Goal: Information Seeking & Learning: Compare options

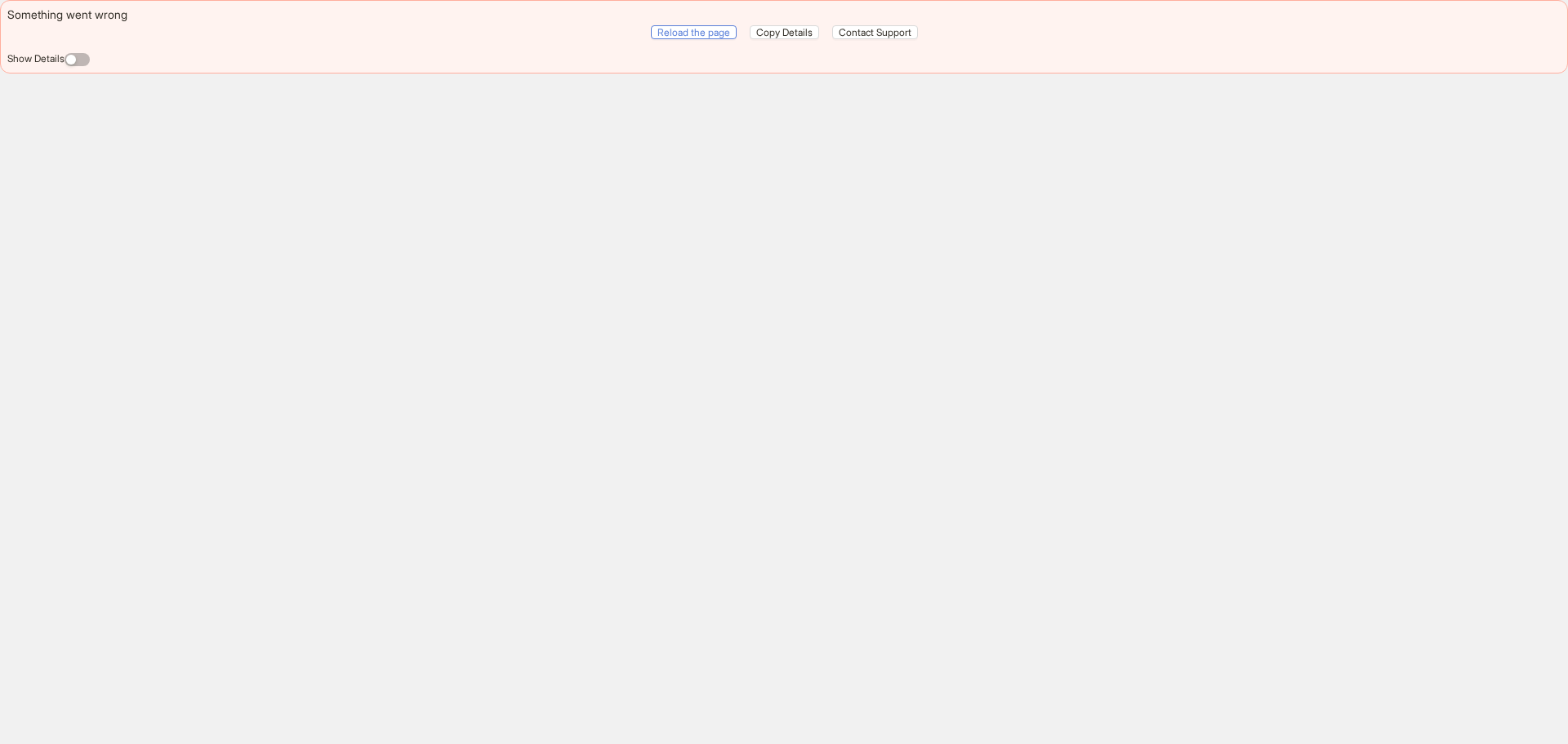
click at [693, 32] on span "Reload the page" at bounding box center [693, 32] width 73 height 12
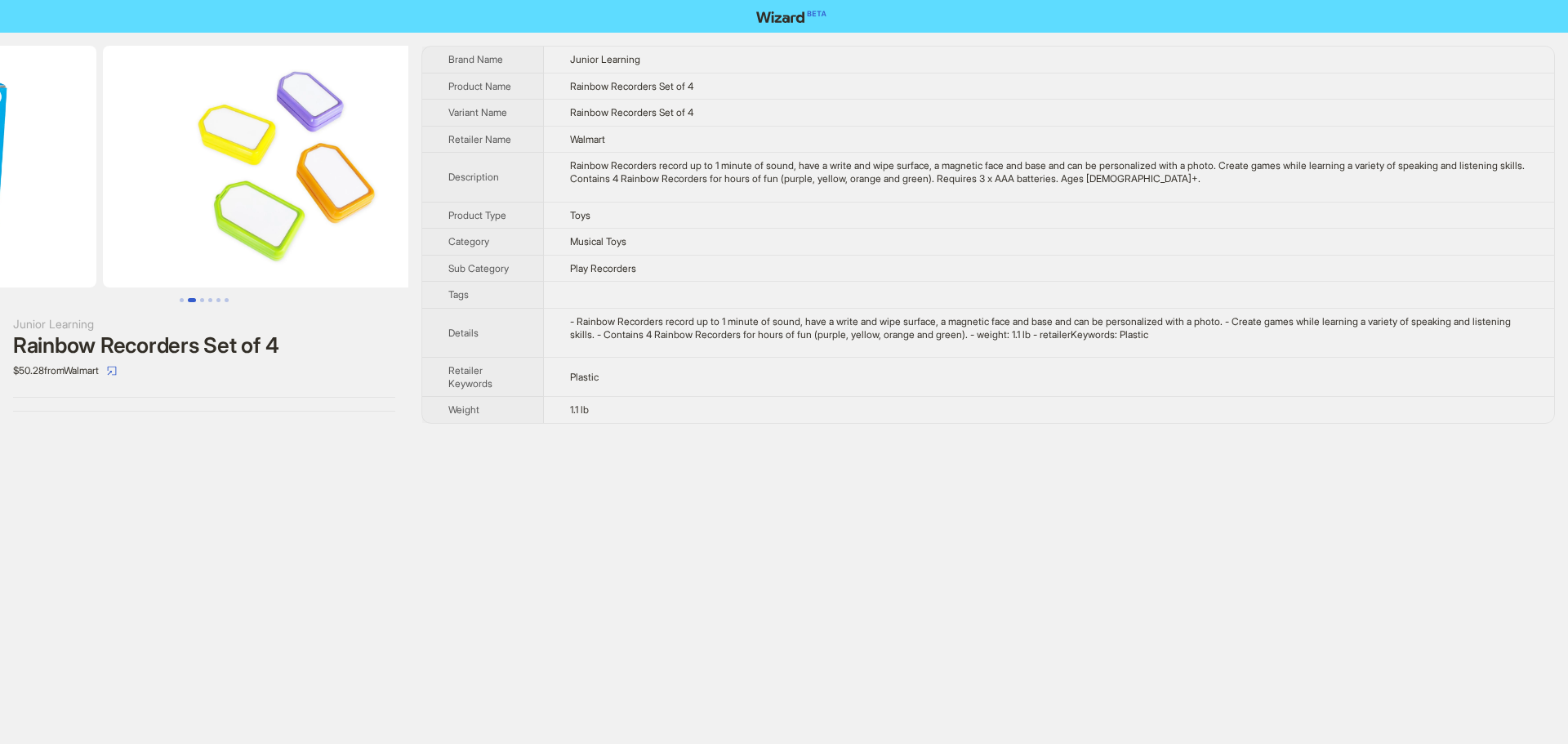
drag, startPoint x: 334, startPoint y: 218, endPoint x: 140, endPoint y: 219, distance: 194.0
click at [140, 219] on ul at bounding box center [204, 166] width 408 height 242
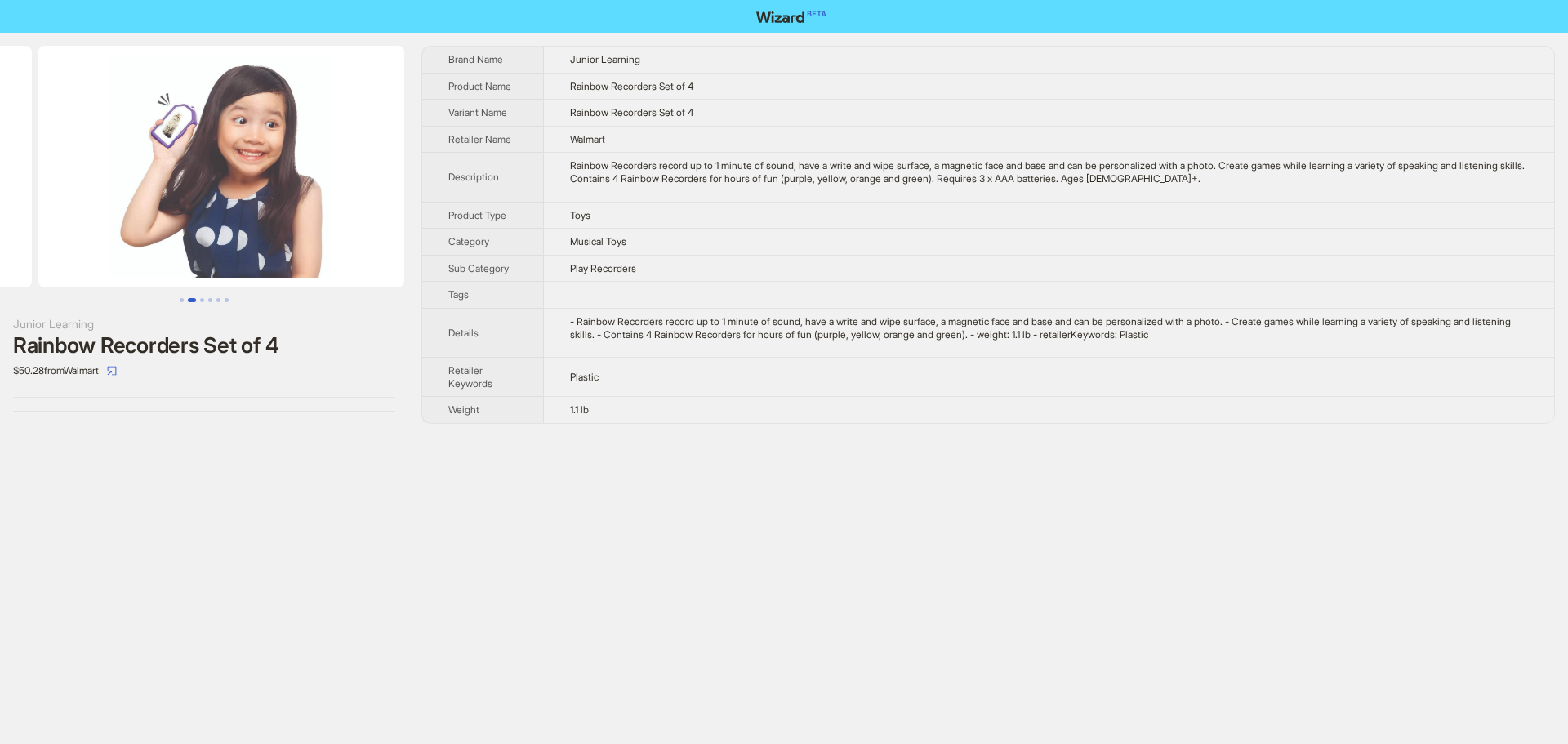
drag, startPoint x: 294, startPoint y: 261, endPoint x: 36, endPoint y: 267, distance: 258.1
click at [36, 267] on ul at bounding box center [204, 166] width 408 height 242
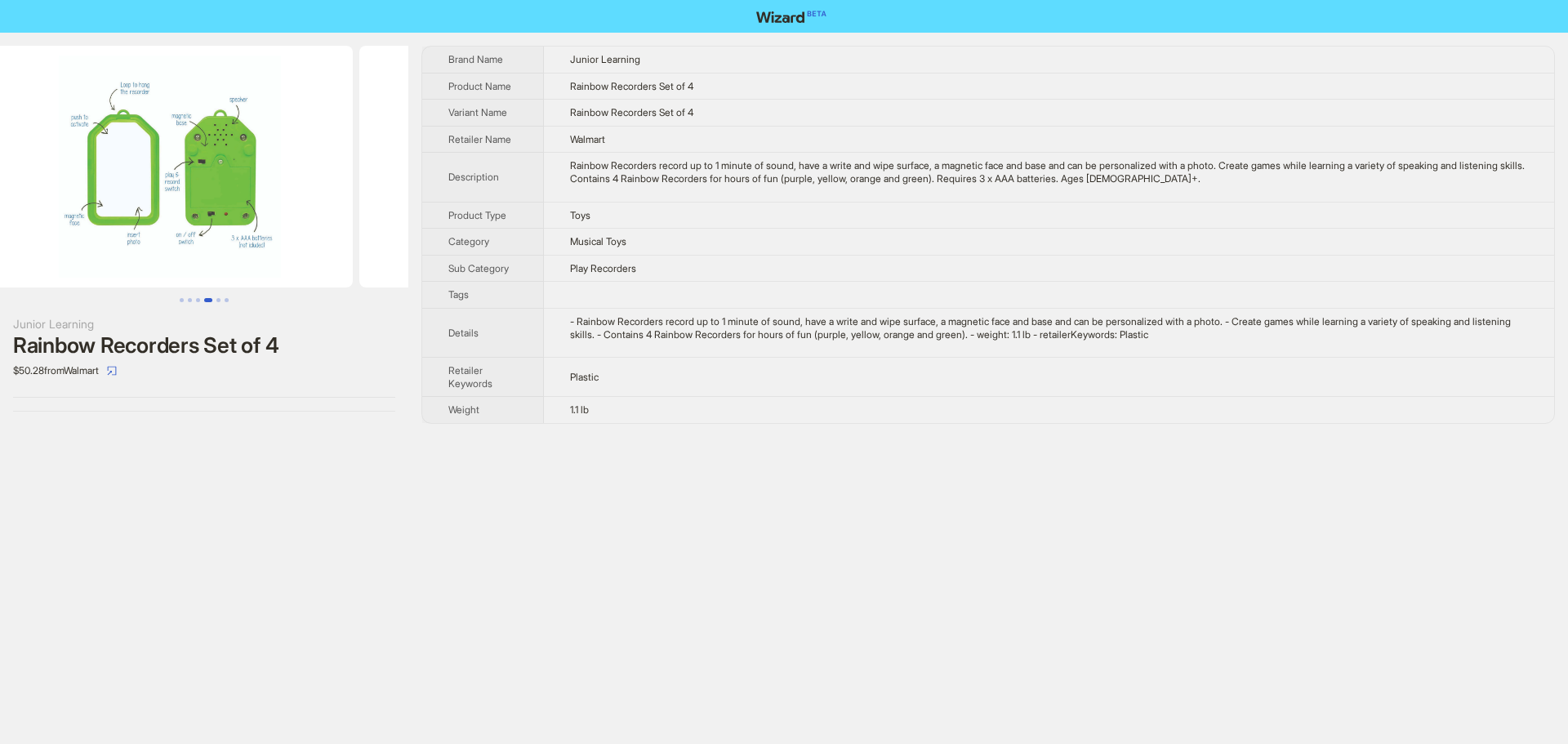
drag, startPoint x: 271, startPoint y: 271, endPoint x: 0, endPoint y: 274, distance: 271.0
click at [0, 274] on ul at bounding box center [204, 166] width 408 height 242
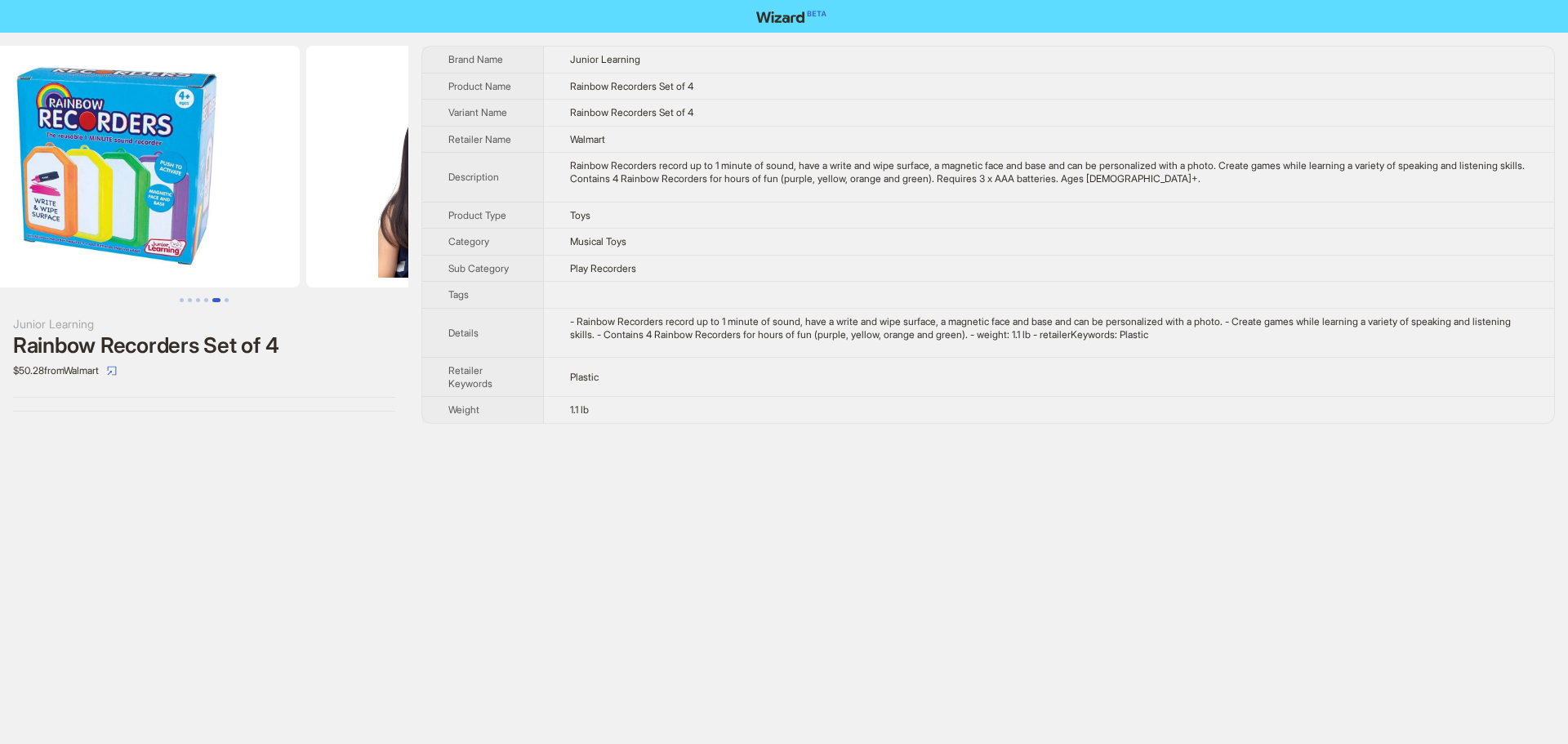
drag, startPoint x: 307, startPoint y: 276, endPoint x: 1, endPoint y: 267, distance: 306.1
click at [1, 267] on ul at bounding box center [204, 166] width 408 height 242
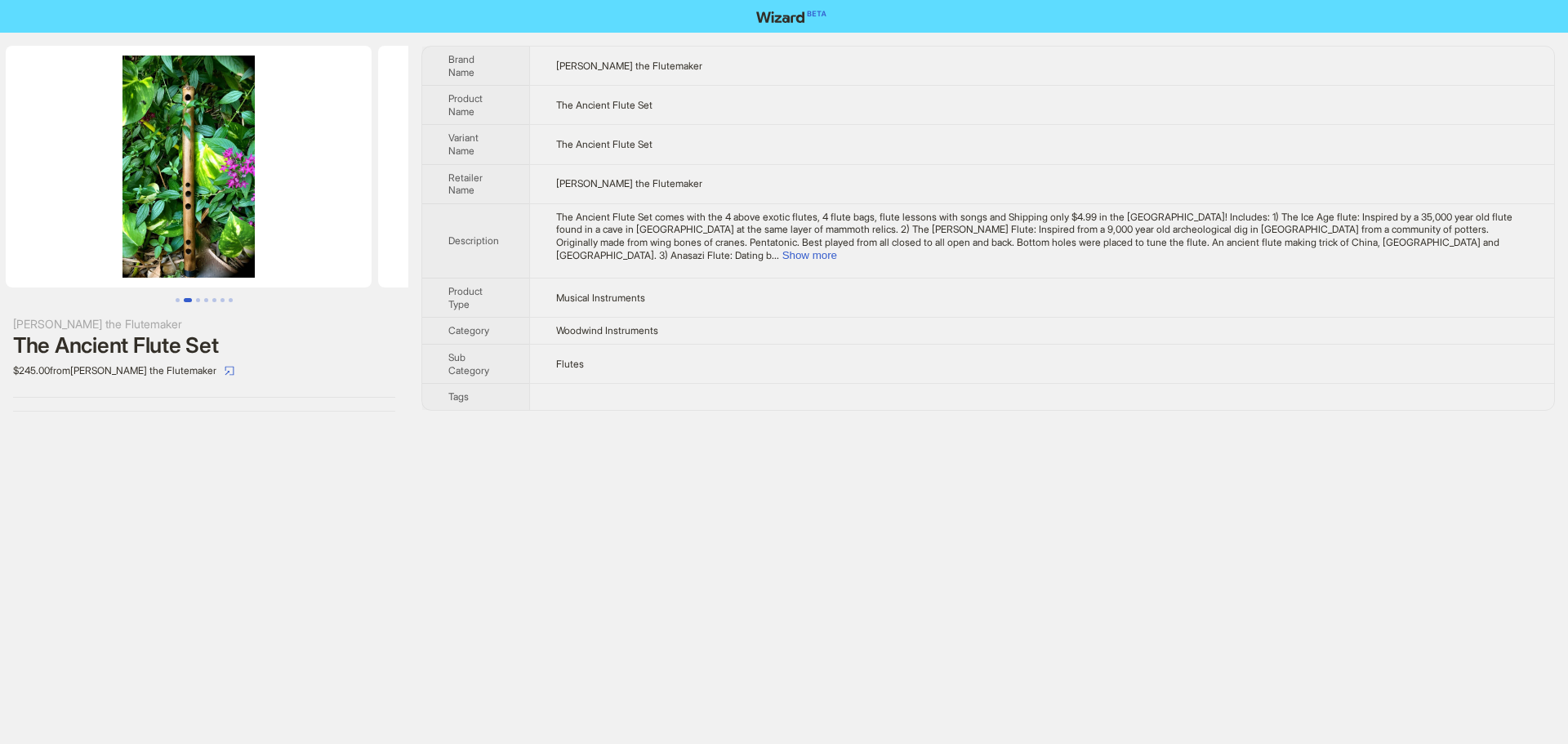
drag, startPoint x: 279, startPoint y: 226, endPoint x: 83, endPoint y: 237, distance: 196.3
click at [83, 237] on ul at bounding box center [204, 166] width 408 height 242
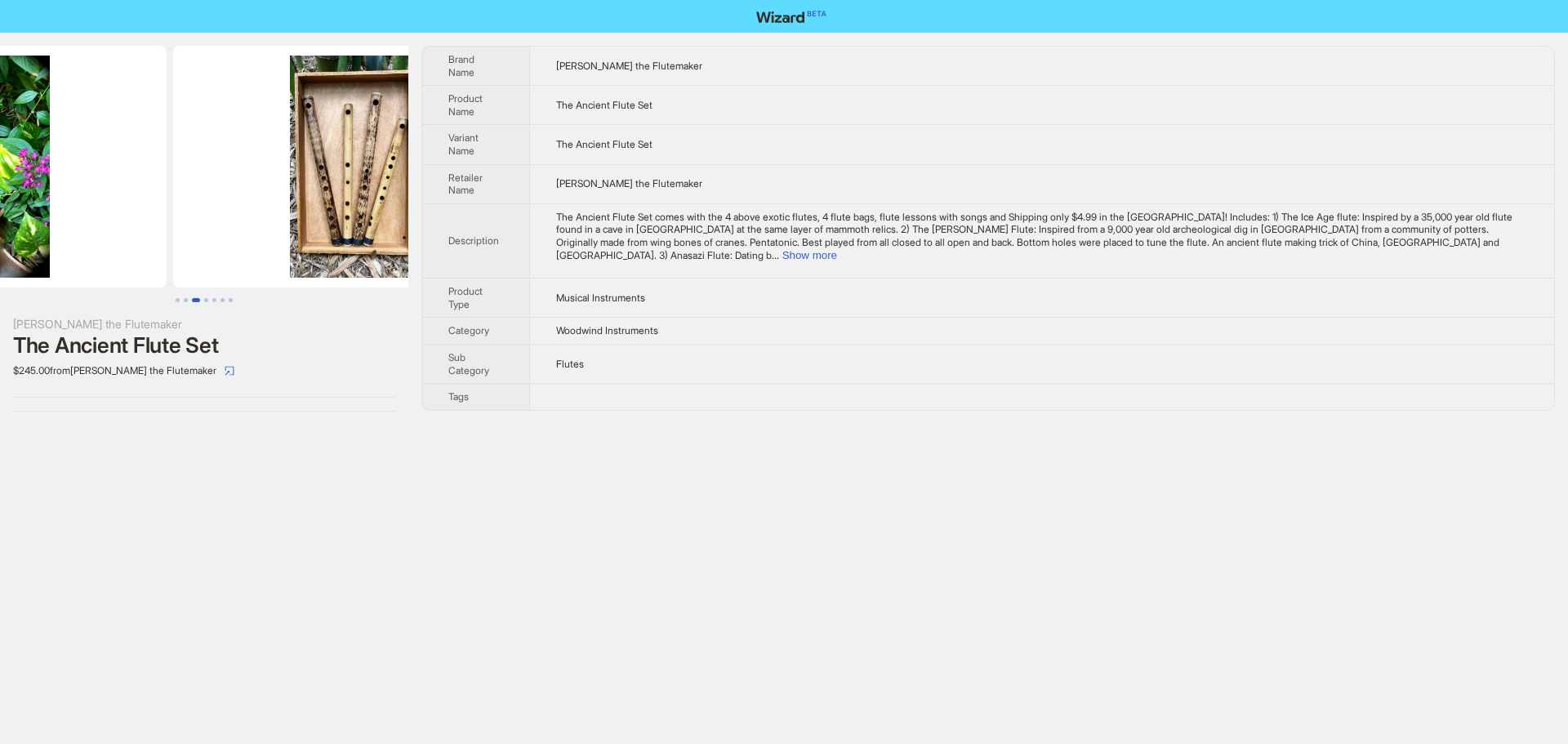
scroll to position [0, 745]
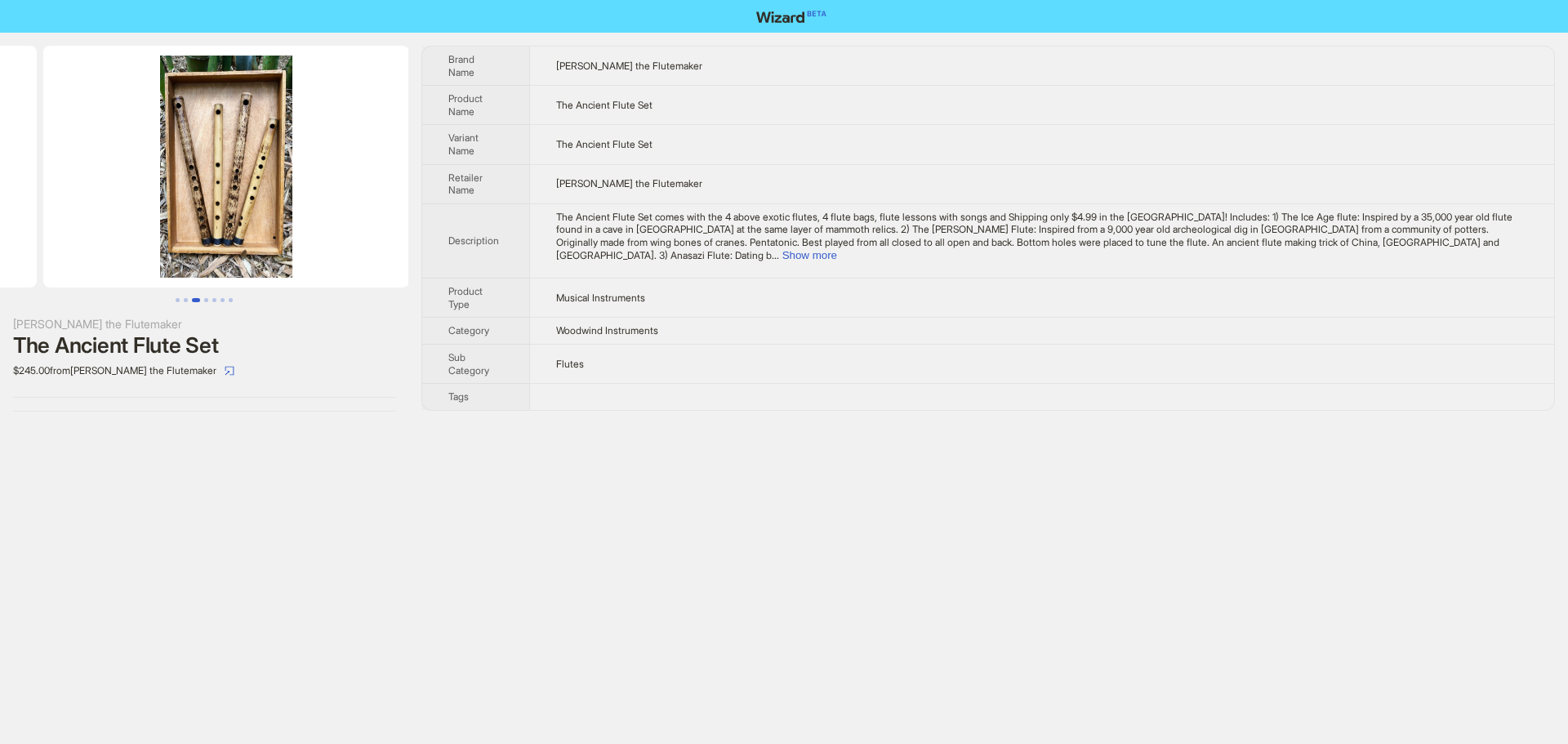
drag, startPoint x: 256, startPoint y: 246, endPoint x: 23, endPoint y: 262, distance: 233.5
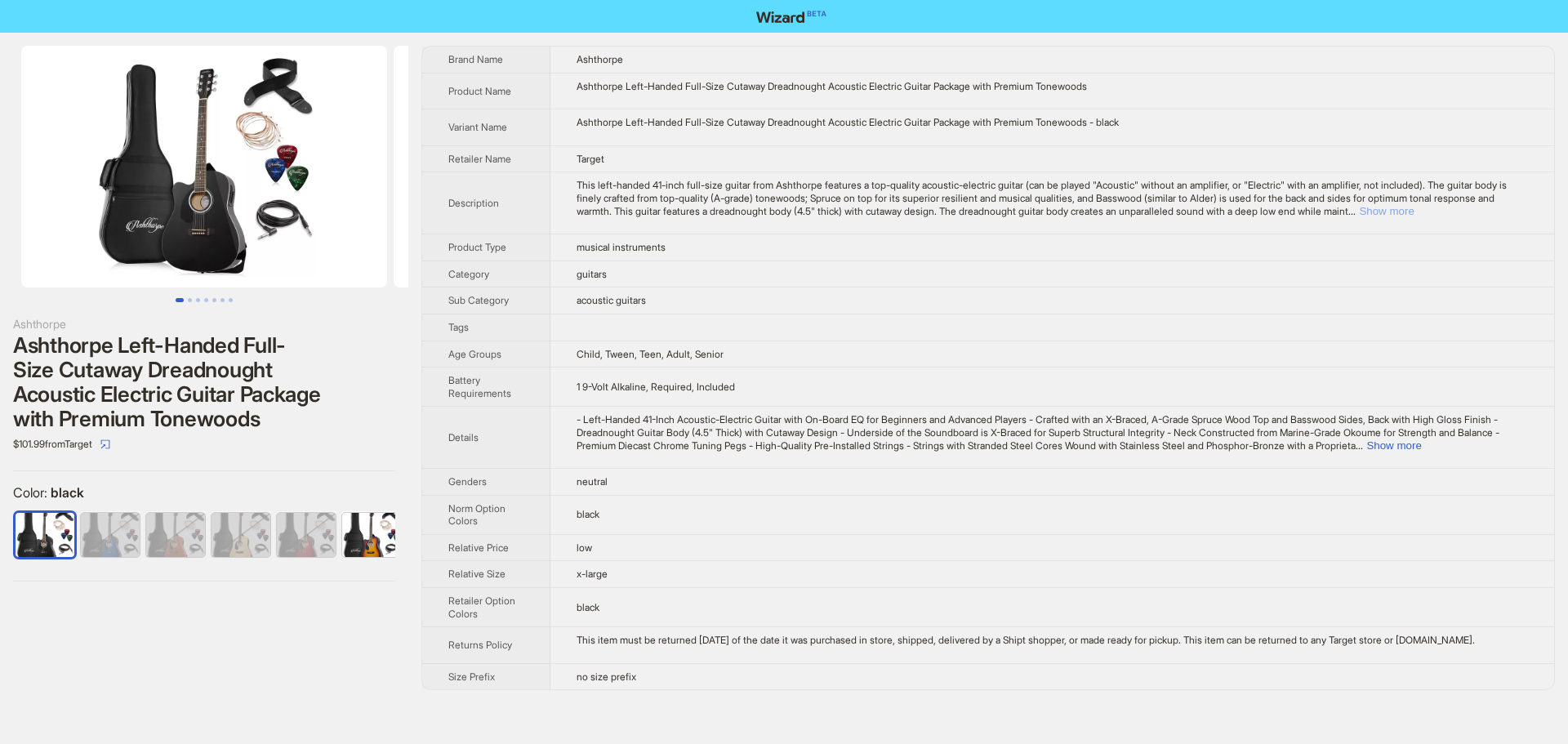
click at [1413, 212] on button "Show more" at bounding box center [1387, 212] width 55 height 12
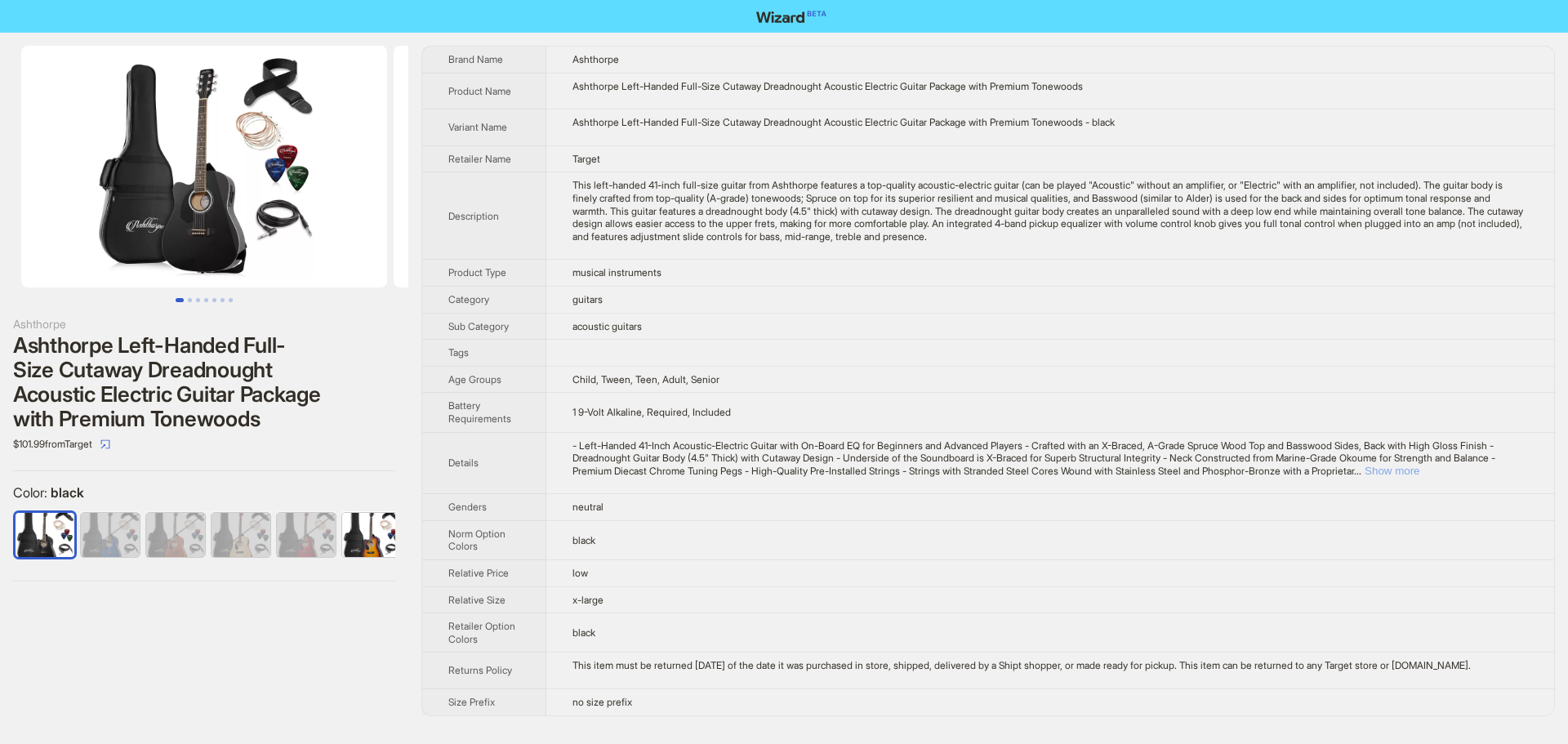
drag, startPoint x: 1495, startPoint y: 470, endPoint x: 1482, endPoint y: 470, distance: 13.0
click at [1420, 470] on button "Show more" at bounding box center [1392, 471] width 55 height 12
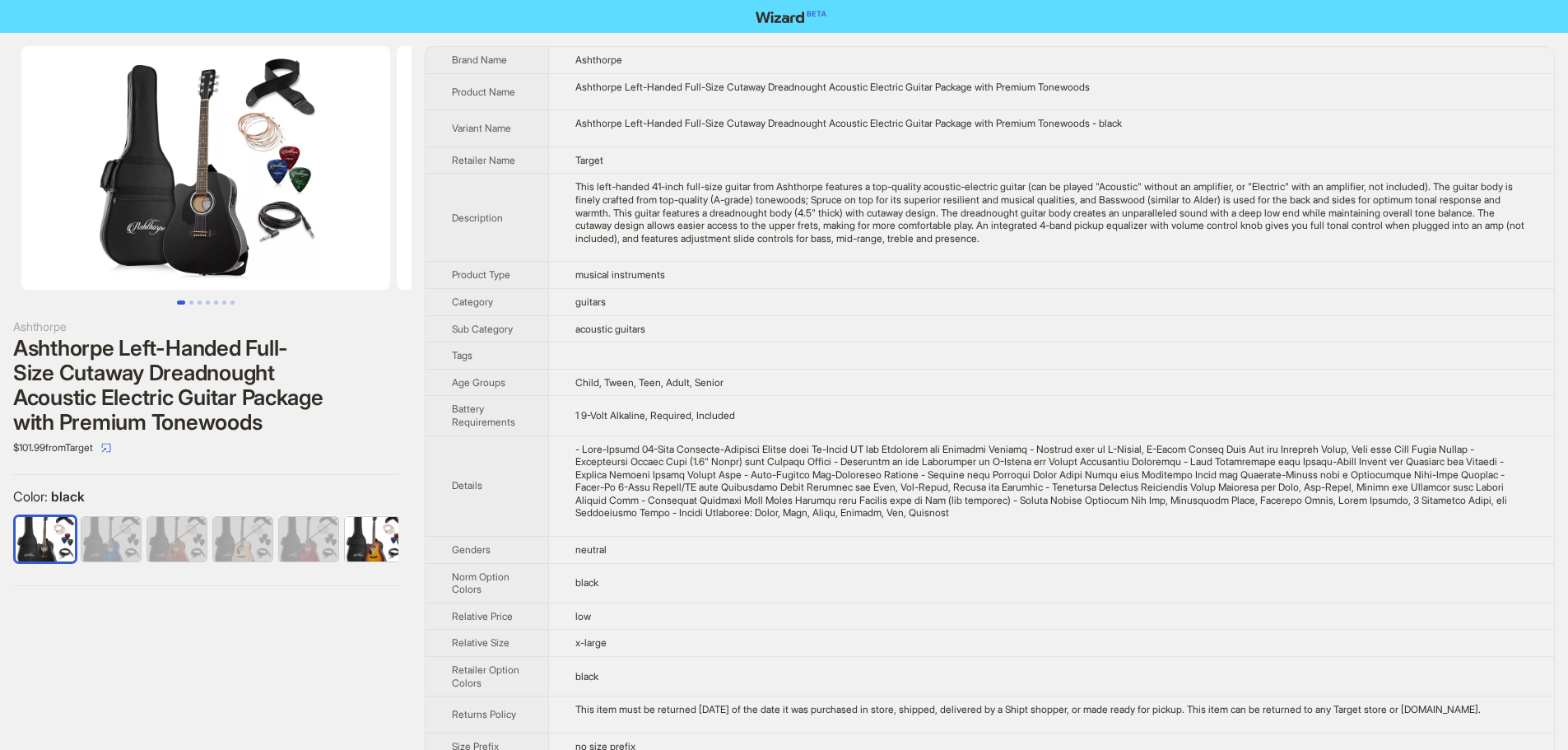
click at [1215, 399] on td "1 9-Volt Alkaline, Required, Included" at bounding box center [1052, 416] width 1005 height 39
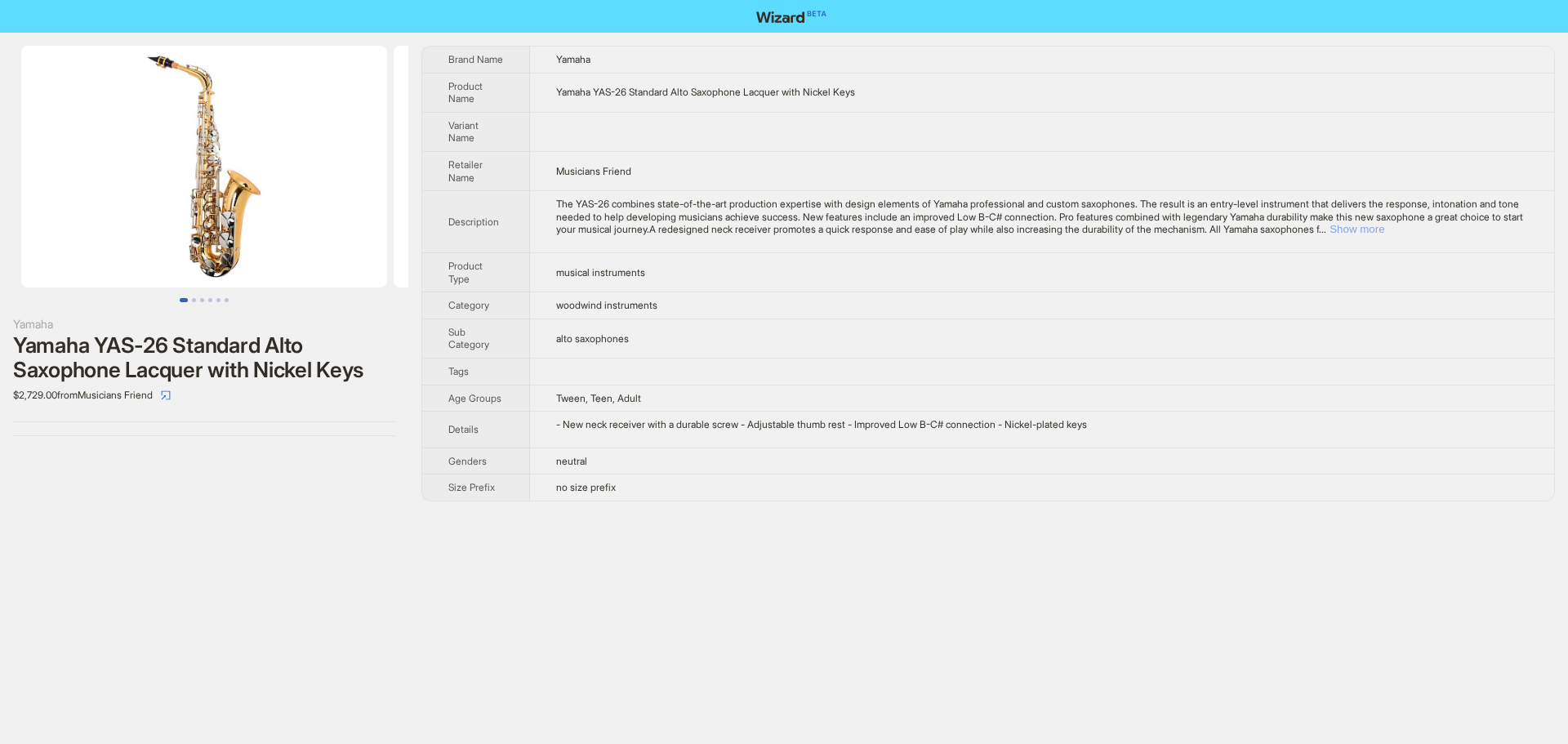
click at [1384, 230] on button "Show more" at bounding box center [1357, 229] width 55 height 12
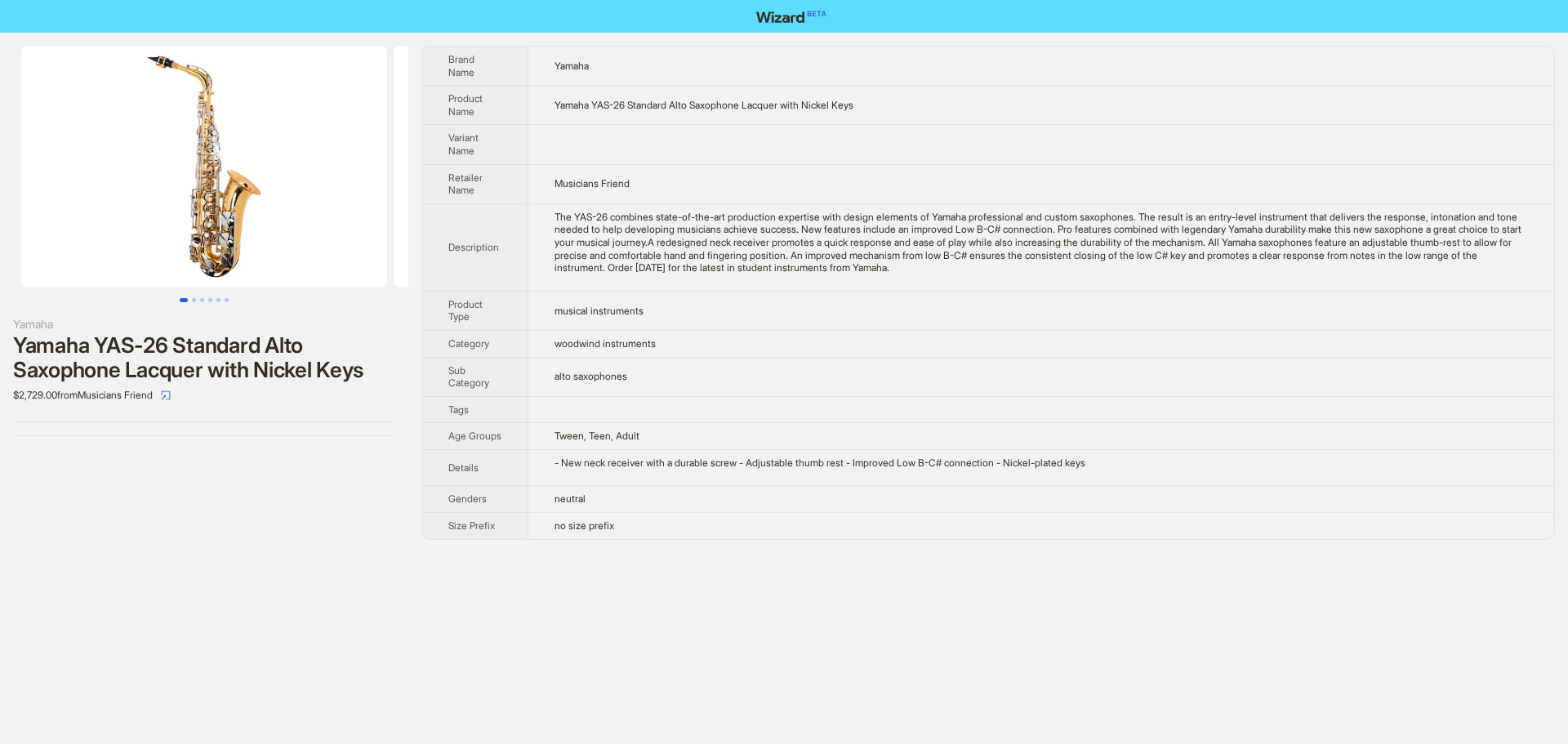
click at [1069, 268] on div "The YAS-26 combines state-of-the-art production expertise with design elements …" at bounding box center [1041, 243] width 973 height 64
click at [1124, 154] on td at bounding box center [1041, 145] width 1026 height 39
drag, startPoint x: 768, startPoint y: 269, endPoint x: 1089, endPoint y: 282, distance: 321.3
click at [1089, 282] on td "The YAS-26 combines state-of-the-art production expertise with design elements …" at bounding box center [1041, 247] width 1026 height 87
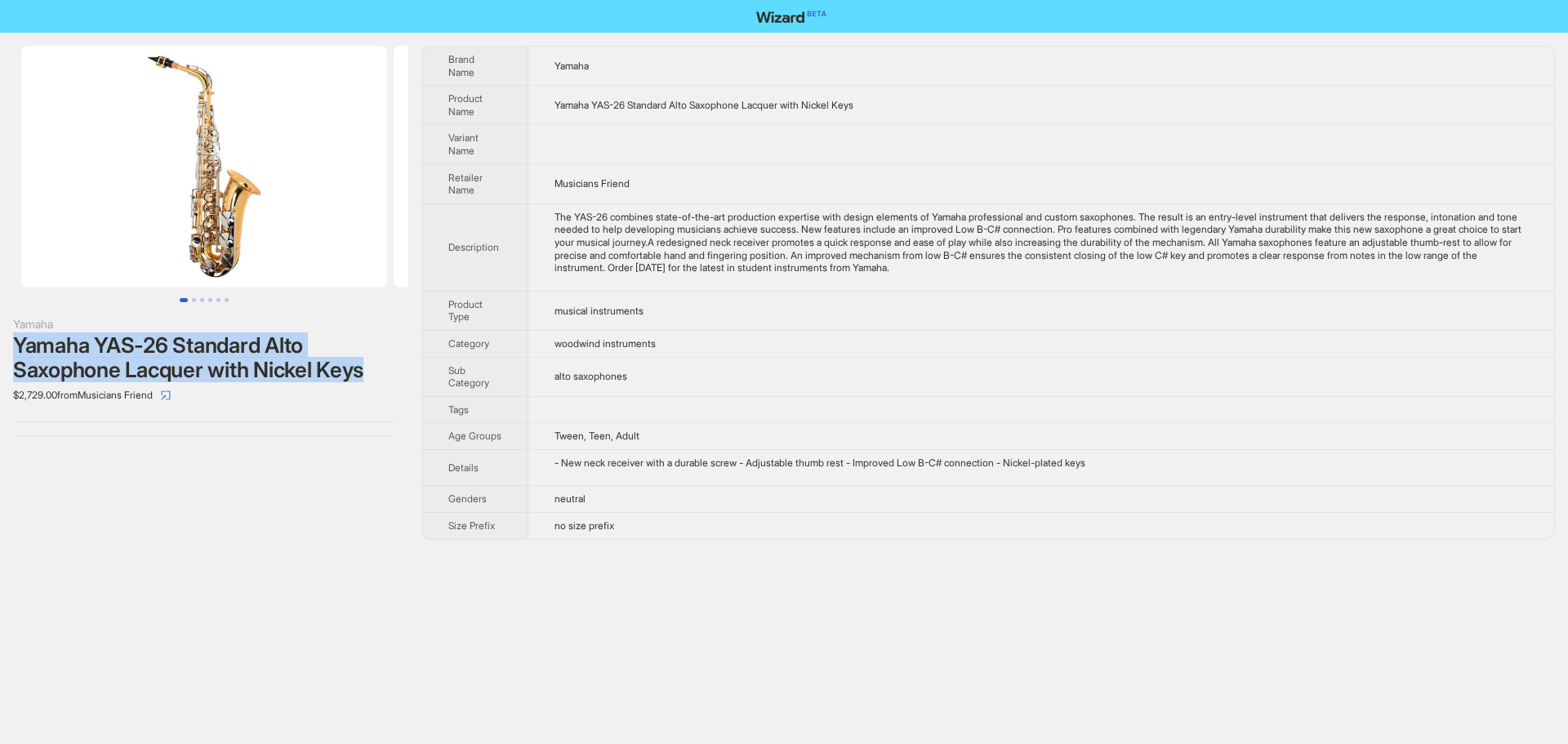
drag, startPoint x: 16, startPoint y: 346, endPoint x: 396, endPoint y: 375, distance: 381.1
click at [396, 375] on div "Yamaha Yamaha YAS-26 Standard Alto Saxophone Lacquer with Nickel Keys $2,729.00…" at bounding box center [204, 241] width 408 height 417
copy div "Yamaha YAS-26 Standard Alto Saxophone Lacquer with Nickel Keys"
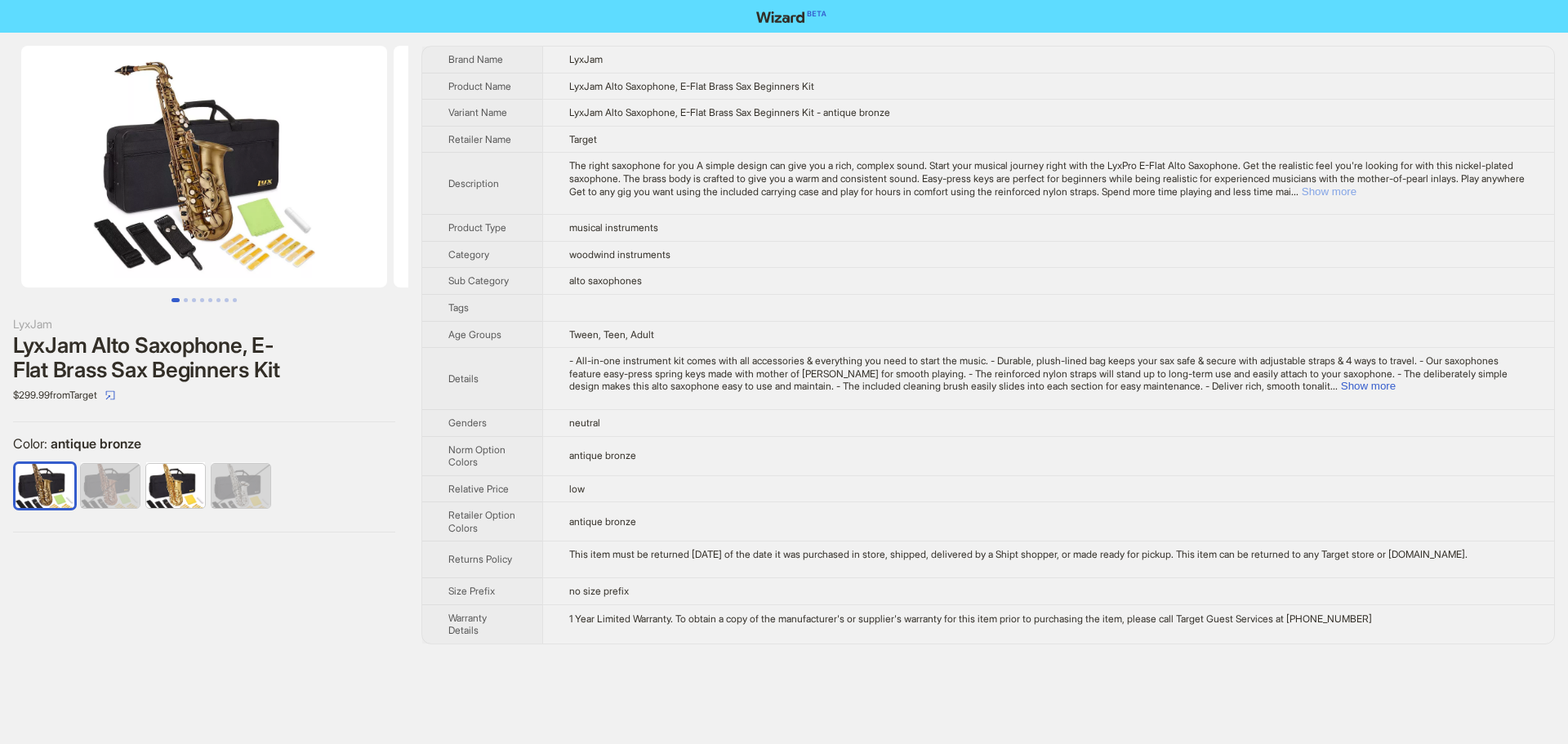
click at [1356, 196] on button "Show more" at bounding box center [1329, 192] width 55 height 12
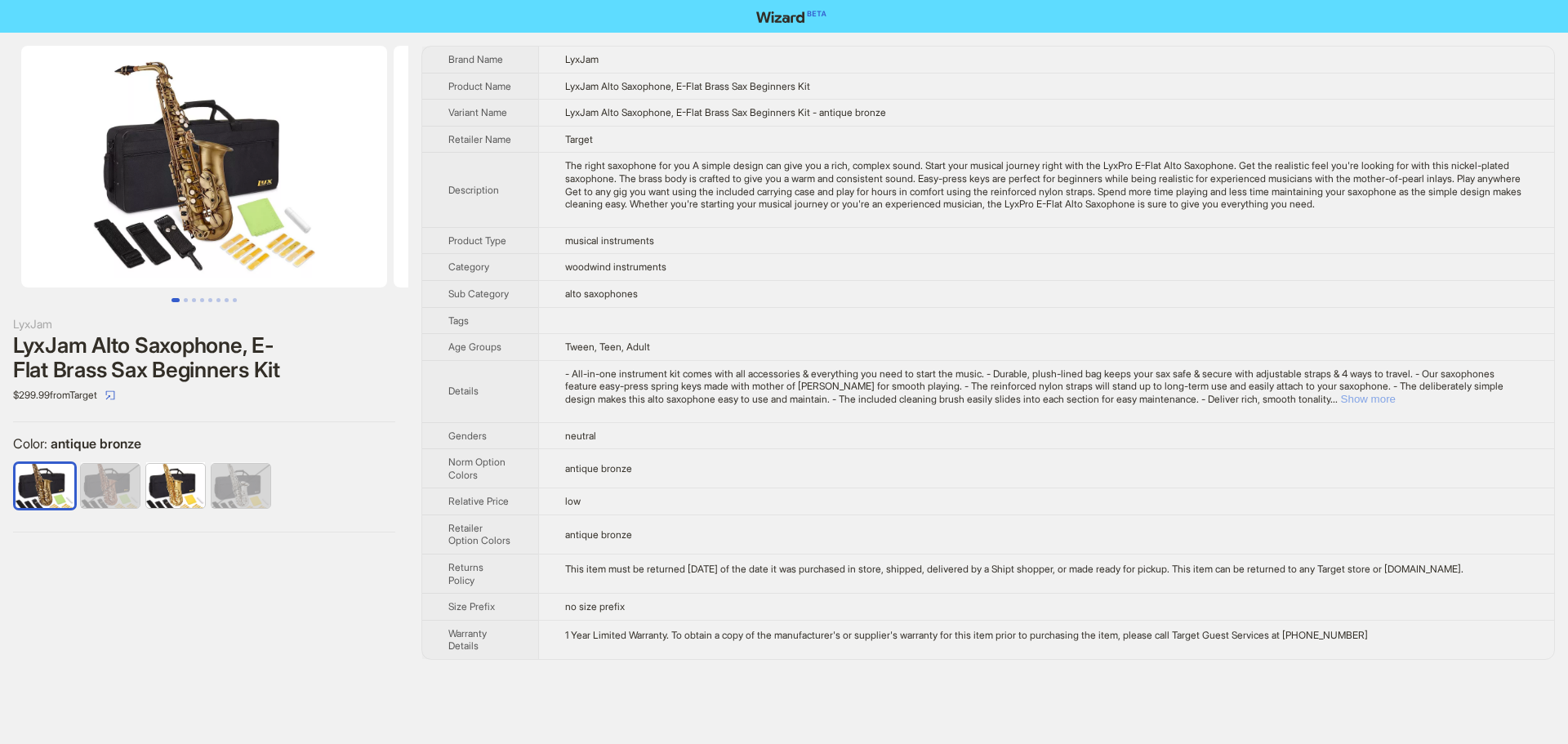
click at [1396, 405] on button "Show more" at bounding box center [1368, 399] width 55 height 12
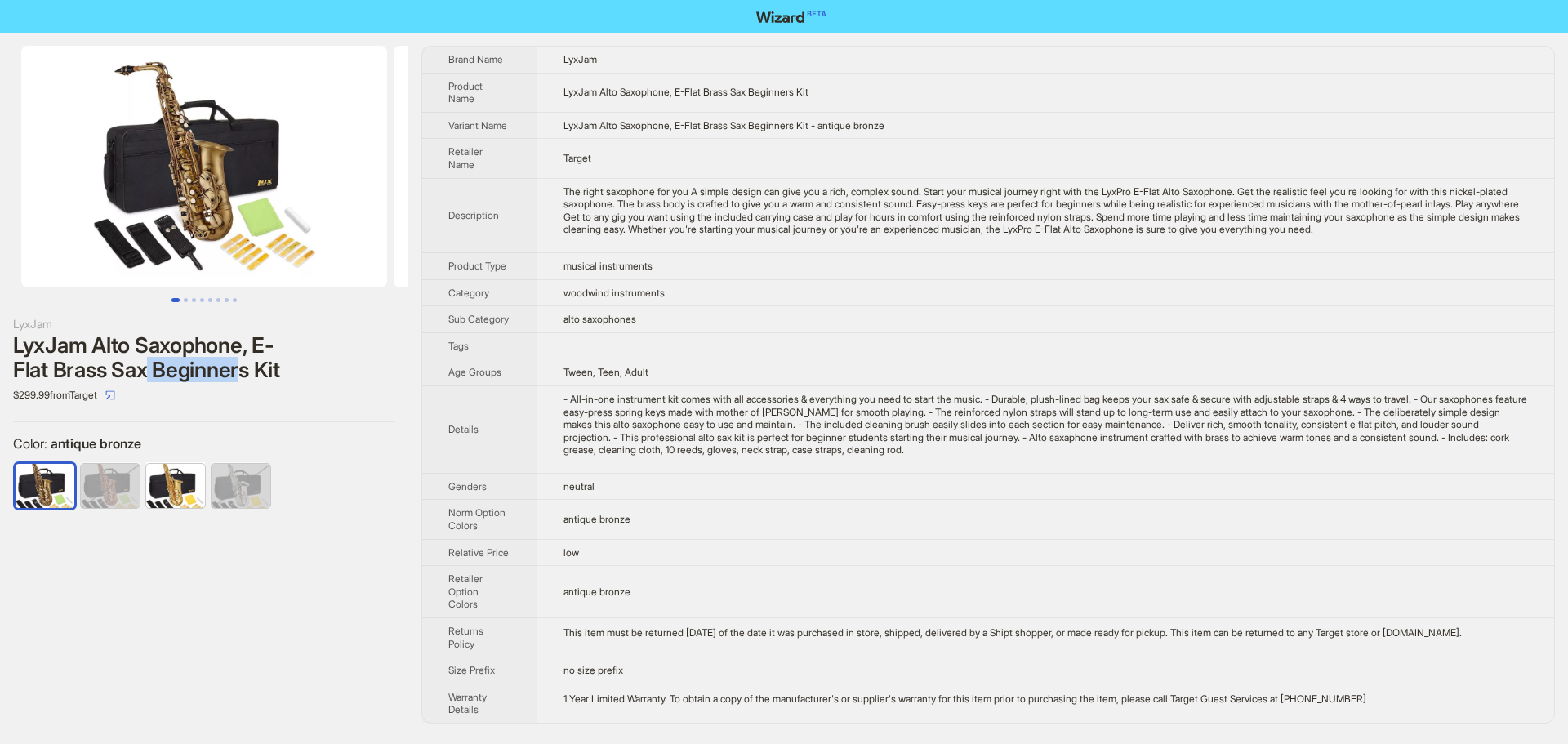
drag, startPoint x: 156, startPoint y: 369, endPoint x: 211, endPoint y: 381, distance: 56.3
click at [253, 376] on div "LyxJam Alto Saxophone, E-Flat Brass Sax Beginners Kit" at bounding box center [204, 357] width 382 height 49
click at [193, 378] on div "LyxJam Alto Saxophone, E-Flat Brass Sax Beginners Kit" at bounding box center [204, 357] width 382 height 49
drag, startPoint x: 164, startPoint y: 370, endPoint x: 263, endPoint y: 377, distance: 99.2
click at [263, 377] on div "LyxJam Alto Saxophone, E-Flat Brass Sax Beginners Kit" at bounding box center [204, 357] width 382 height 49
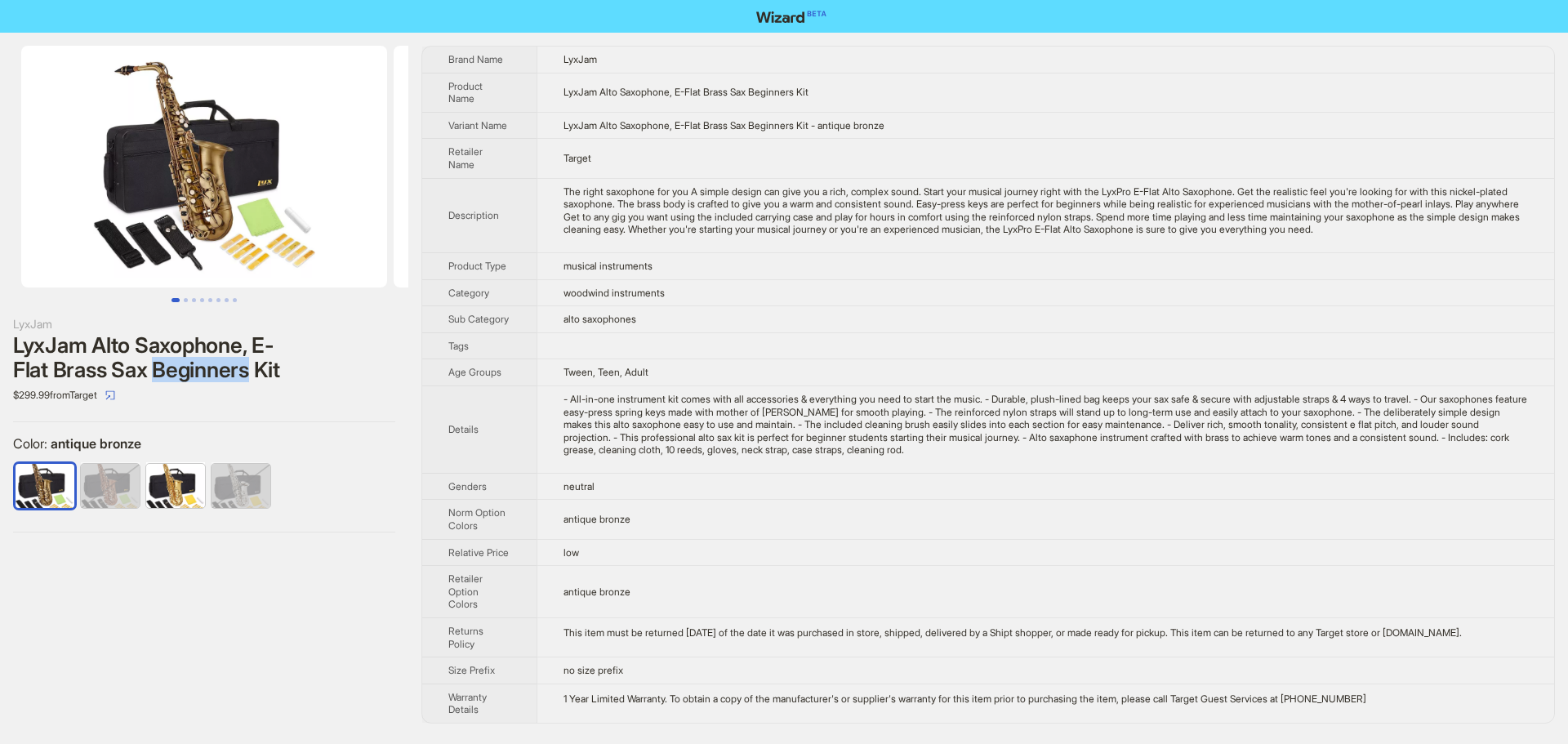
copy div "Beginners"
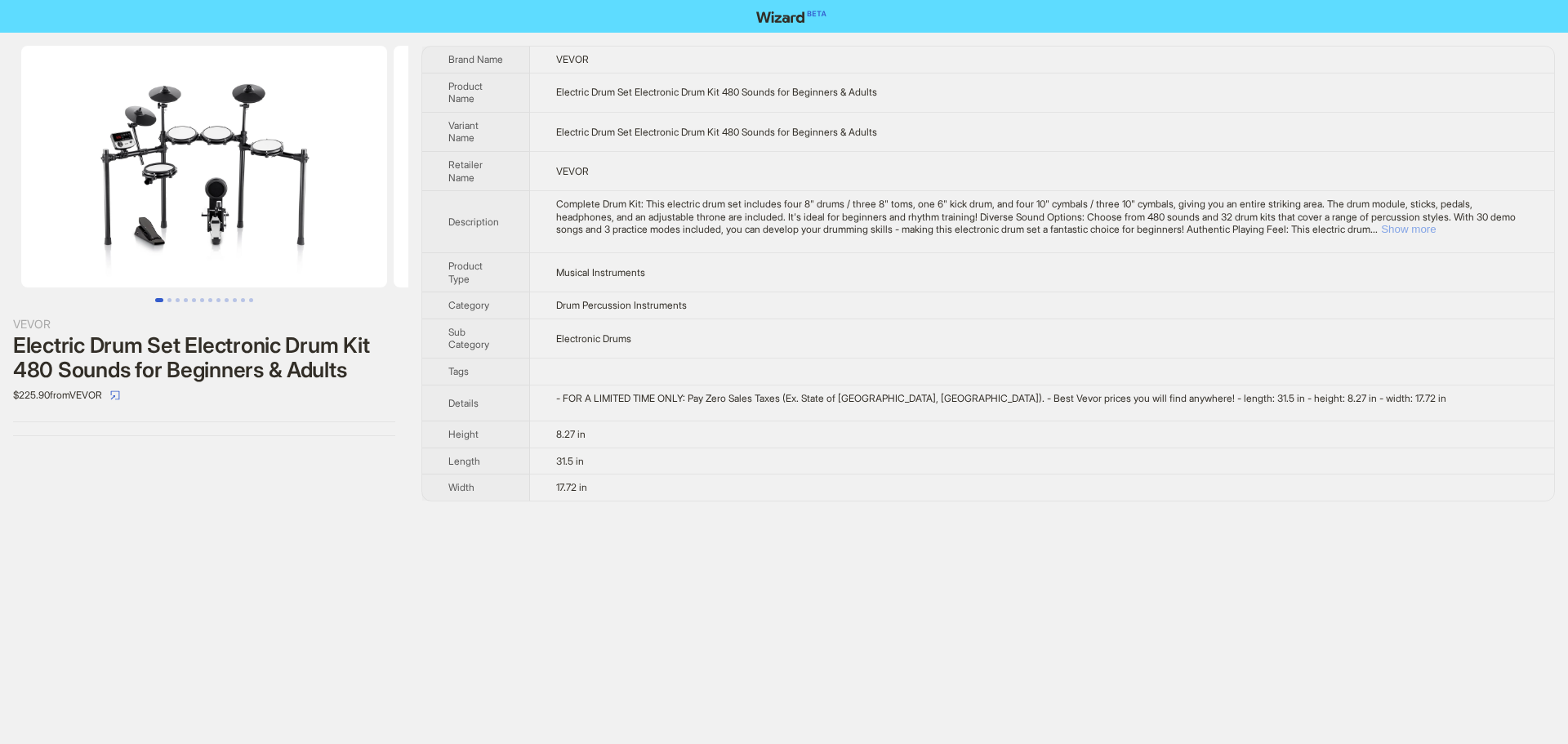
click at [1436, 227] on button "Show more" at bounding box center [1408, 229] width 55 height 12
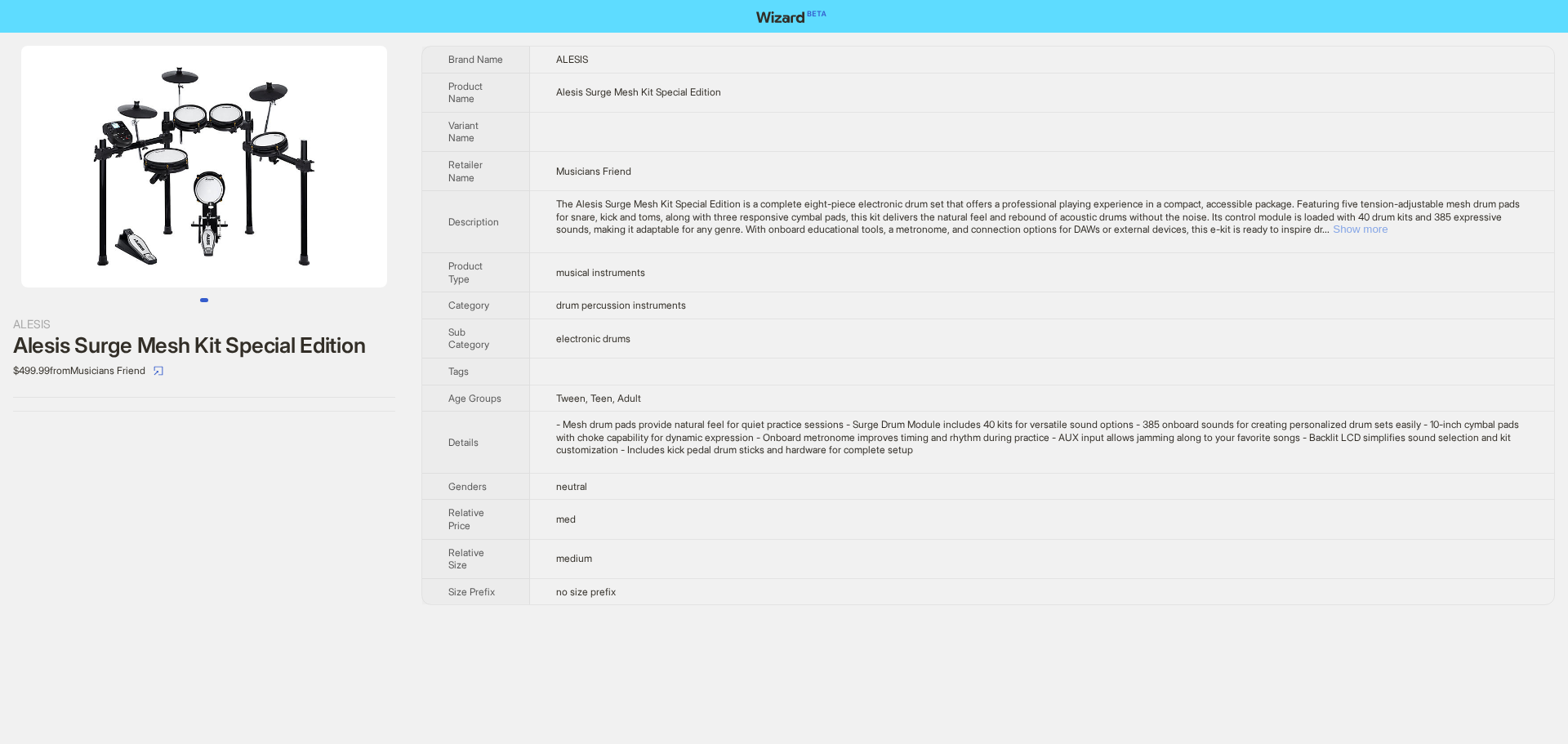
click at [1388, 234] on button "Show more" at bounding box center [1360, 229] width 55 height 12
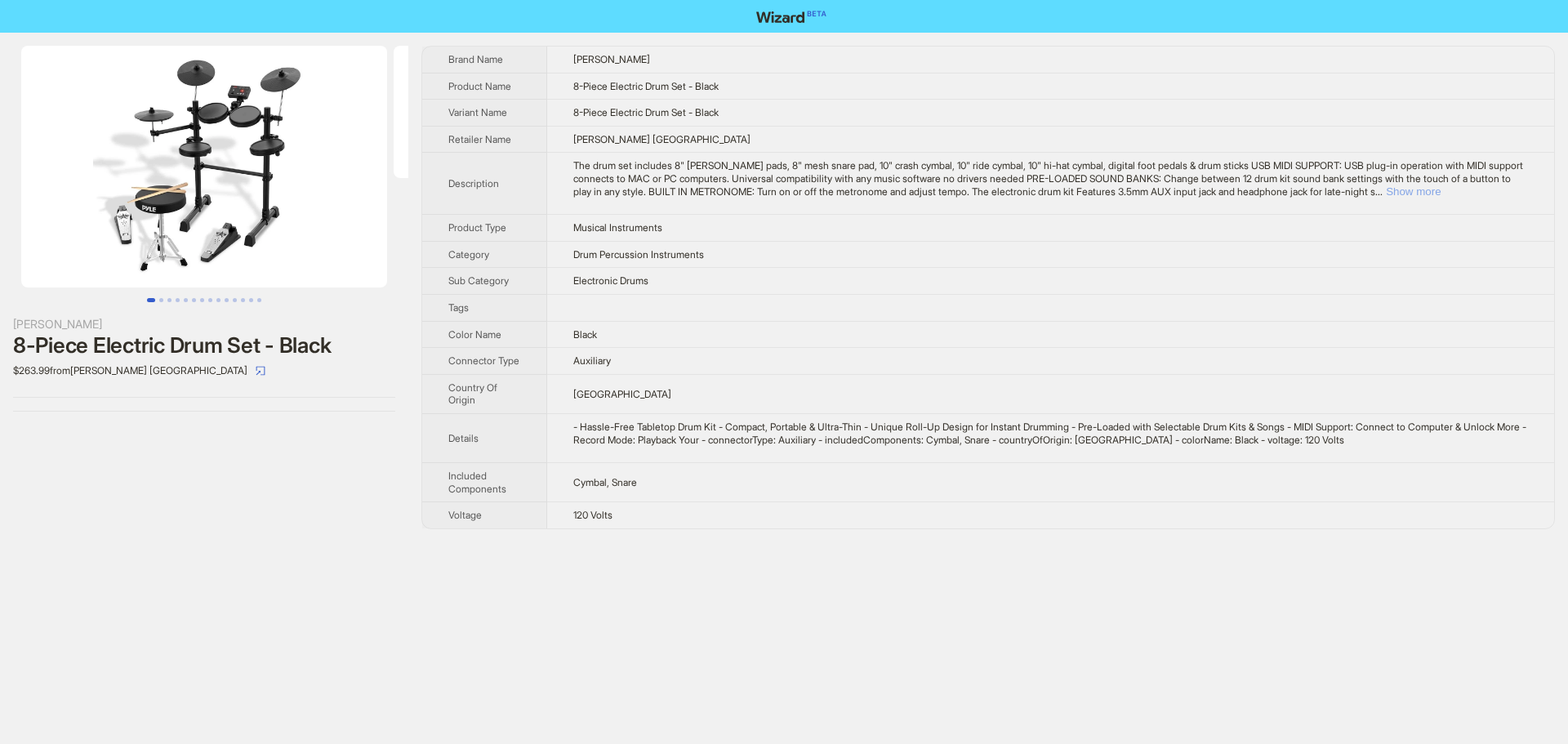
click at [1440, 189] on button "Show more" at bounding box center [1413, 192] width 55 height 12
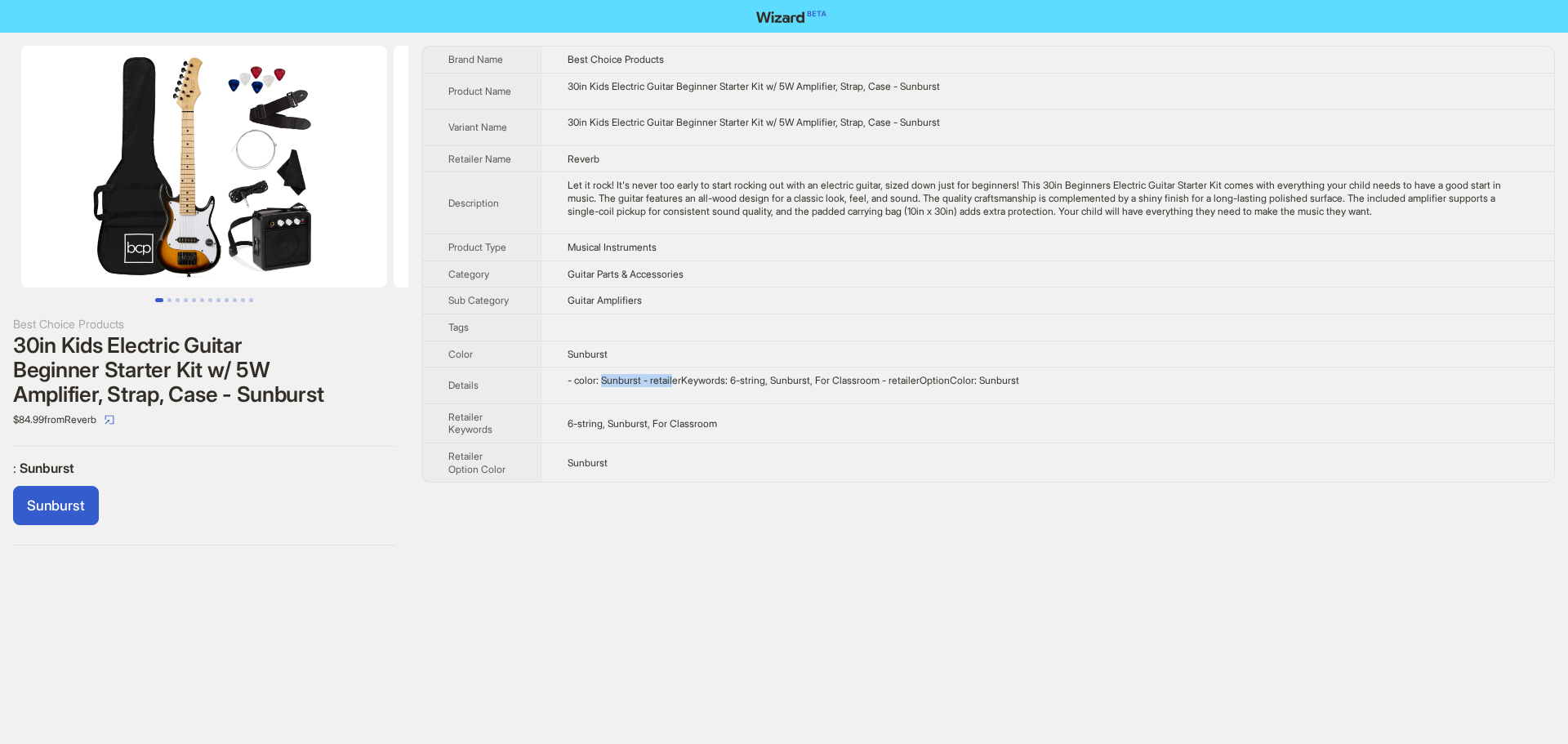
drag, startPoint x: 605, startPoint y: 380, endPoint x: 682, endPoint y: 372, distance: 77.4
click at [682, 372] on td "- color: Sunburst - retailerKeywords: 6-string, Sunburst, For Classroom - retai…" at bounding box center [1047, 385] width 1013 height 36
drag, startPoint x: 761, startPoint y: 375, endPoint x: 854, endPoint y: 380, distance: 93.1
click at [762, 375] on div "- color: Sunburst - retailerKeywords: 6-string, Sunburst, For Classroom - retai…" at bounding box center [1047, 380] width 960 height 13
click at [1017, 376] on div "- color: Sunburst - retailerKeywords: 6-string, Sunburst, For Classroom - retai…" at bounding box center [1047, 380] width 960 height 13
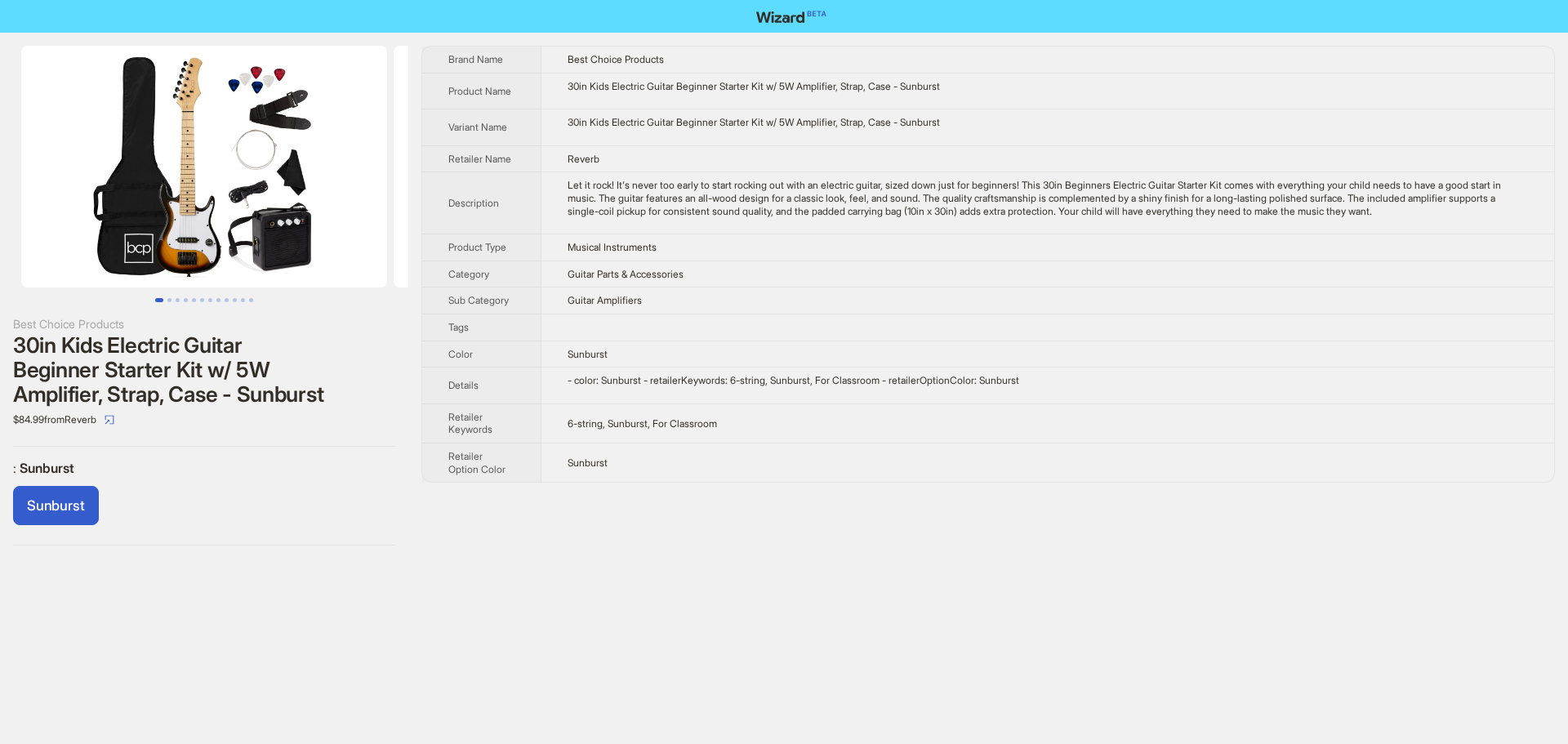
click at [1137, 383] on div "- color: Sunburst - retailerKeywords: 6-string, Sunburst, For Classroom - retai…" at bounding box center [1047, 380] width 960 height 13
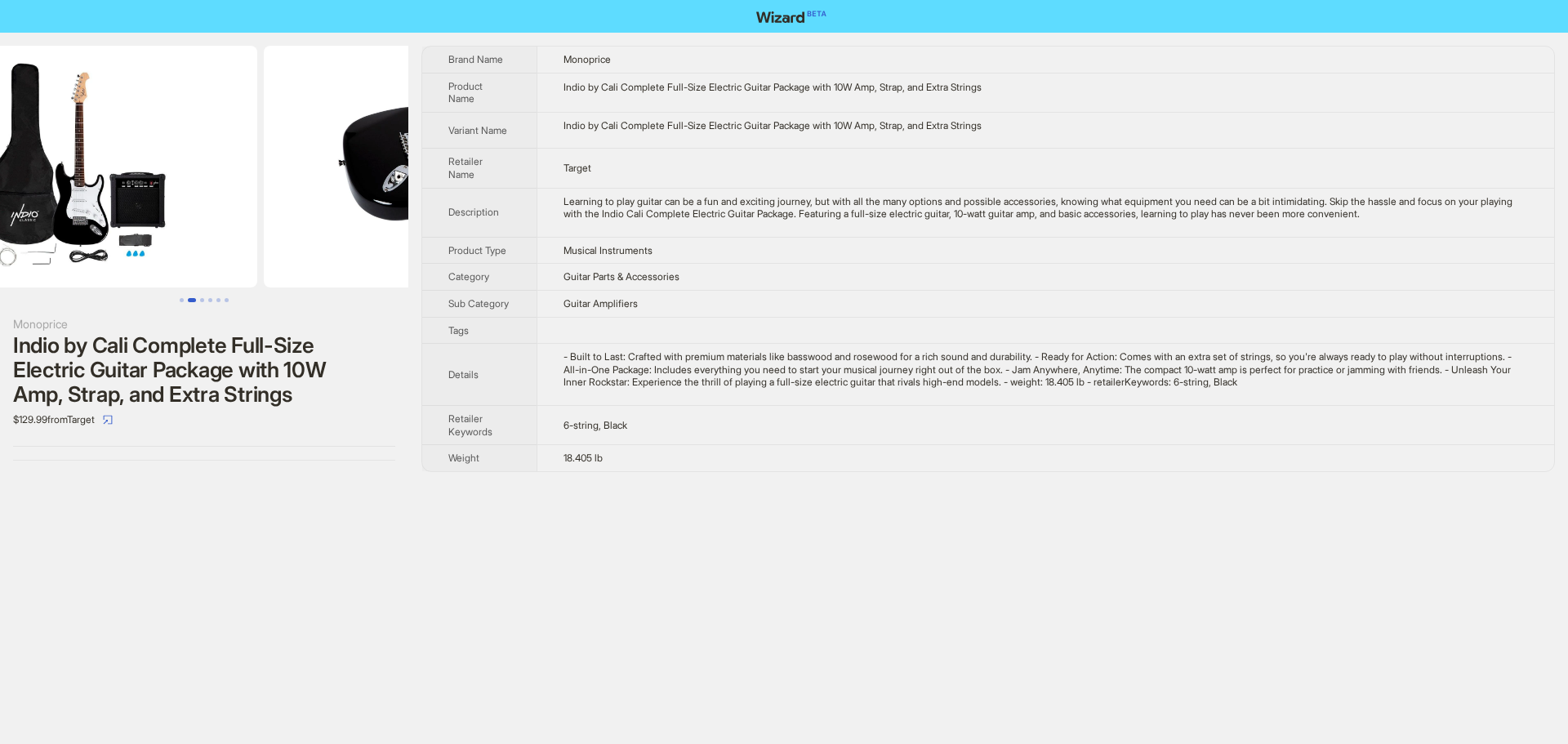
drag, startPoint x: 343, startPoint y: 220, endPoint x: 116, endPoint y: 236, distance: 227.6
click at [116, 236] on img at bounding box center [75, 166] width 366 height 242
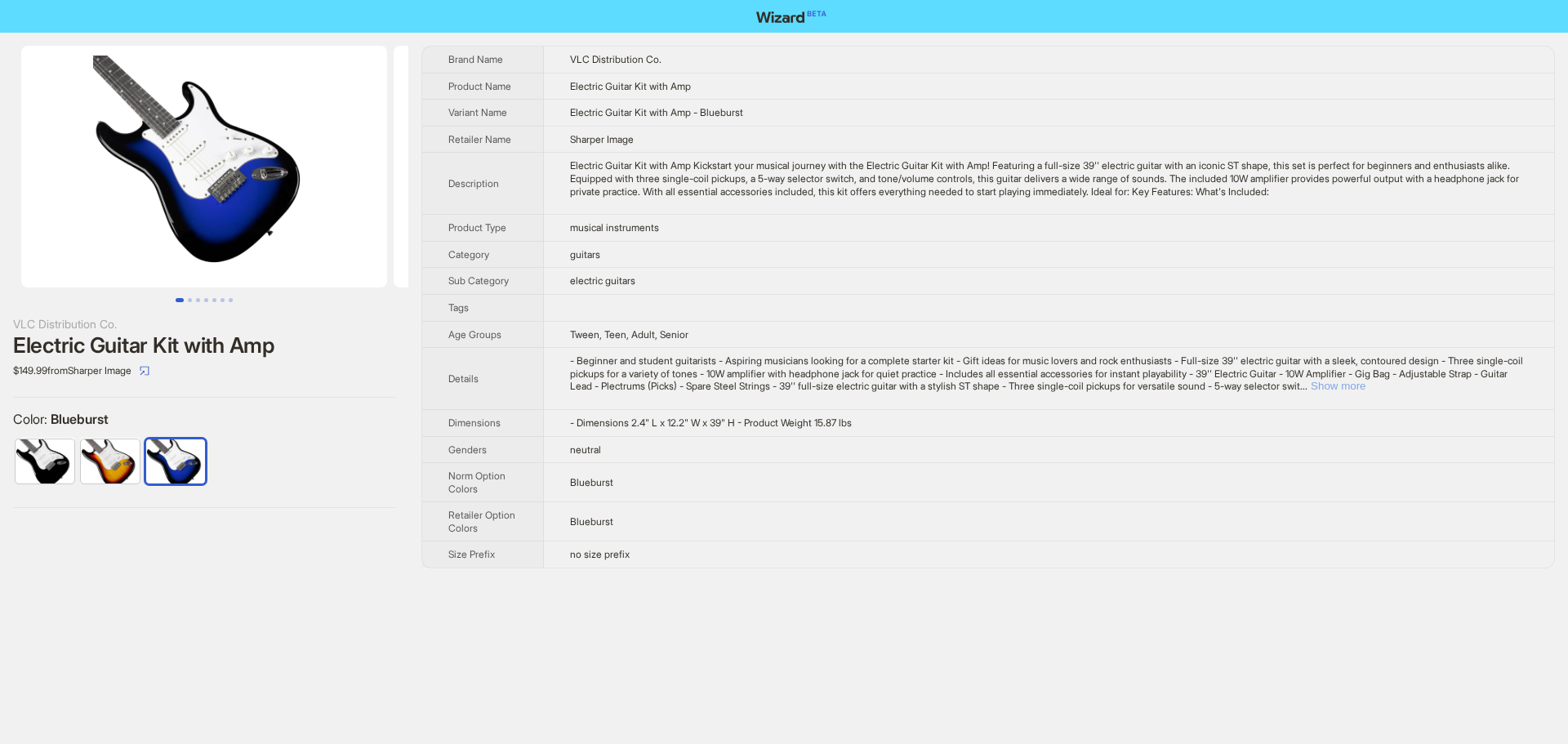
click at [1365, 389] on button "Show more" at bounding box center [1338, 386] width 55 height 12
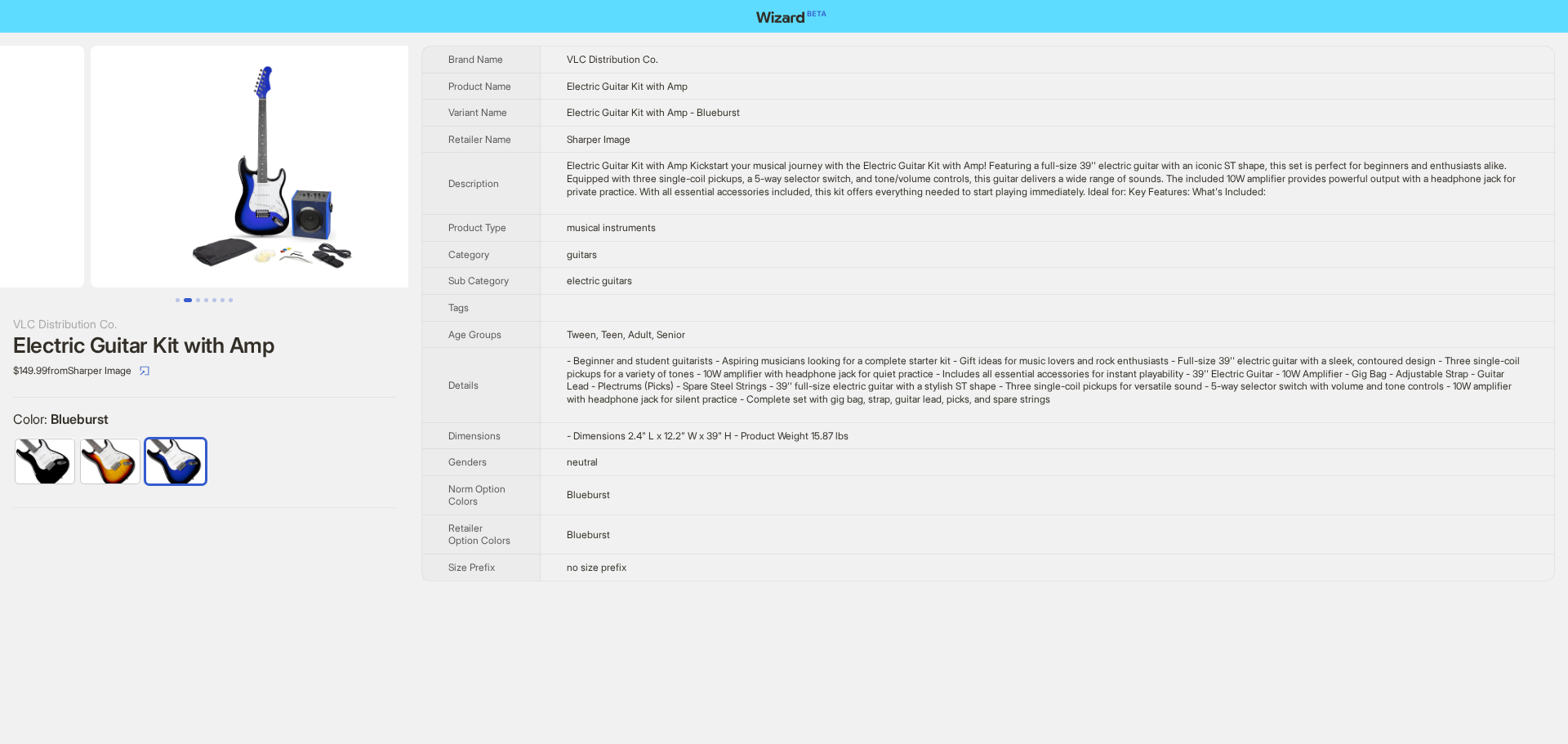
drag, startPoint x: 366, startPoint y: 154, endPoint x: 135, endPoint y: 156, distance: 231.0
click at [135, 156] on ul at bounding box center [204, 166] width 408 height 242
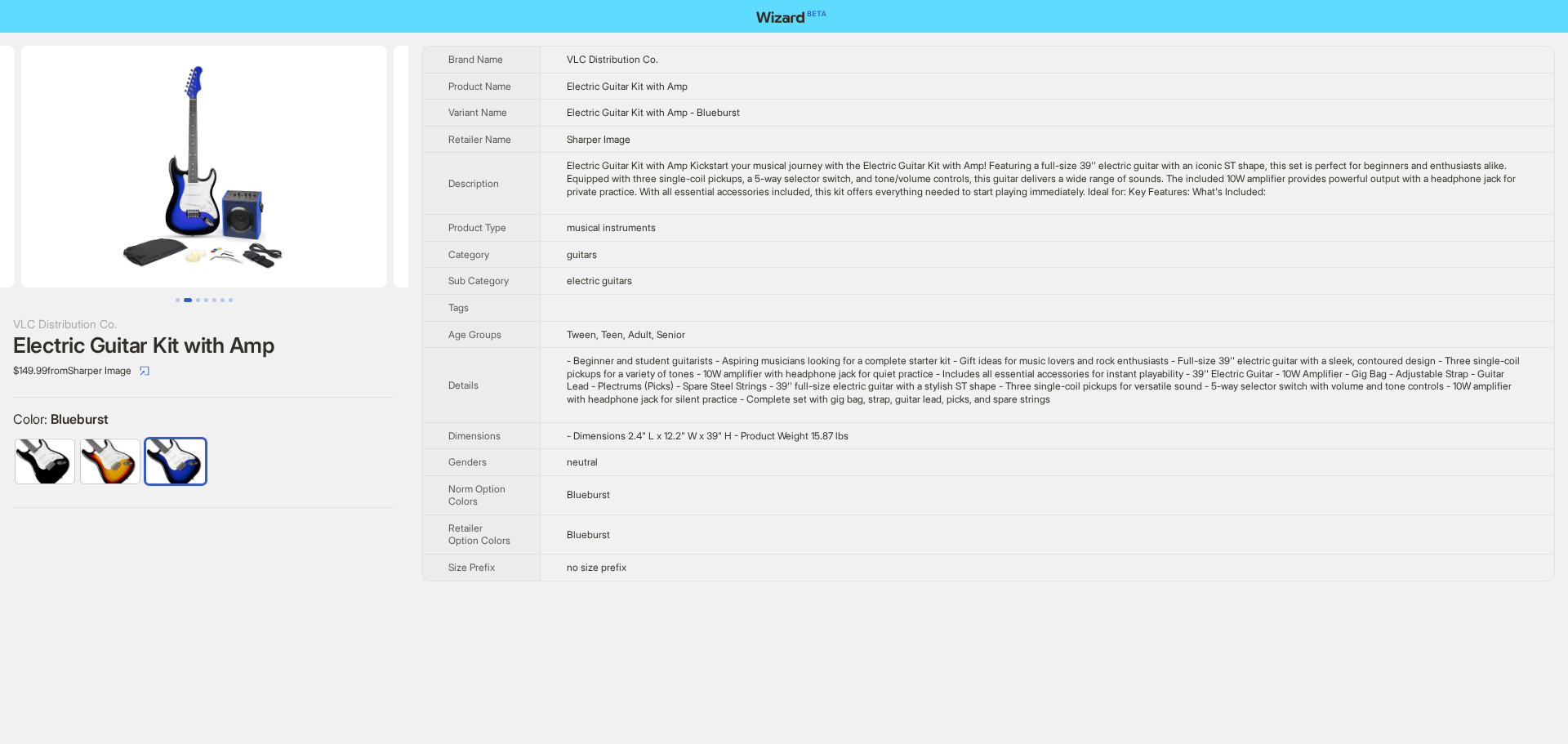
click at [248, 211] on img at bounding box center [204, 166] width 366 height 242
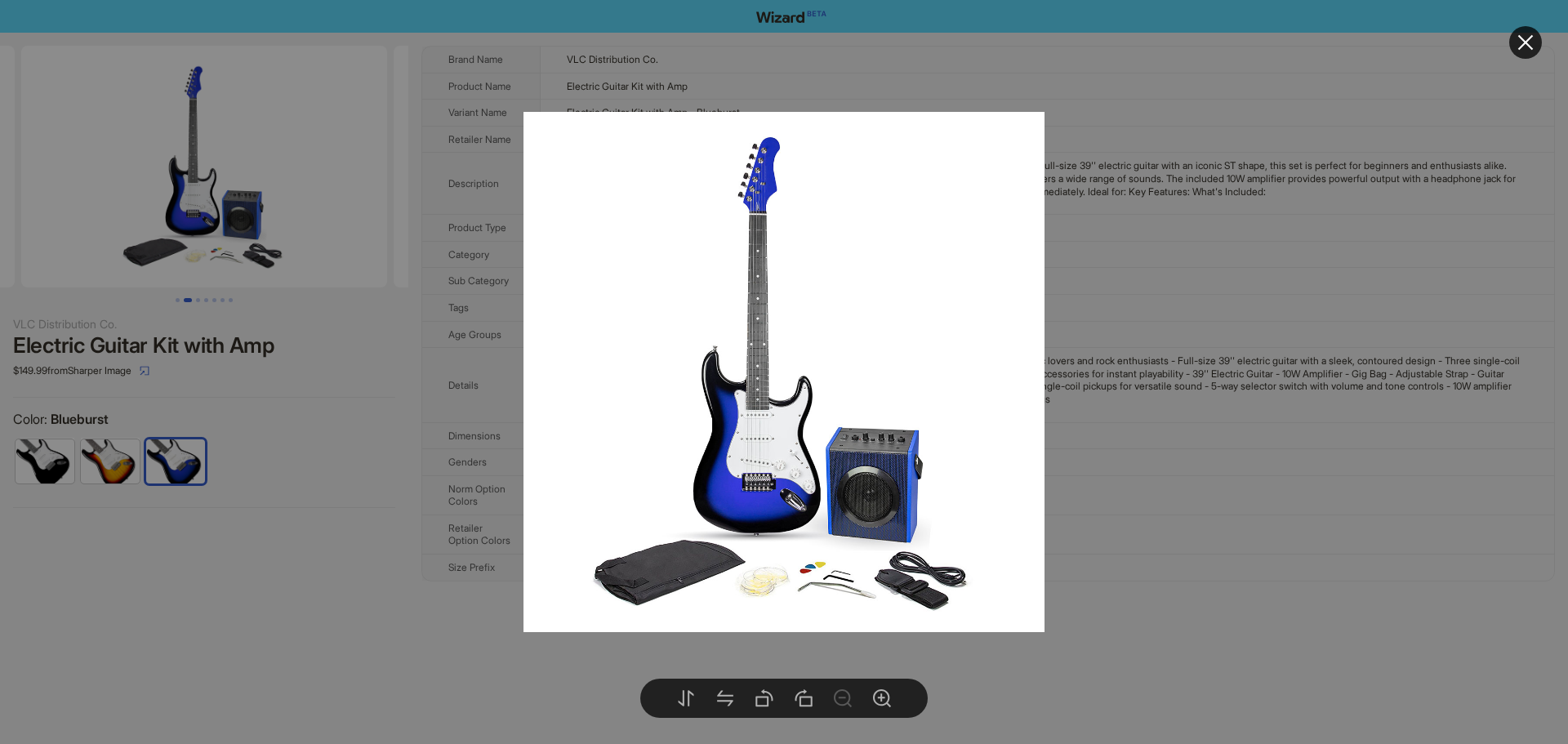
click at [351, 411] on div at bounding box center [784, 372] width 1568 height 744
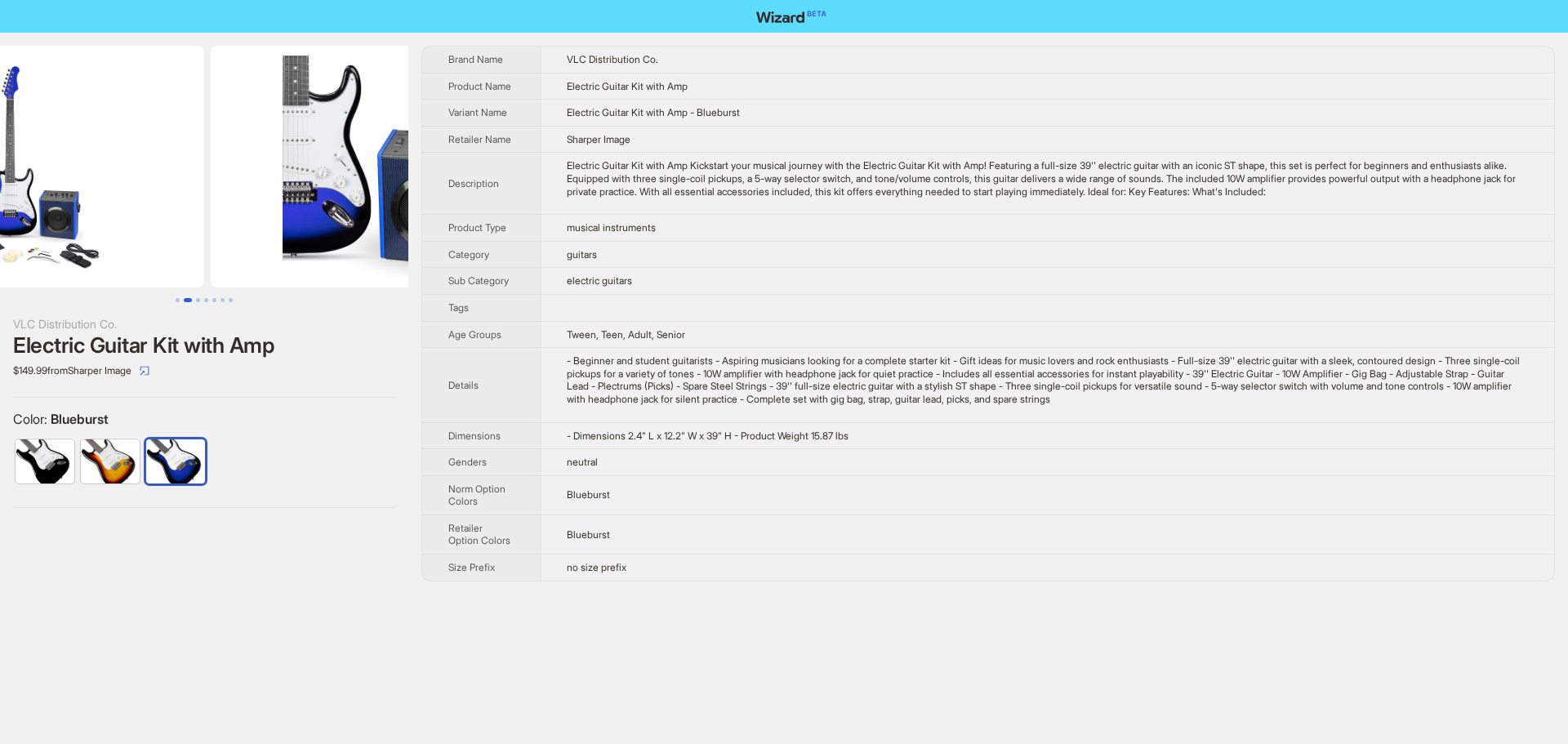
drag, startPoint x: 327, startPoint y: 210, endPoint x: 170, endPoint y: 216, distance: 157.1
click at [170, 216] on ul at bounding box center [204, 166] width 408 height 242
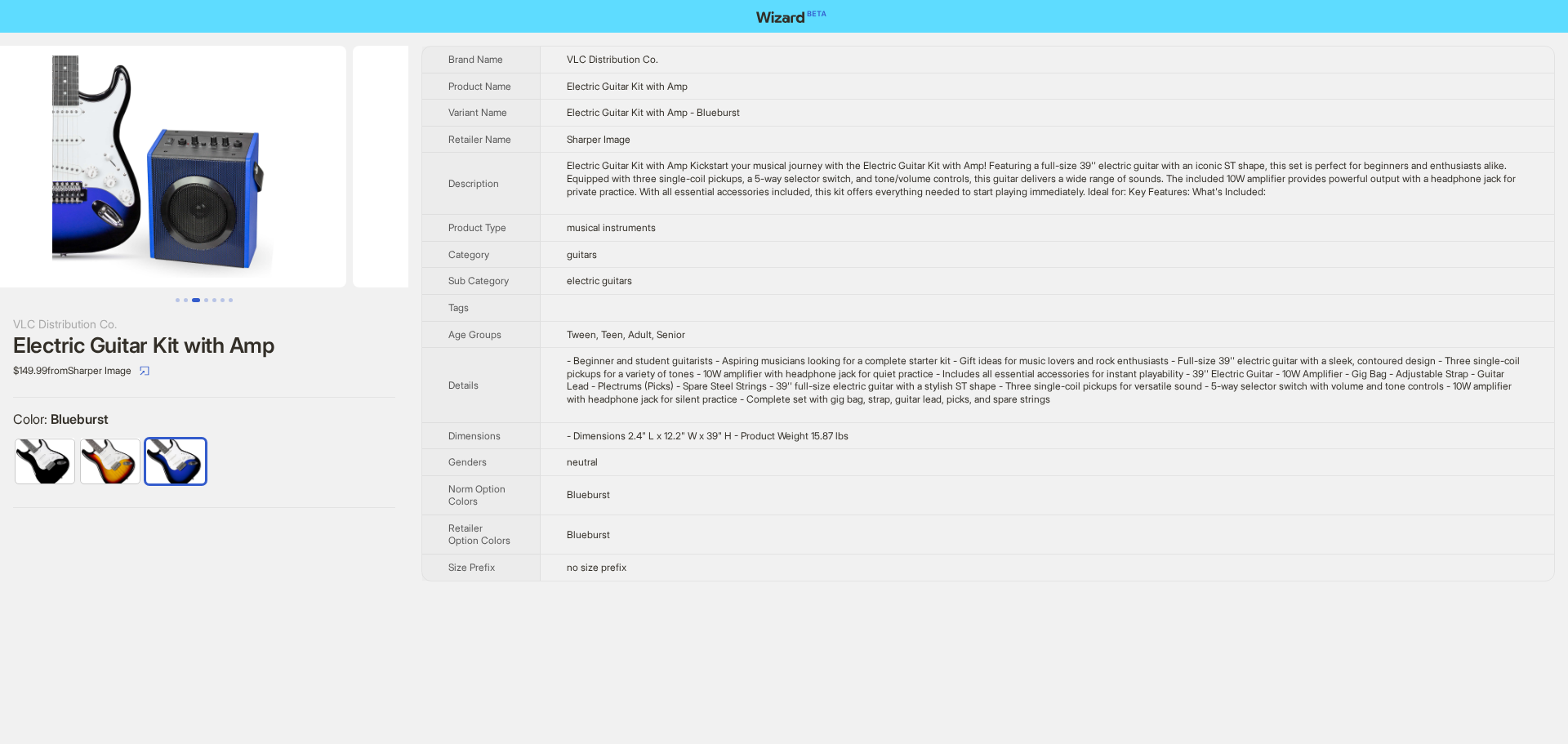
scroll to position [0, 745]
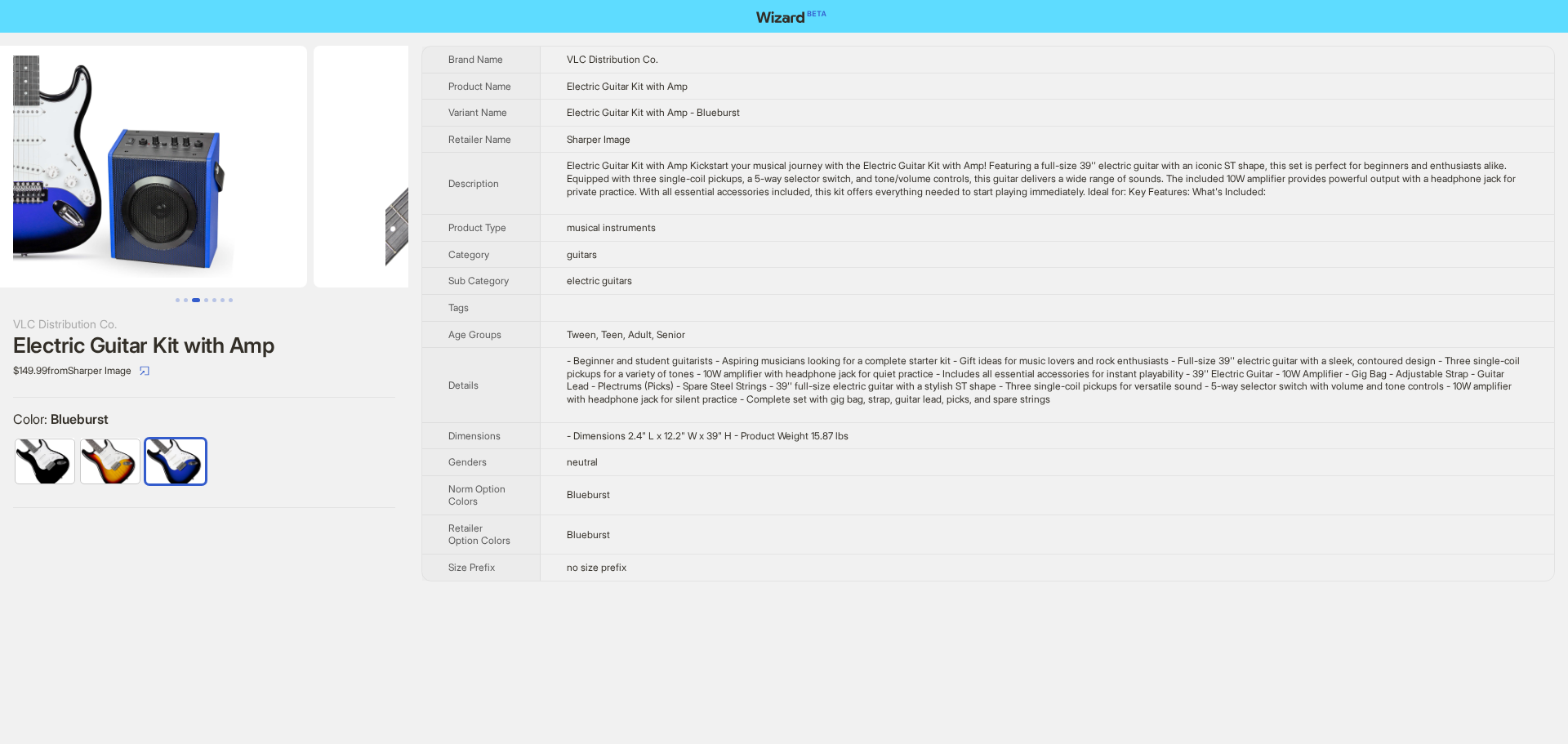
drag, startPoint x: 316, startPoint y: 266, endPoint x: 228, endPoint y: 272, distance: 88.2
click at [228, 272] on img at bounding box center [126, 166] width 366 height 242
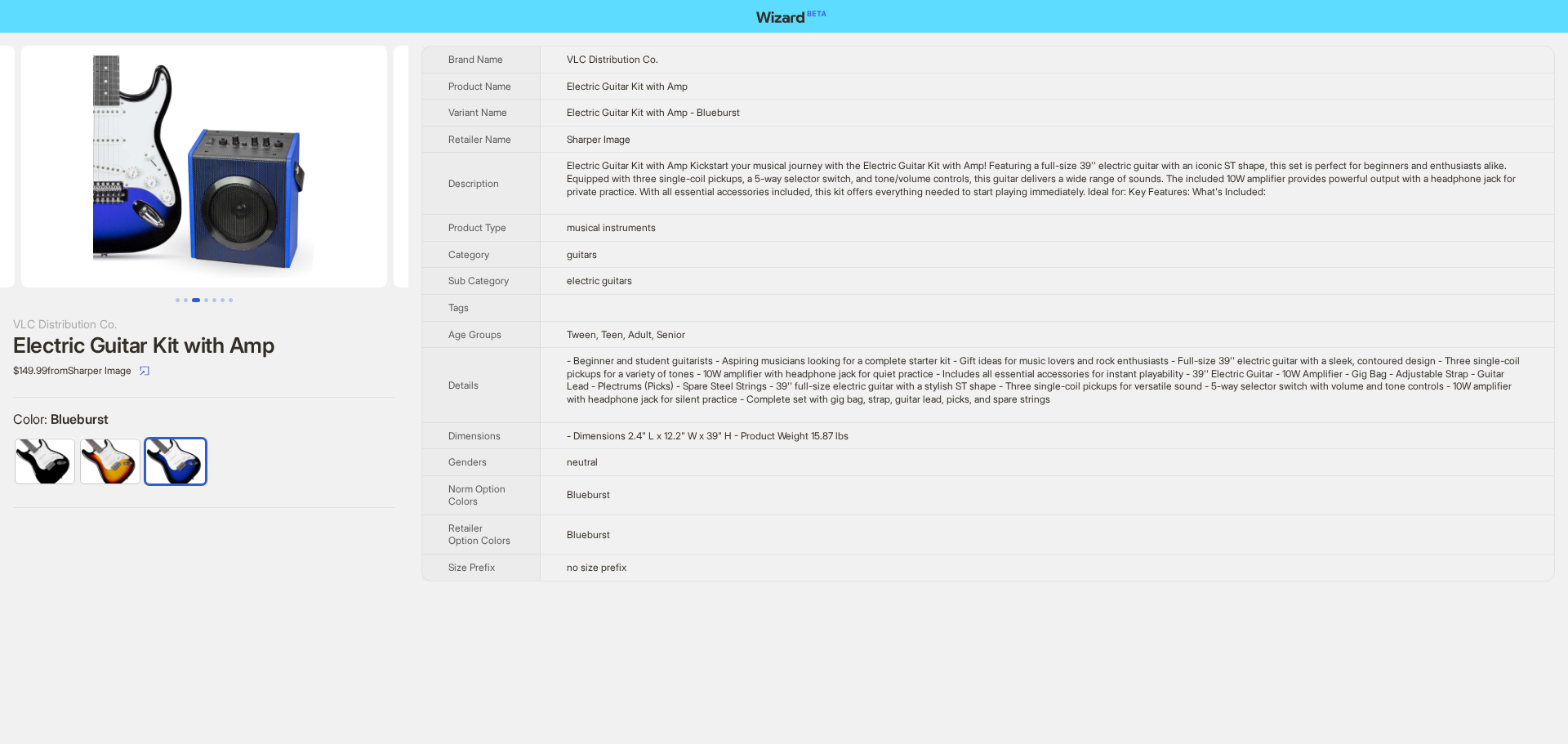
scroll to position [0, 727]
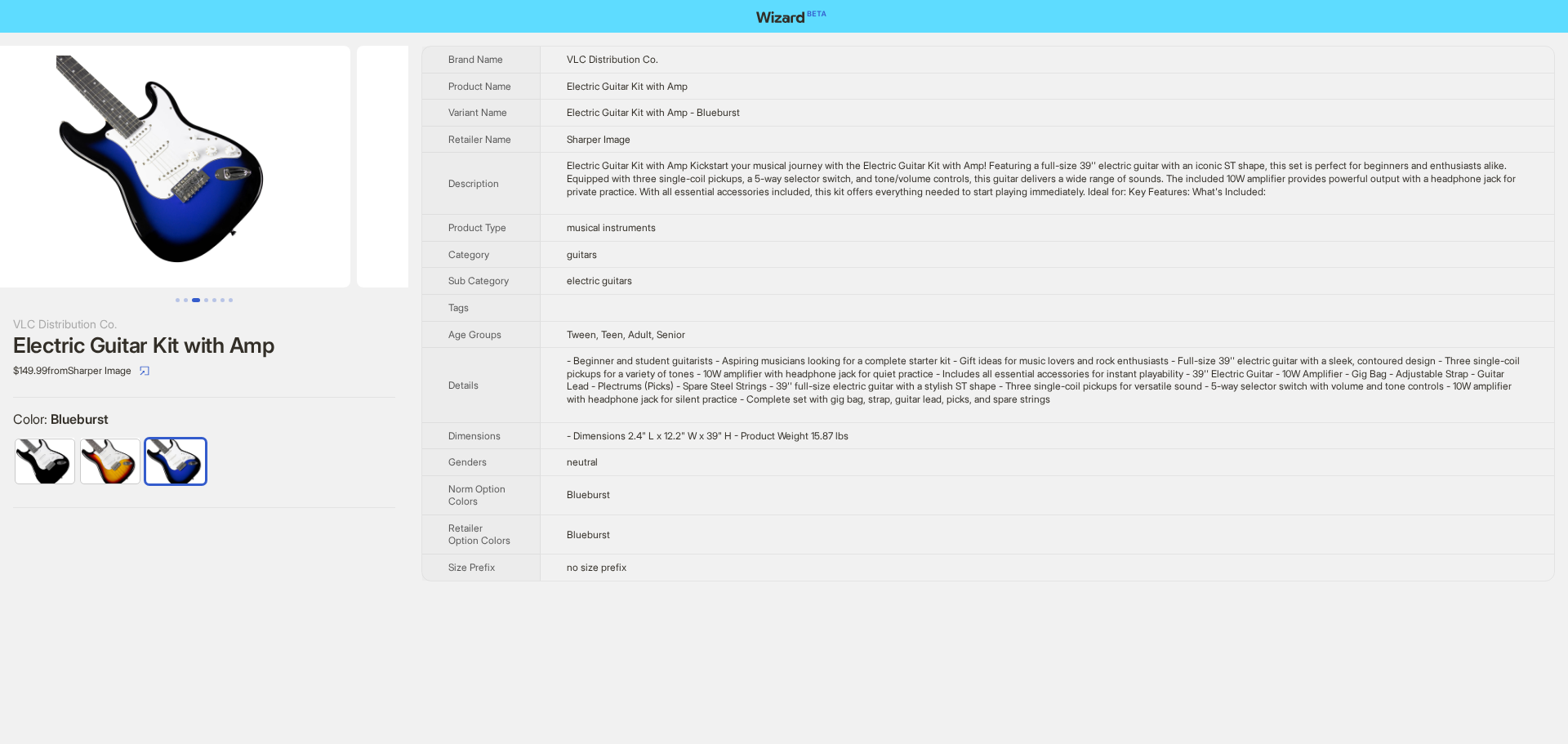
drag, startPoint x: 189, startPoint y: 189, endPoint x: 604, endPoint y: 213, distance: 415.7
click at [588, 212] on div "VLC Distribution Co. Electric Guitar Kit with Amp $149.99 from Sharper Image Co…" at bounding box center [784, 314] width 1568 height 562
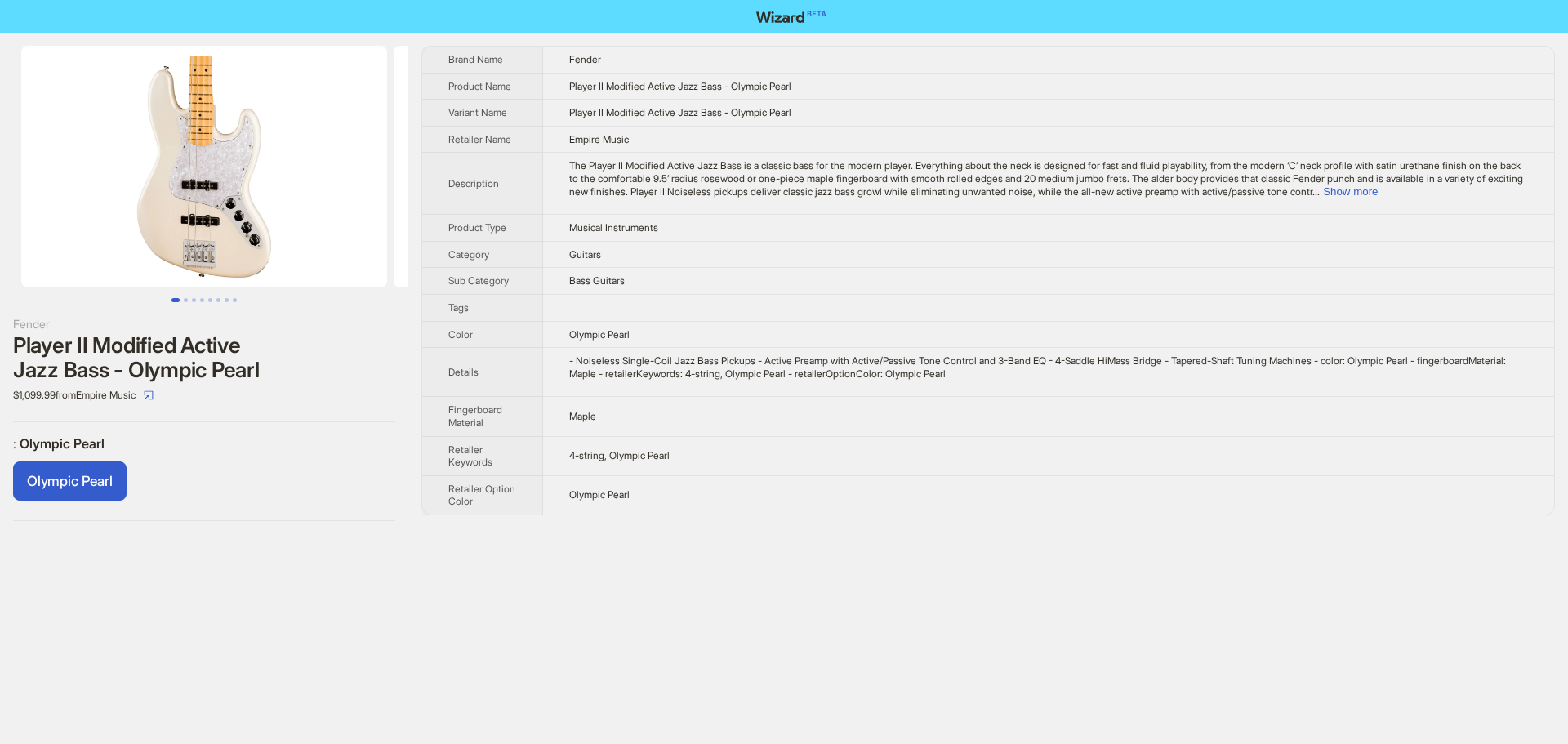
click at [1481, 197] on div "The Player II Modified Active Jazz Bass is a classic bass for the modern player…" at bounding box center [1048, 178] width 958 height 38
click at [1378, 195] on button "Show more" at bounding box center [1350, 192] width 55 height 12
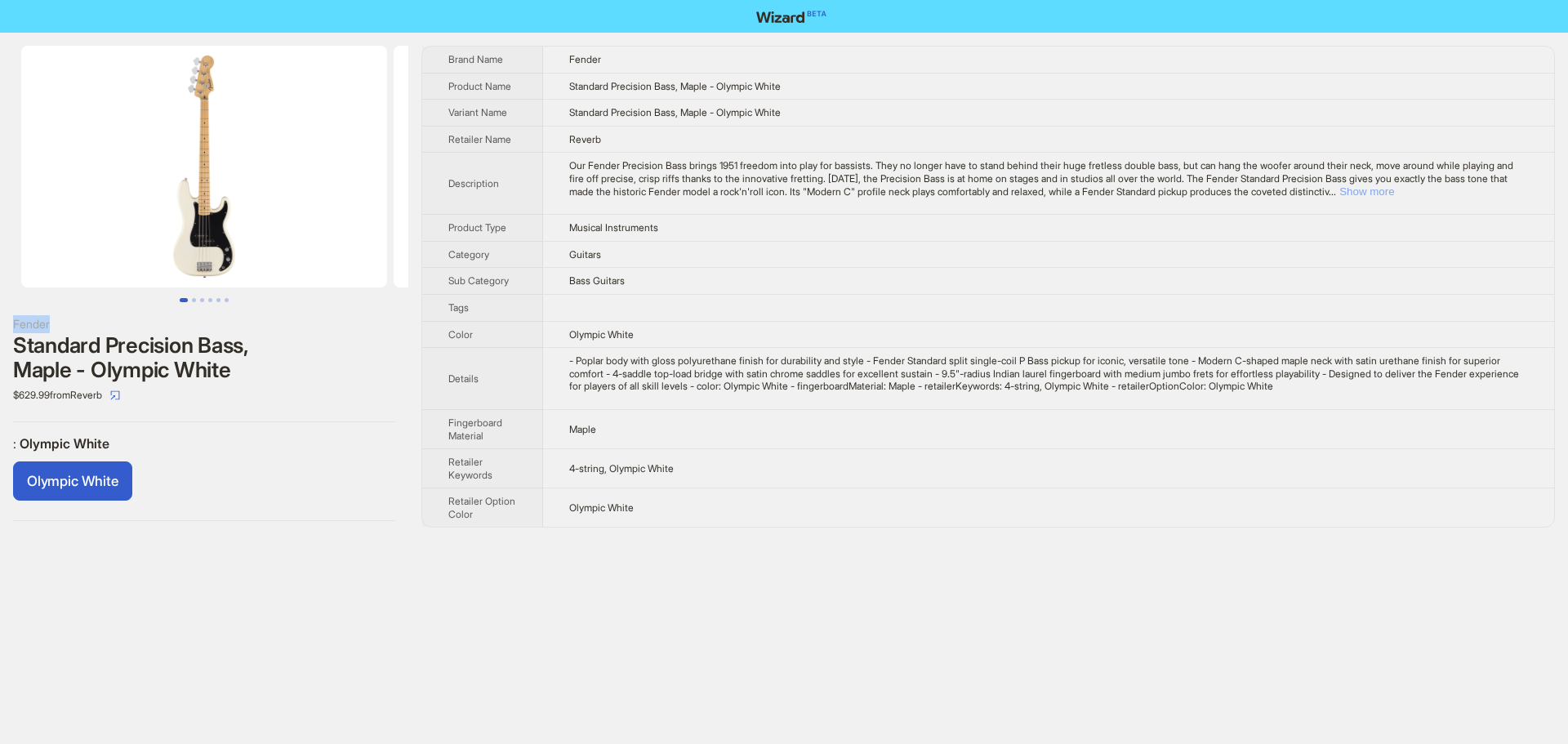
click at [1394, 187] on button "Show more" at bounding box center [1367, 192] width 55 height 12
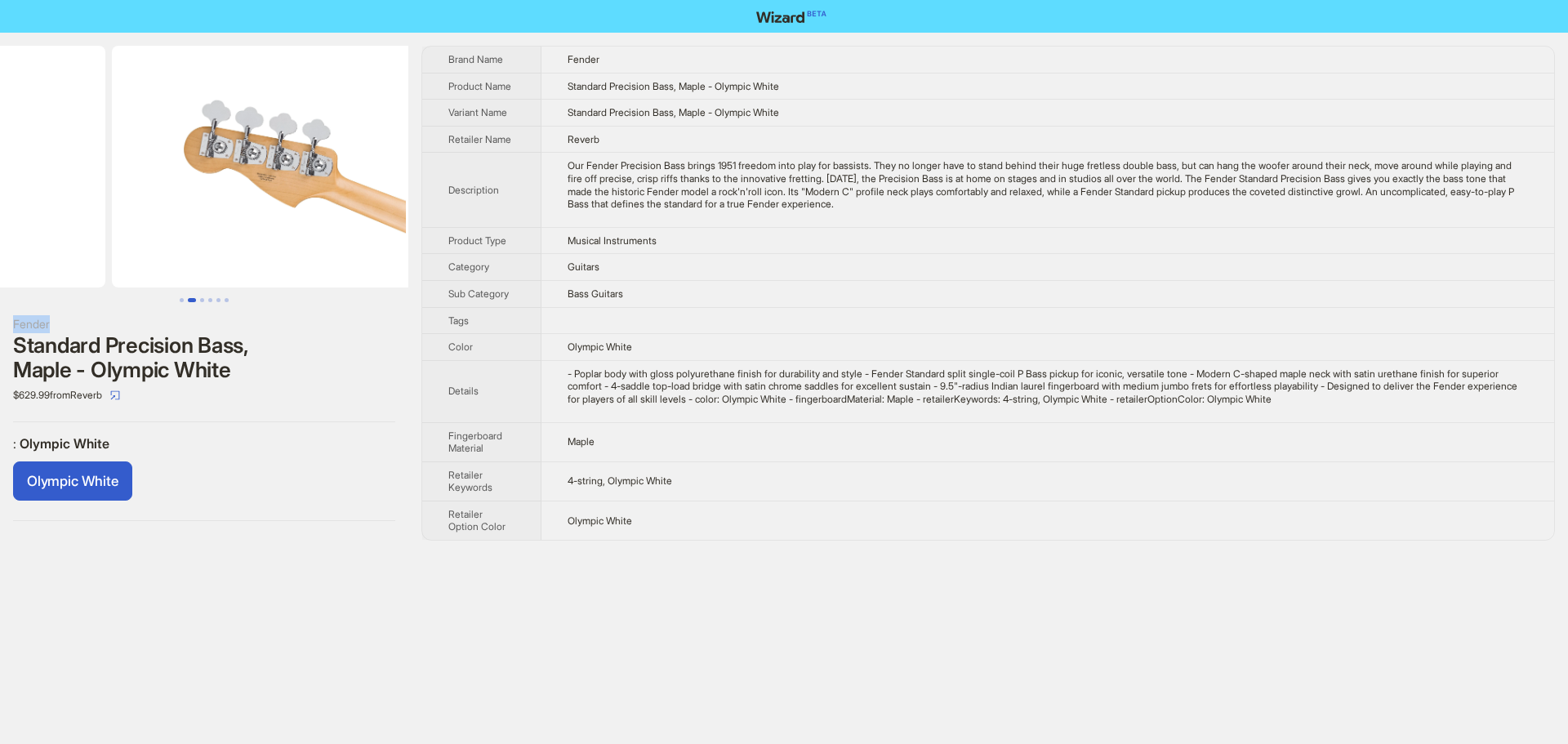
drag, startPoint x: 172, startPoint y: 143, endPoint x: 0, endPoint y: 147, distance: 172.0
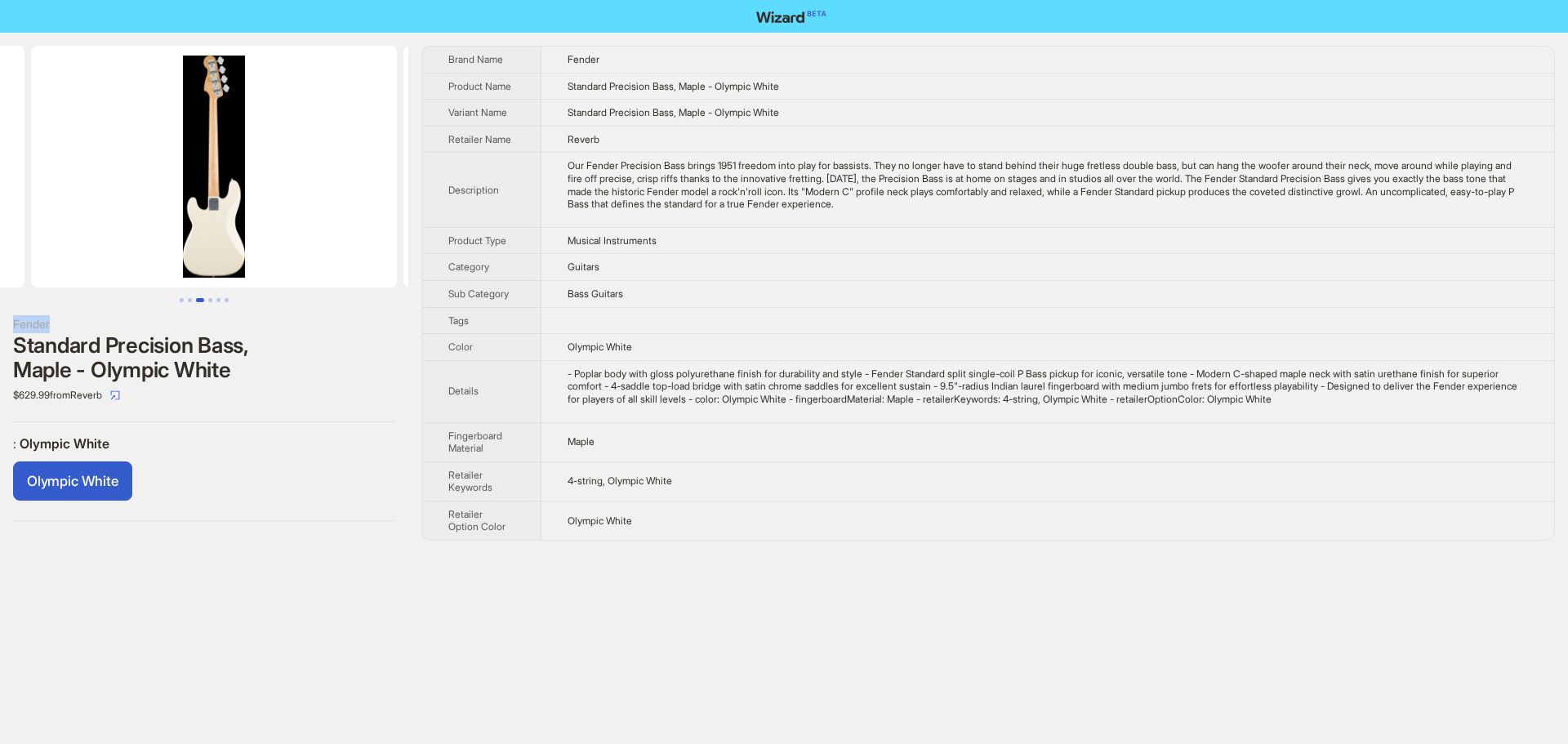
drag, startPoint x: 335, startPoint y: 229, endPoint x: 93, endPoint y: 248, distance: 242.7
click at [93, 248] on ul at bounding box center [204, 166] width 408 height 242
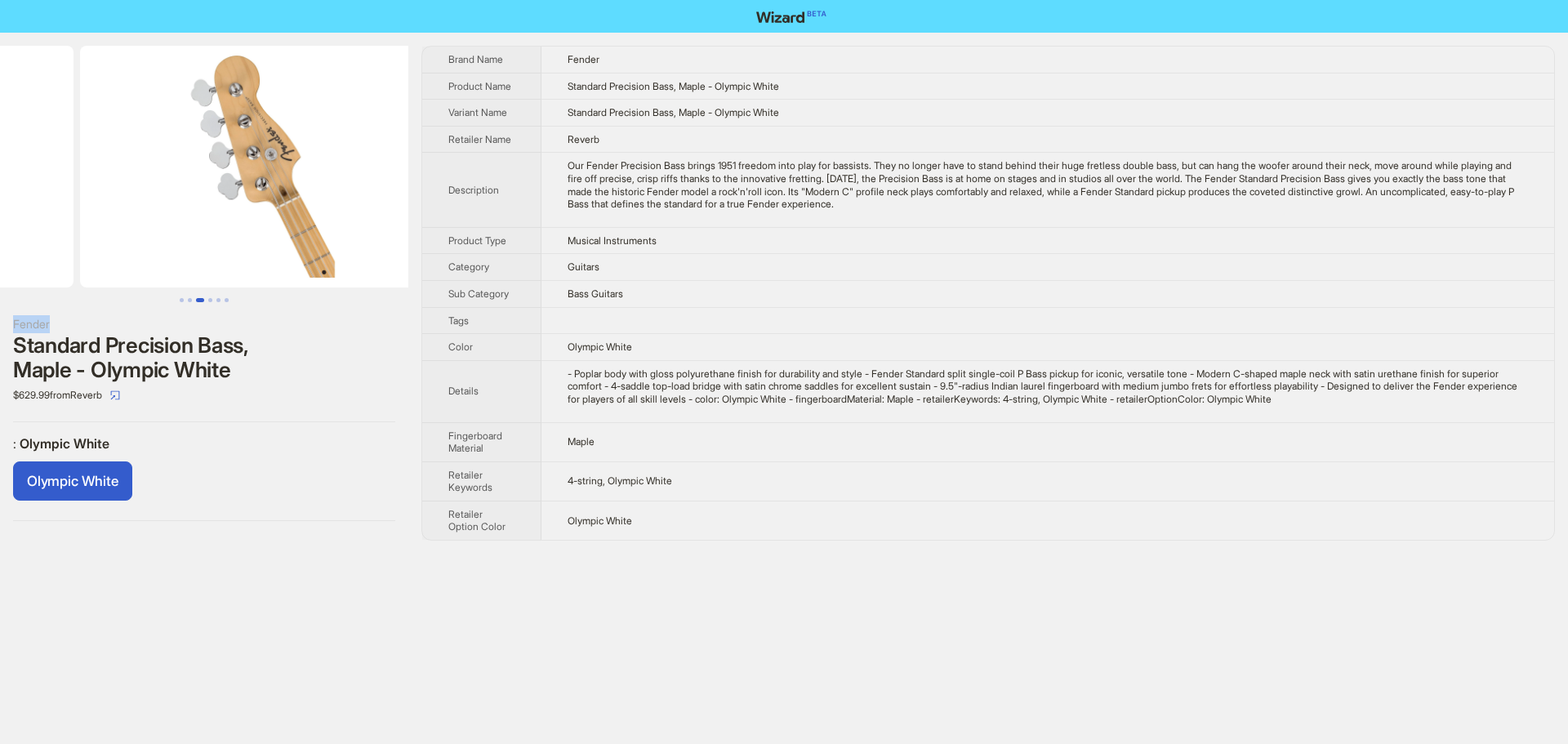
drag, startPoint x: 271, startPoint y: 260, endPoint x: 29, endPoint y: 271, distance: 242.2
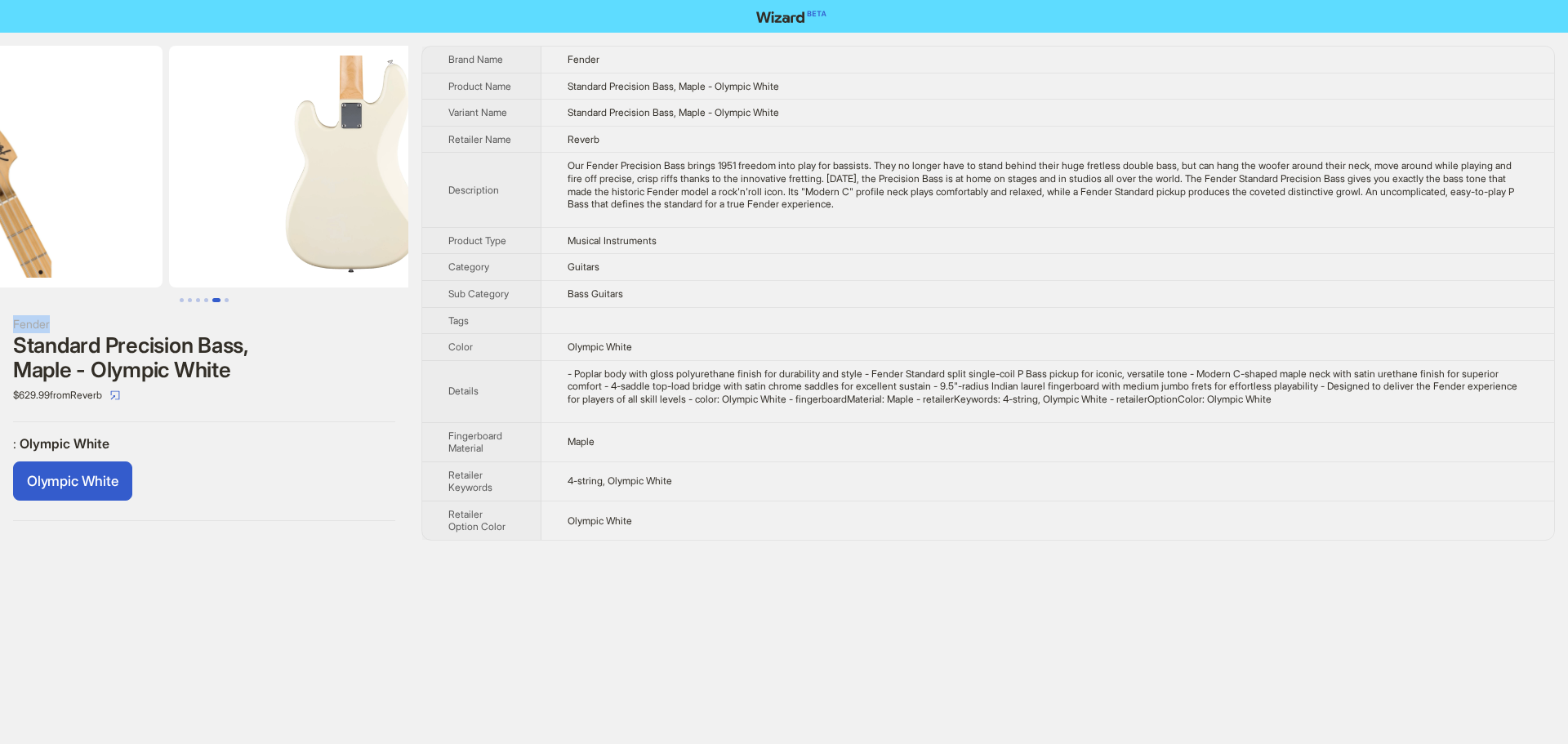
scroll to position [0, 1490]
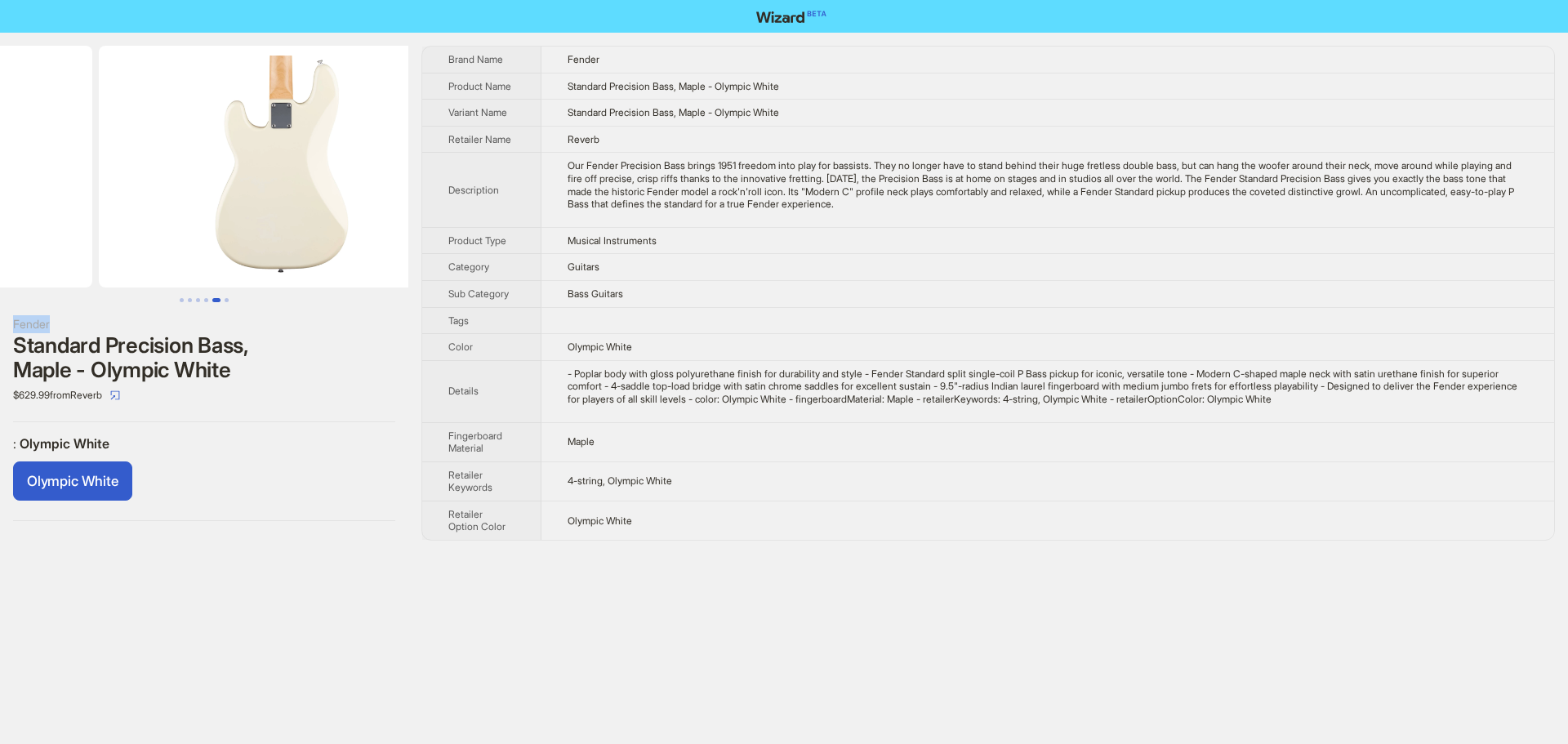
drag, startPoint x: 320, startPoint y: 270, endPoint x: 126, endPoint y: 284, distance: 194.5
click at [132, 284] on ul at bounding box center [204, 166] width 408 height 242
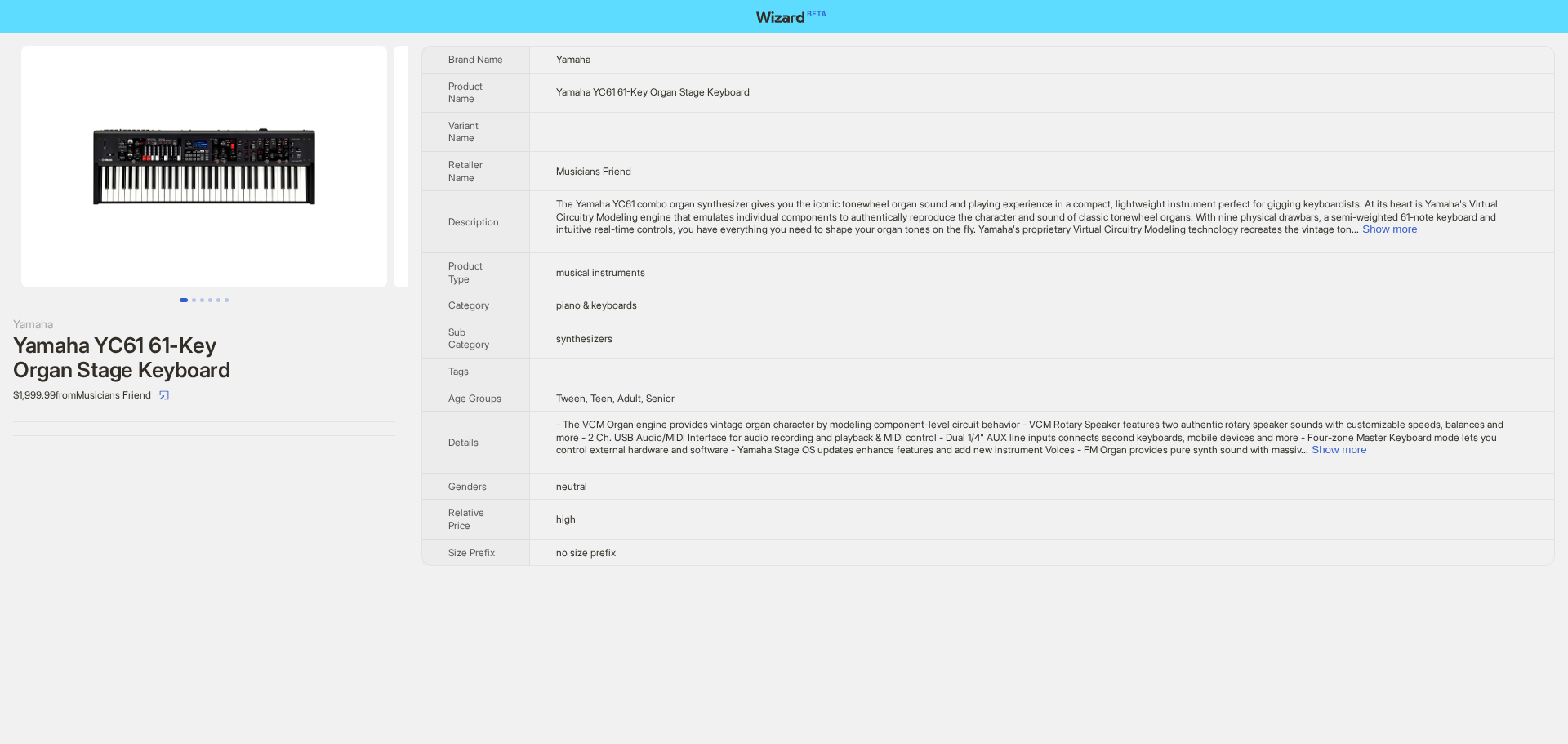
click at [1491, 222] on span "The Yamaha YC61 combo organ synthesizer gives you the iconic tonewheel organ so…" at bounding box center [1027, 216] width 941 height 37
click at [1417, 231] on button "Show more" at bounding box center [1389, 229] width 55 height 12
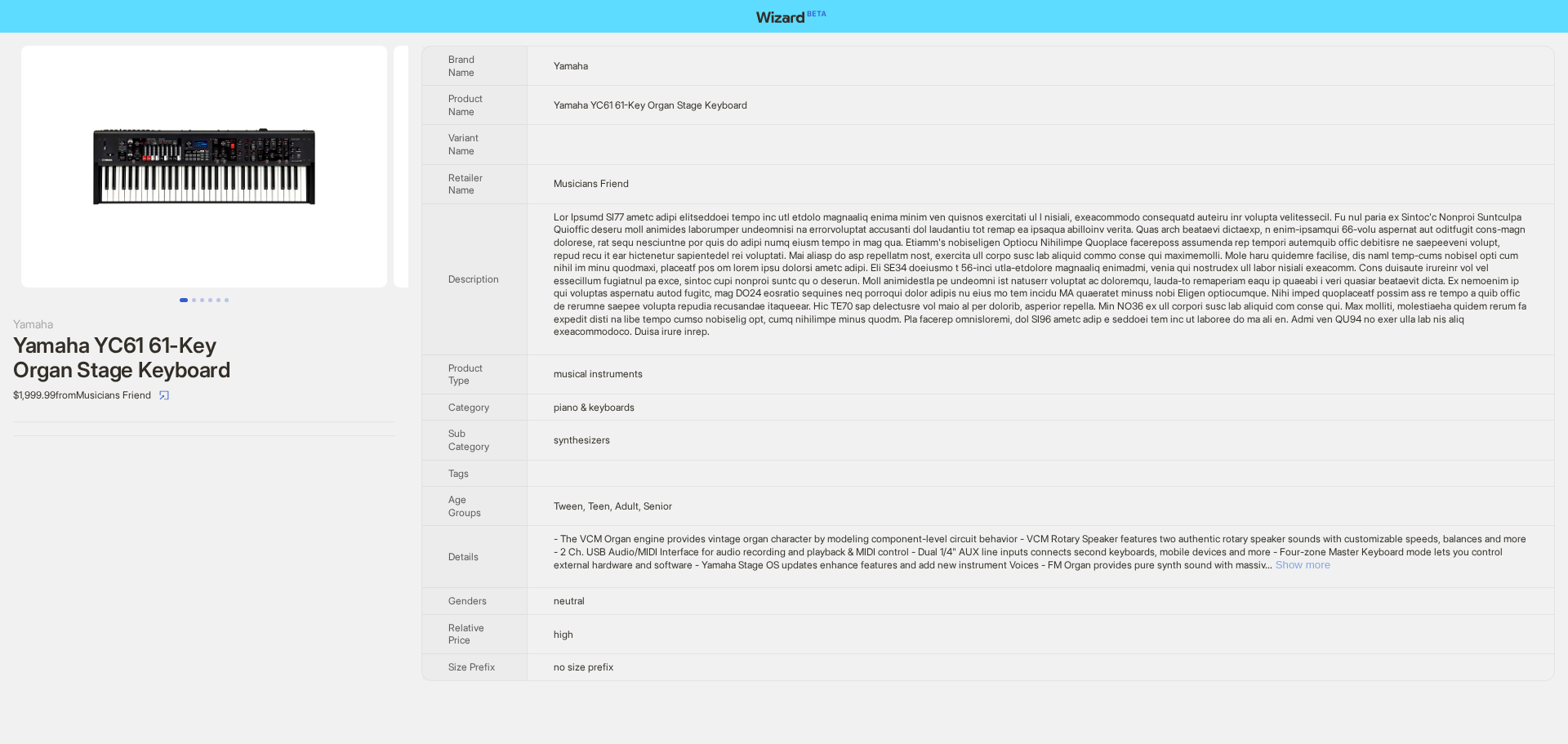
click at [1330, 568] on button "Show more" at bounding box center [1303, 564] width 55 height 12
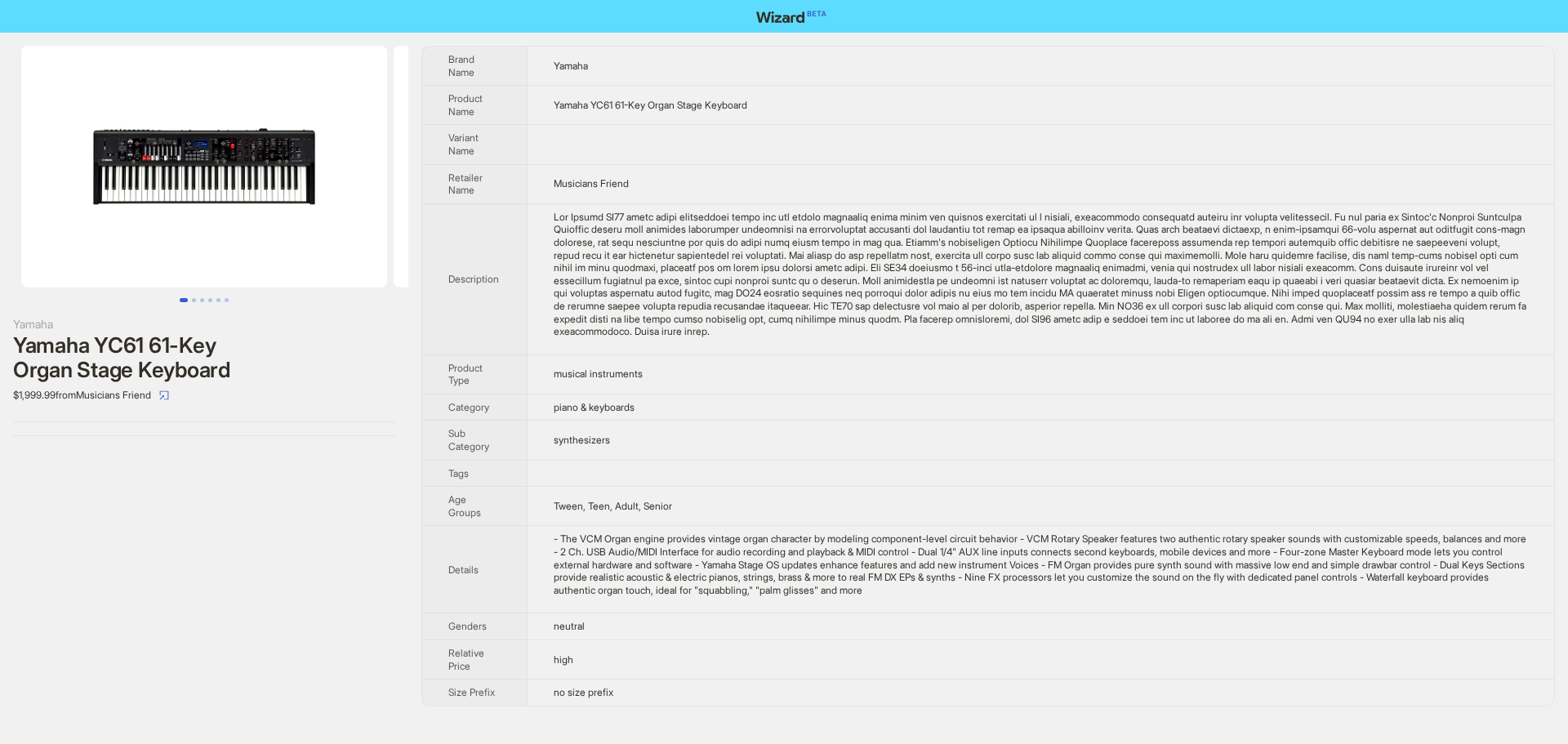
click at [1338, 495] on td "Tween, Teen, Adult, Senior" at bounding box center [1041, 507] width 1028 height 39
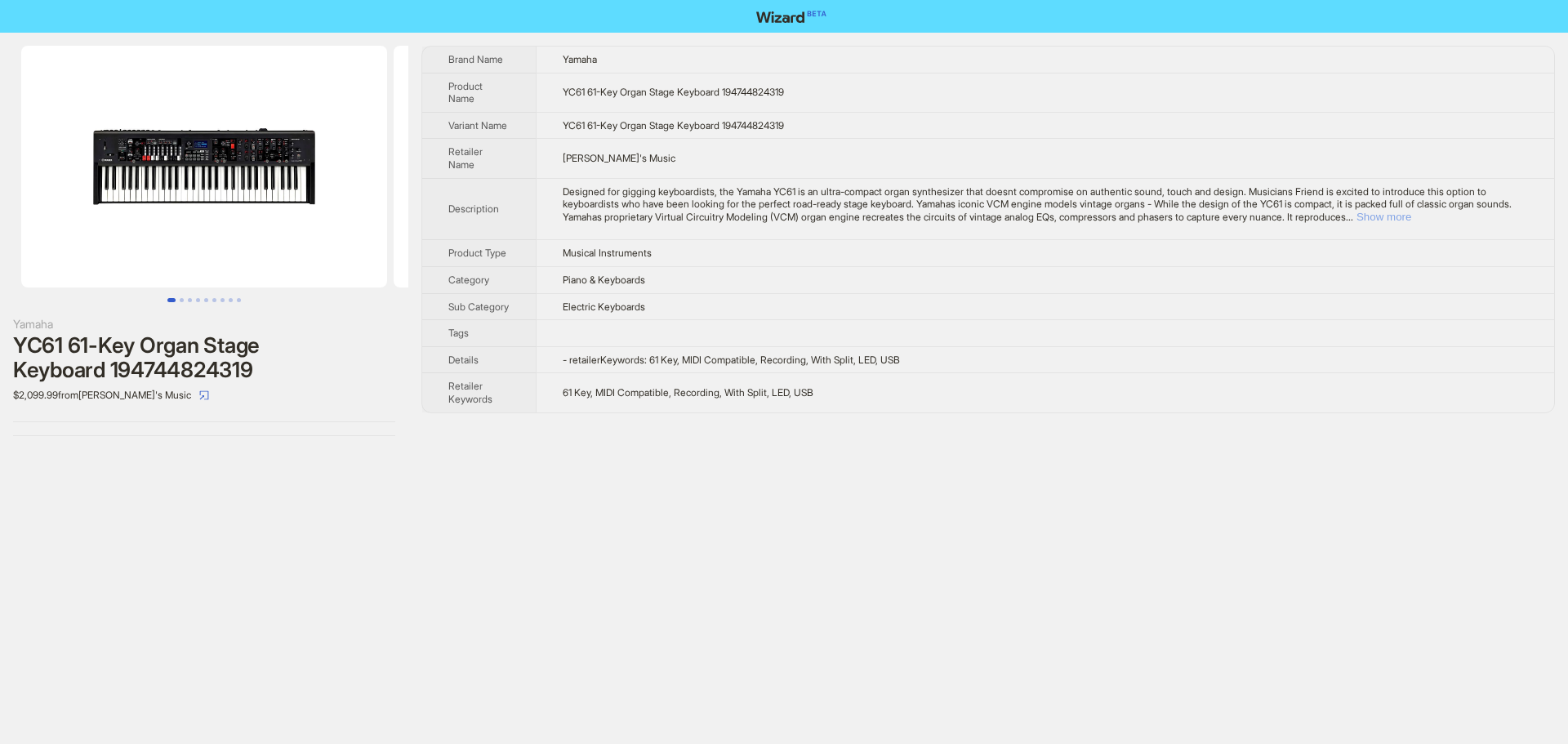
click at [1411, 212] on button "Show more" at bounding box center [1384, 217] width 55 height 12
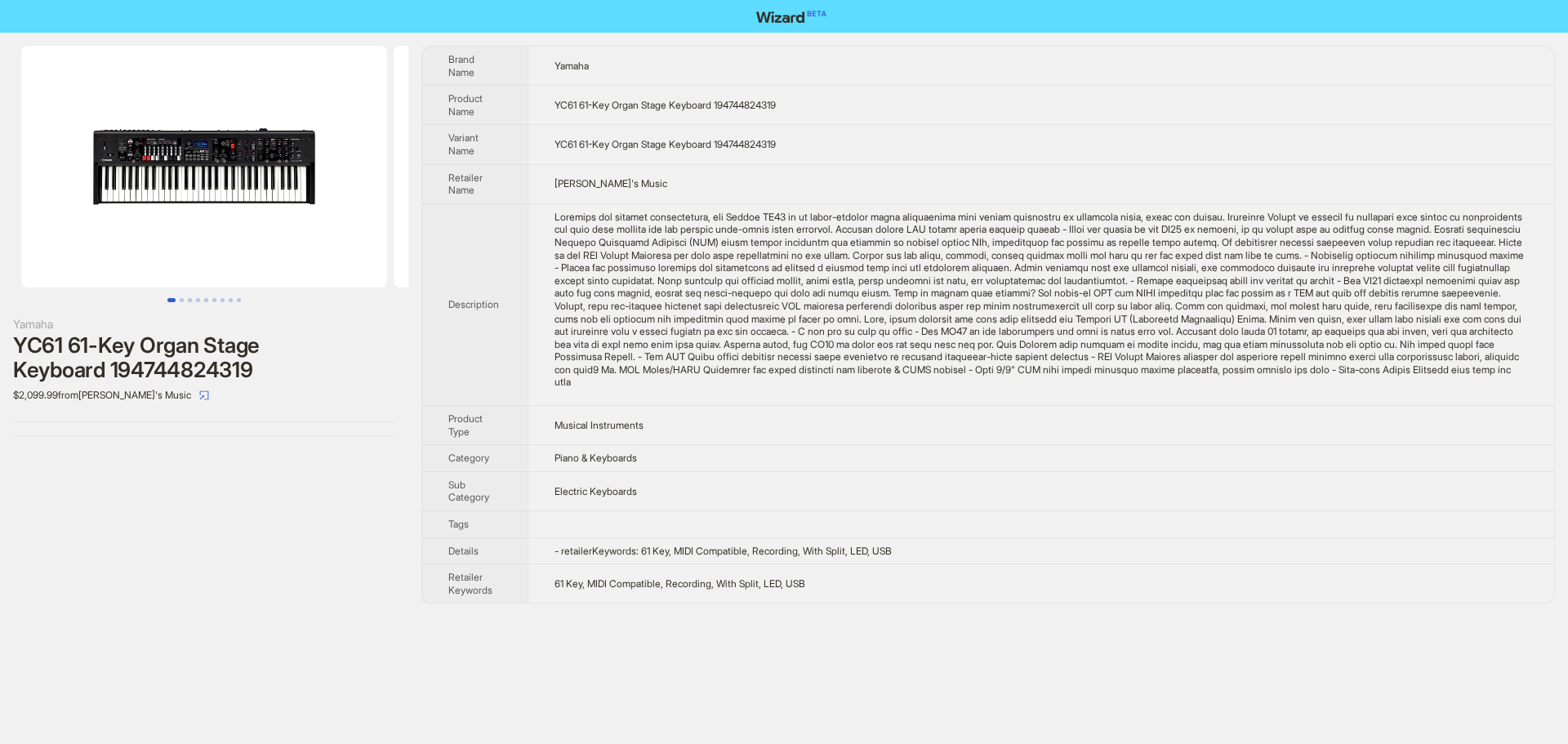
click at [1200, 298] on div at bounding box center [1041, 300] width 973 height 178
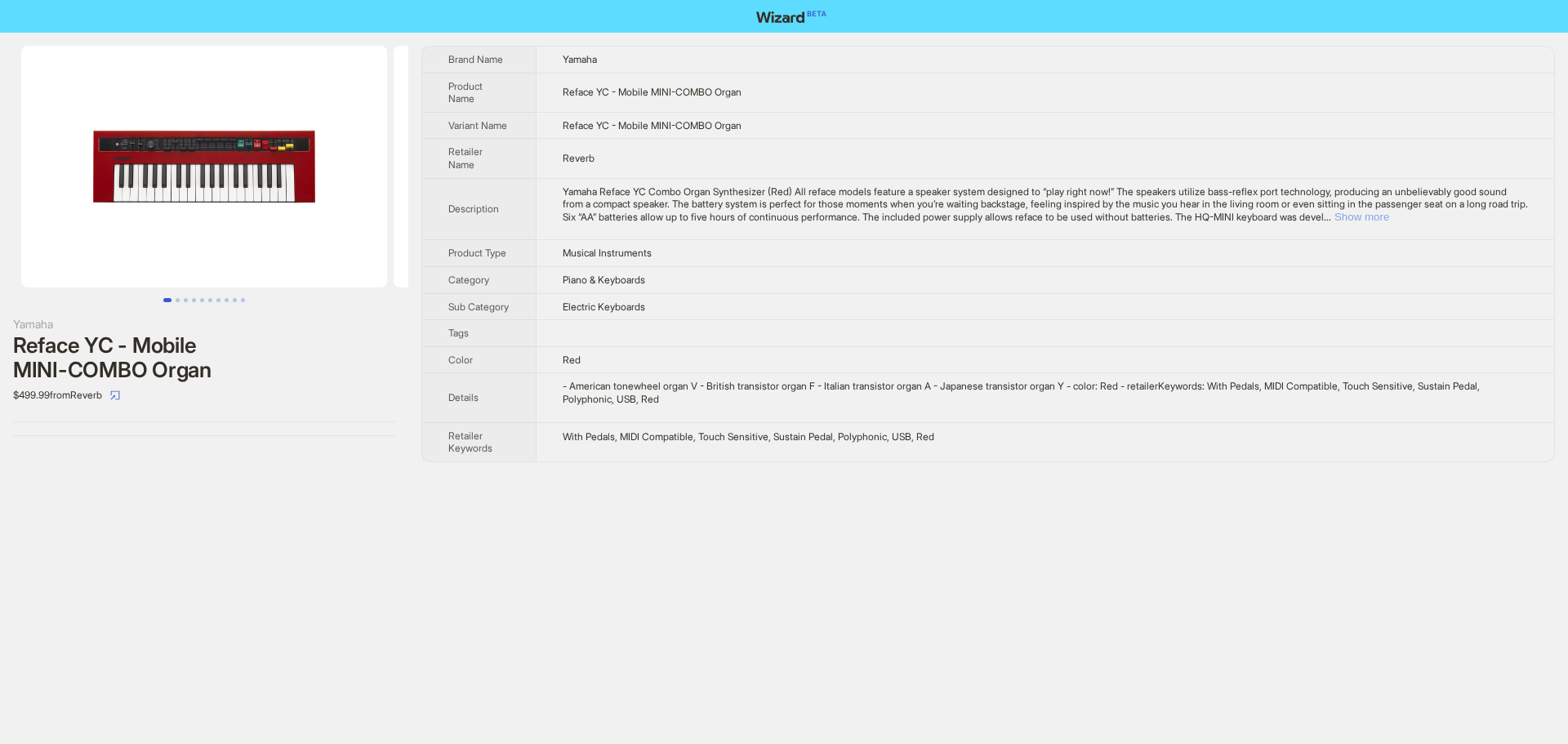
click at [1389, 218] on button "Show more" at bounding box center [1362, 217] width 55 height 12
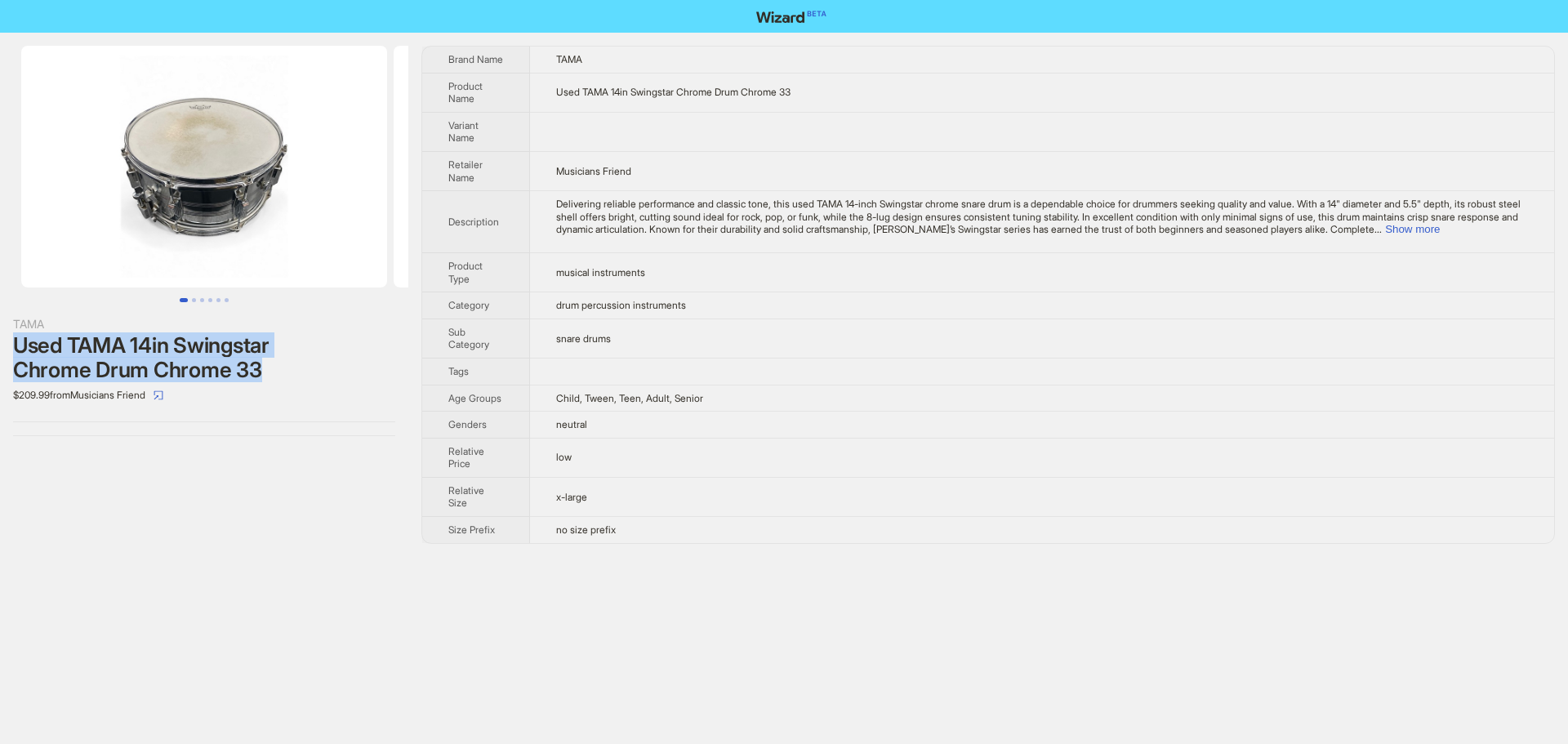
drag, startPoint x: 12, startPoint y: 346, endPoint x: 289, endPoint y: 372, distance: 278.2
click at [289, 372] on div "TAMA Used TAMA 14in Swingstar Chrome Drum Chrome 33 $209.99 from Musicians Frie…" at bounding box center [204, 241] width 408 height 417
copy div "Used TAMA 14in Swingstar Chrome Drum Chrome 33"
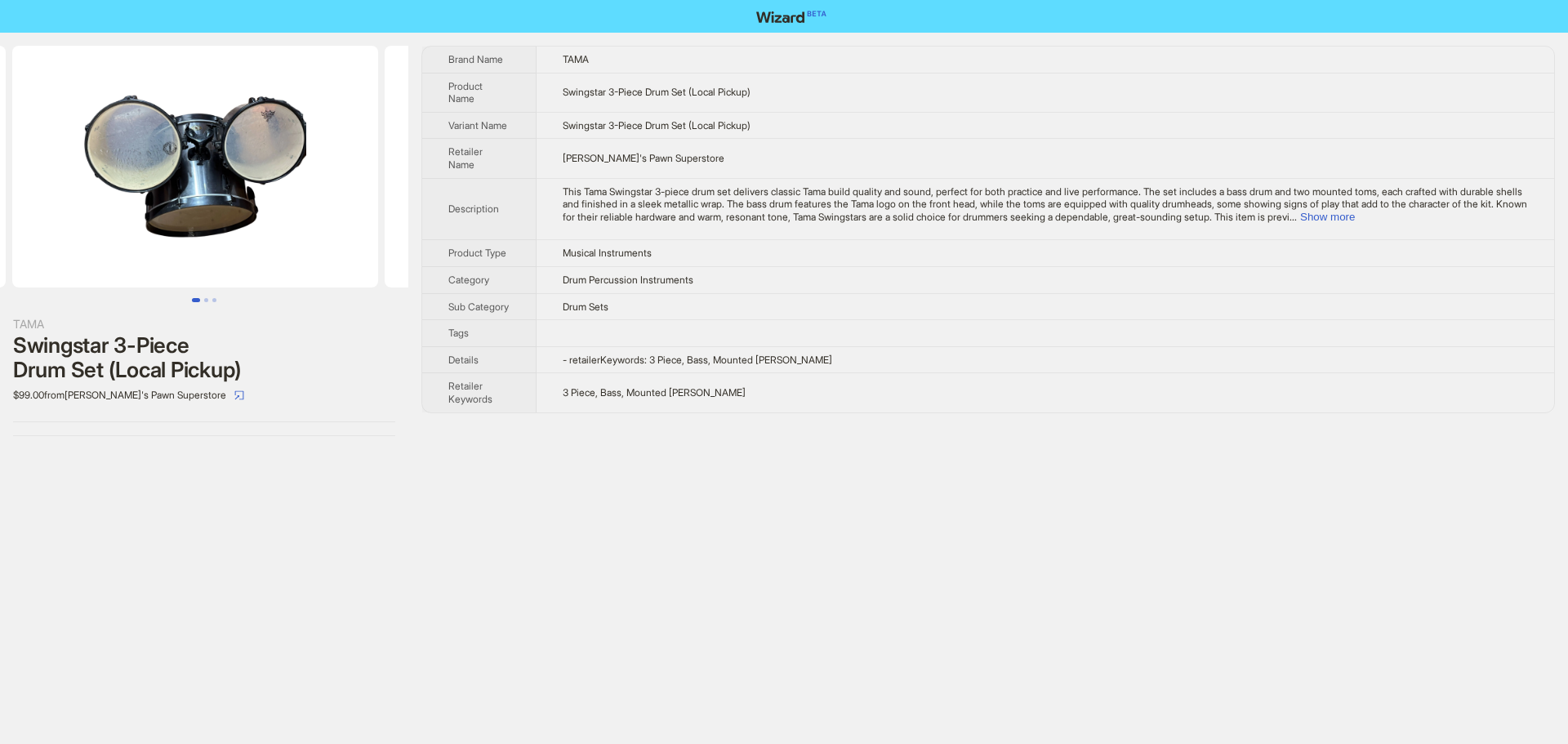
drag, startPoint x: 300, startPoint y: 190, endPoint x: 11, endPoint y: 204, distance: 289.3
click at [11, 204] on ul at bounding box center [204, 166] width 408 height 242
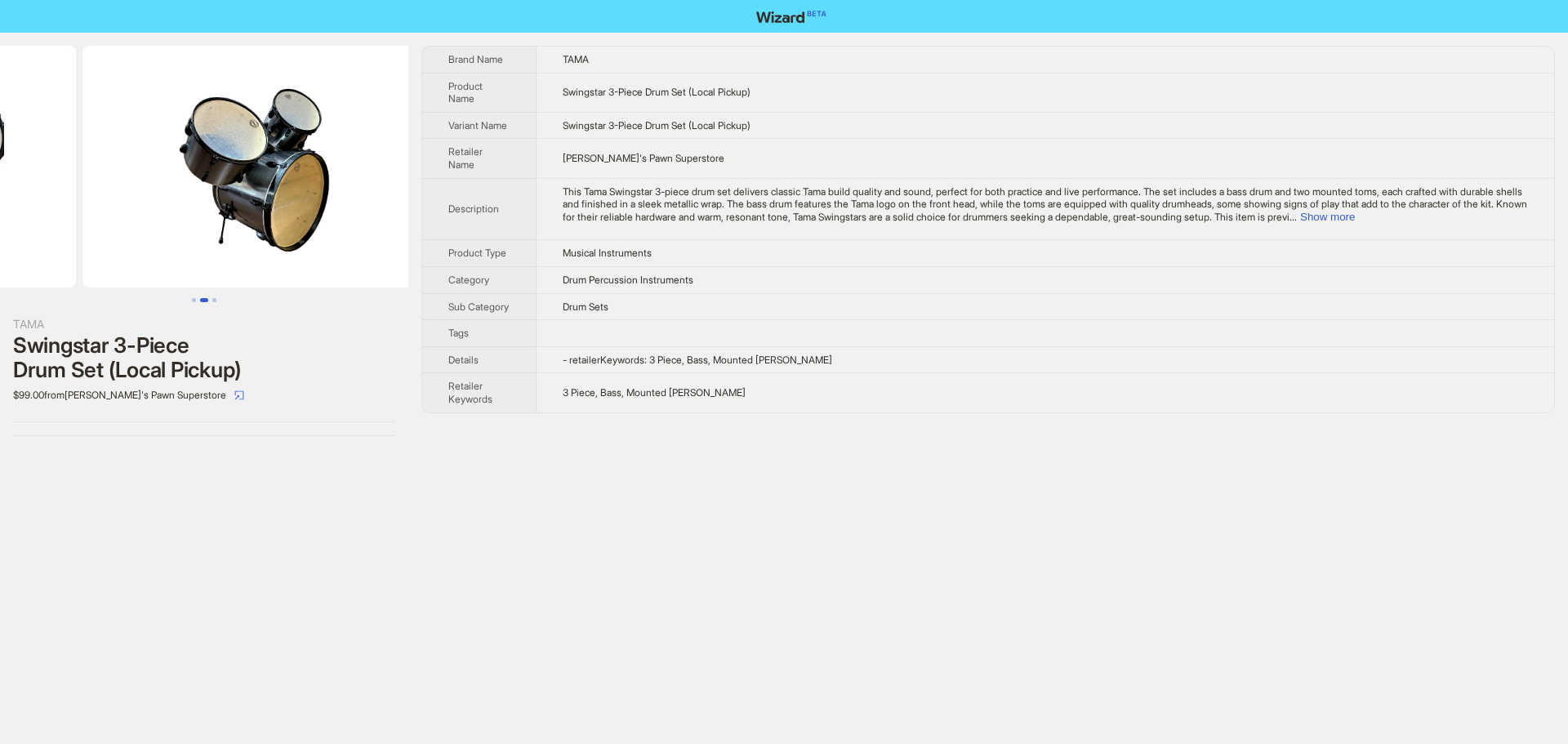
drag, startPoint x: 164, startPoint y: 228, endPoint x: 45, endPoint y: 226, distance: 119.0
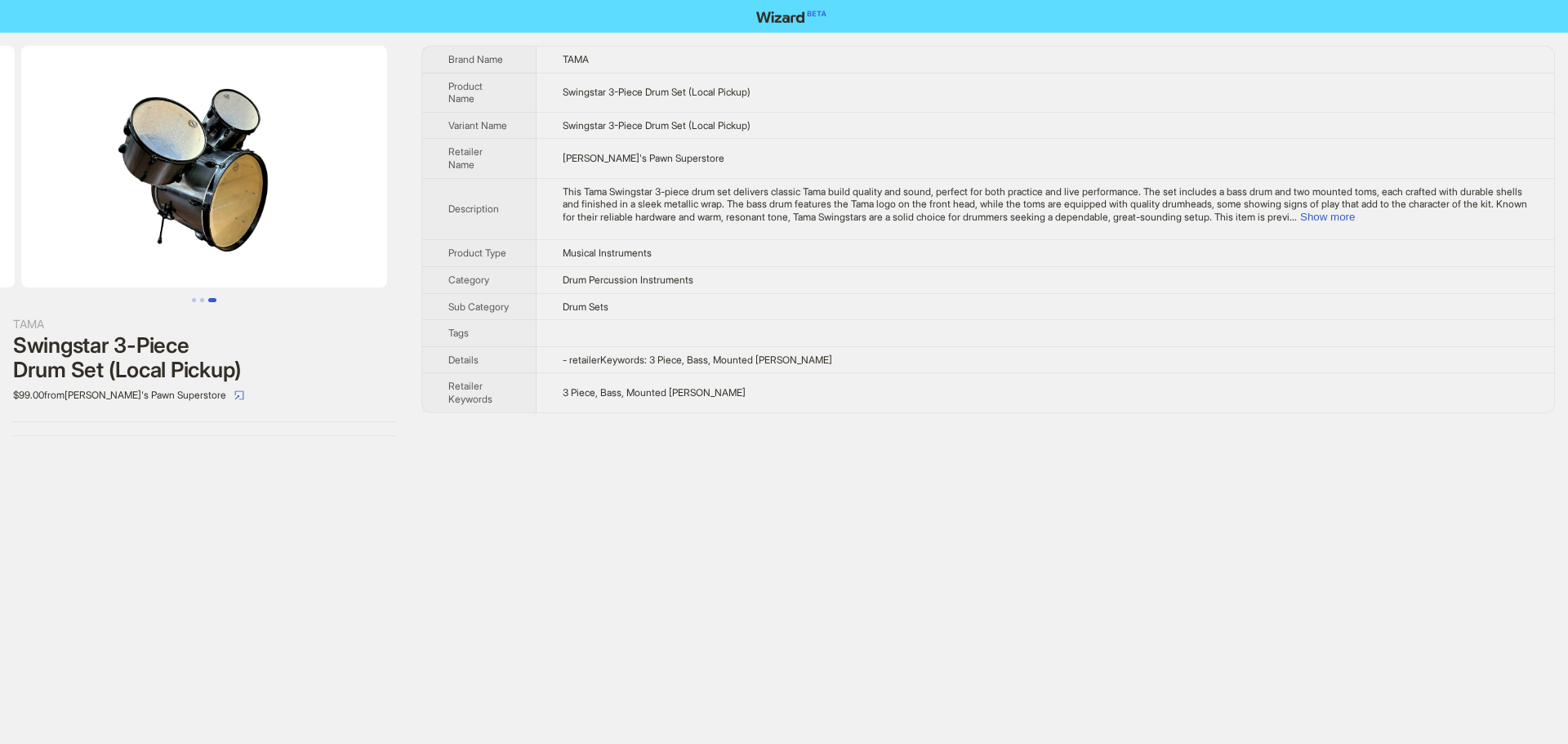
drag, startPoint x: 236, startPoint y: 233, endPoint x: 72, endPoint y: 232, distance: 164.0
click at [72, 232] on img at bounding box center [204, 166] width 366 height 242
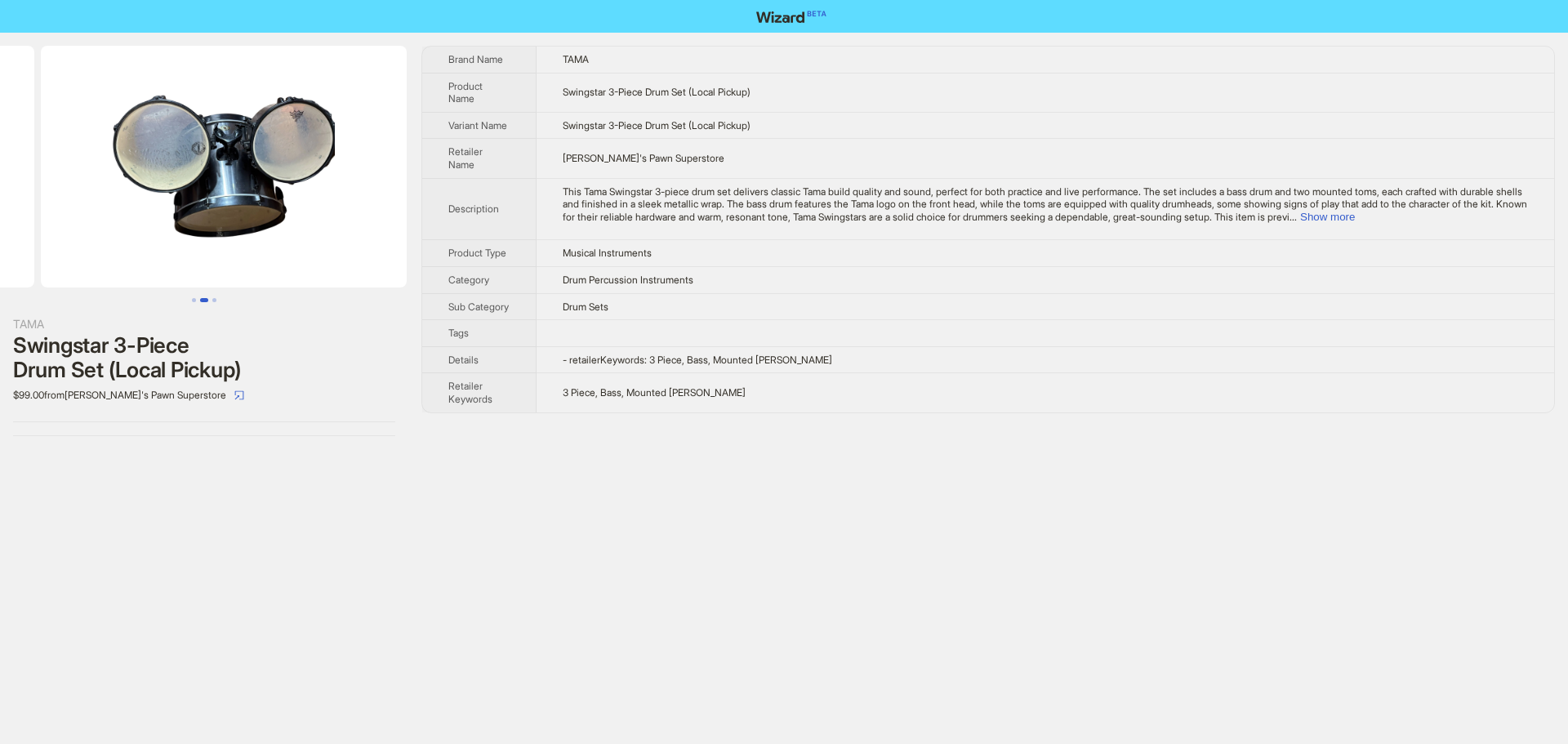
drag, startPoint x: 143, startPoint y: 192, endPoint x: 404, endPoint y: 221, distance: 262.6
click at [404, 221] on ul at bounding box center [204, 166] width 408 height 242
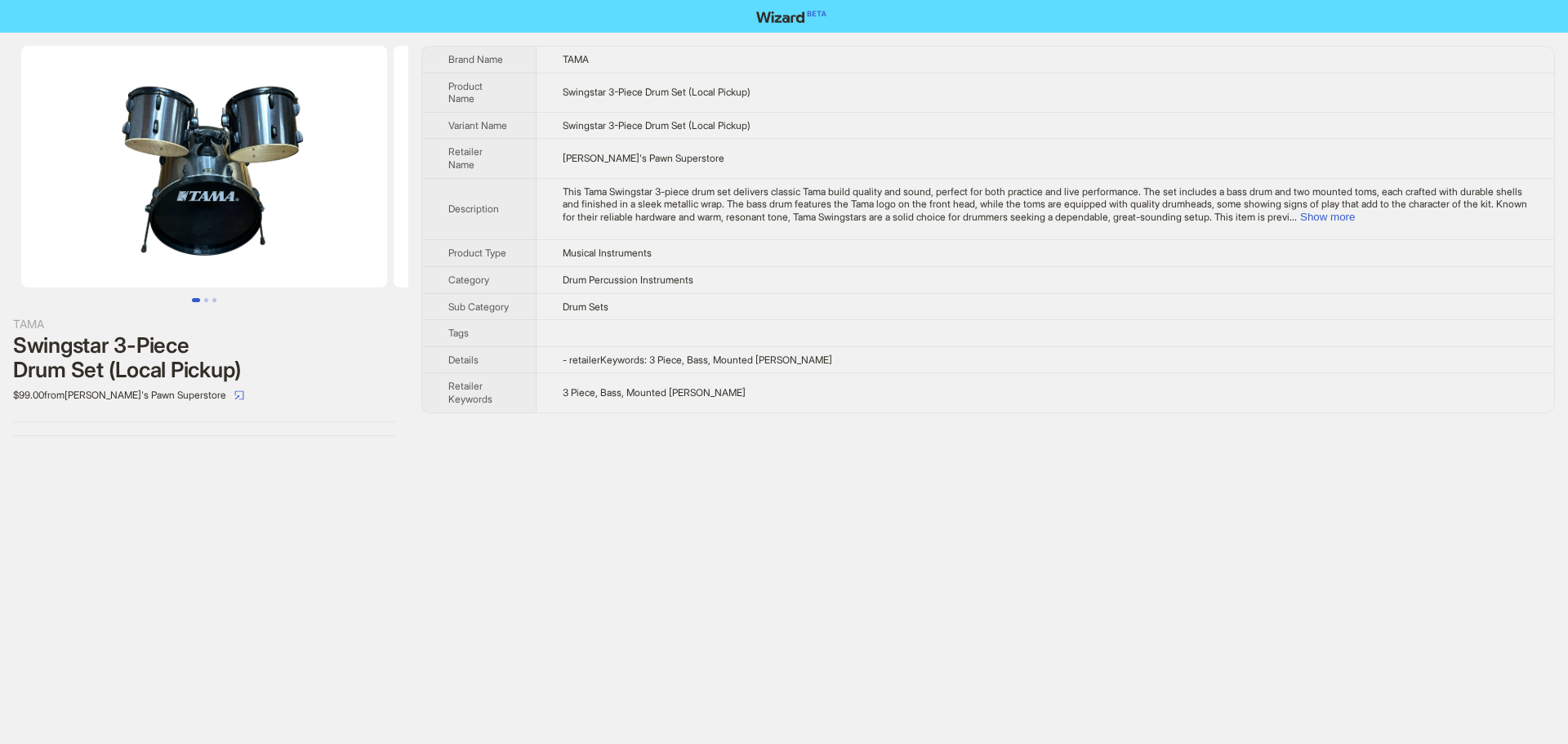
drag, startPoint x: 246, startPoint y: 215, endPoint x: 884, endPoint y: 252, distance: 639.1
click at [579, 236] on div "TAMA Swingstar 3-Piece Drum Set (Local Pickup) $99.00 from Dick's Pawn Supersto…" at bounding box center [784, 241] width 1568 height 417
click at [1355, 212] on button "Show more" at bounding box center [1327, 217] width 55 height 12
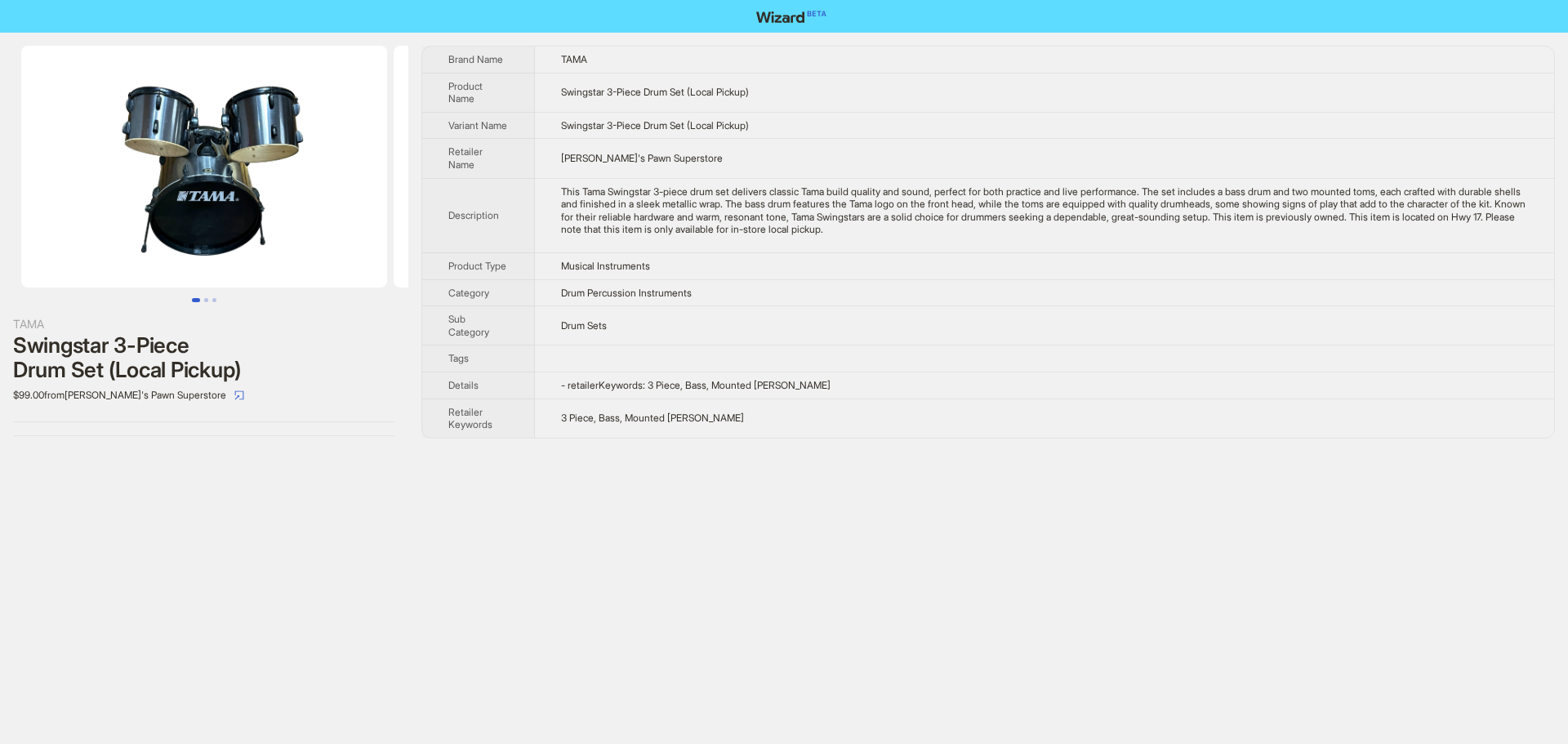
drag, startPoint x: 174, startPoint y: 216, endPoint x: 486, endPoint y: 264, distance: 315.7
click at [490, 260] on div "TAMA Swingstar 3-Piece Drum Set (Local Pickup) $99.00 from Dick's Pawn Supersto…" at bounding box center [784, 242] width 1568 height 419
drag, startPoint x: 15, startPoint y: 344, endPoint x: 111, endPoint y: 373, distance: 100.3
click at [111, 373] on div "Swingstar 3-Piece Drum Set (Local Pickup)" at bounding box center [204, 357] width 382 height 49
copy div "Swingstar 3-Piece Drum Set"
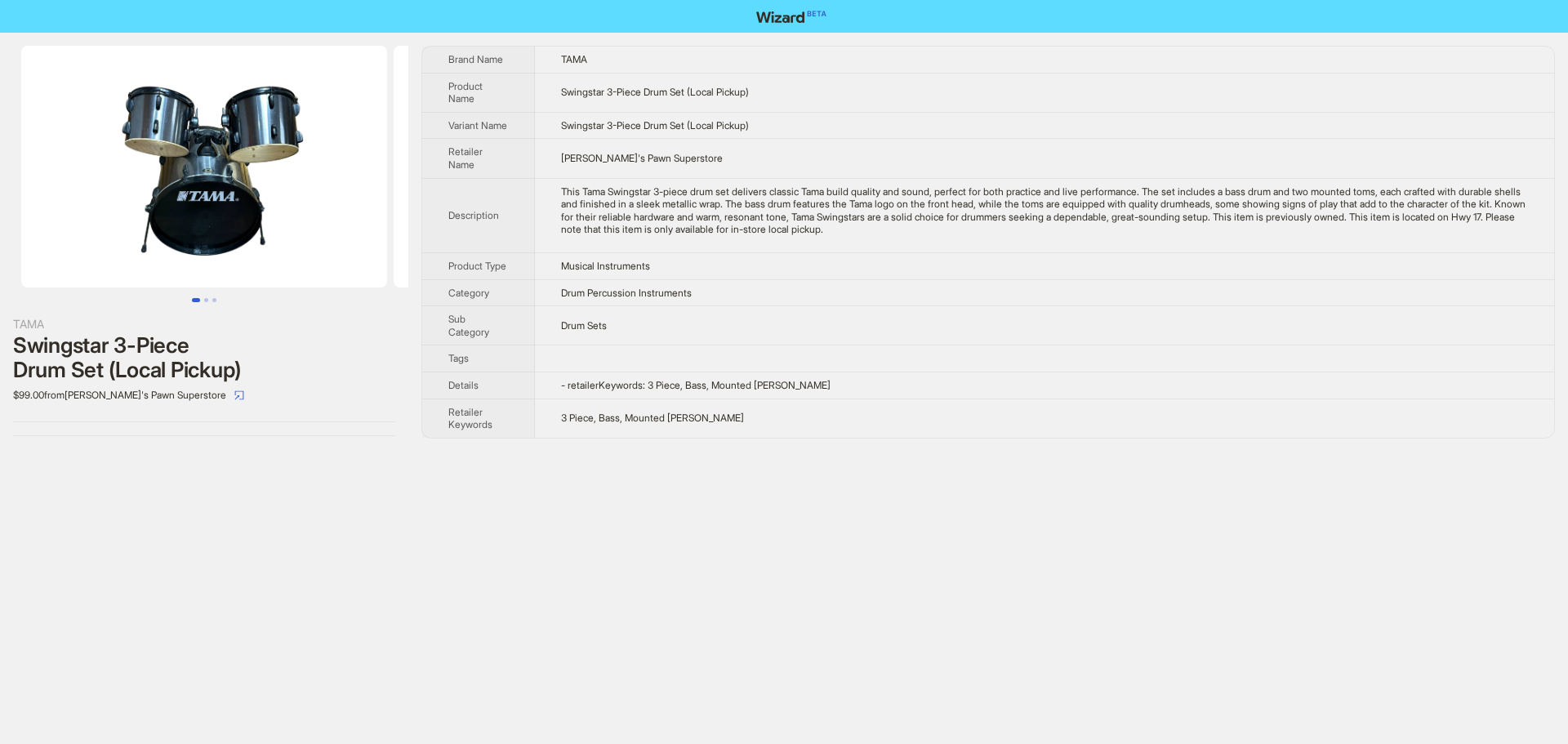
click at [367, 416] on div "TAMA Swingstar 3-Piece Drum Set (Local Pickup) $99.00 from Dick's Pawn Supersto…" at bounding box center [204, 241] width 408 height 417
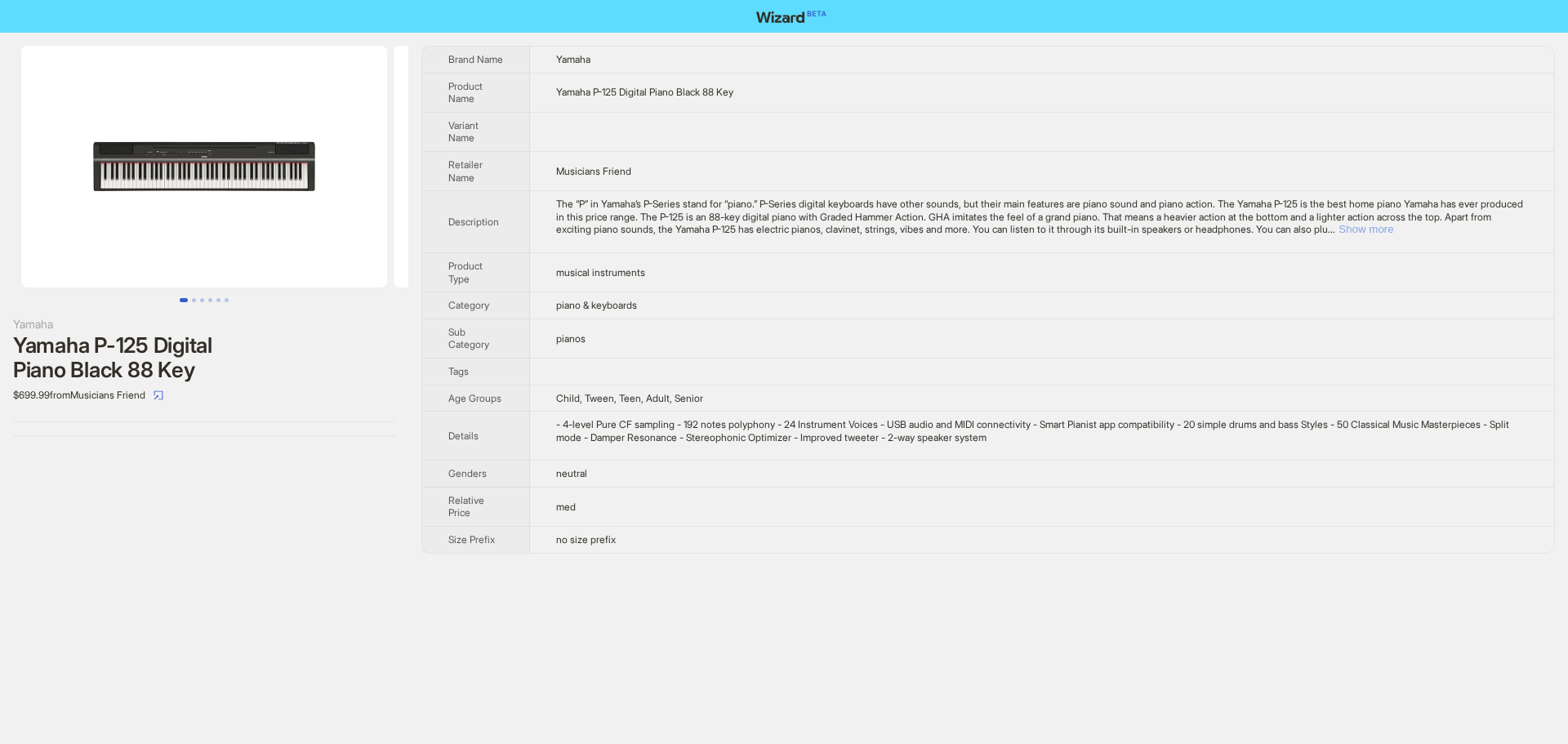
click at [1393, 227] on button "Show more" at bounding box center [1366, 229] width 55 height 12
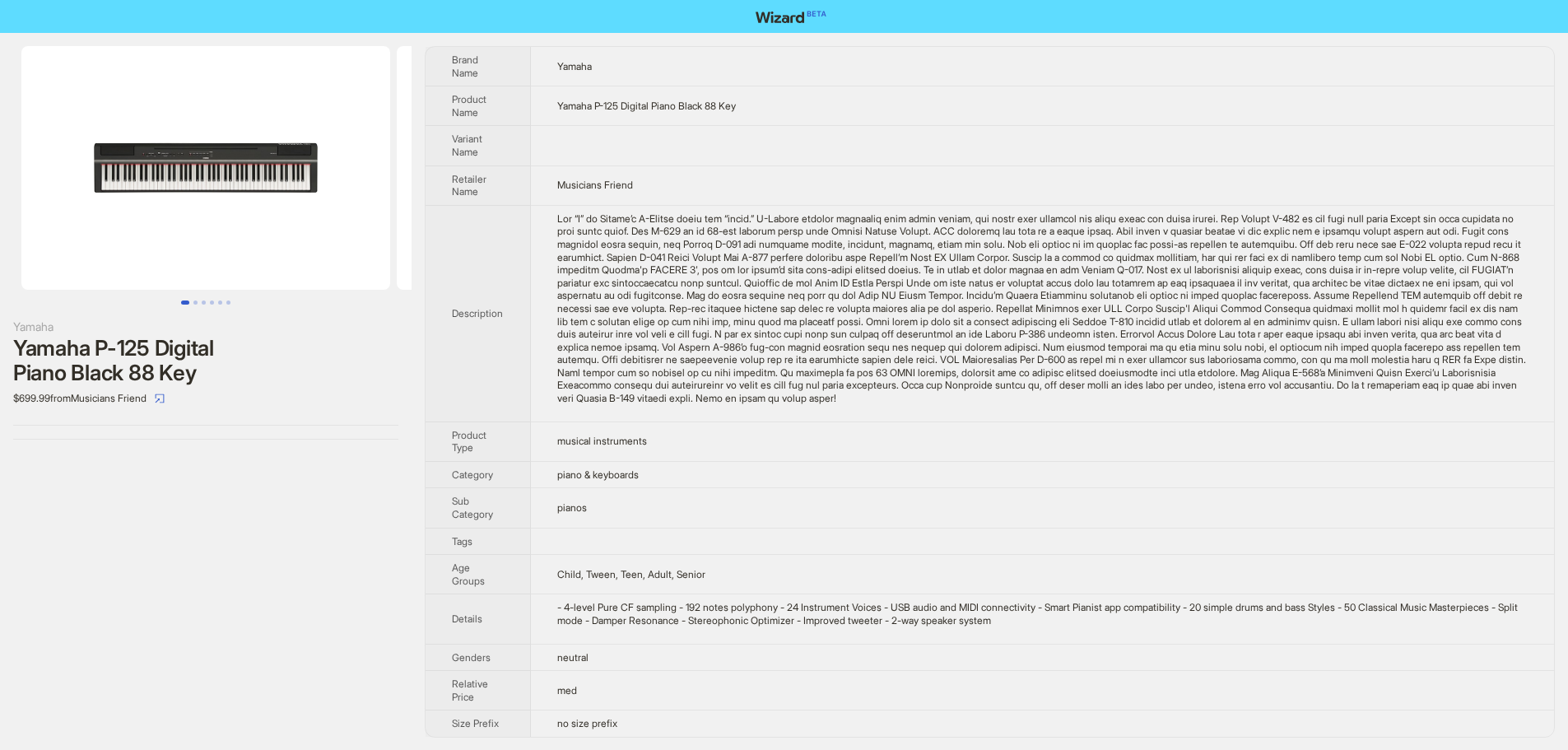
click at [1156, 159] on td at bounding box center [1043, 146] width 1023 height 39
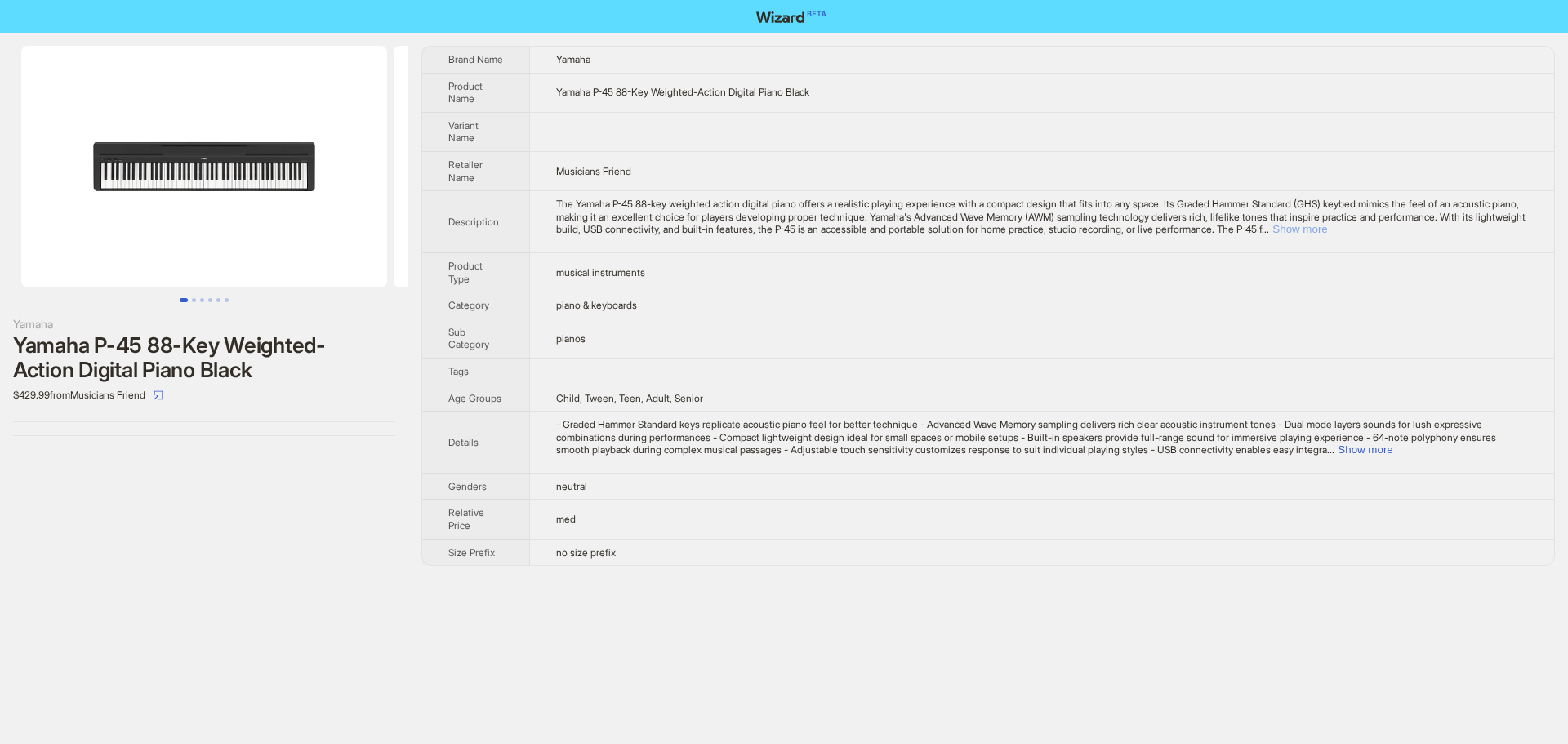
click at [1327, 228] on button "Show more" at bounding box center [1300, 229] width 55 height 12
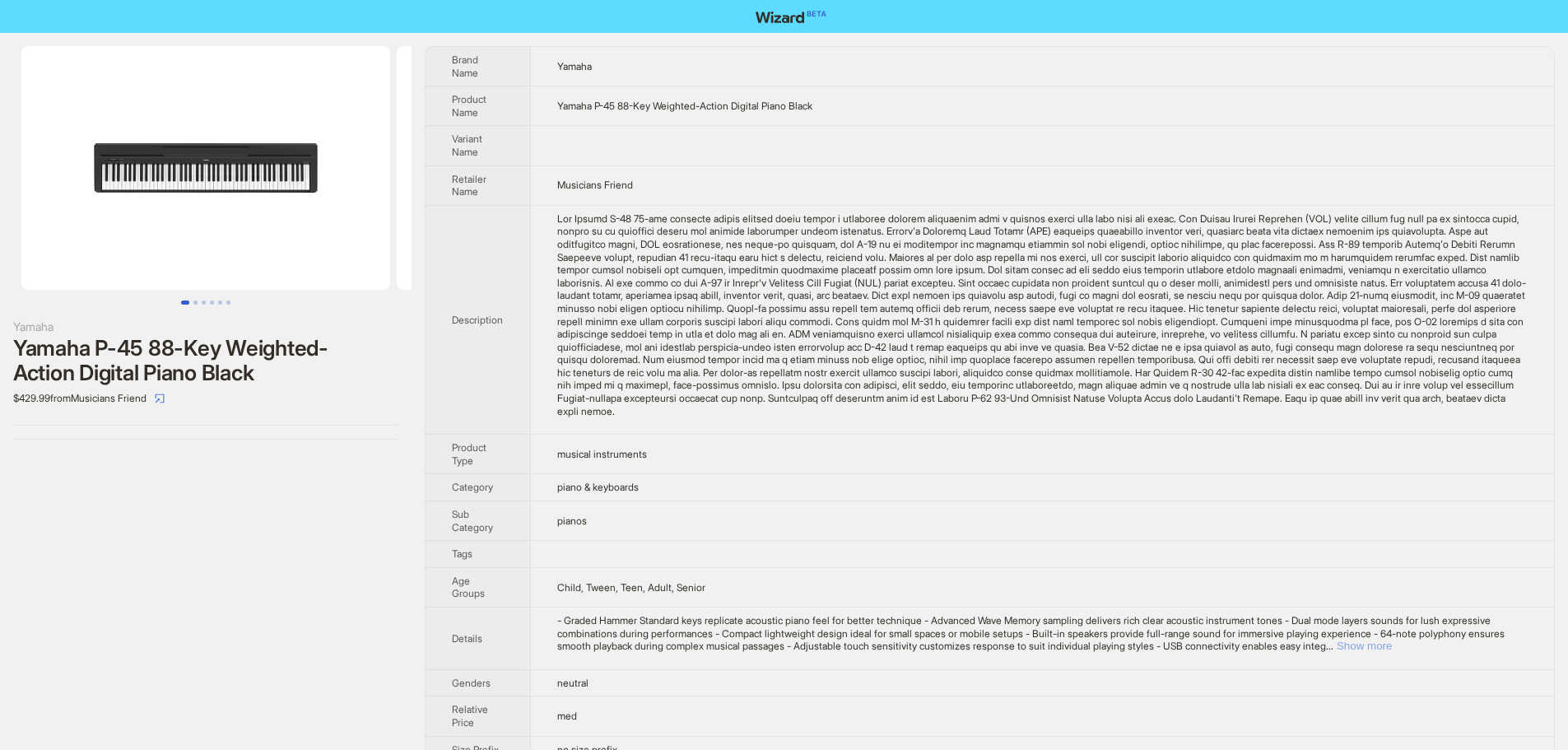
click at [1391, 648] on button "Show more" at bounding box center [1365, 646] width 56 height 13
drag, startPoint x: 746, startPoint y: 239, endPoint x: 829, endPoint y: 237, distance: 83.0
click at [829, 237] on div "The Yamaha P-45 88-key weighted action digital piano offers a realistic playing…" at bounding box center [1042, 315] width 970 height 206
click at [836, 325] on div "The Yamaha P-45 88-key weighted action digital piano offers a realistic playing…" at bounding box center [1042, 315] width 970 height 206
click at [1194, 332] on div "The Yamaha P-45 88-key weighted action digital piano offers a realistic playing…" at bounding box center [1042, 315] width 970 height 206
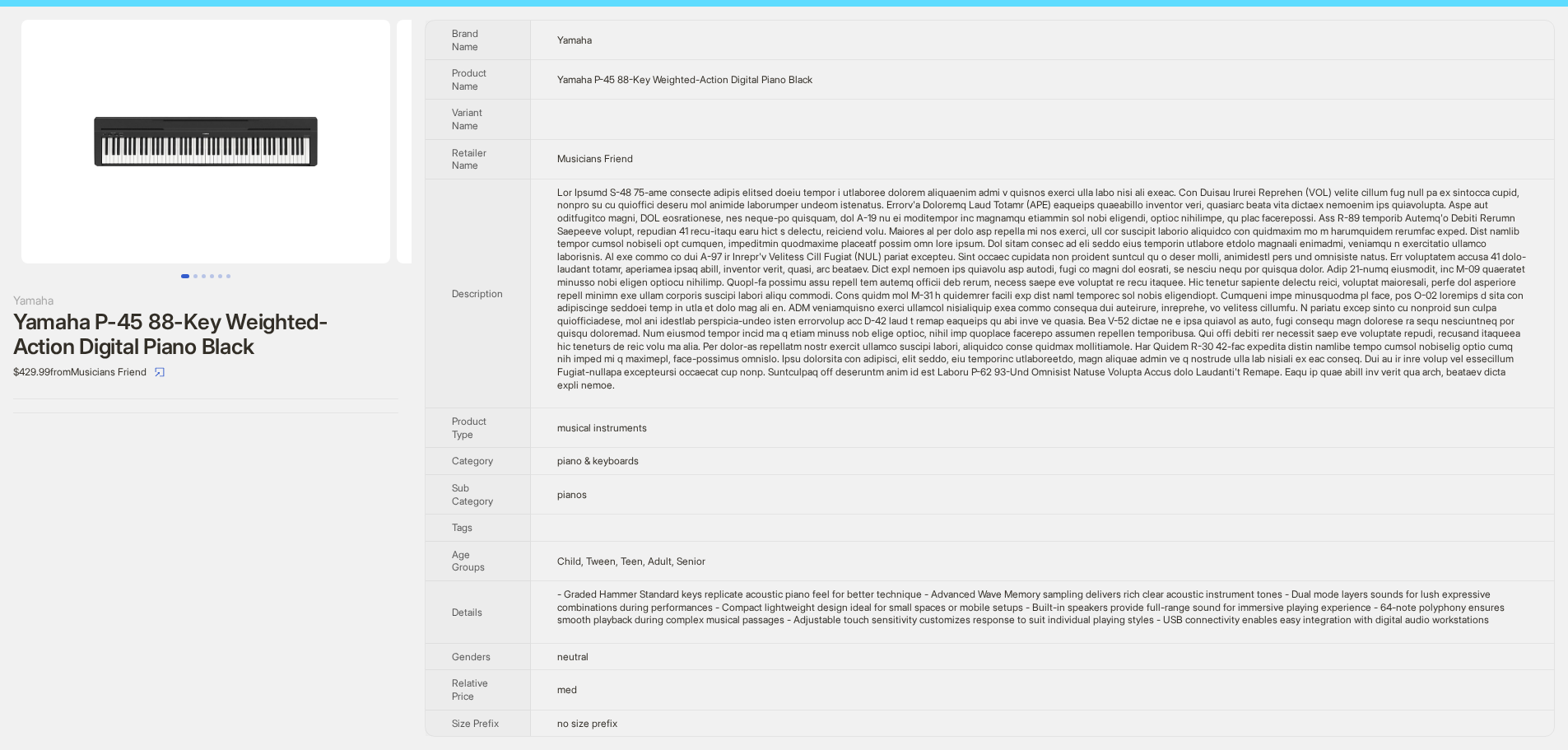
scroll to position [39, 0]
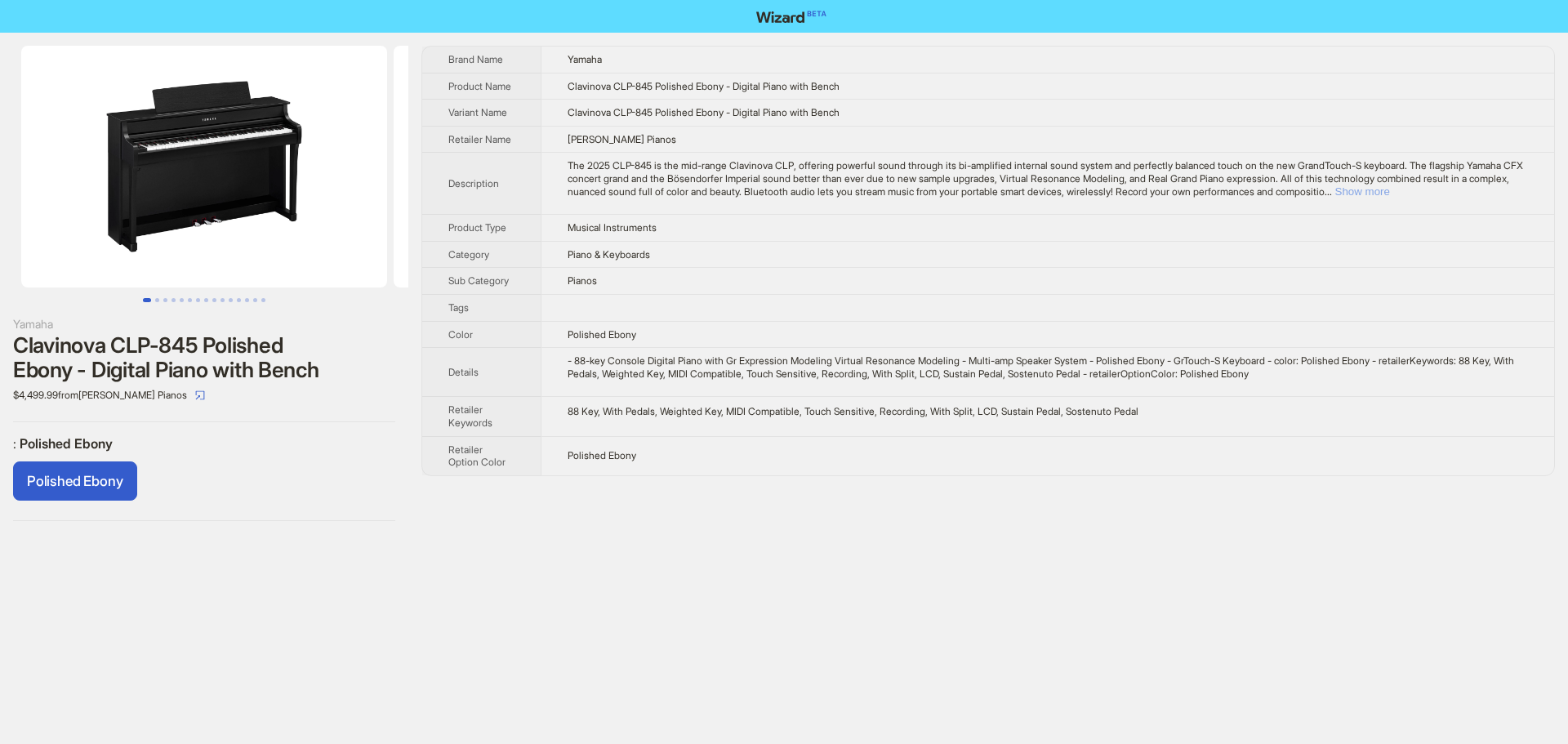
click at [1390, 194] on button "Show more" at bounding box center [1363, 192] width 55 height 12
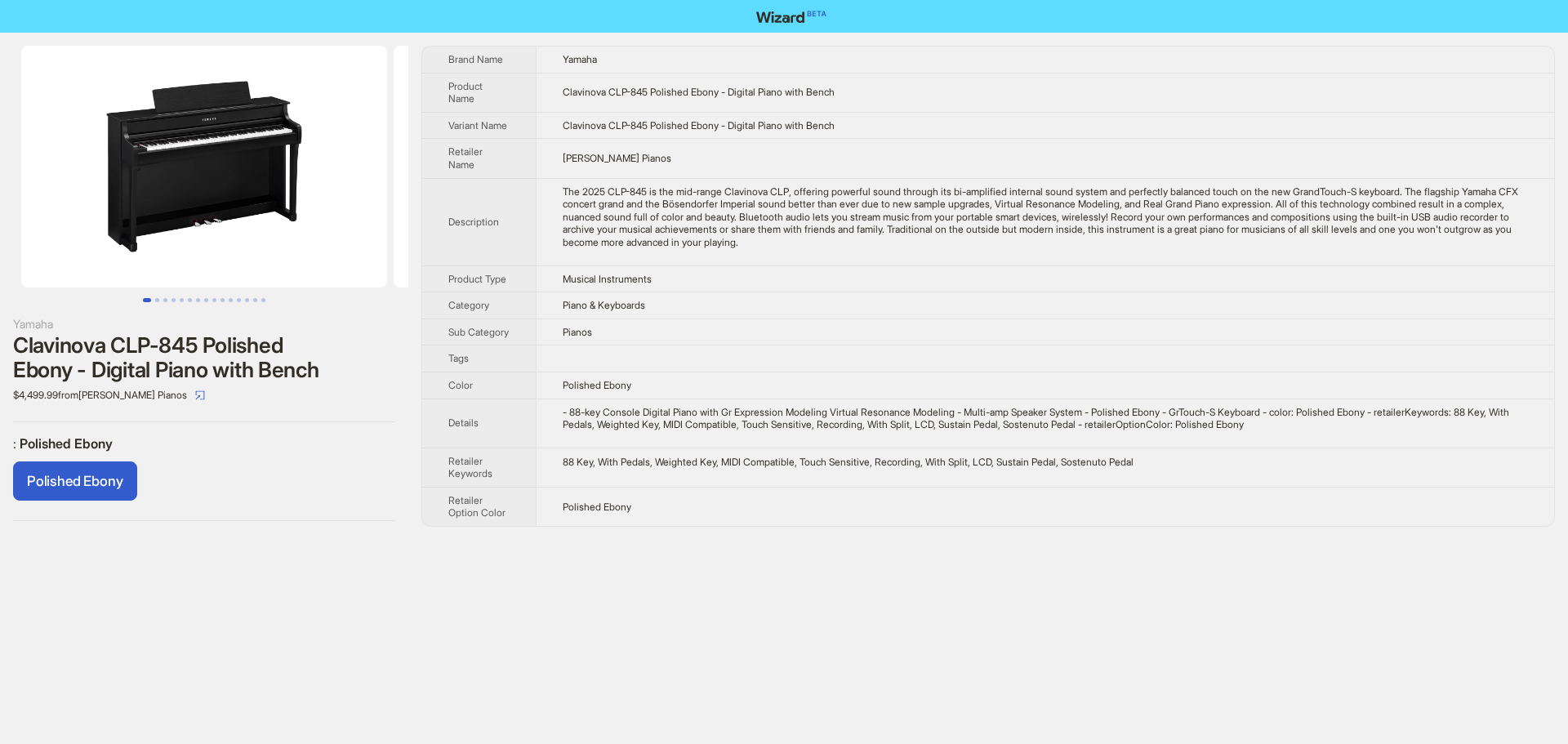
click at [722, 330] on td "Pianos" at bounding box center [1045, 332] width 1019 height 27
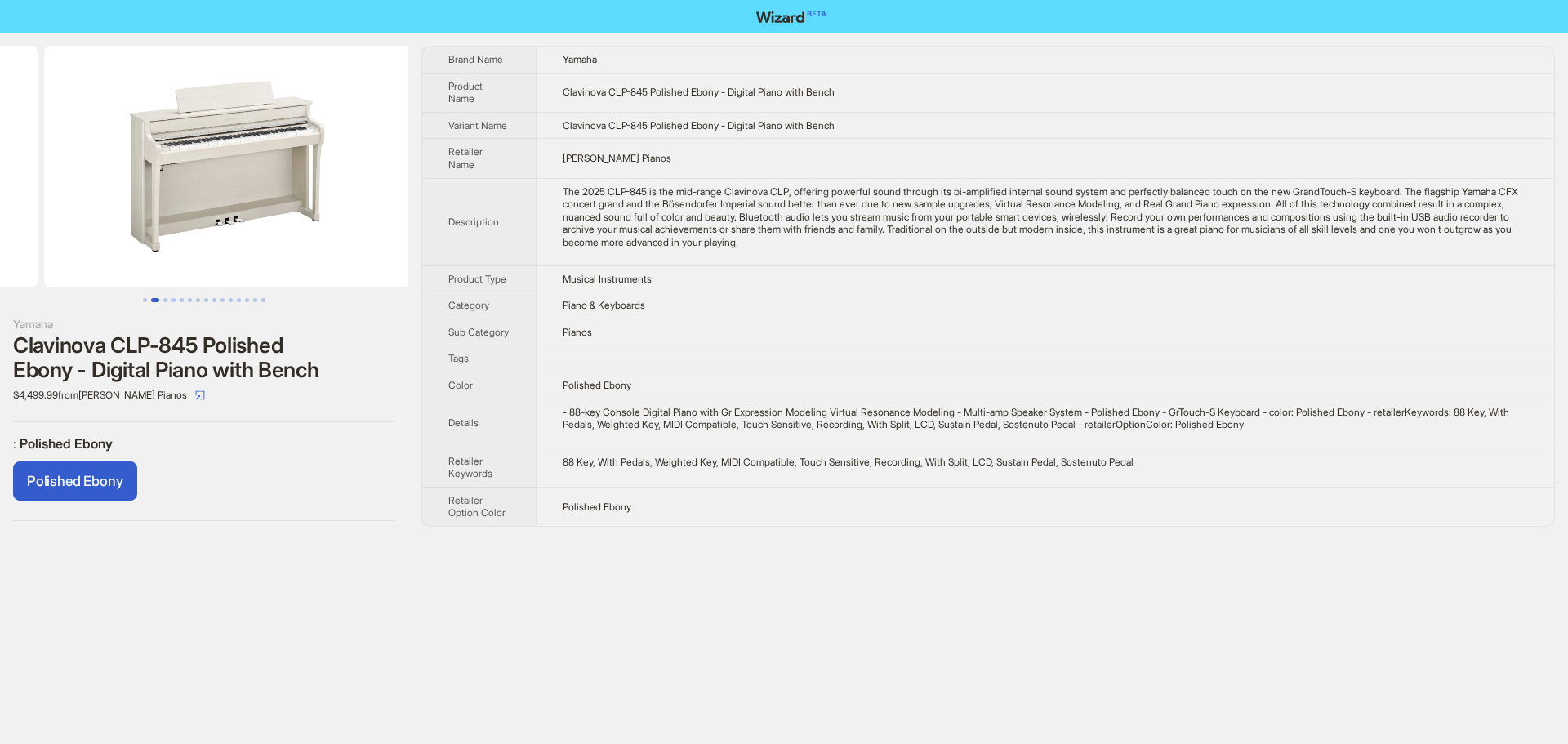
drag, startPoint x: 233, startPoint y: 216, endPoint x: 0, endPoint y: 210, distance: 233.1
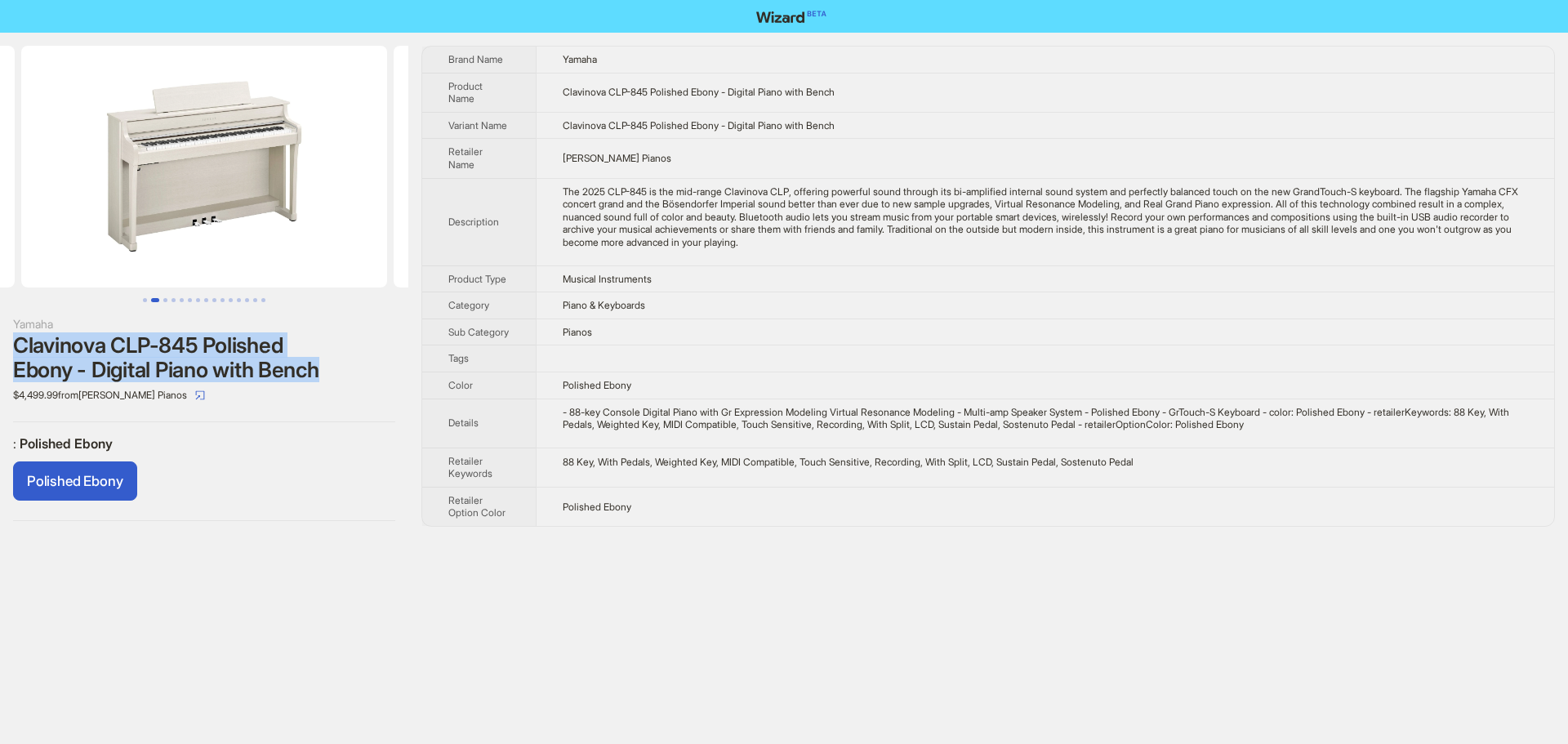
drag, startPoint x: 14, startPoint y: 348, endPoint x: 348, endPoint y: 377, distance: 335.3
click at [348, 377] on div "Clavinova CLP-845 Polished Ebony - Digital Piano with Bench" at bounding box center [204, 357] width 382 height 49
copy div "Clavinova CLP-845 Polished Ebony - Digital Piano with Bench"
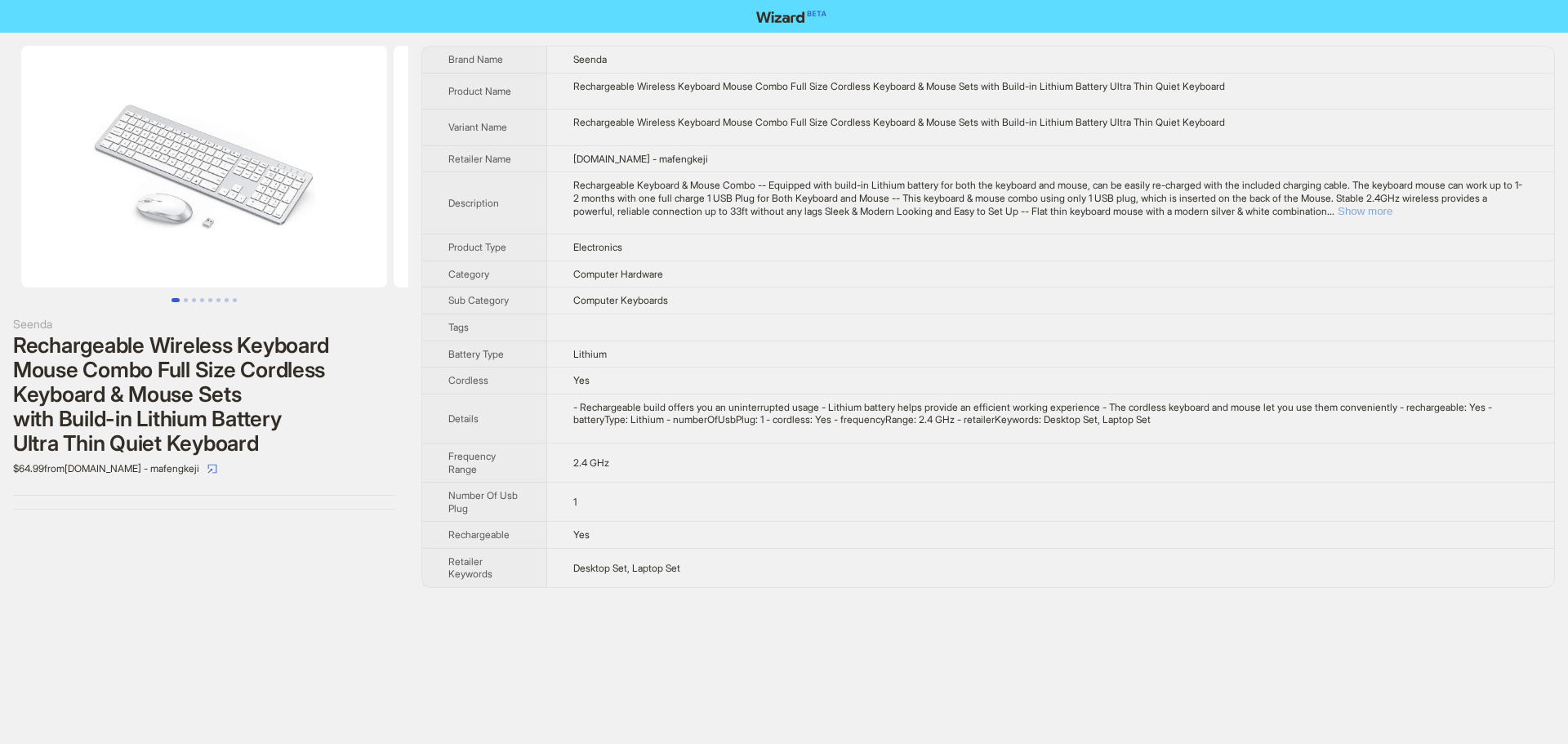
click at [1392, 212] on button "Show more" at bounding box center [1365, 212] width 55 height 12
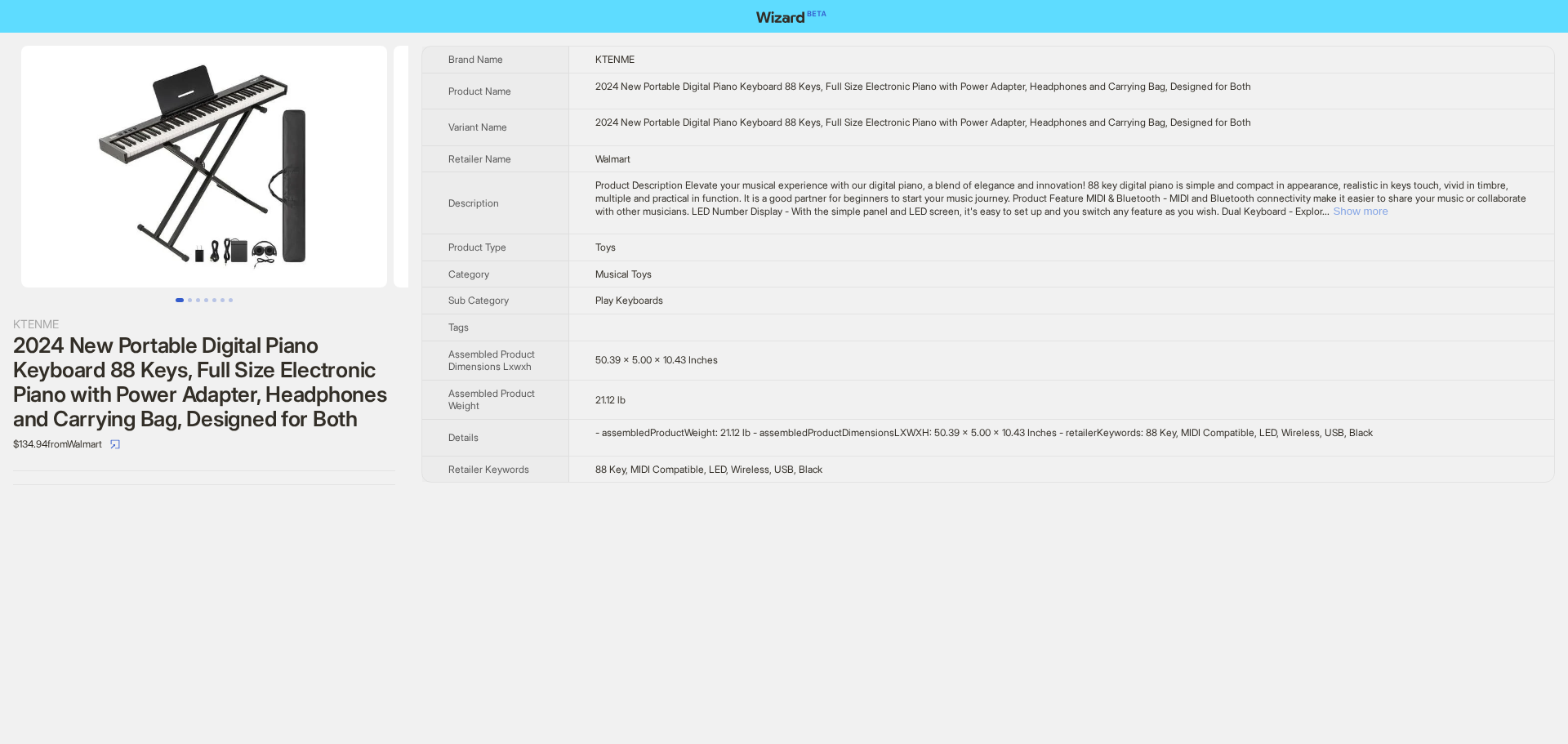
click at [1388, 213] on button "Show more" at bounding box center [1360, 212] width 55 height 12
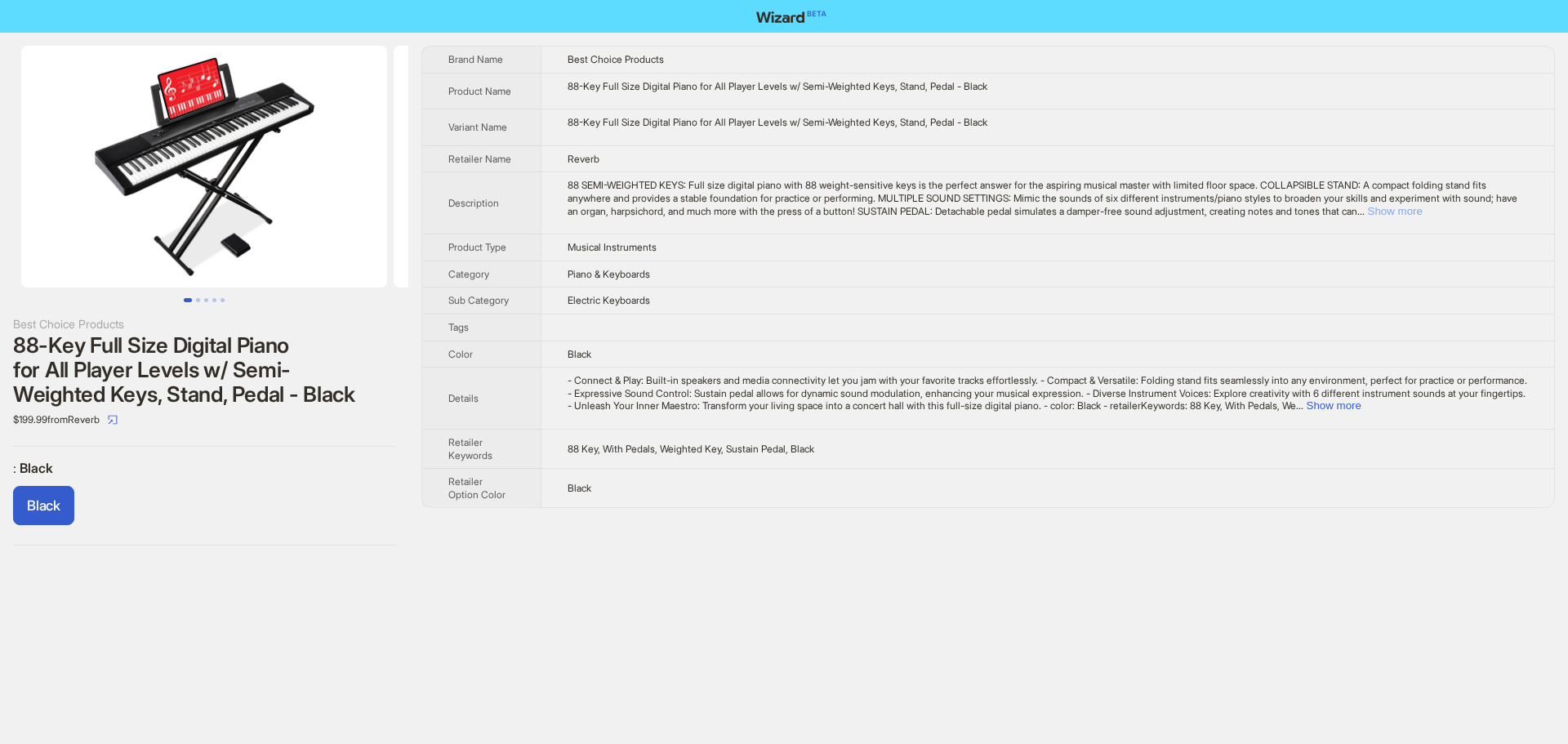
click at [1422, 211] on button "Show more" at bounding box center [1396, 212] width 55 height 12
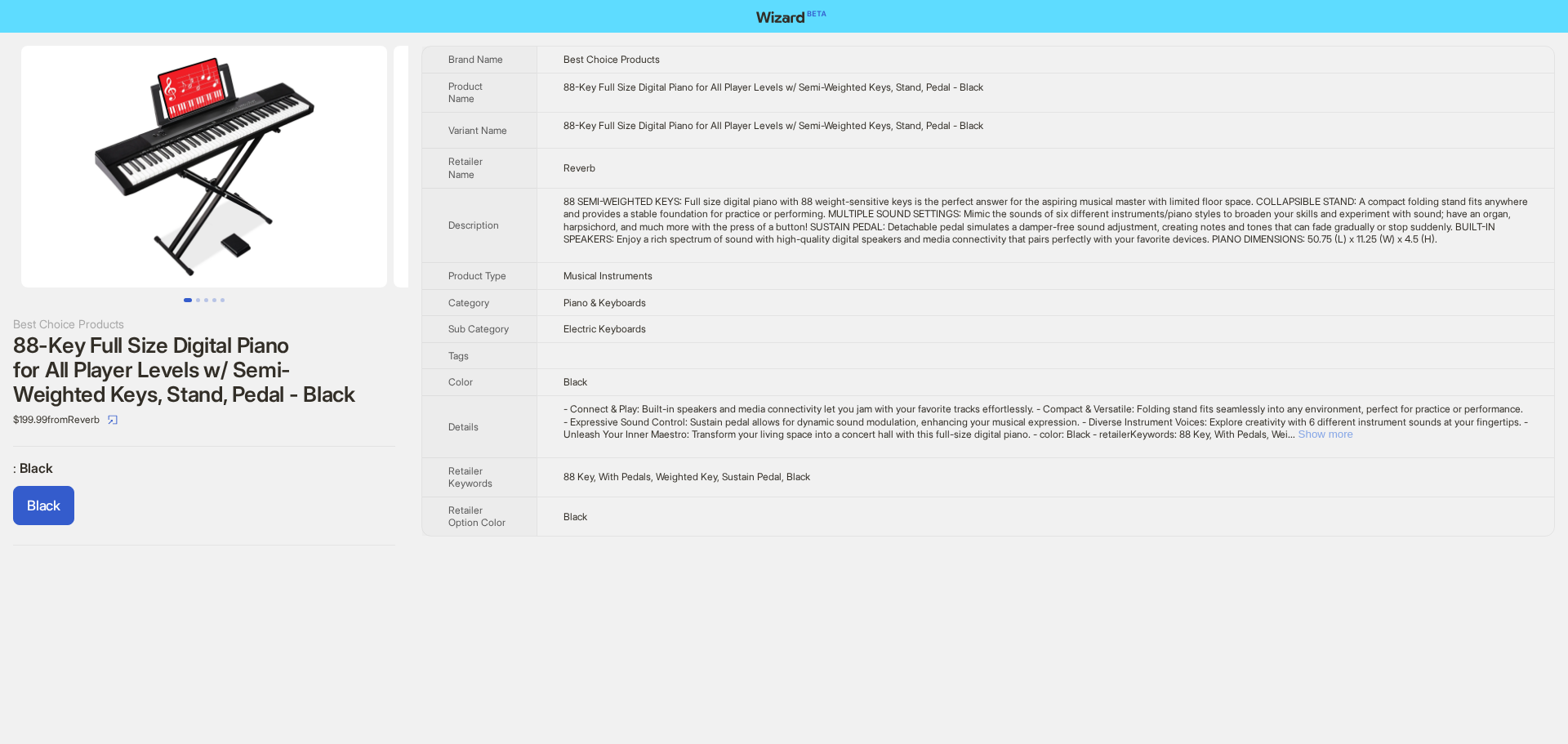
click at [1353, 440] on button "Show more" at bounding box center [1326, 434] width 55 height 12
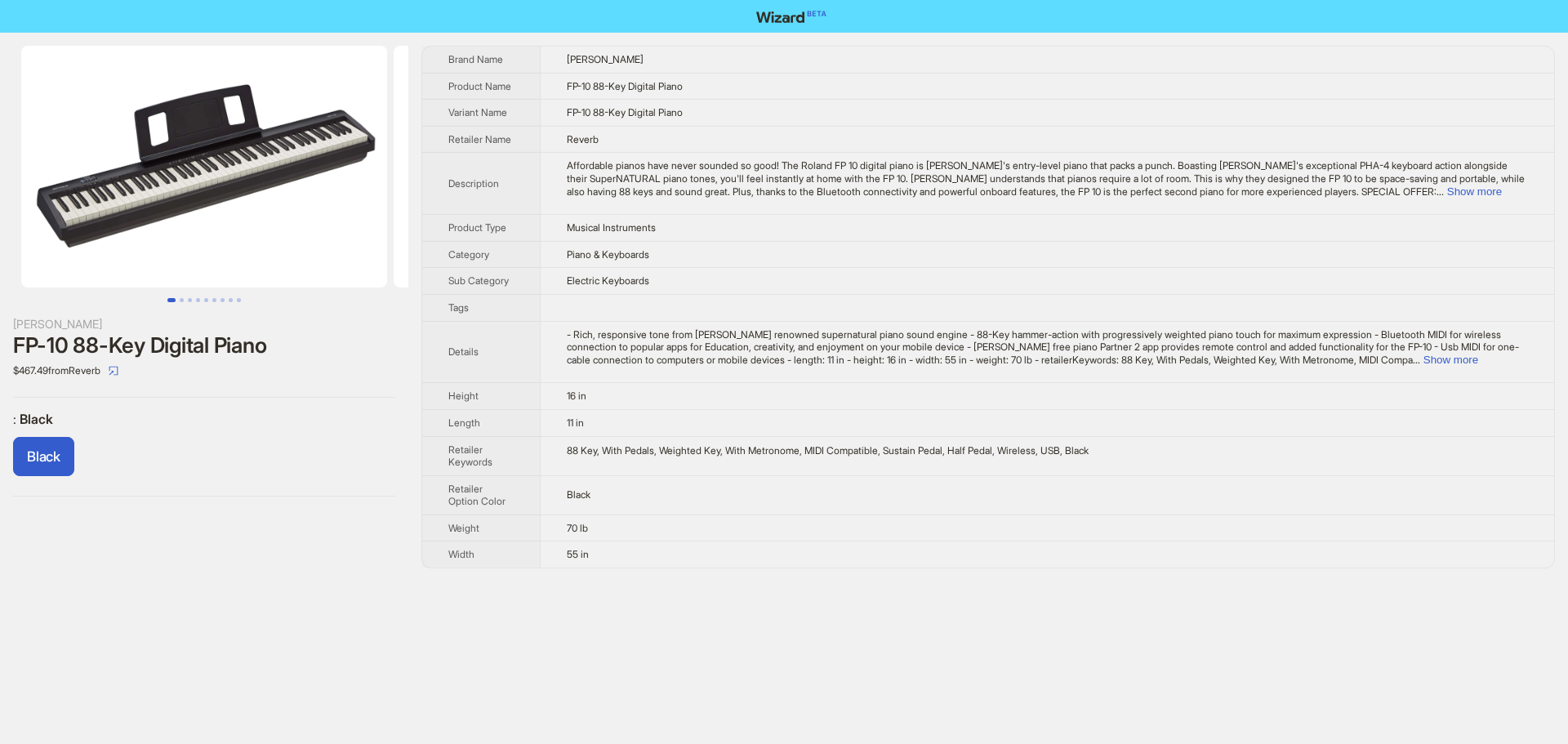
click at [1507, 197] on div "Affordable pianos have never sounded so good! The Roland FP 10 digital piano is…" at bounding box center [1047, 178] width 961 height 38
click at [1501, 190] on button "Show more" at bounding box center [1475, 192] width 55 height 12
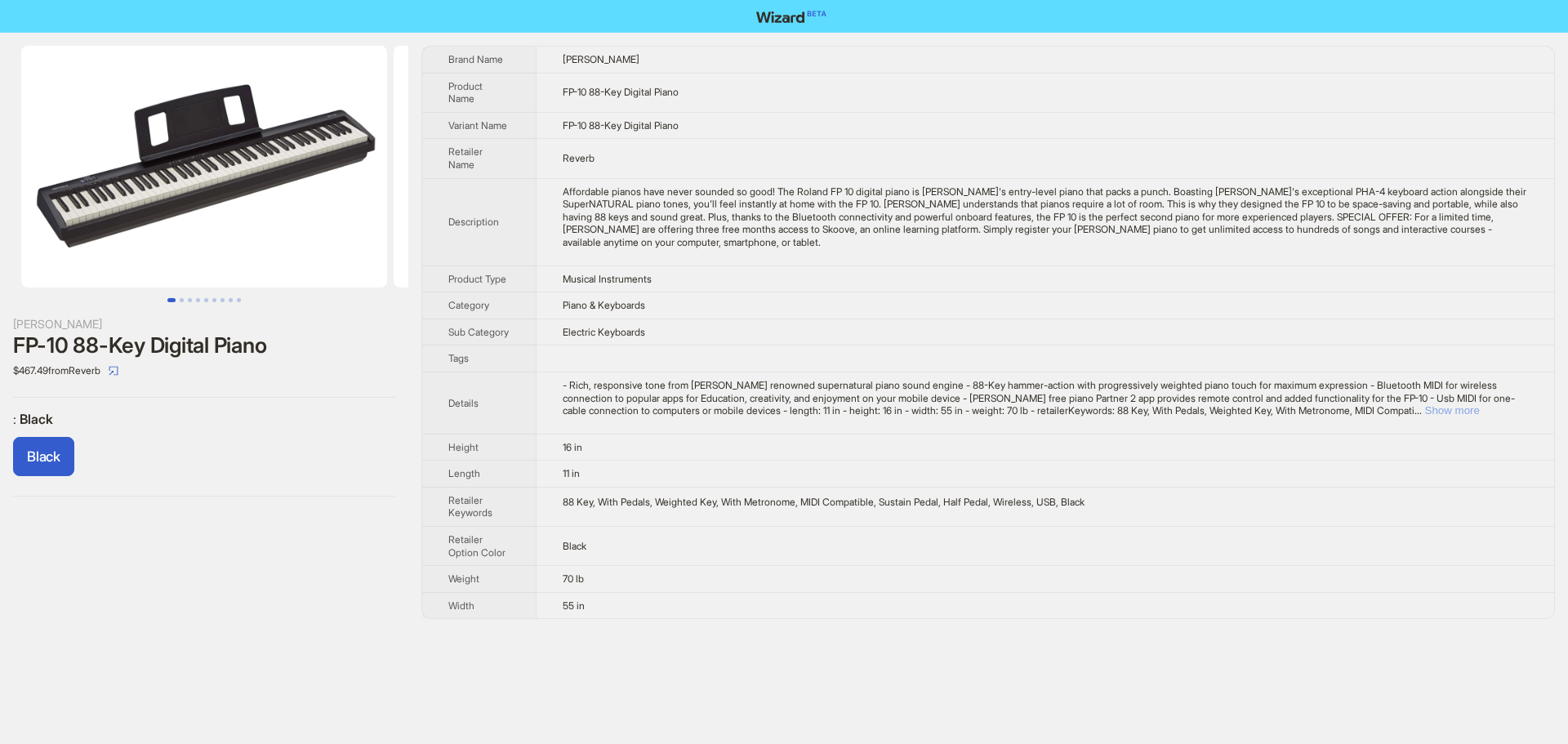
click at [1480, 417] on button "Show more" at bounding box center [1452, 411] width 55 height 12
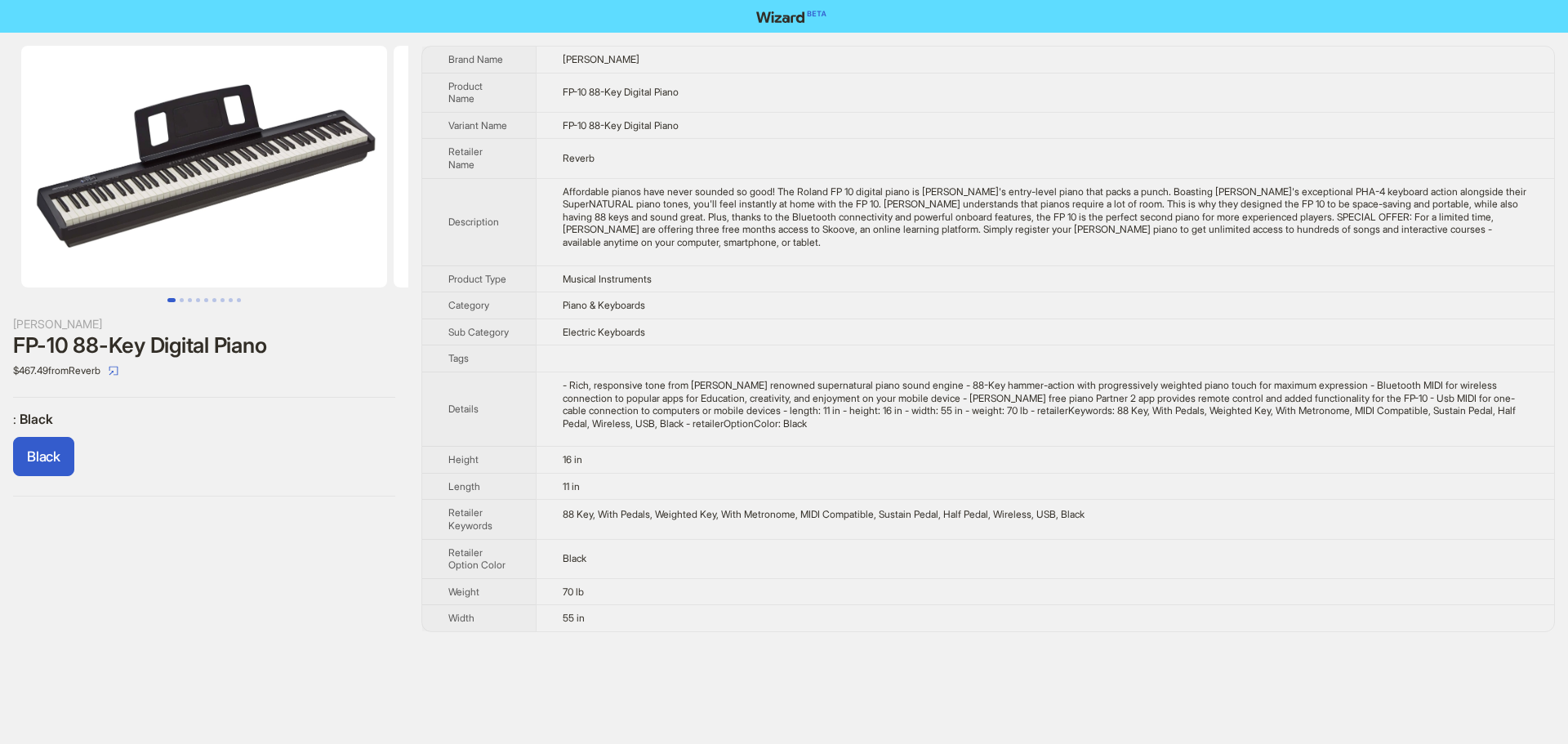
click at [1155, 334] on td "Electric Keyboards" at bounding box center [1045, 332] width 1019 height 27
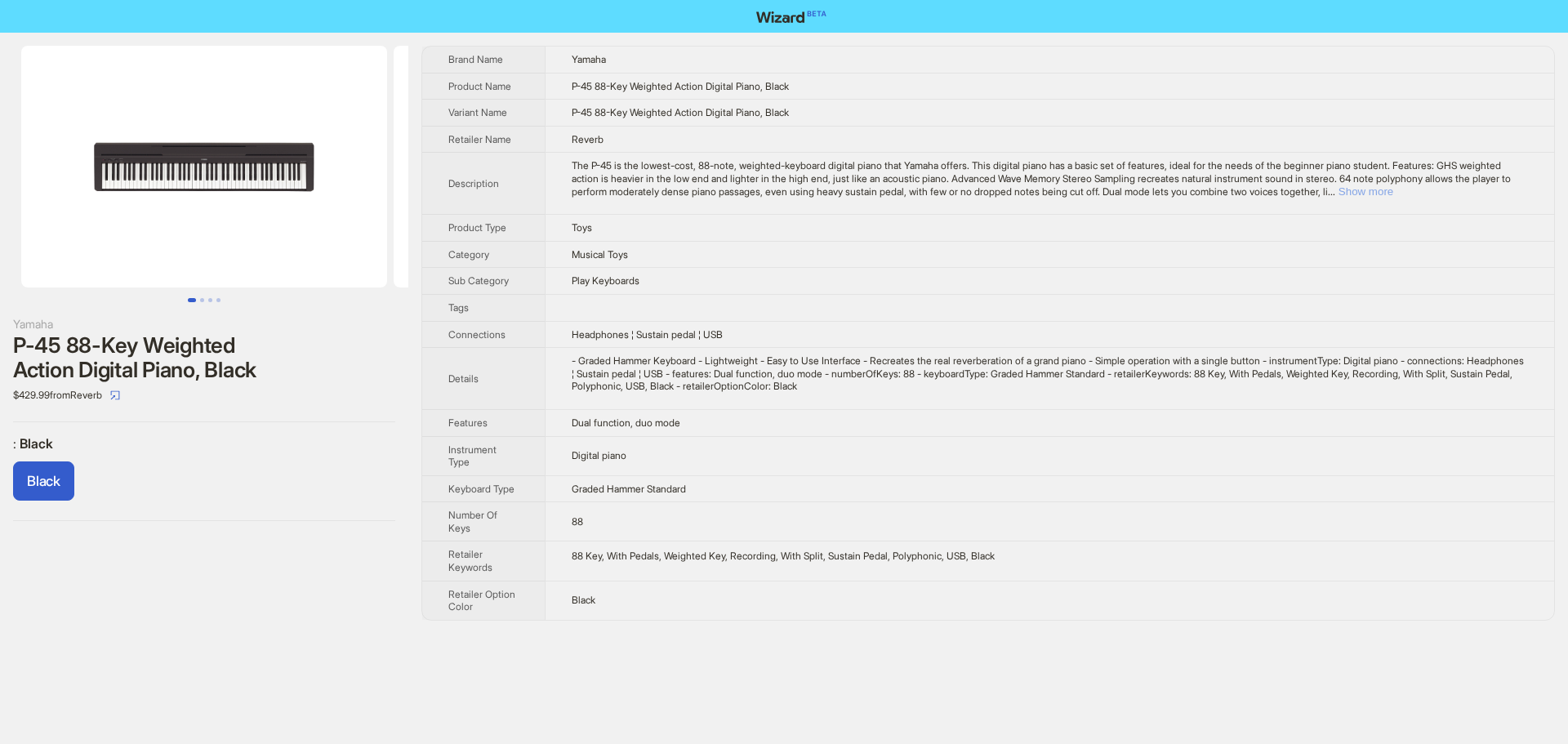
click at [1393, 190] on button "Show more" at bounding box center [1366, 192] width 55 height 12
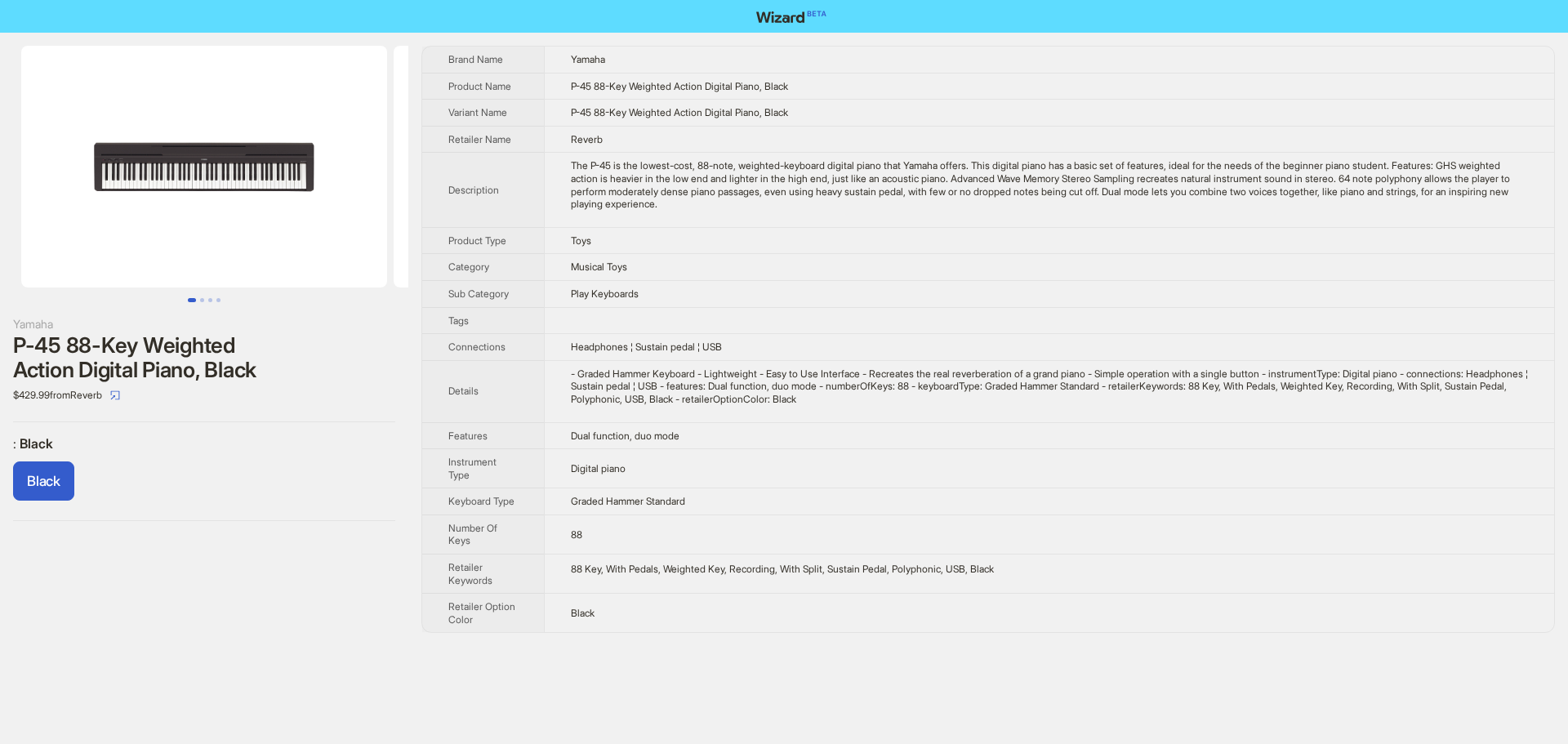
click at [906, 256] on td "Musical Toys" at bounding box center [1049, 268] width 1010 height 27
drag, startPoint x: 13, startPoint y: 346, endPoint x: 280, endPoint y: 380, distance: 269.2
click at [280, 380] on div "P-45 88-Key Weighted Action Digital Piano, Black" at bounding box center [204, 357] width 382 height 49
copy div "P-45 88-Key Weighted Action Digital Piano, Black"
click at [412, 342] on div "Yamaha P-45 88-Key Weighted Action Digital Piano, Black $429.99 from Reverb : B…" at bounding box center [784, 340] width 1568 height 613
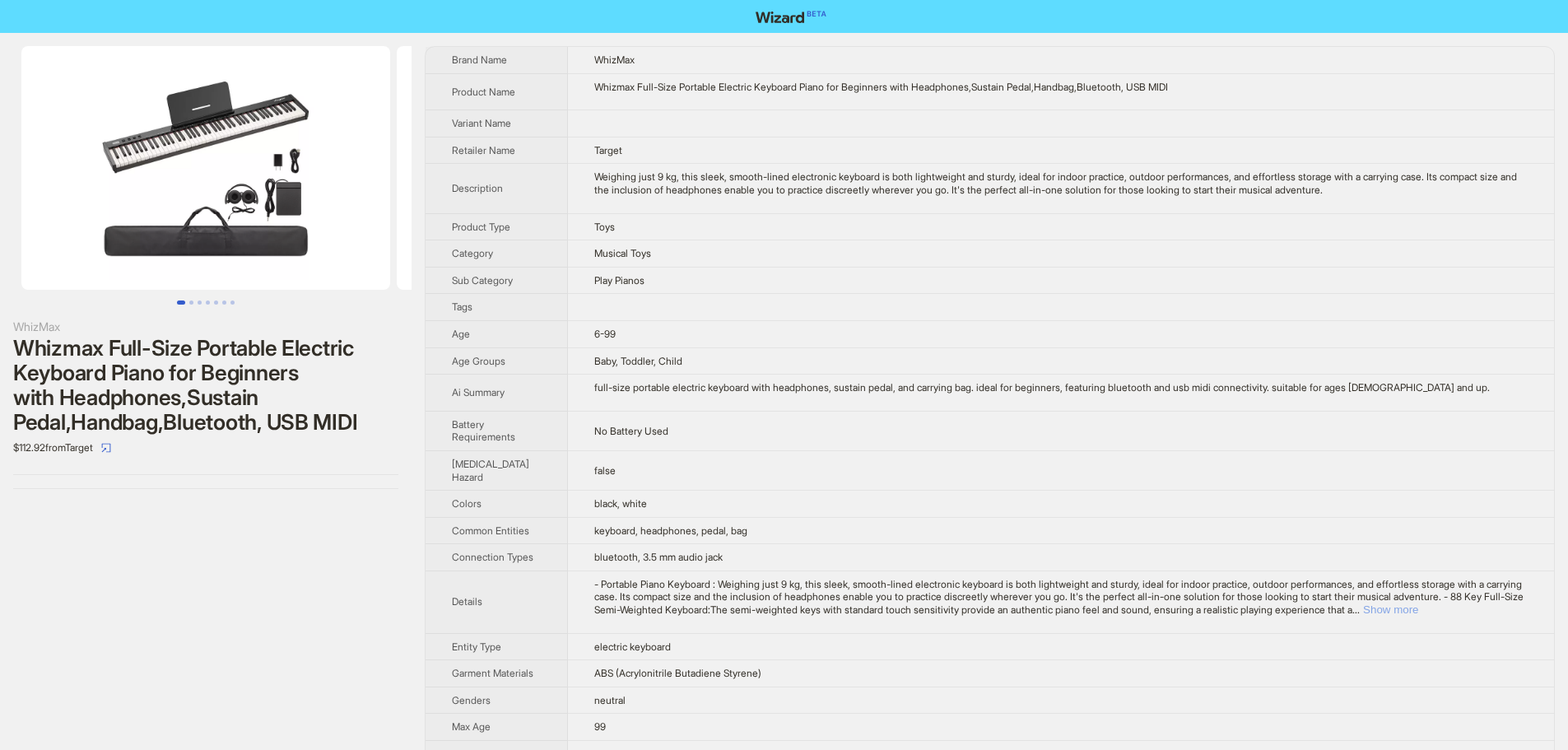
click at [1418, 609] on button "Show more" at bounding box center [1391, 609] width 56 height 13
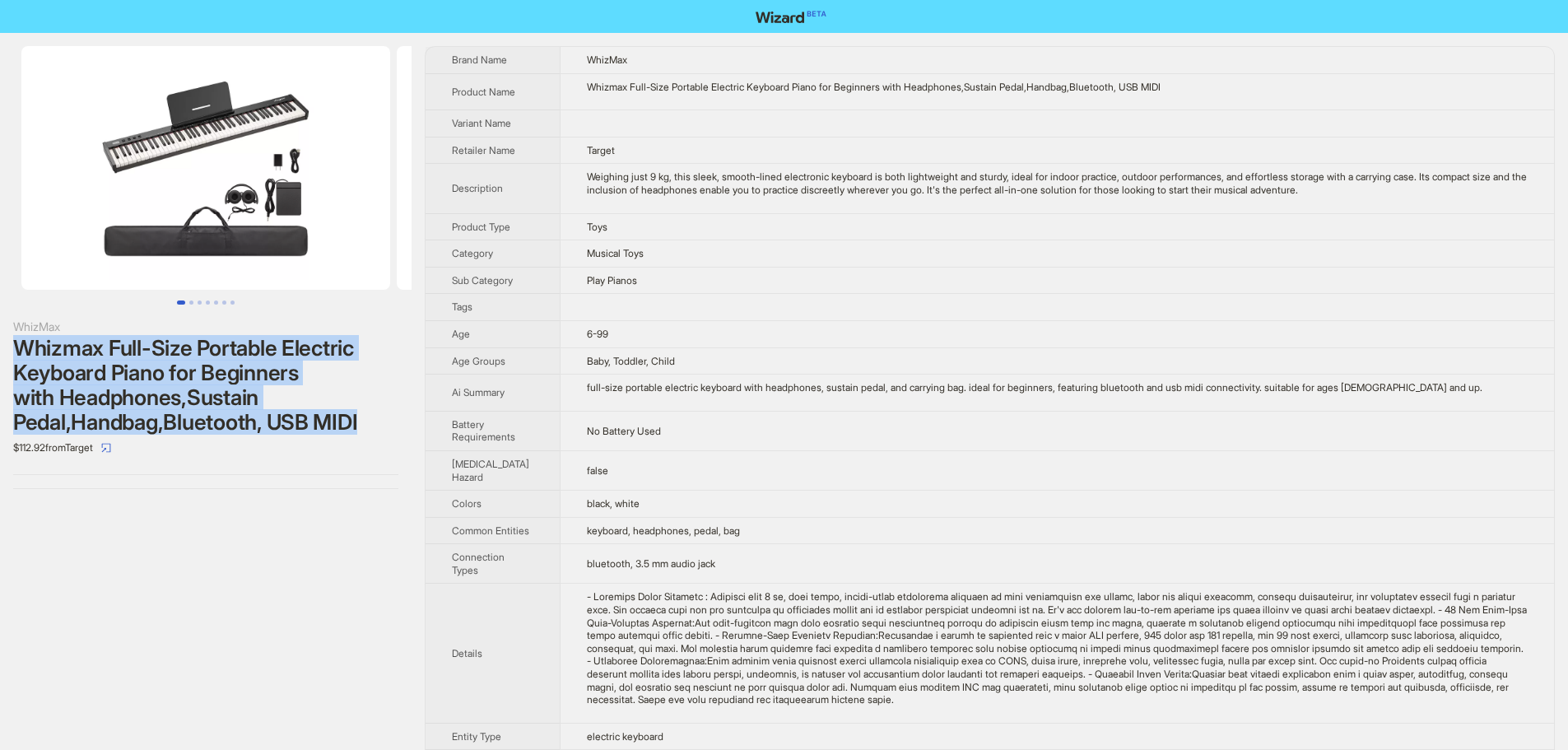
drag, startPoint x: 18, startPoint y: 346, endPoint x: 379, endPoint y: 422, distance: 368.9
click at [379, 422] on div "Whizmax Full-Size Portable Electric Keyboard Piano for Beginners with Headphone…" at bounding box center [206, 385] width 385 height 99
copy div "Whizmax Full-Size Portable Electric Keyboard Piano for Beginners with Headphone…"
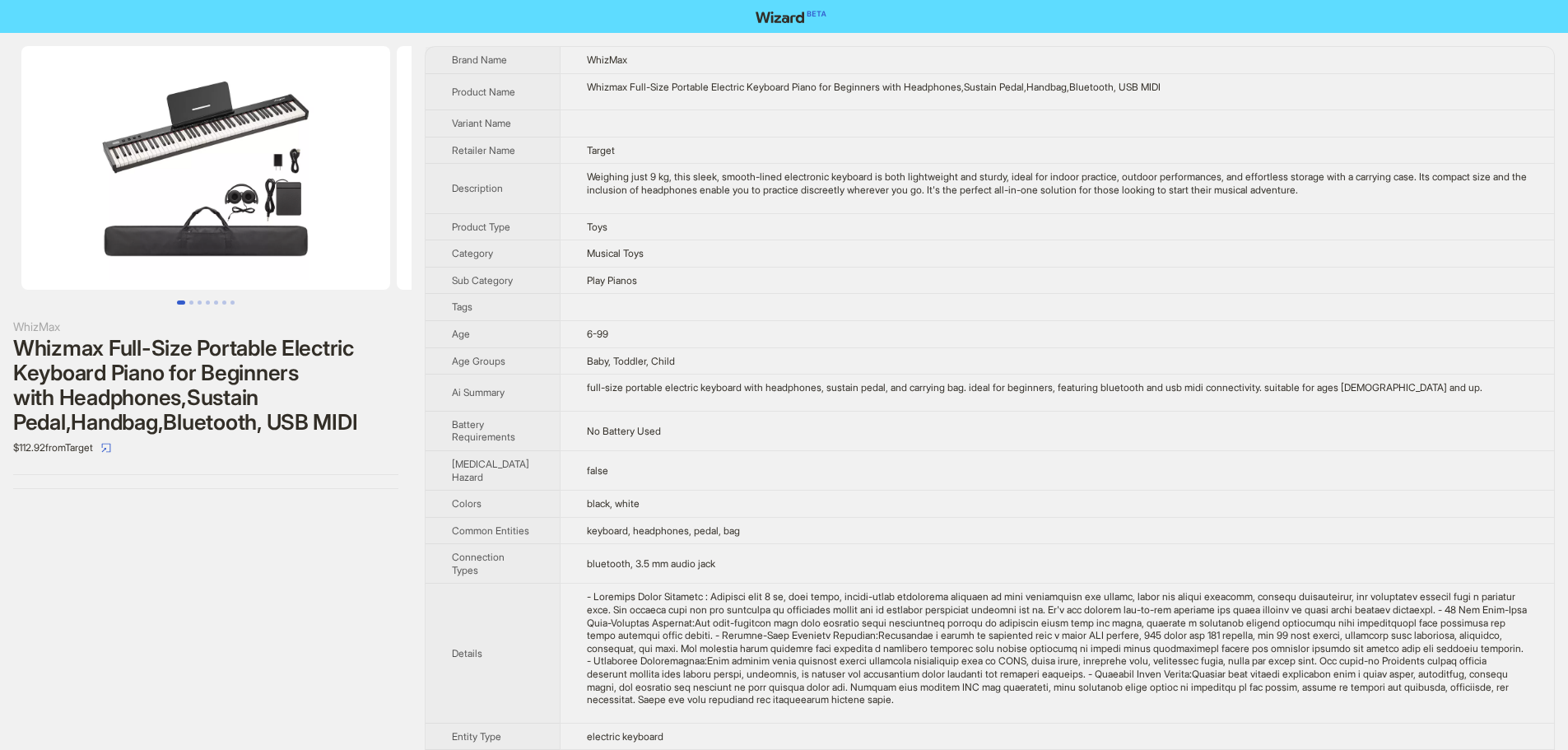
click at [1154, 308] on td at bounding box center [1057, 307] width 995 height 27
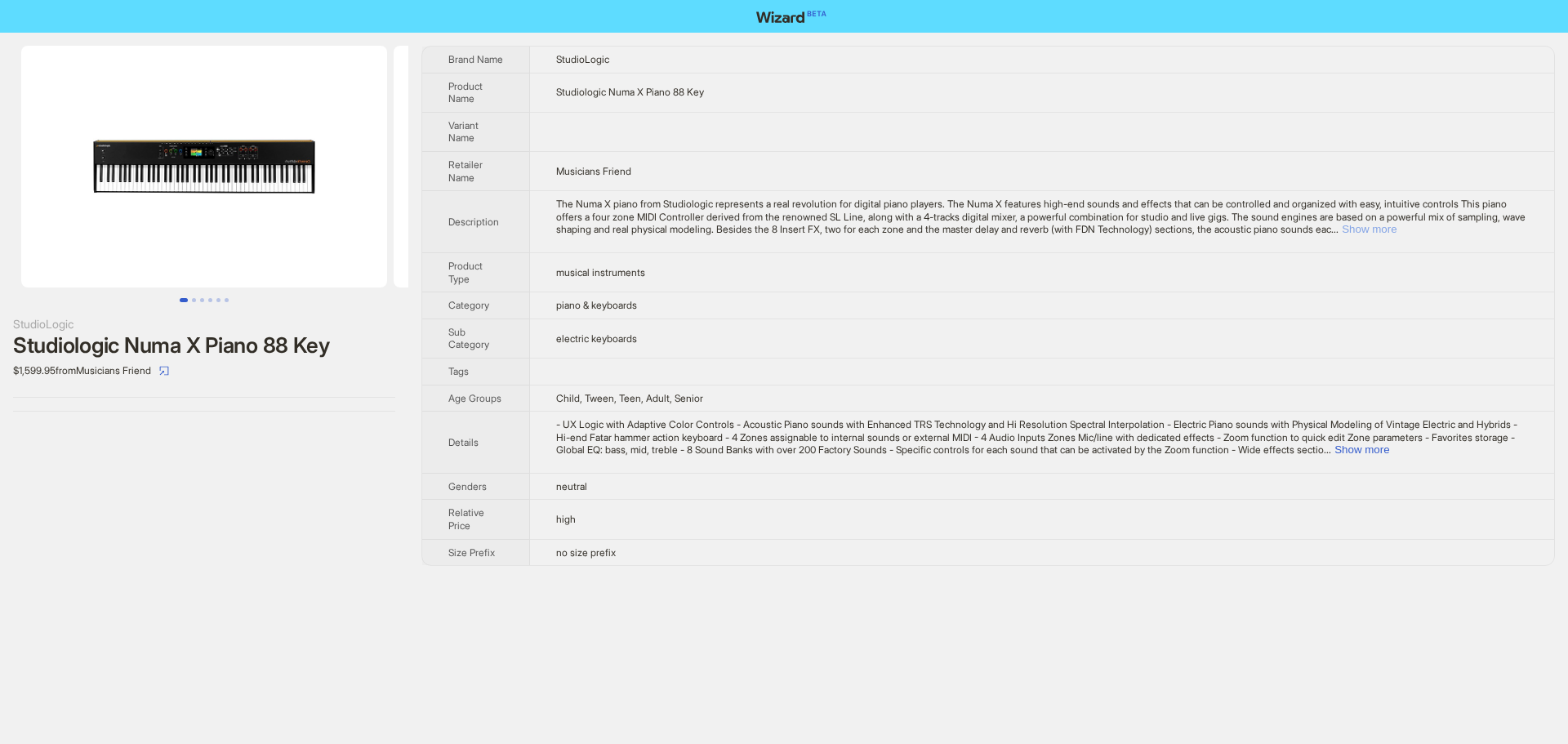
click at [1396, 227] on button "Show more" at bounding box center [1369, 229] width 55 height 12
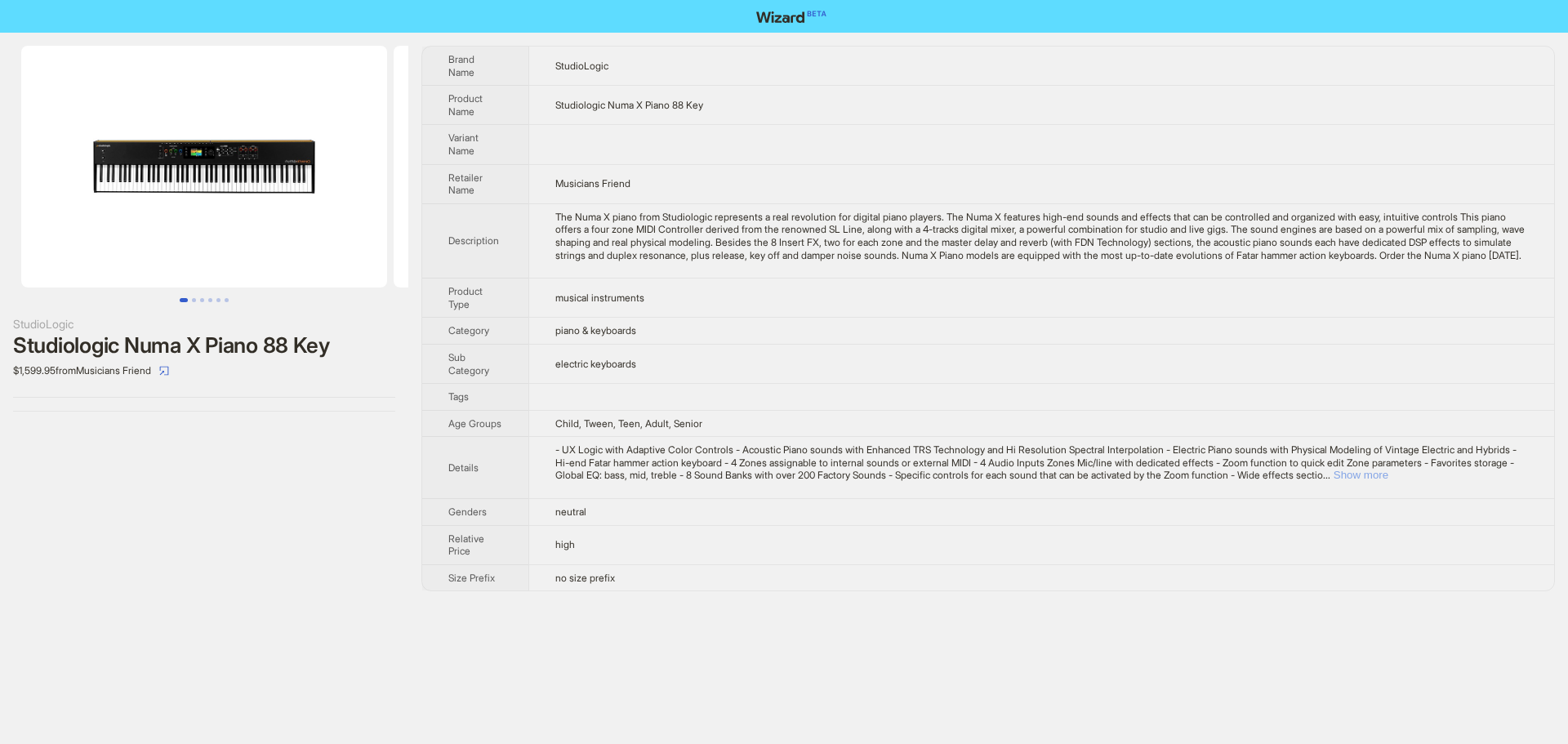
click at [1388, 481] on button "Show more" at bounding box center [1361, 475] width 55 height 12
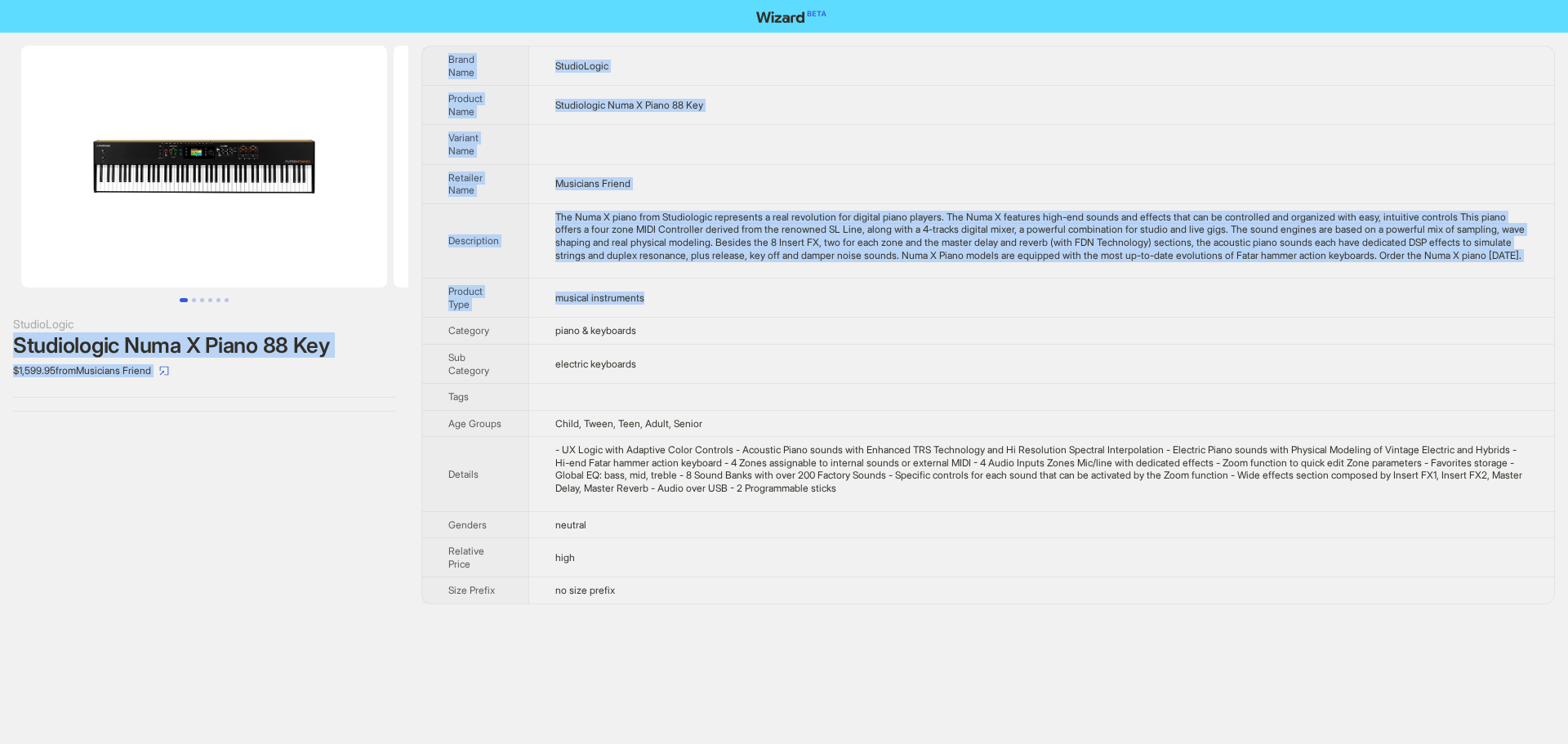
drag, startPoint x: 13, startPoint y: 346, endPoint x: 445, endPoint y: 332, distance: 432.2
click at [445, 332] on div "StudioLogic Studiologic Numa X Piano 88 Key $1,599.95 from Musicians Friend Bra…" at bounding box center [784, 325] width 1568 height 585
click at [349, 357] on div "$1,599.95 from Musicians Friend" at bounding box center [204, 370] width 382 height 26
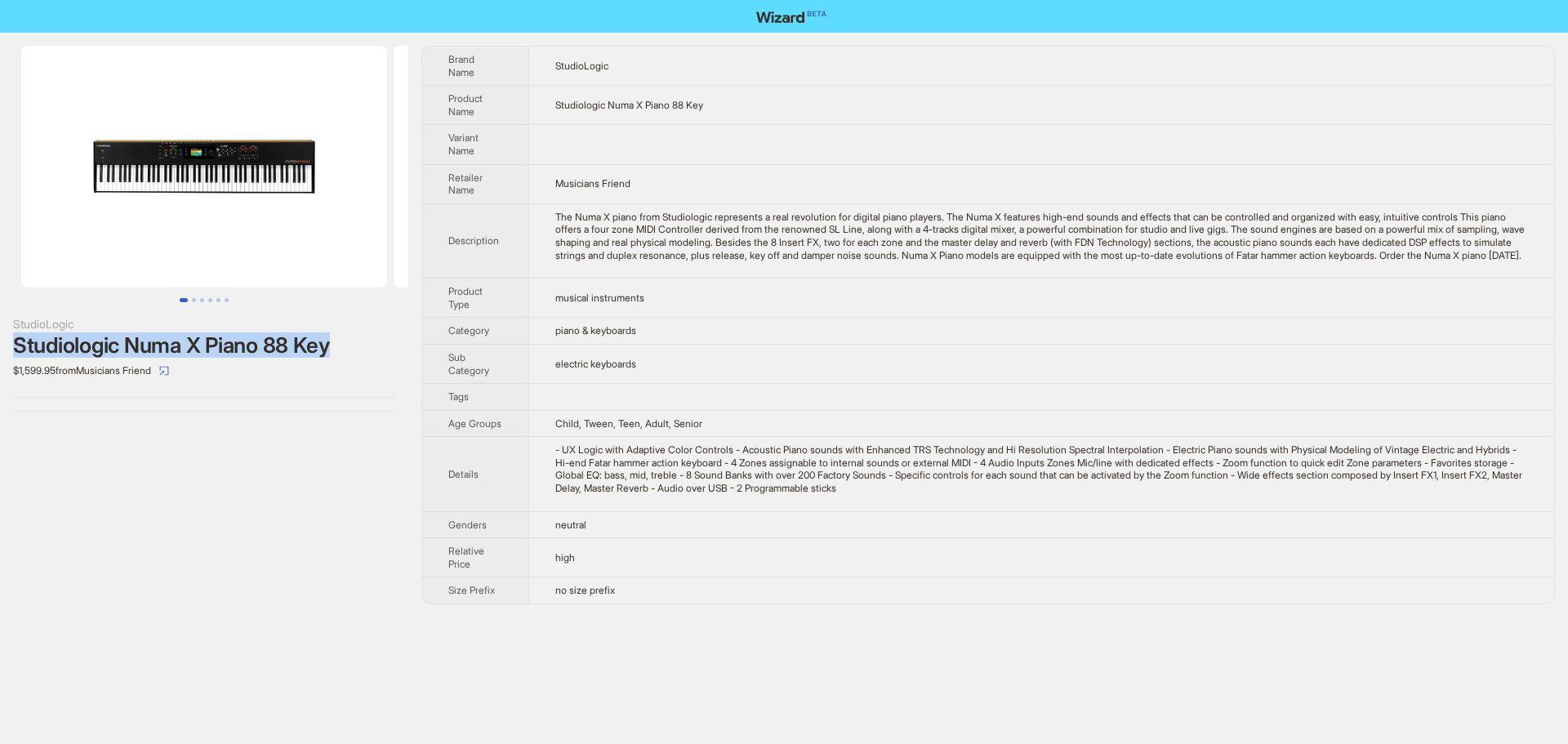
drag, startPoint x: 15, startPoint y: 346, endPoint x: 351, endPoint y: 336, distance: 336.1
click at [351, 336] on div "Studiologic Numa X Piano 88 Key" at bounding box center [204, 346] width 382 height 25
copy div "Studiologic Numa X Piano 88 Key"
click at [1030, 358] on td "electric keyboards" at bounding box center [1041, 364] width 1026 height 39
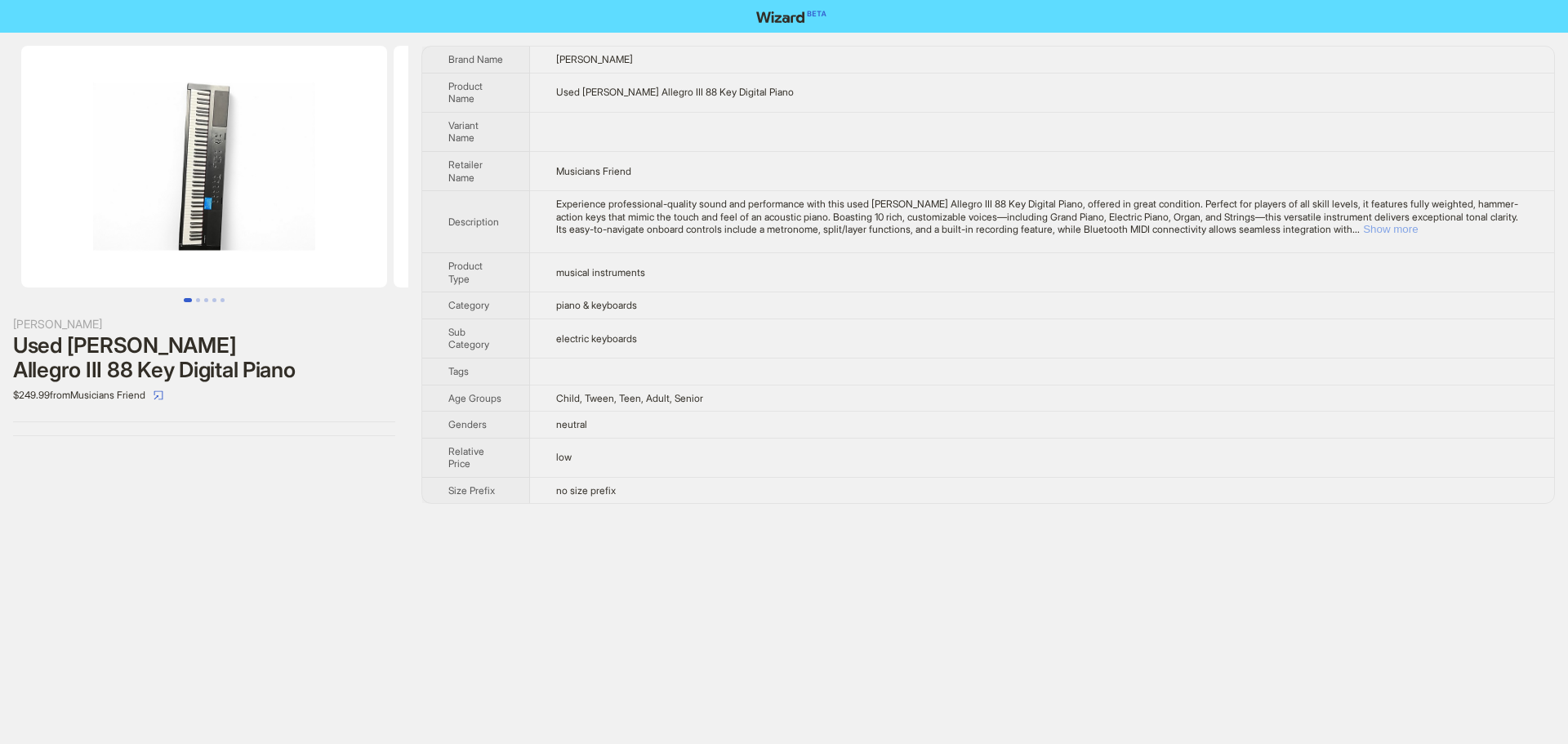
click at [1418, 224] on button "Show more" at bounding box center [1390, 229] width 55 height 12
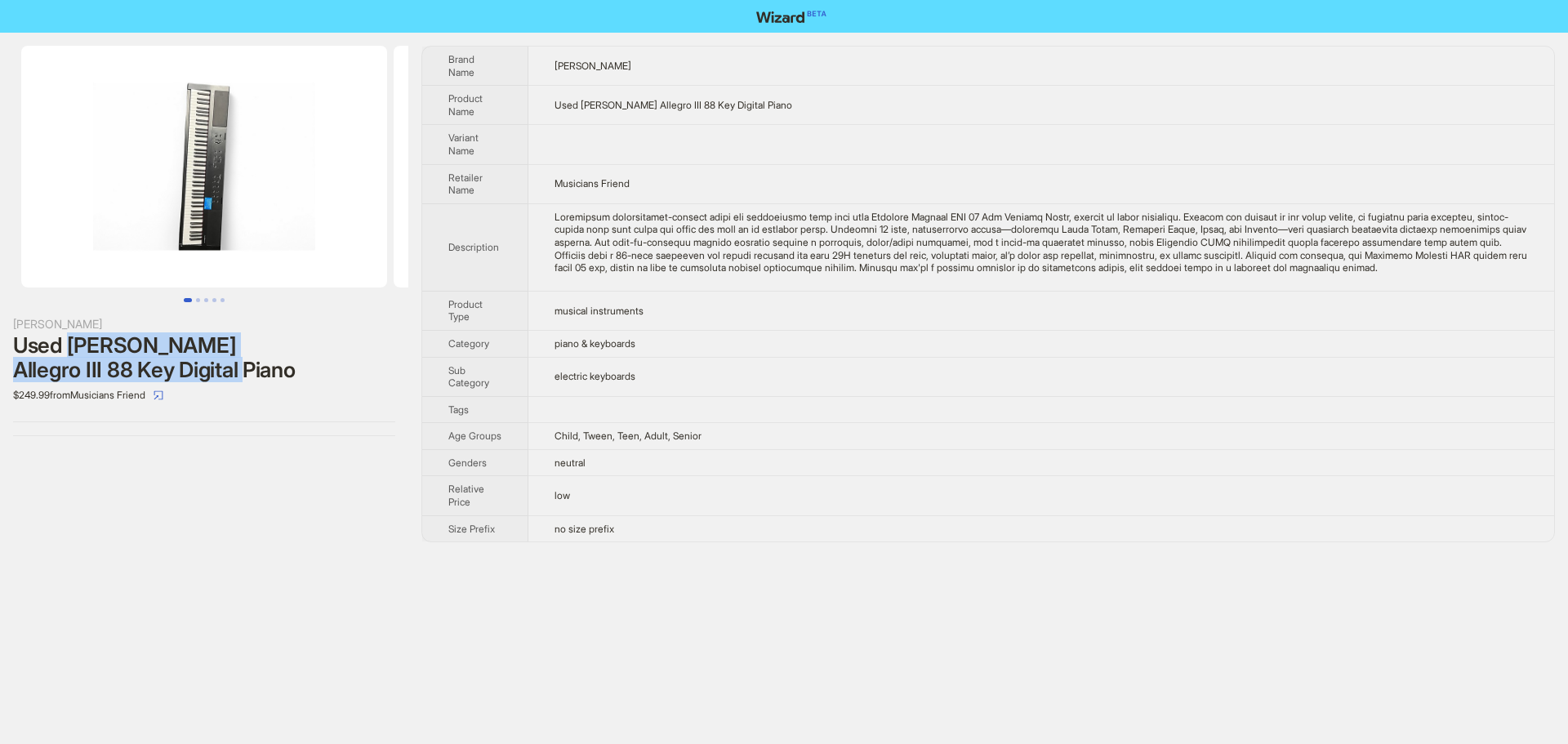
drag, startPoint x: 73, startPoint y: 336, endPoint x: 241, endPoint y: 367, distance: 170.8
click at [241, 367] on div "Used Williams Allegro III 88 Key Digital Piano" at bounding box center [204, 357] width 382 height 49
copy div "Williams Allegro III 88 Key Digital Piano"
click at [1094, 172] on td "Musicians Friend" at bounding box center [1041, 184] width 1026 height 39
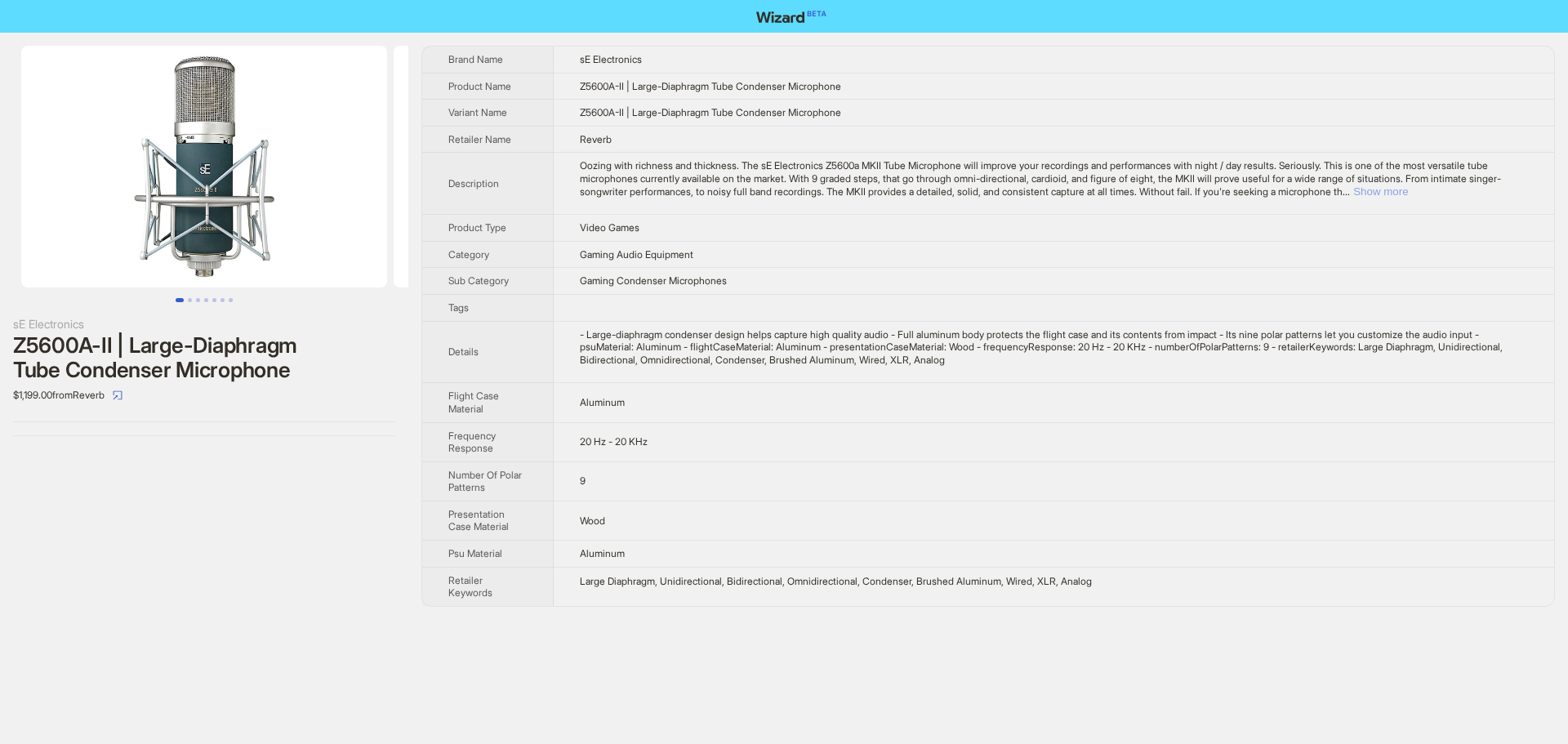
click at [1408, 193] on button "Show more" at bounding box center [1380, 192] width 55 height 12
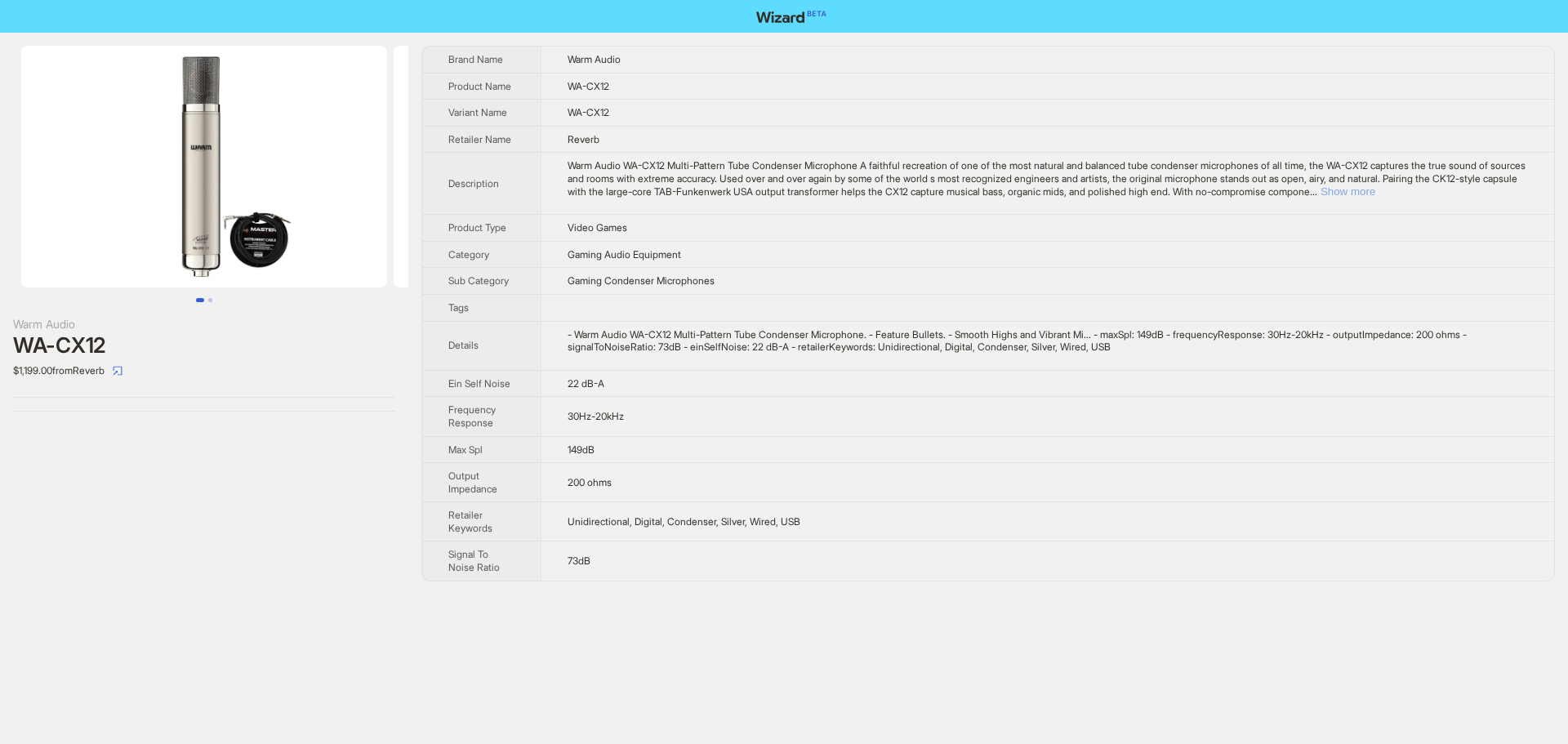
click at [1375, 192] on button "Show more" at bounding box center [1348, 192] width 55 height 12
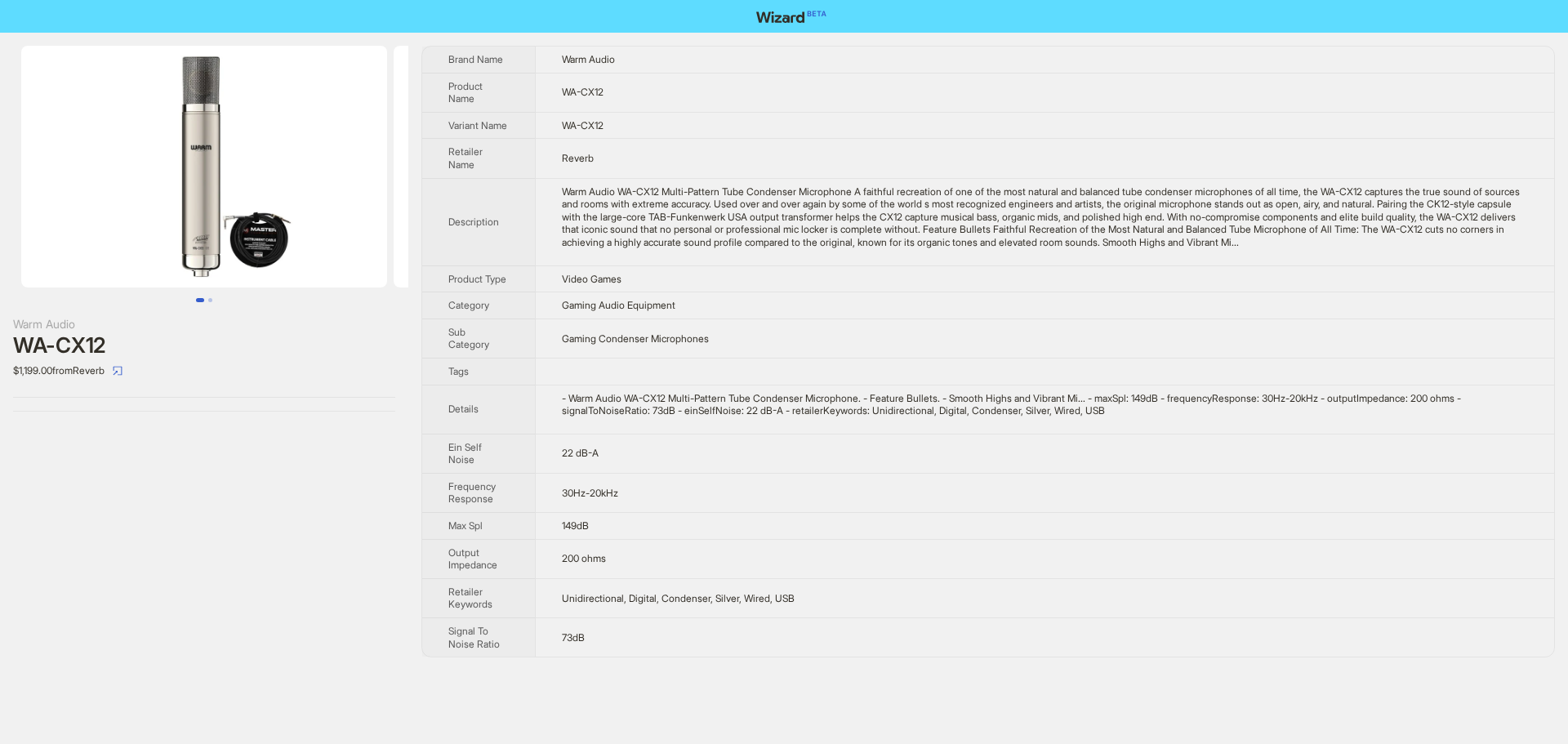
click at [1444, 249] on div "Warm Audio WA-CX12 Multi-Pattern Tube Condenser Microphone A faithful recreatio…" at bounding box center [1044, 218] width 966 height 64
drag, startPoint x: 13, startPoint y: 327, endPoint x: 113, endPoint y: 354, distance: 103.6
click at [113, 354] on div "Warm Audio WA-CX12 $1,199.00 from Reverb" at bounding box center [204, 349] width 382 height 68
copy div "Warm Audio WA-CX12"
click at [271, 376] on div "$1,199.00 from Reverb" at bounding box center [204, 370] width 382 height 26
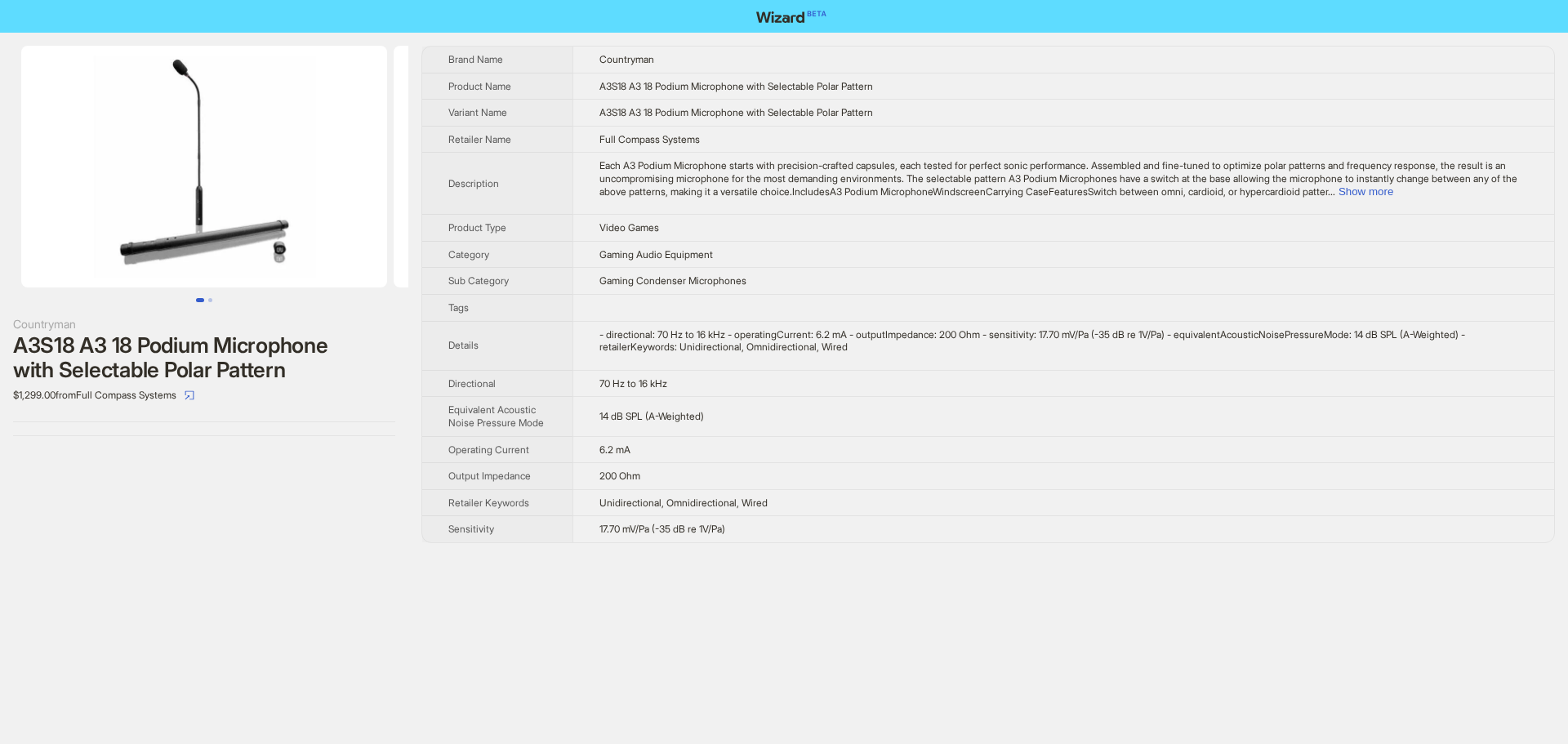
click at [1508, 182] on span "Each A3 Podium Microphone starts with precision-crafted capsules, each tested f…" at bounding box center [1058, 178] width 918 height 37
click at [1393, 191] on button "Show more" at bounding box center [1366, 192] width 55 height 12
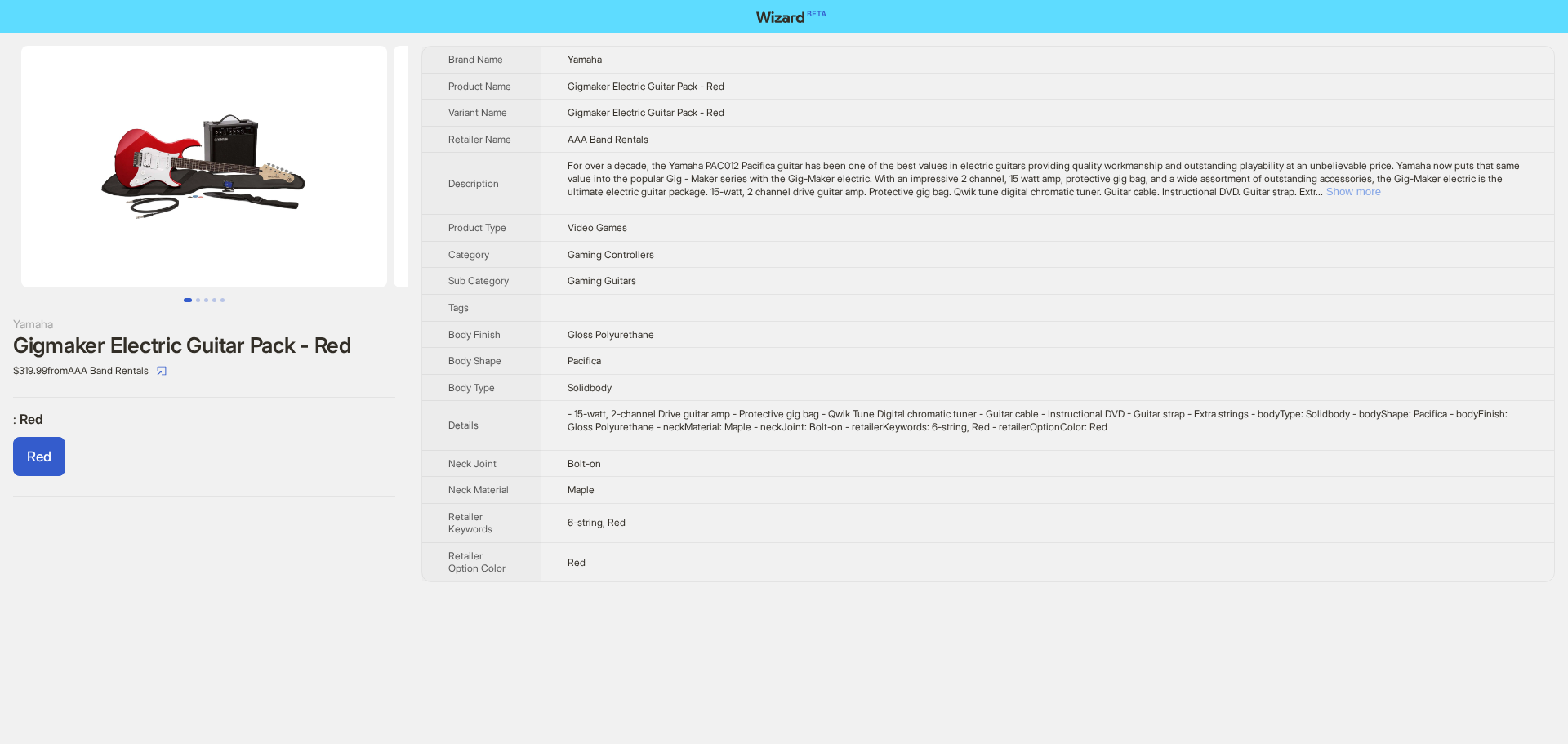
click at [1380, 195] on button "Show more" at bounding box center [1354, 192] width 55 height 12
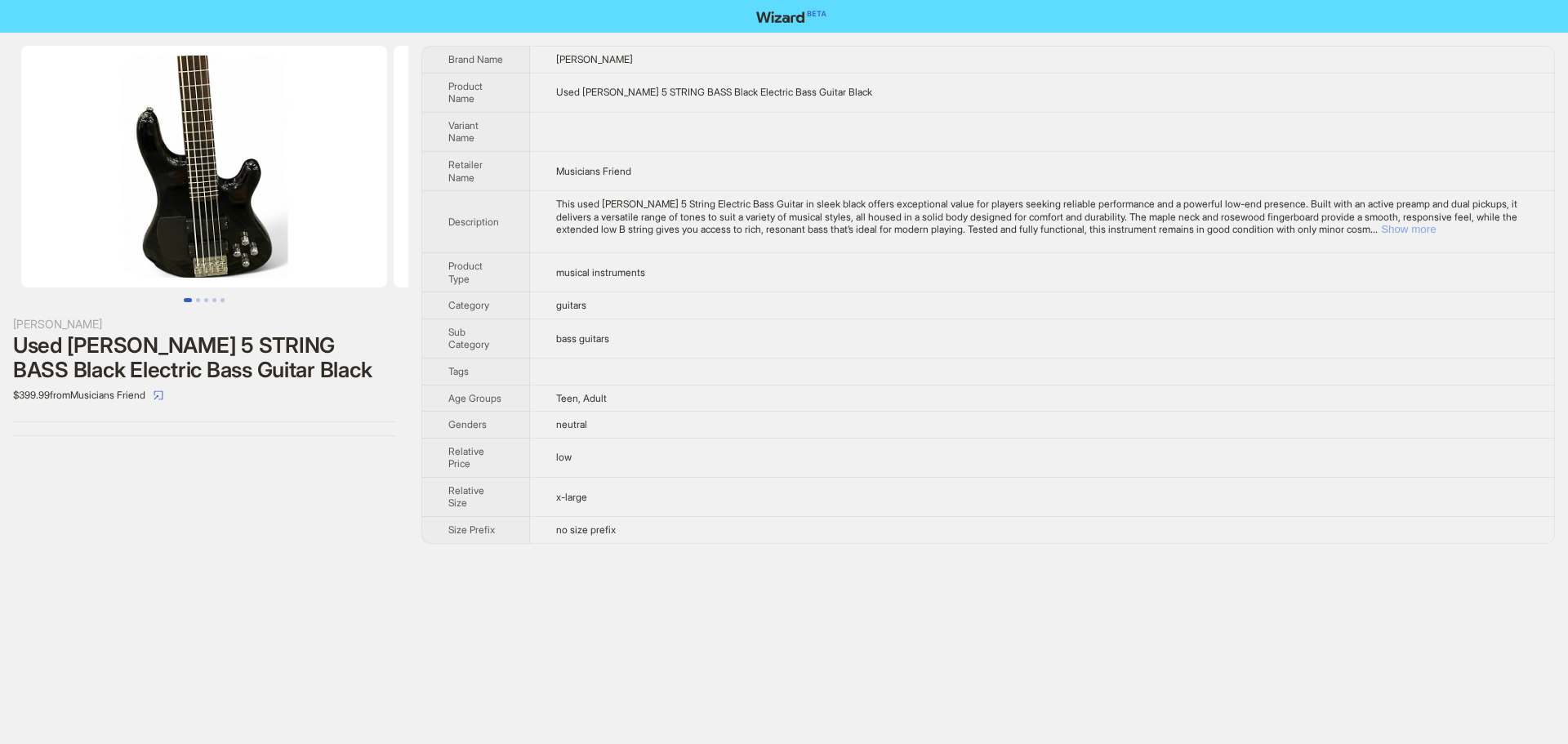
click at [1436, 227] on button "Show more" at bounding box center [1408, 229] width 55 height 12
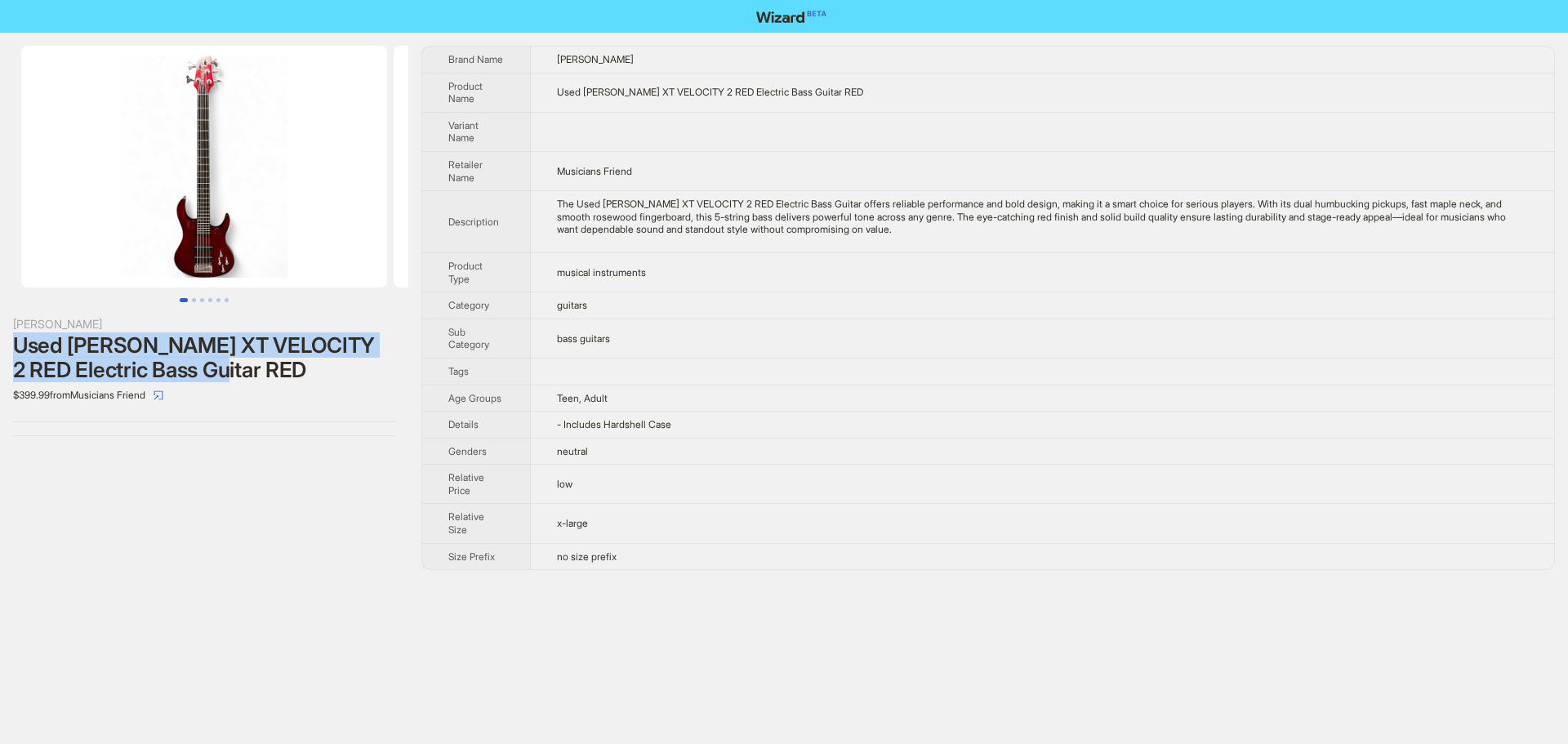
drag, startPoint x: 15, startPoint y: 344, endPoint x: 365, endPoint y: 370, distance: 351.0
click at [365, 370] on div "Used Hamer XT VELOCITY 2 RED Electric Bass Guitar RED" at bounding box center [204, 357] width 382 height 49
copy div "Used Hamer XT VELOCITY 2 RED Electric Bass Guitar RED"
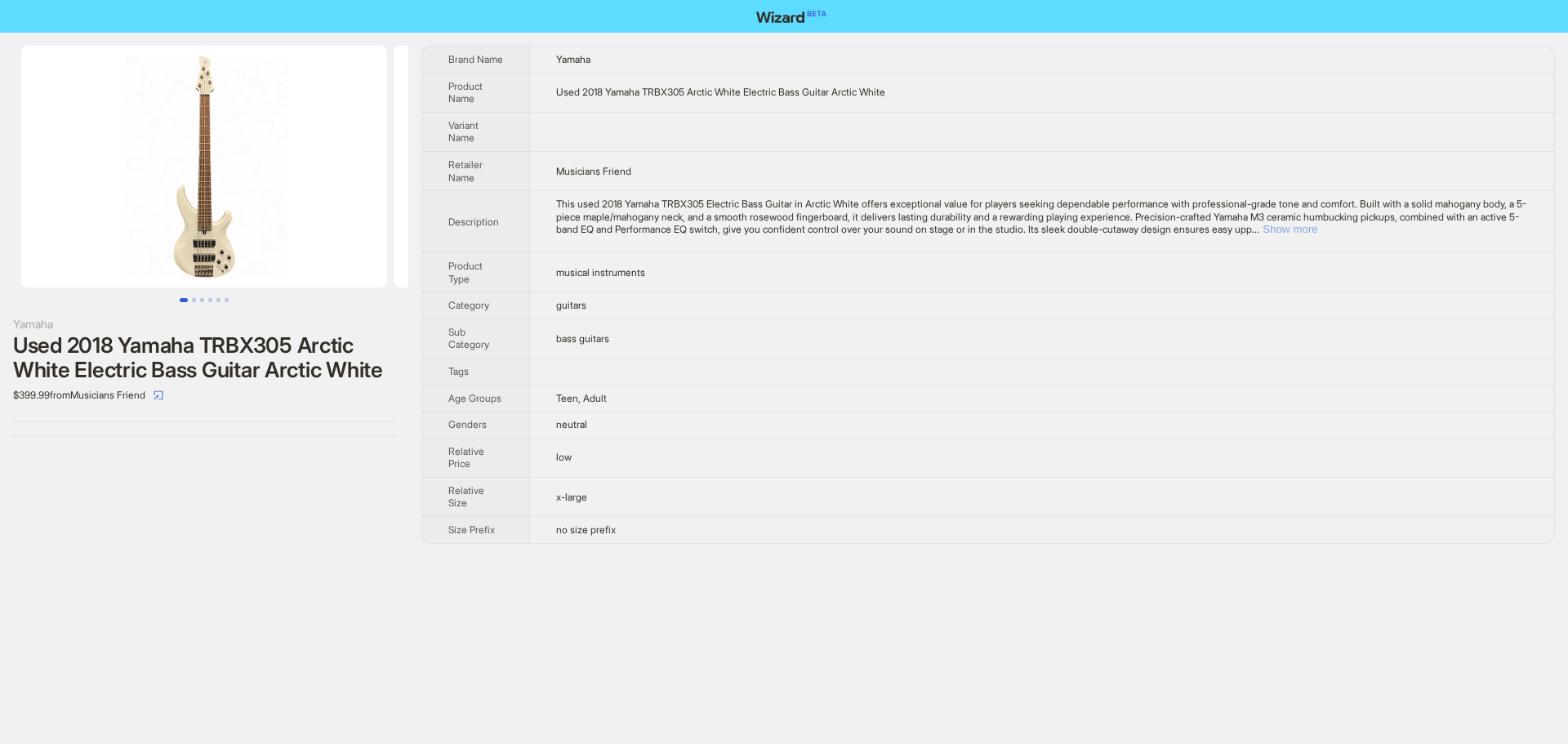
click at [1317, 235] on button "Show more" at bounding box center [1290, 229] width 55 height 12
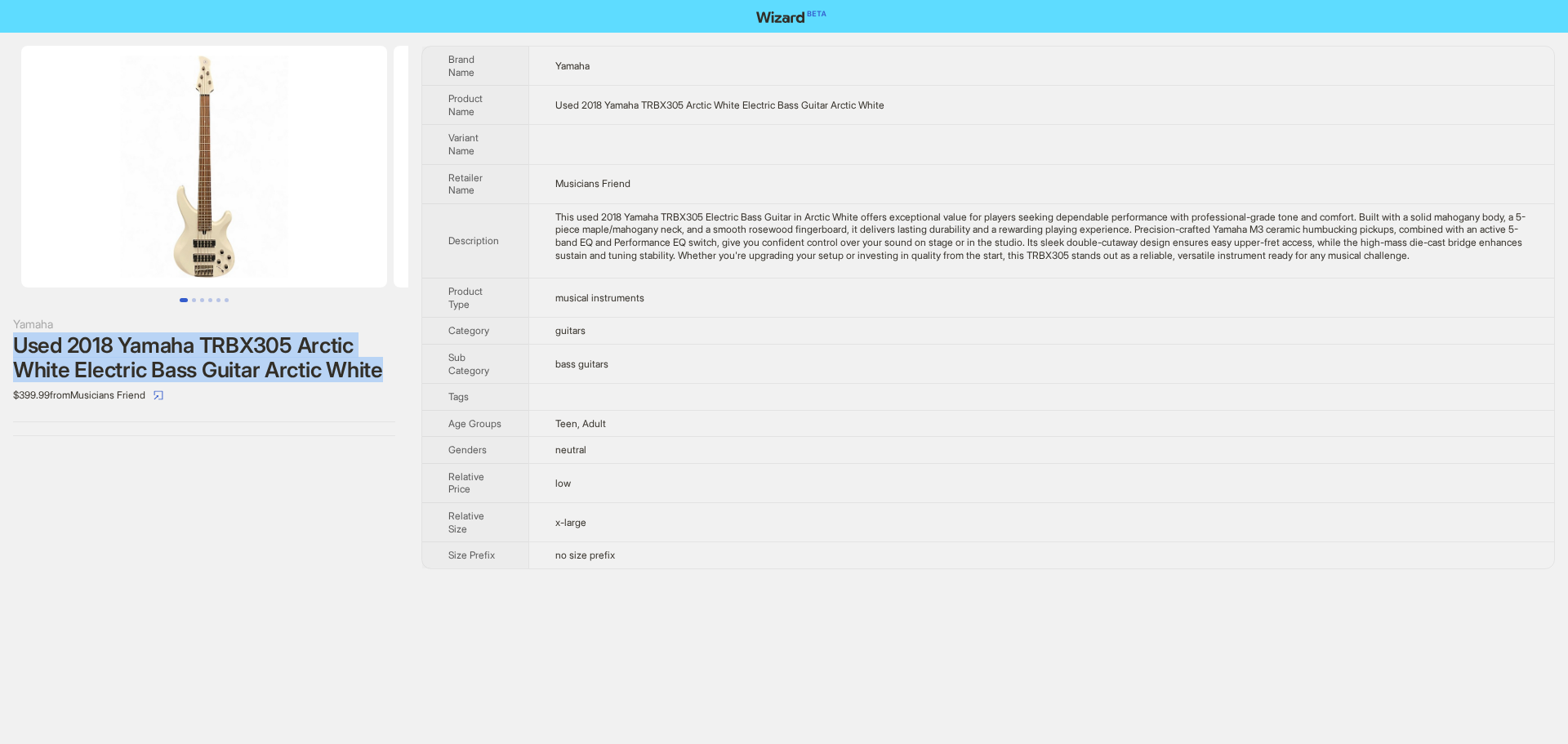
drag, startPoint x: 15, startPoint y: 348, endPoint x: 267, endPoint y: 405, distance: 258.4
click at [267, 382] on div "Used 2018 Yamaha TRBX305 Arctic White Electric Bass Guitar Arctic White" at bounding box center [204, 357] width 382 height 49
copy div "Used 2018 Yamaha TRBX305 Arctic White Electric Bass Guitar Arctic White"
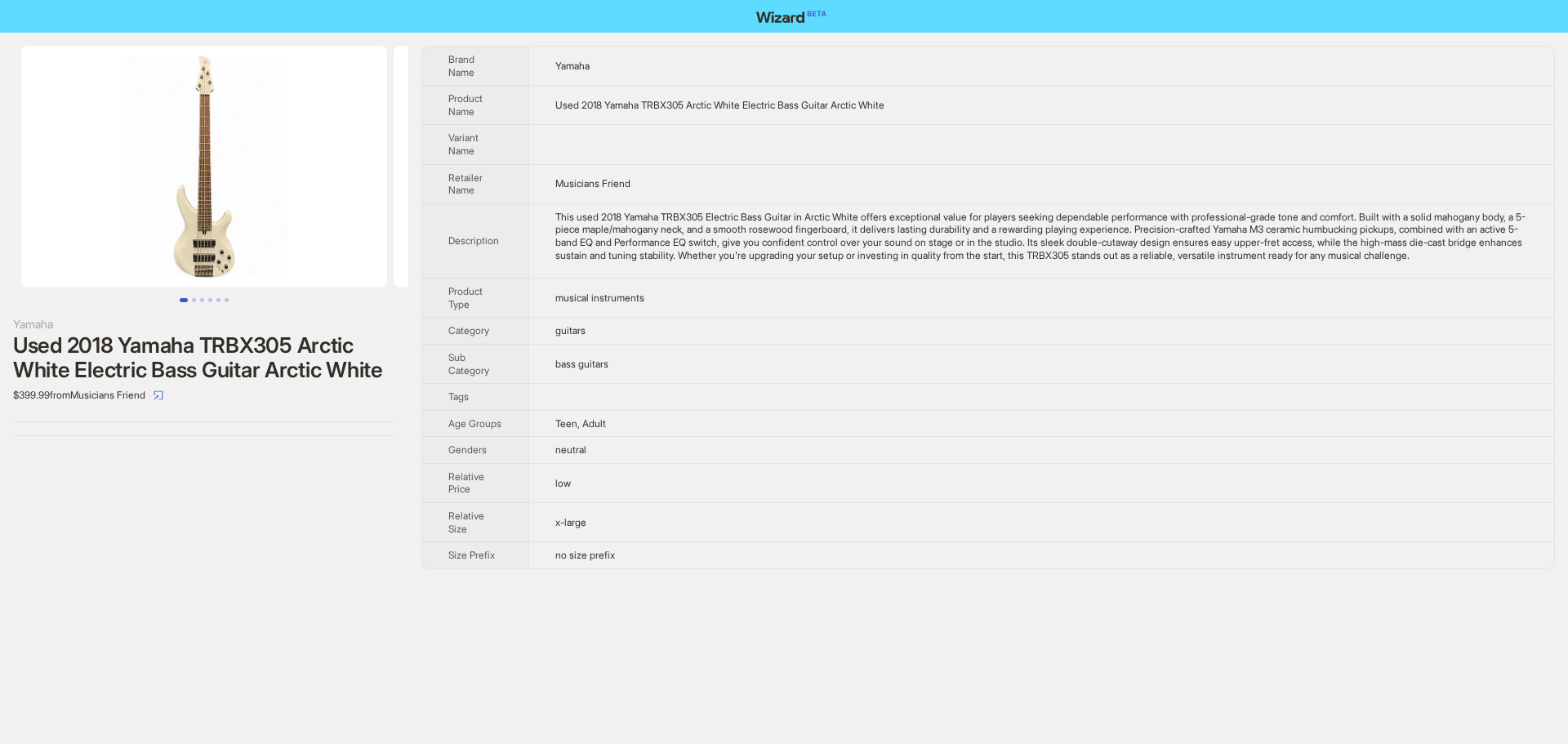
click at [1084, 203] on td "Musicians Friend" at bounding box center [1041, 184] width 1026 height 39
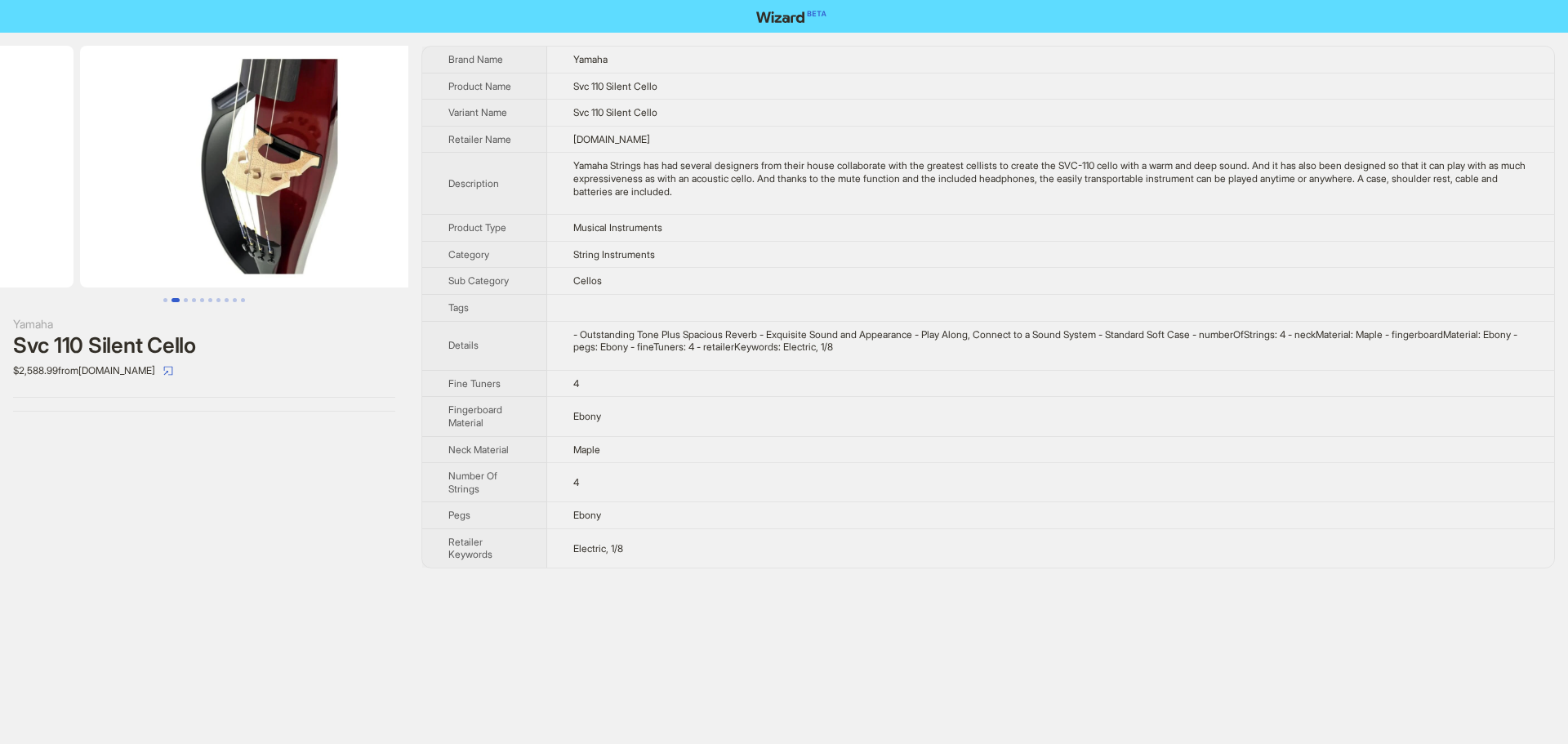
drag, startPoint x: 354, startPoint y: 179, endPoint x: 80, endPoint y: 208, distance: 275.5
click at [101, 206] on ul at bounding box center [204, 166] width 408 height 242
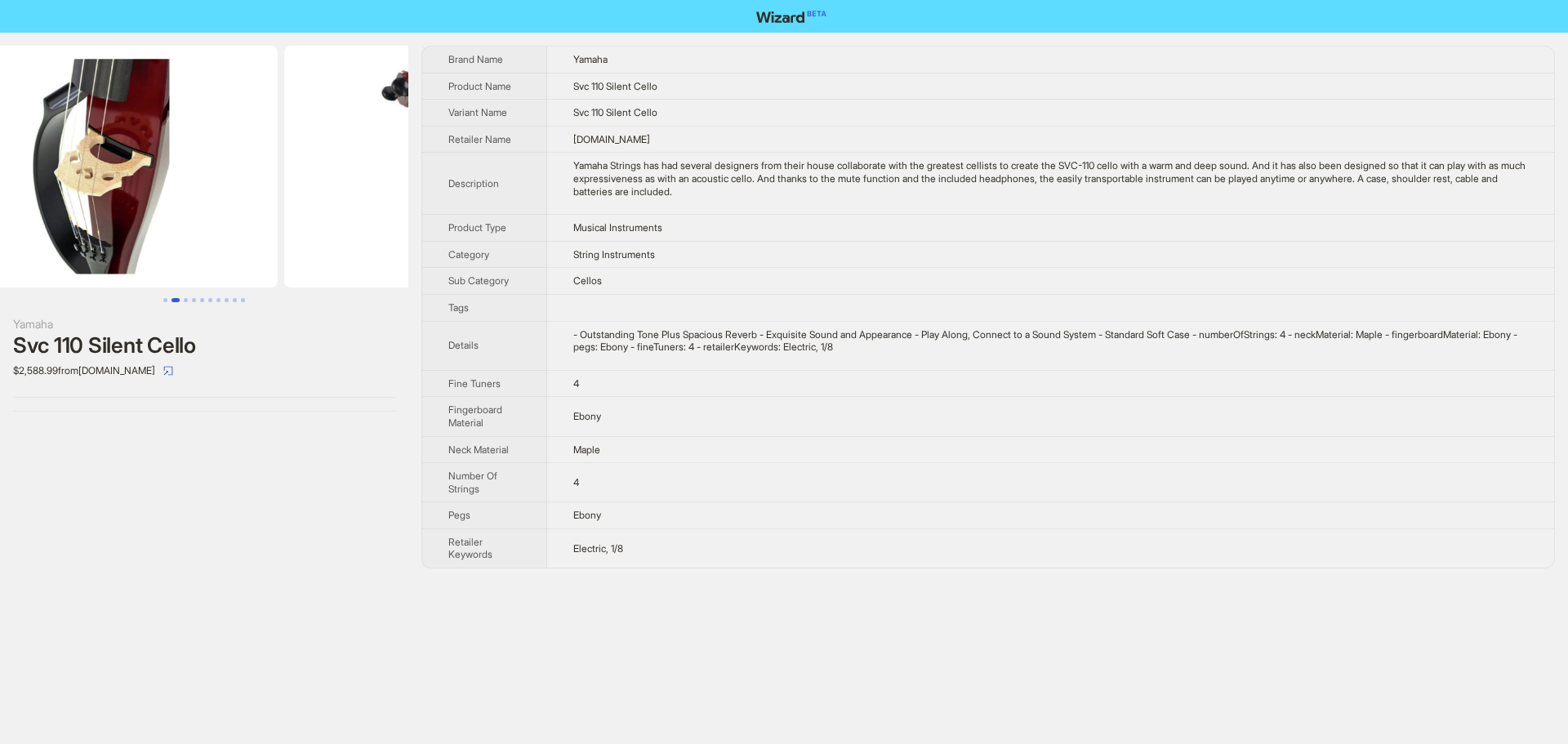
scroll to position [0, 745]
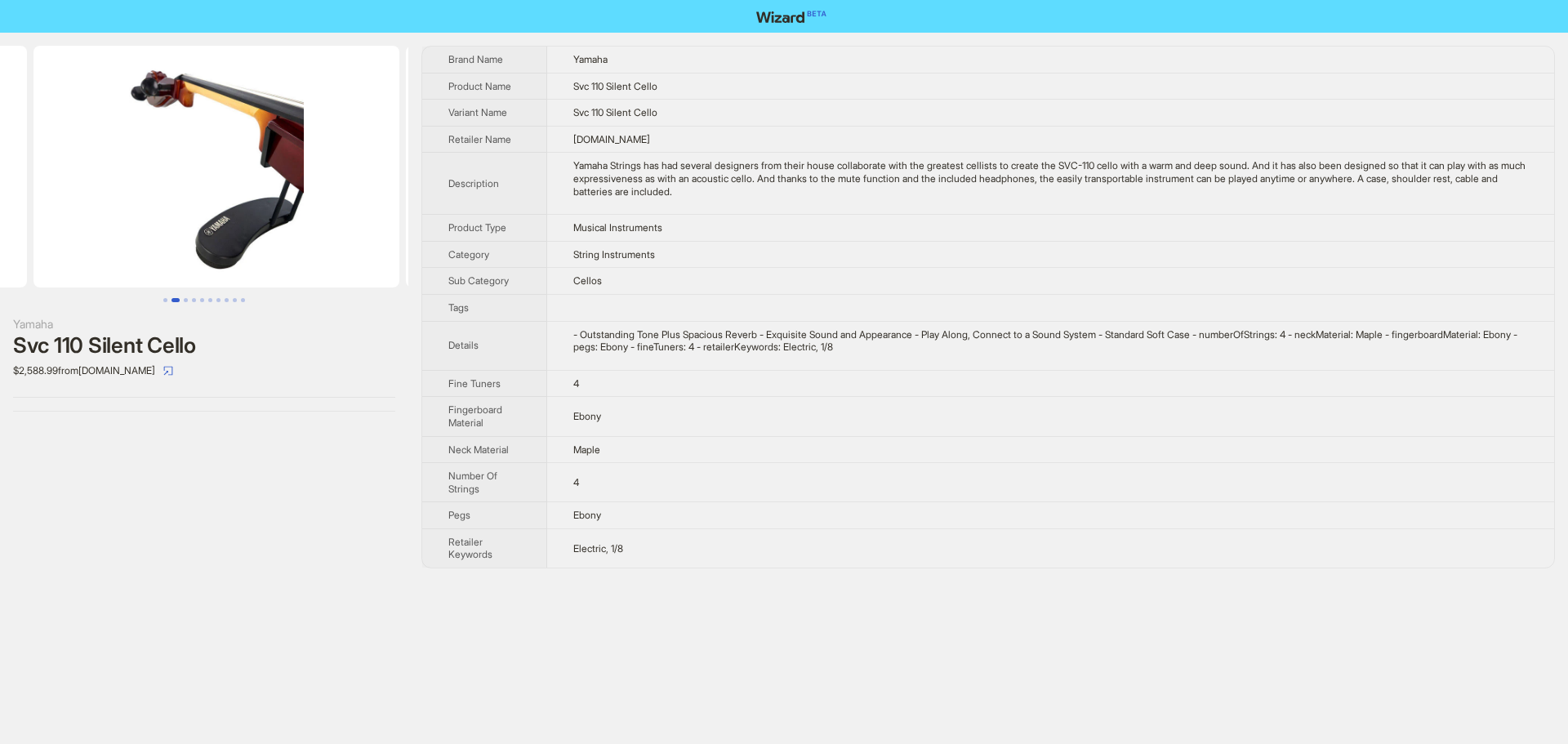
drag, startPoint x: 284, startPoint y: 199, endPoint x: 2, endPoint y: 211, distance: 282.3
click at [8, 211] on ul at bounding box center [204, 166] width 408 height 242
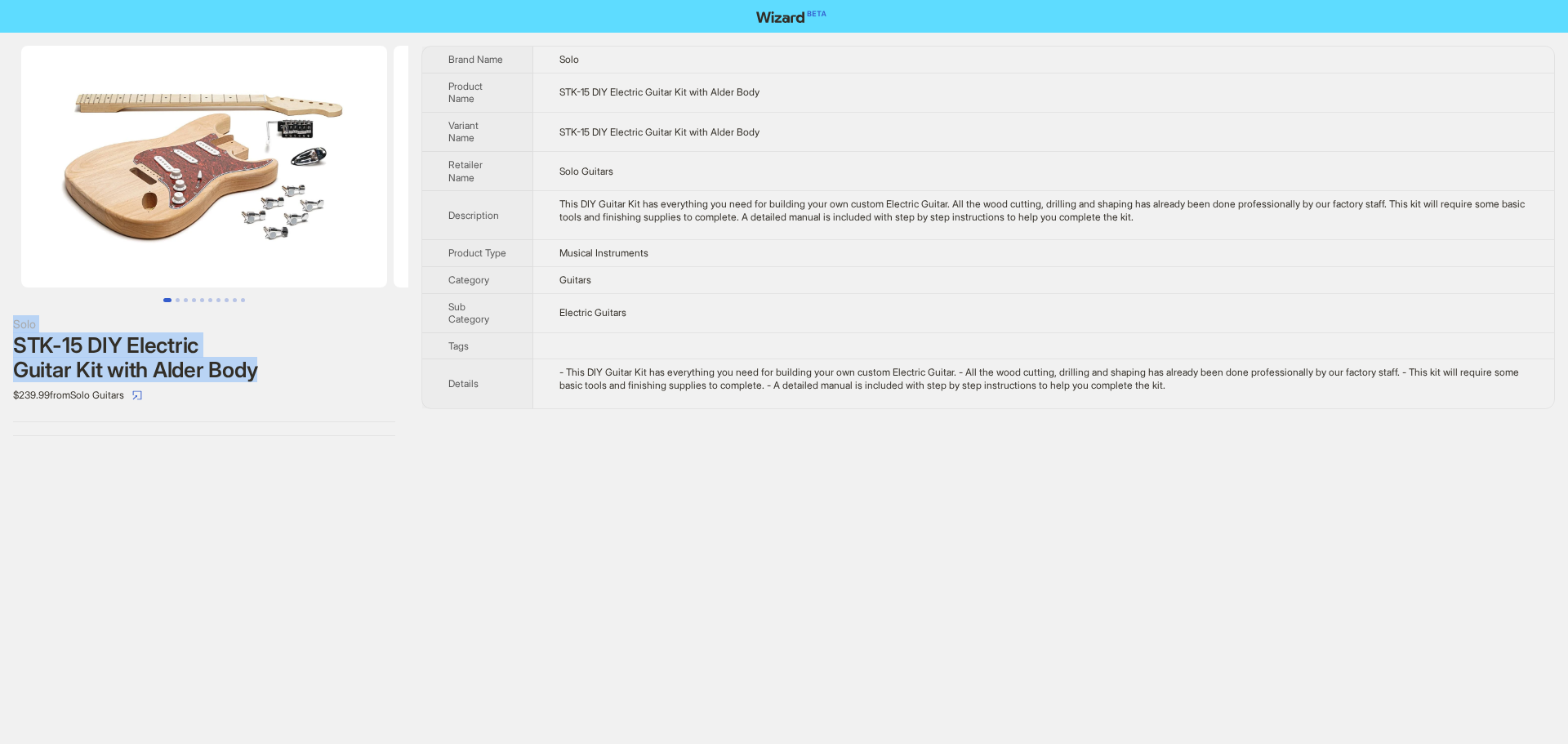
drag, startPoint x: 13, startPoint y: 324, endPoint x: 297, endPoint y: 380, distance: 289.5
click at [297, 380] on div "Solo STK-15 DIY Electric Guitar Kit with Alder Body $239.99 from Solo Guitars" at bounding box center [204, 362] width 382 height 93
copy div "Solo STK-15 DIY Electric Guitar Kit with Alder Body"
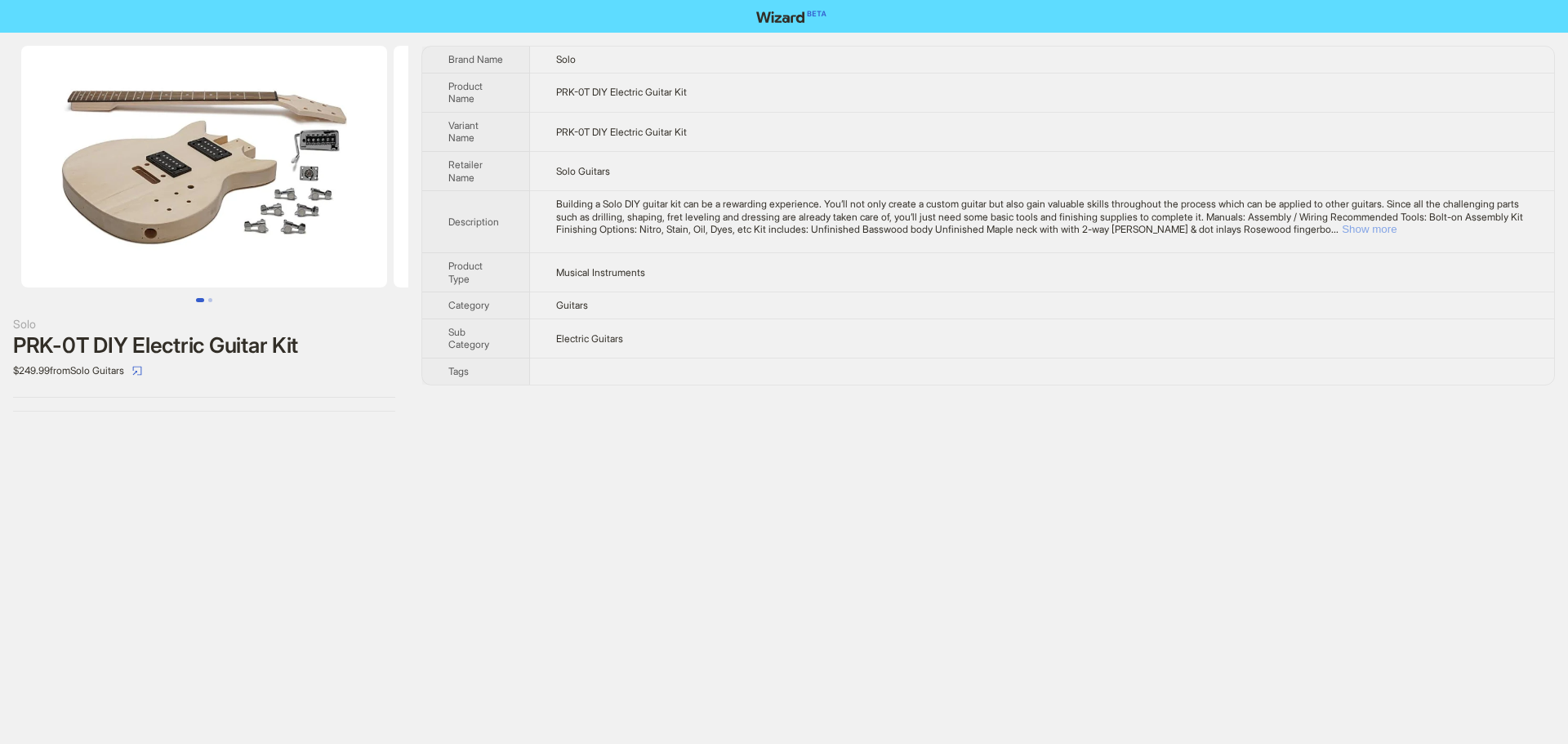
click at [1396, 227] on button "Show more" at bounding box center [1369, 229] width 55 height 12
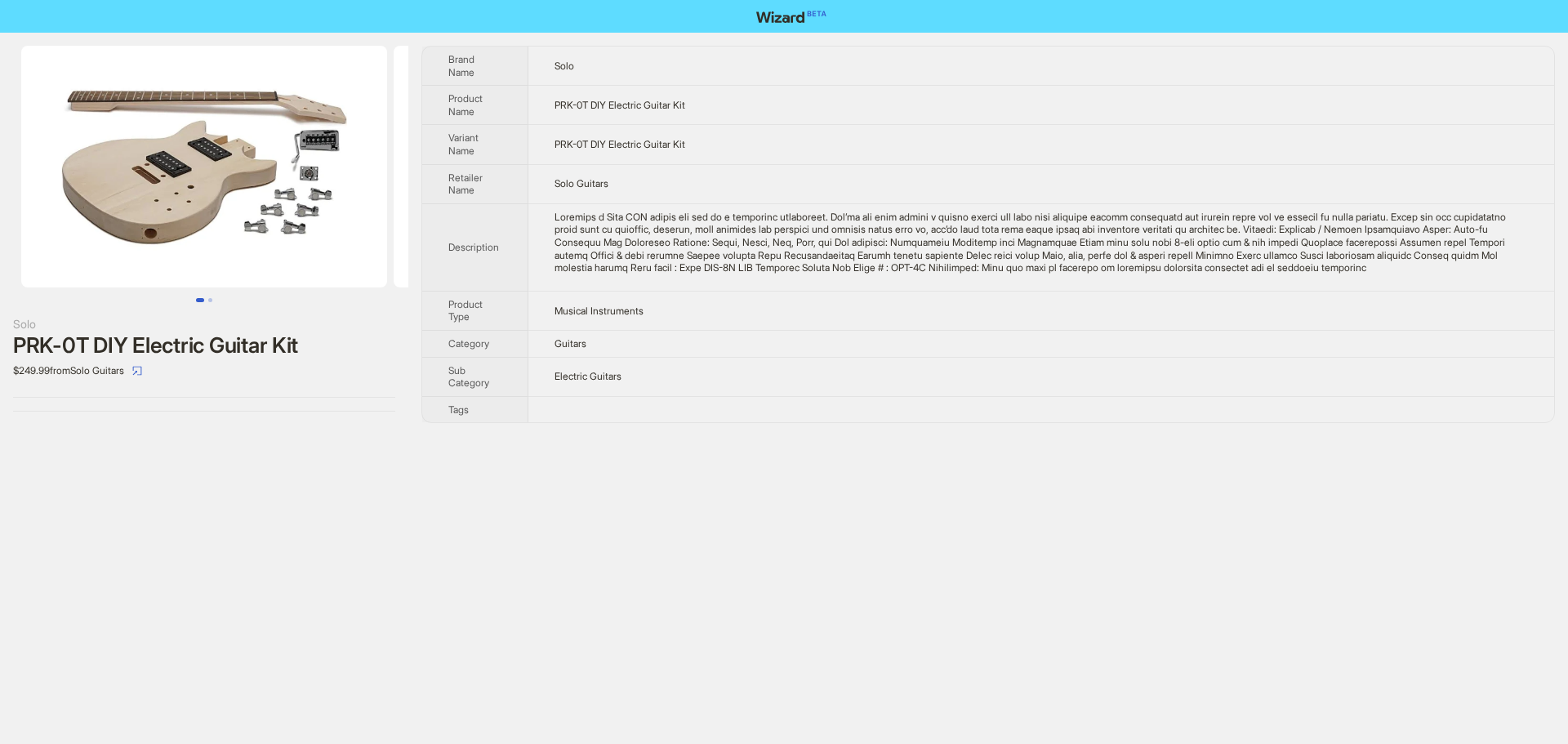
click at [1136, 293] on td "Musical Instruments" at bounding box center [1041, 310] width 1026 height 39
click at [1192, 116] on td "PRK-0T DIY Electric Guitar Kit" at bounding box center [1041, 105] width 1026 height 39
drag, startPoint x: 13, startPoint y: 328, endPoint x: 316, endPoint y: 347, distance: 303.6
click at [316, 347] on div "Solo PRK-0T DIY Electric Guitar Kit $249.99 from Solo Guitars" at bounding box center [204, 349] width 382 height 68
copy div "Solo PRK-0T DIY Electric Guitar Kit"
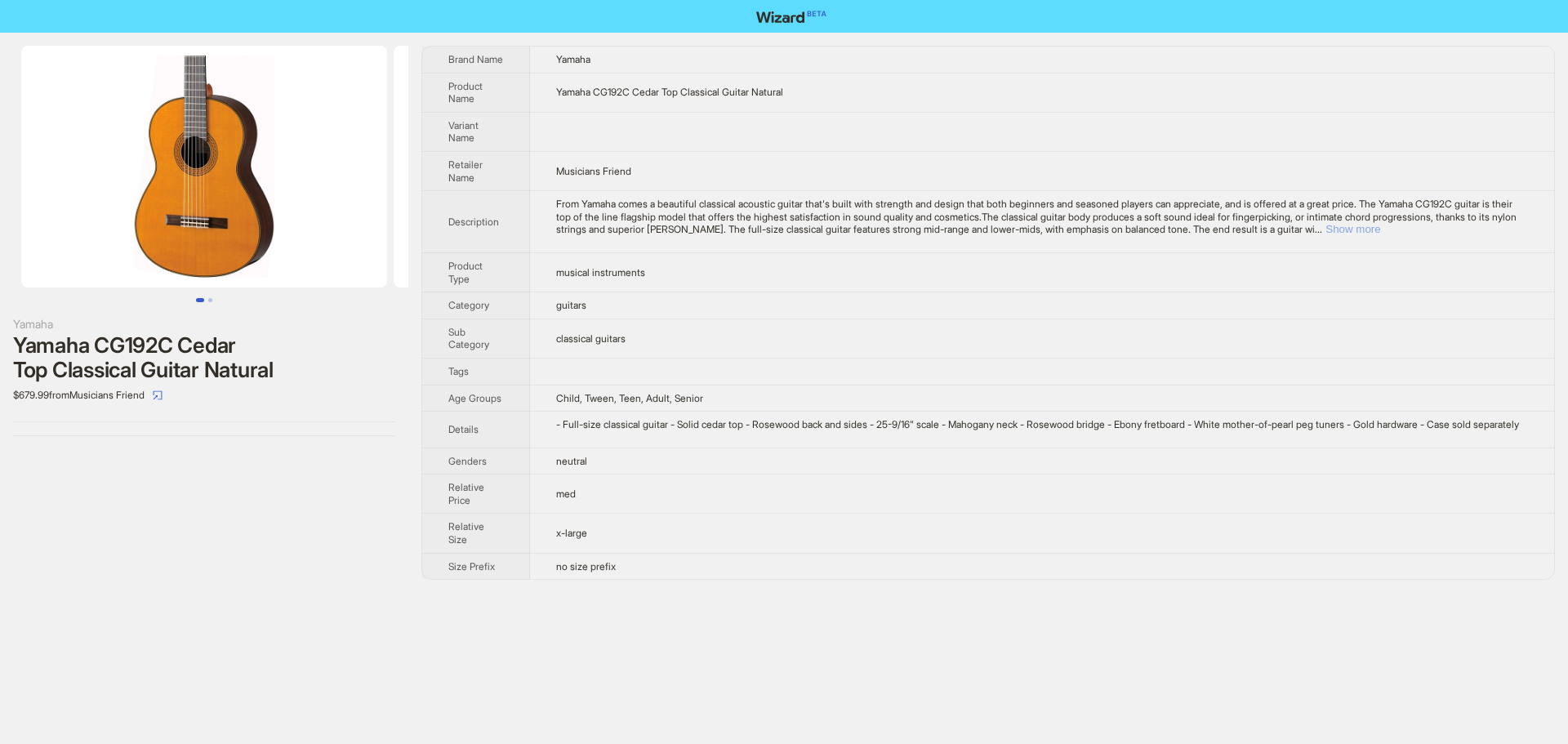
click at [1380, 234] on button "Show more" at bounding box center [1353, 229] width 55 height 12
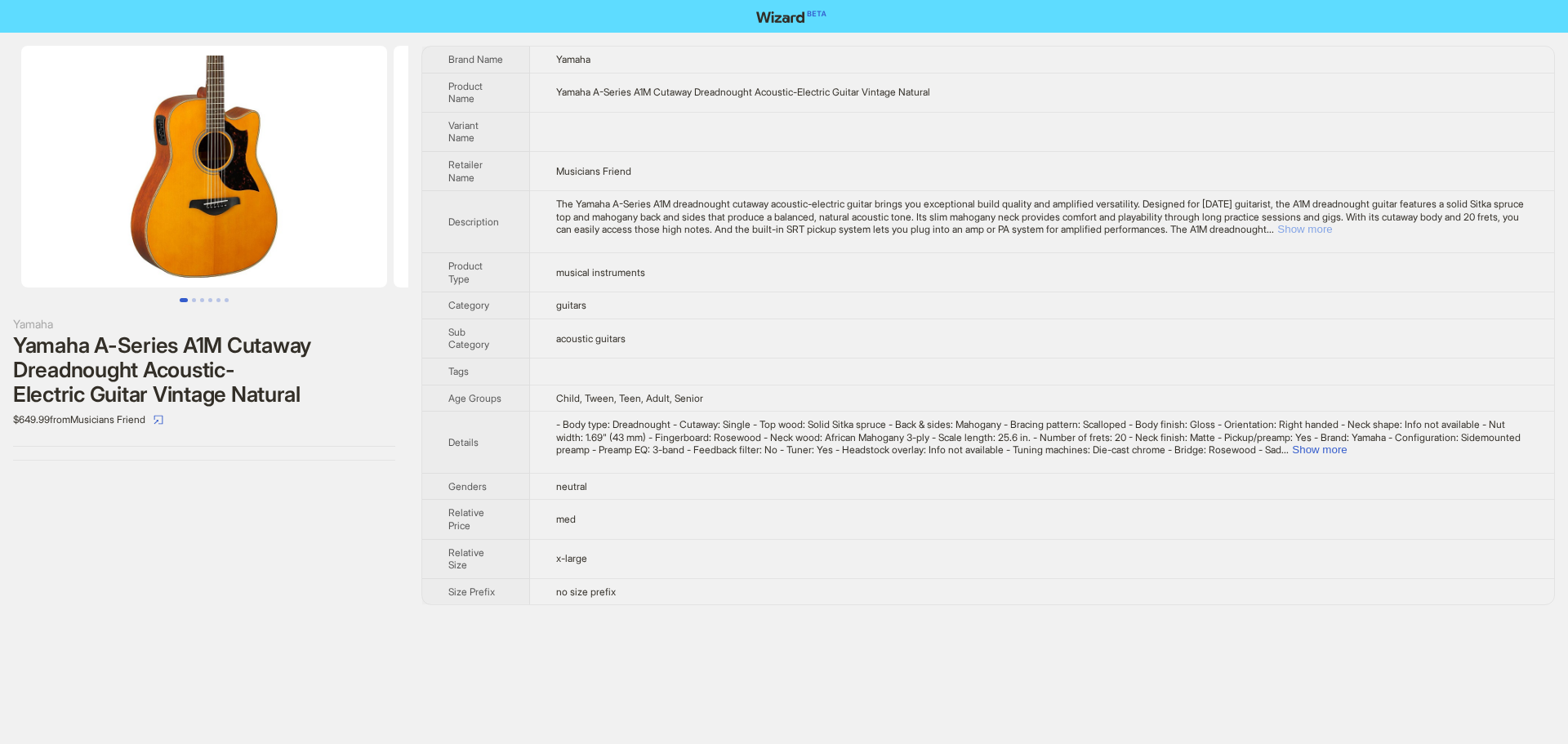
click at [1332, 228] on button "Show more" at bounding box center [1305, 229] width 55 height 12
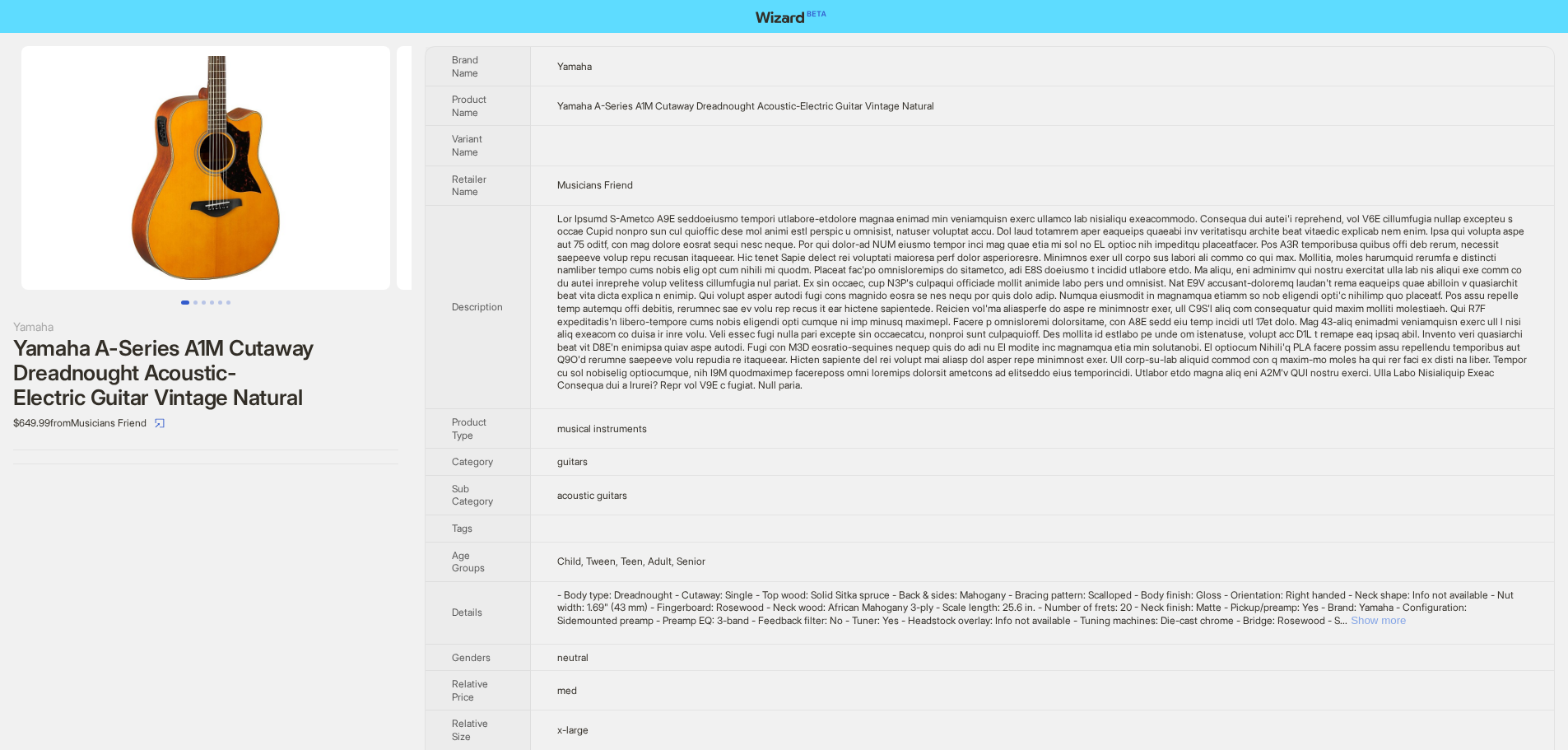
click at [1406, 625] on button "Show more" at bounding box center [1378, 620] width 56 height 13
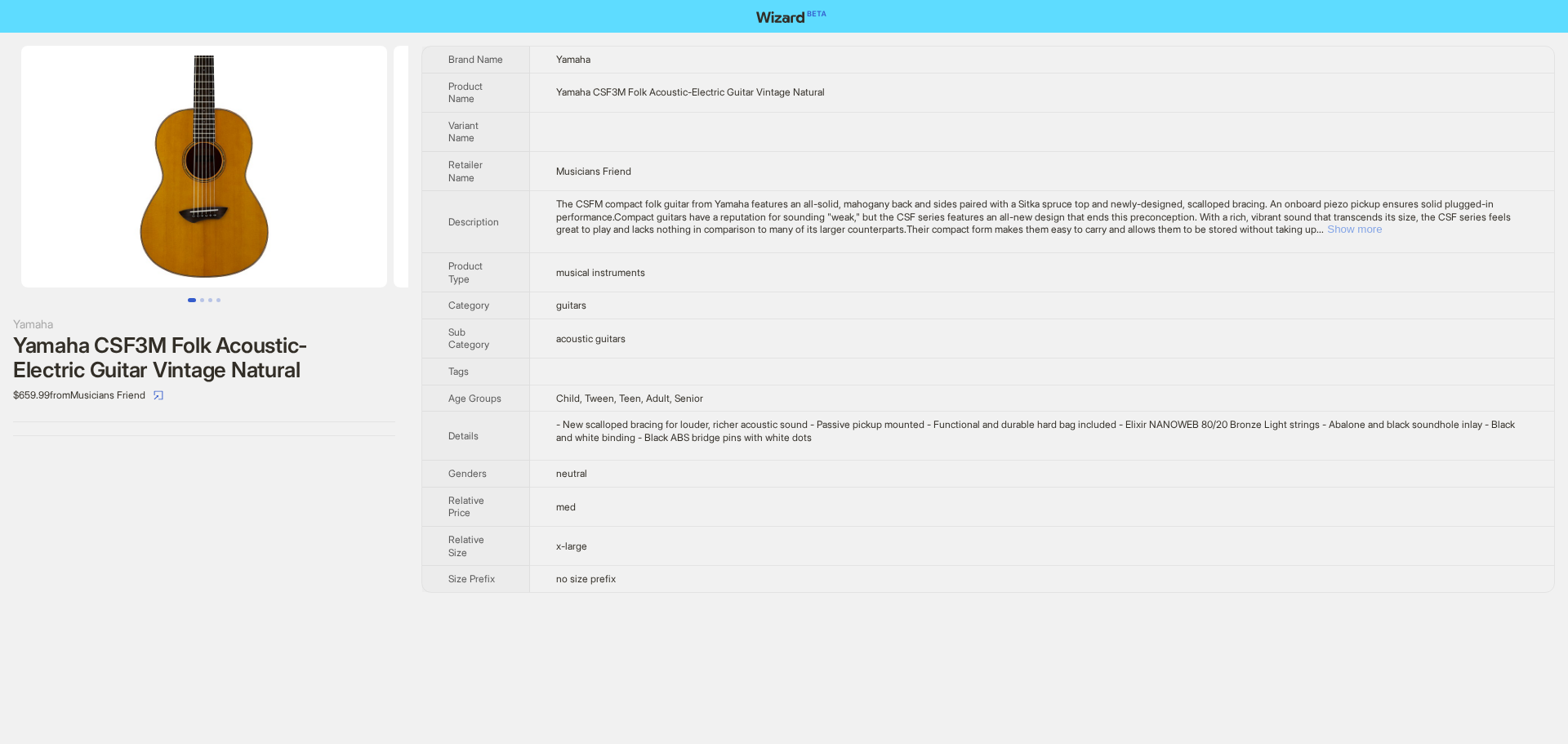
click at [1381, 228] on button "Show more" at bounding box center [1355, 229] width 55 height 12
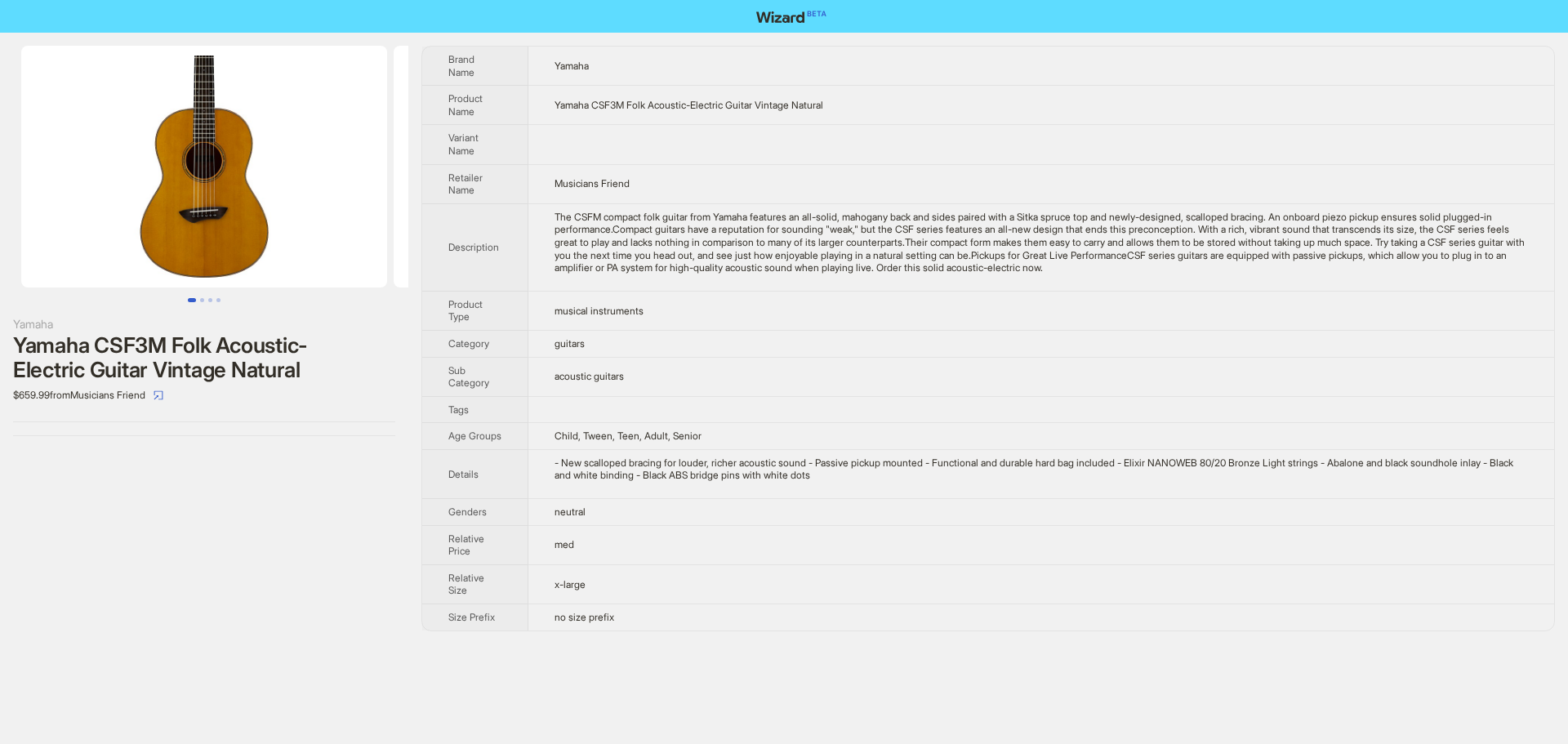
click at [1272, 306] on td "musical instruments" at bounding box center [1041, 310] width 1026 height 39
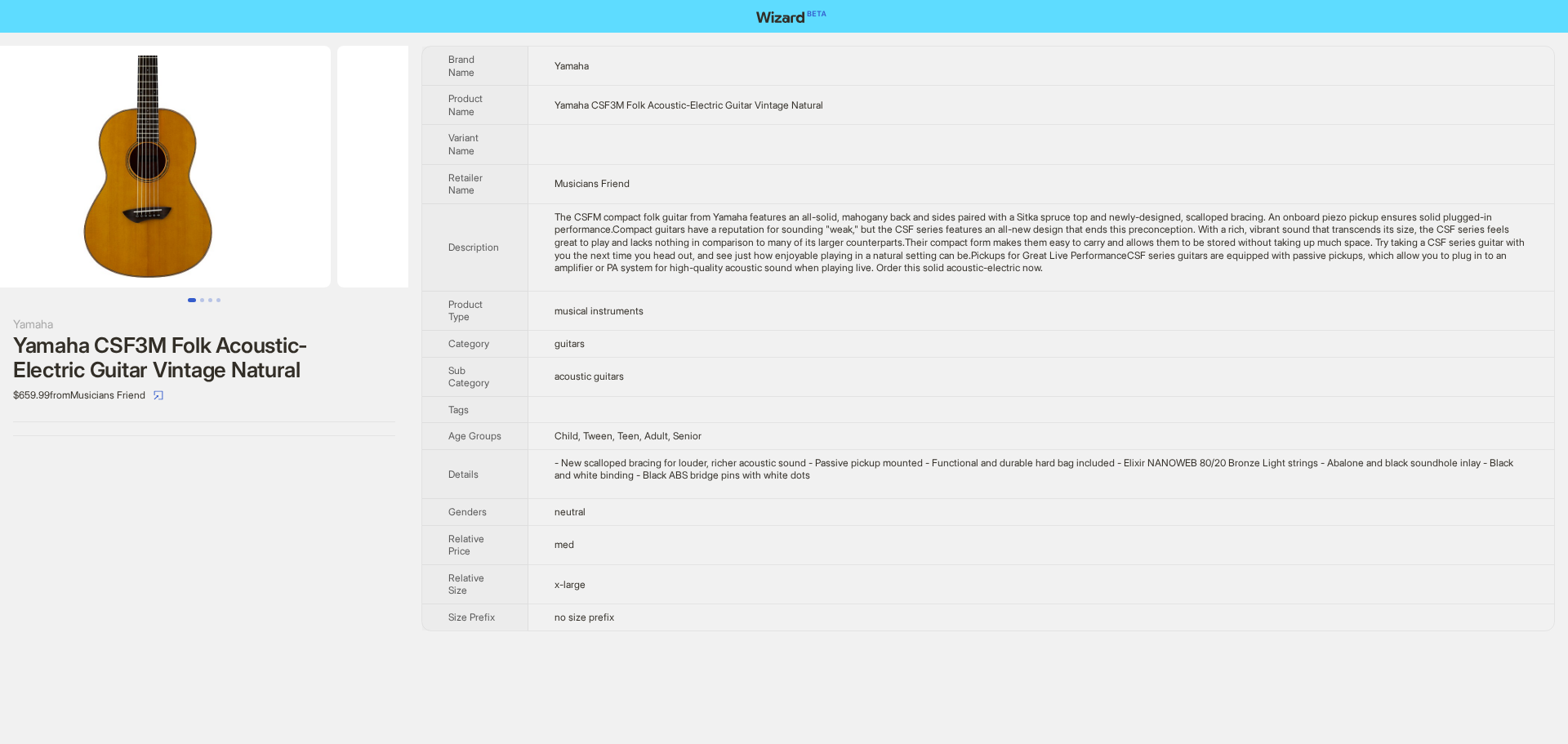
scroll to position [0, 44]
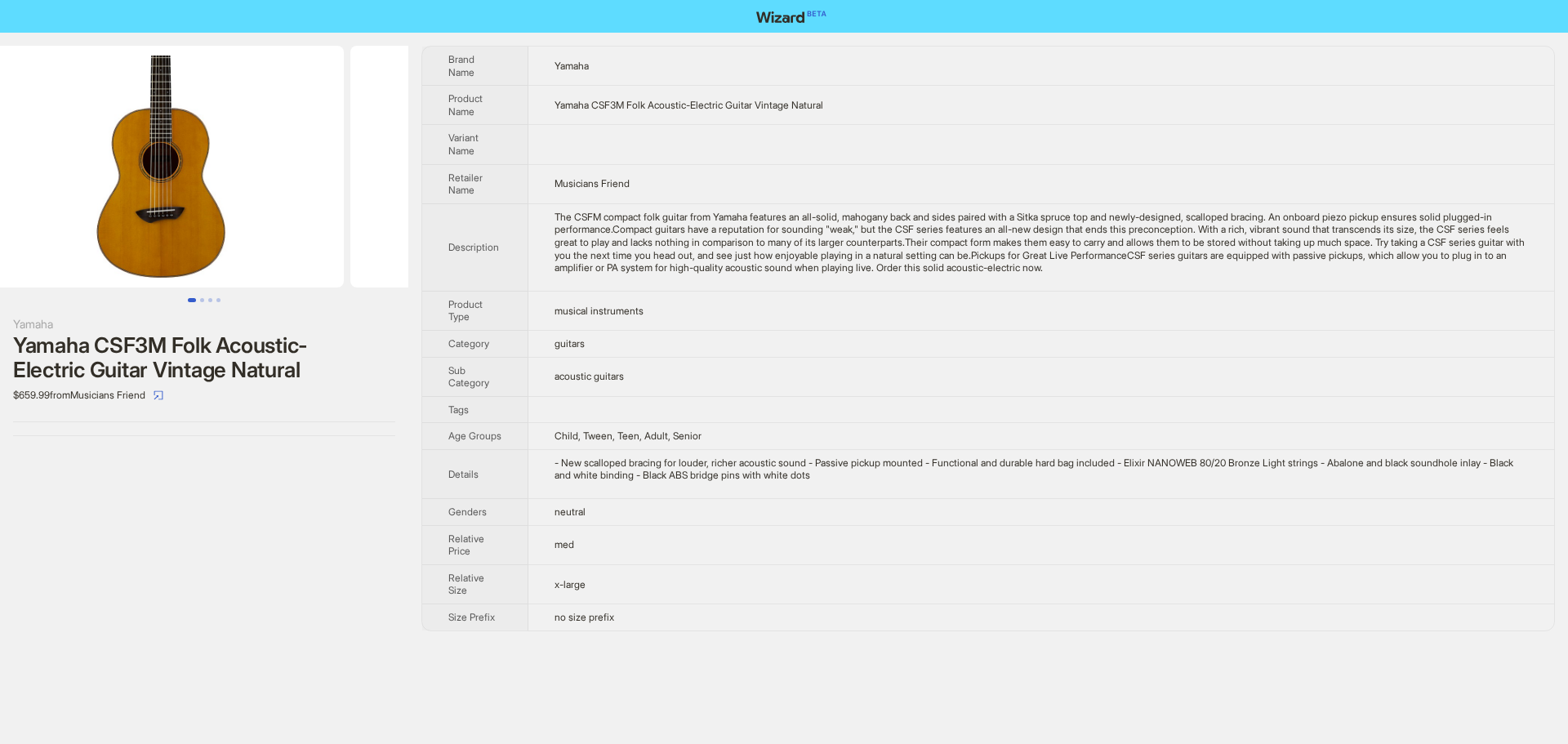
drag, startPoint x: 332, startPoint y: 215, endPoint x: 303, endPoint y: 242, distance: 39.6
click at [303, 242] on img at bounding box center [161, 166] width 366 height 242
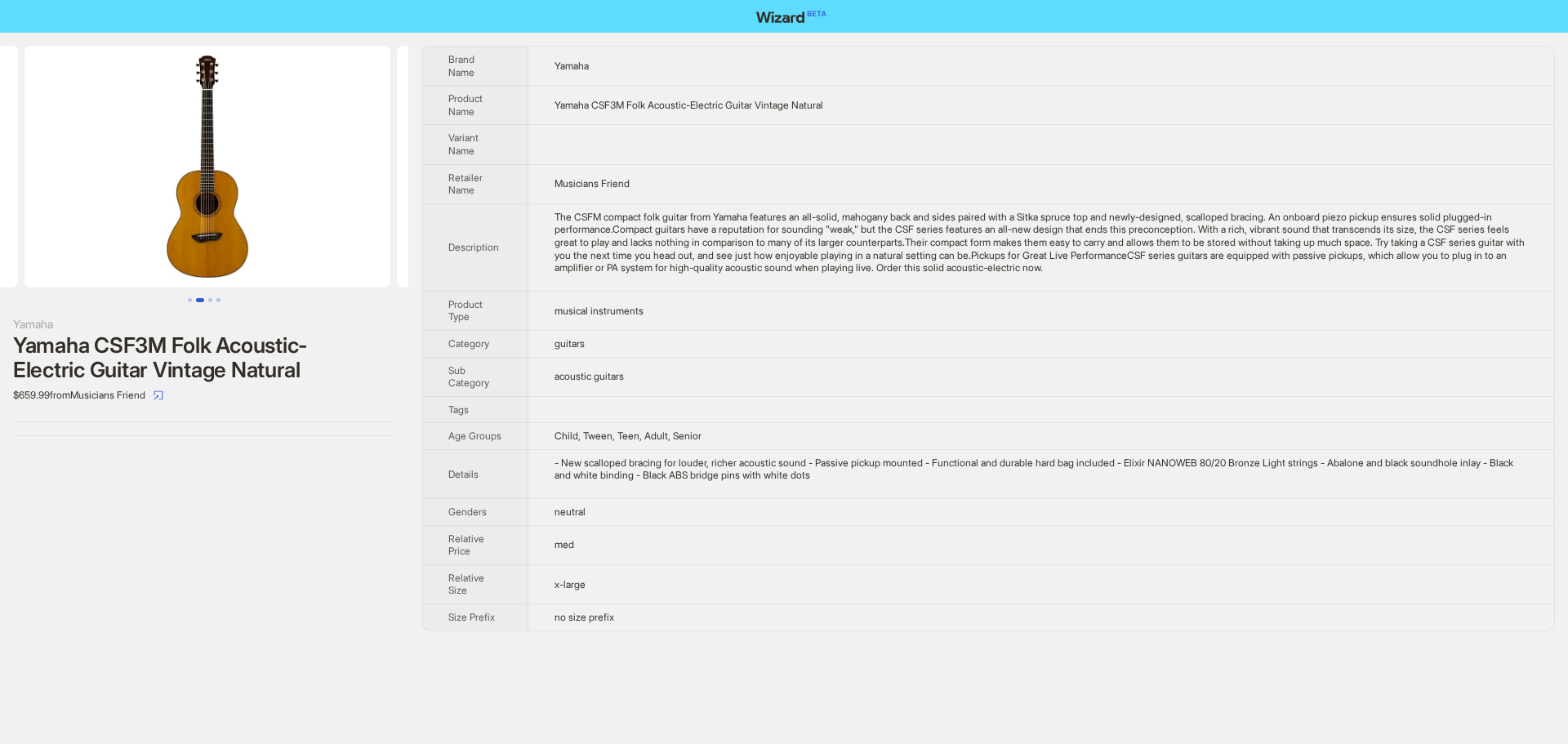
drag, startPoint x: 173, startPoint y: 196, endPoint x: 0, endPoint y: 202, distance: 173.1
click at [0, 202] on ul at bounding box center [204, 166] width 408 height 242
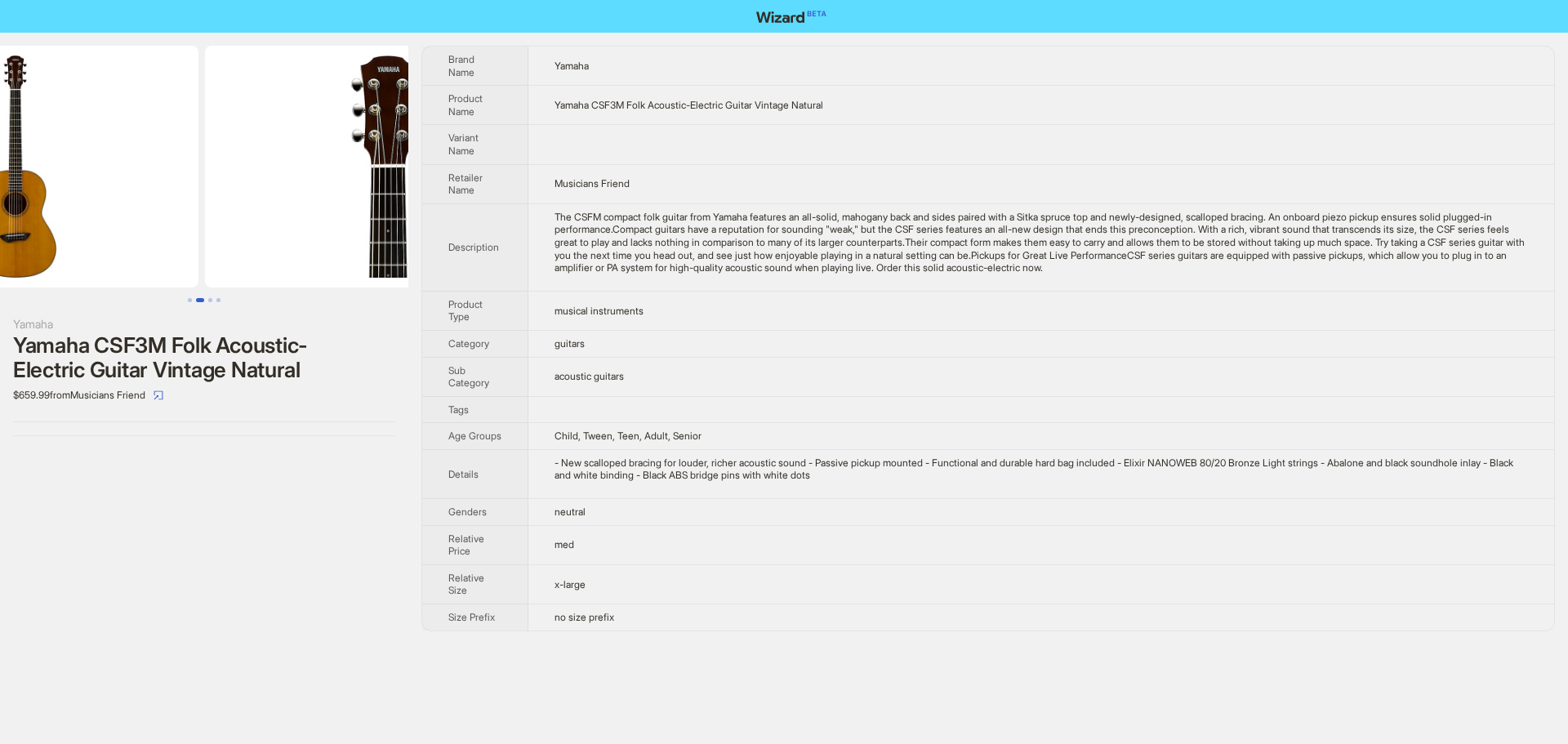
drag, startPoint x: 226, startPoint y: 220, endPoint x: 73, endPoint y: 246, distance: 155.2
click at [0, 242] on img at bounding box center [16, 166] width 366 height 242
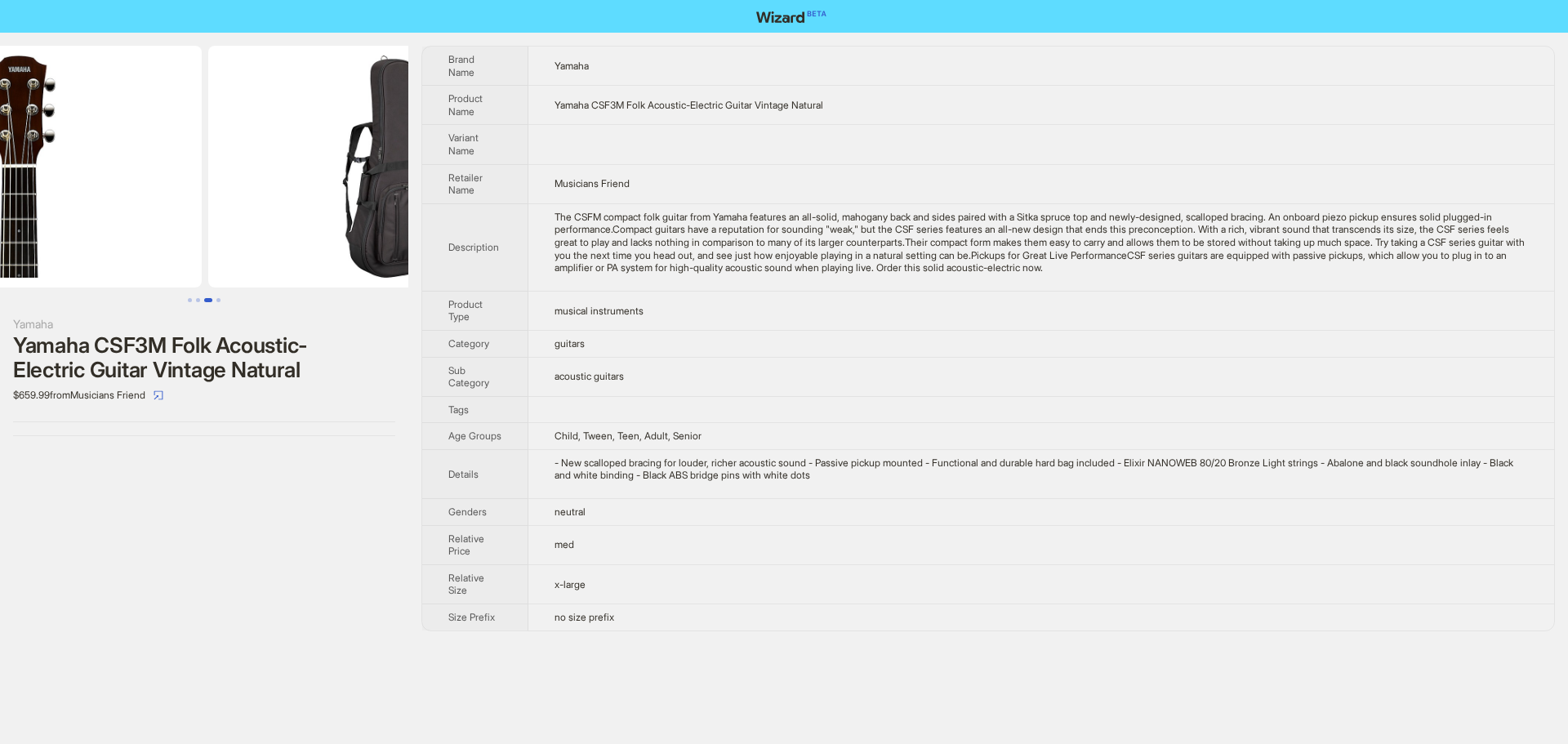
drag, startPoint x: 233, startPoint y: 237, endPoint x: 57, endPoint y: 246, distance: 176.2
click at [78, 243] on img at bounding box center [19, 166] width 366 height 242
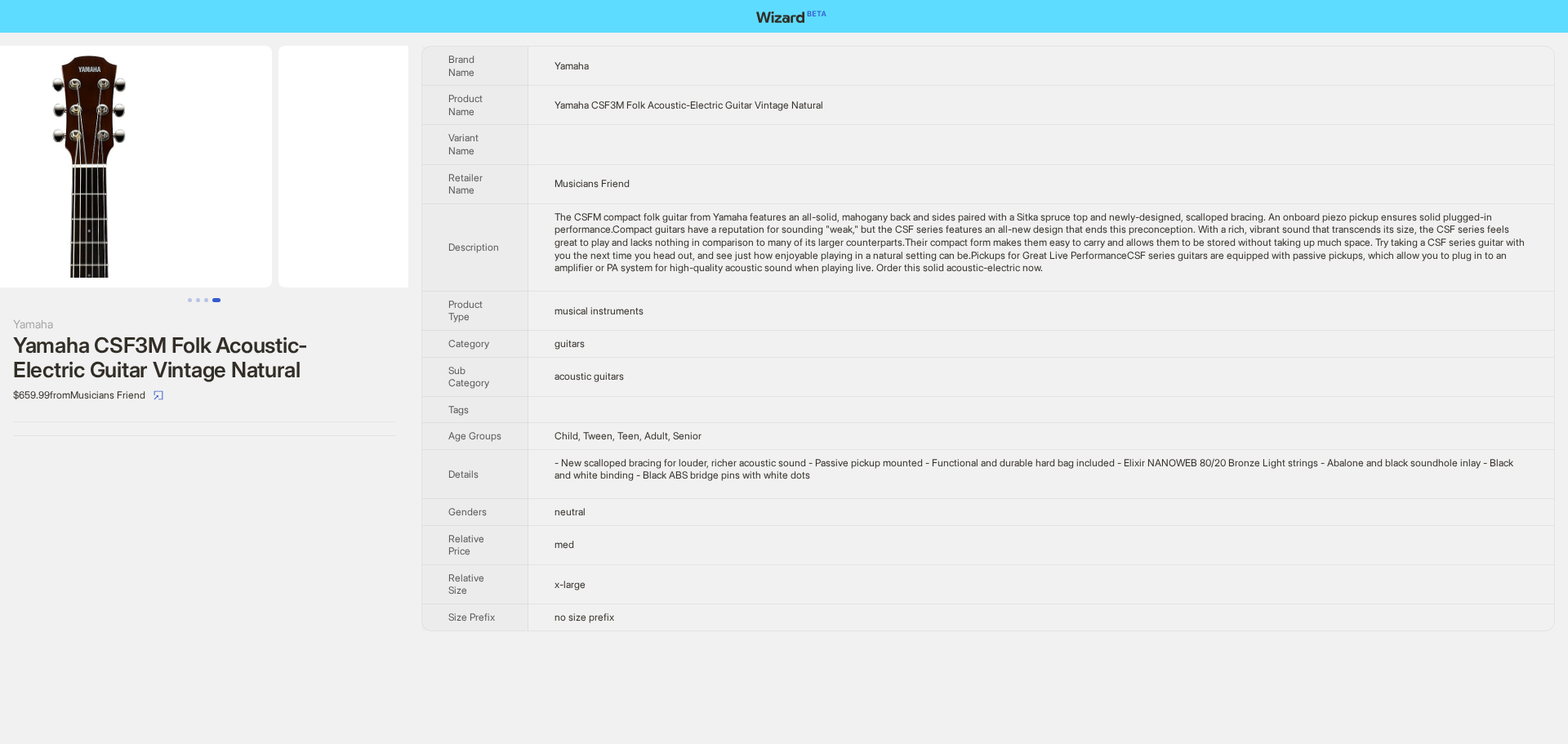
click at [378, 250] on ul at bounding box center [204, 166] width 408 height 242
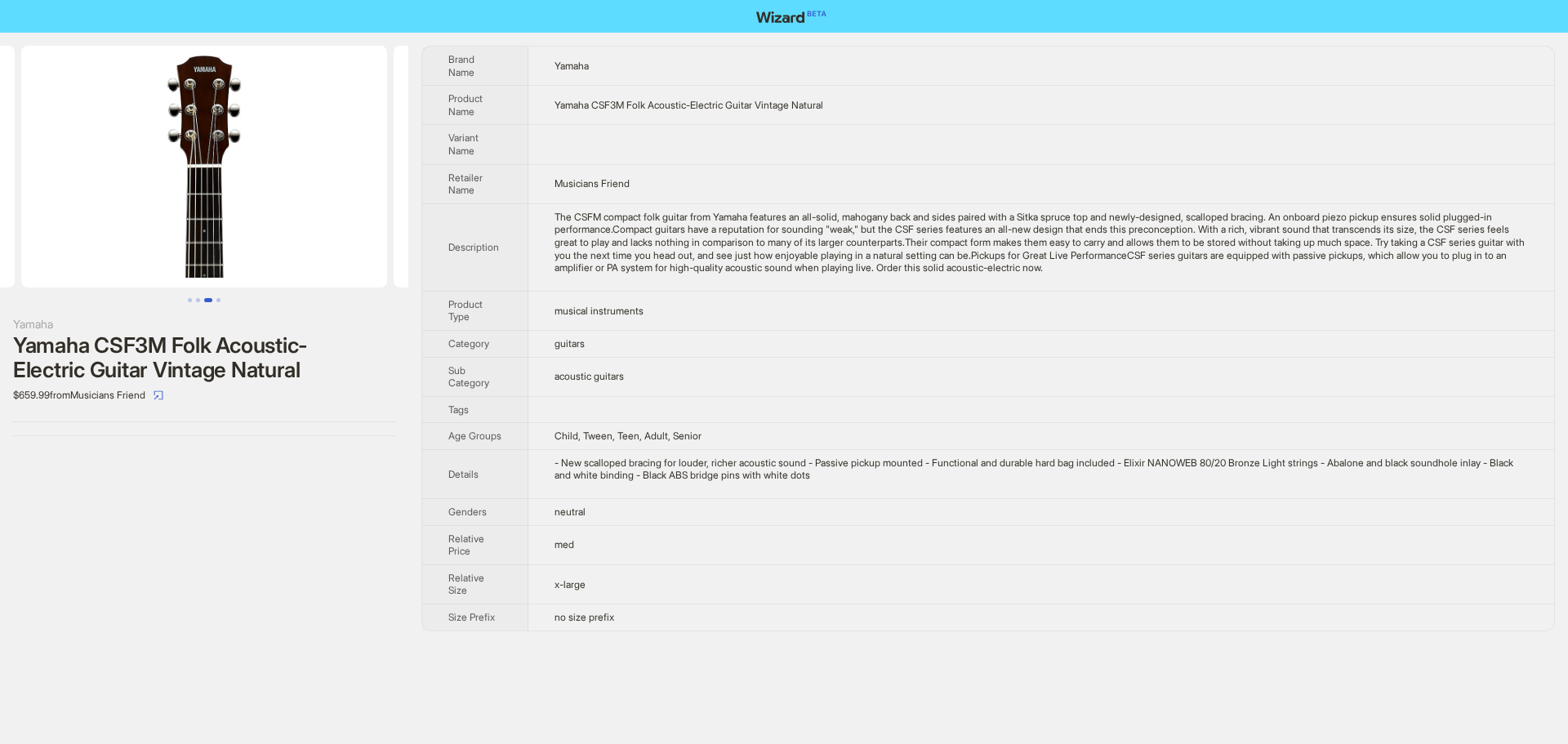
scroll to position [0, 372]
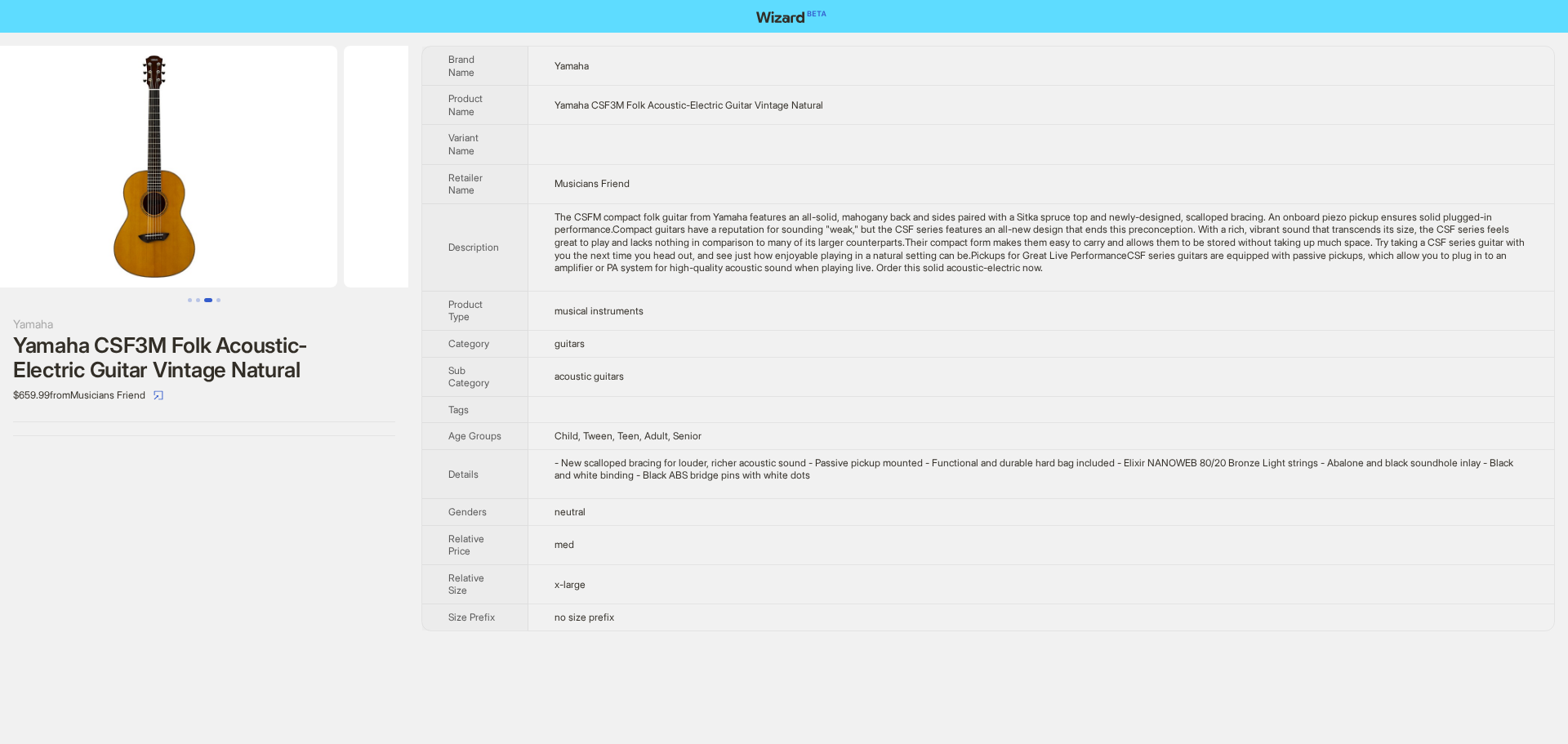
drag, startPoint x: 189, startPoint y: 251, endPoint x: 389, endPoint y: 242, distance: 200.2
click at [453, 236] on div "Yamaha Yamaha CSF3M Folk Acoustic-Electric Guitar Vintage Natural $659.99 from …" at bounding box center [784, 339] width 1568 height 612
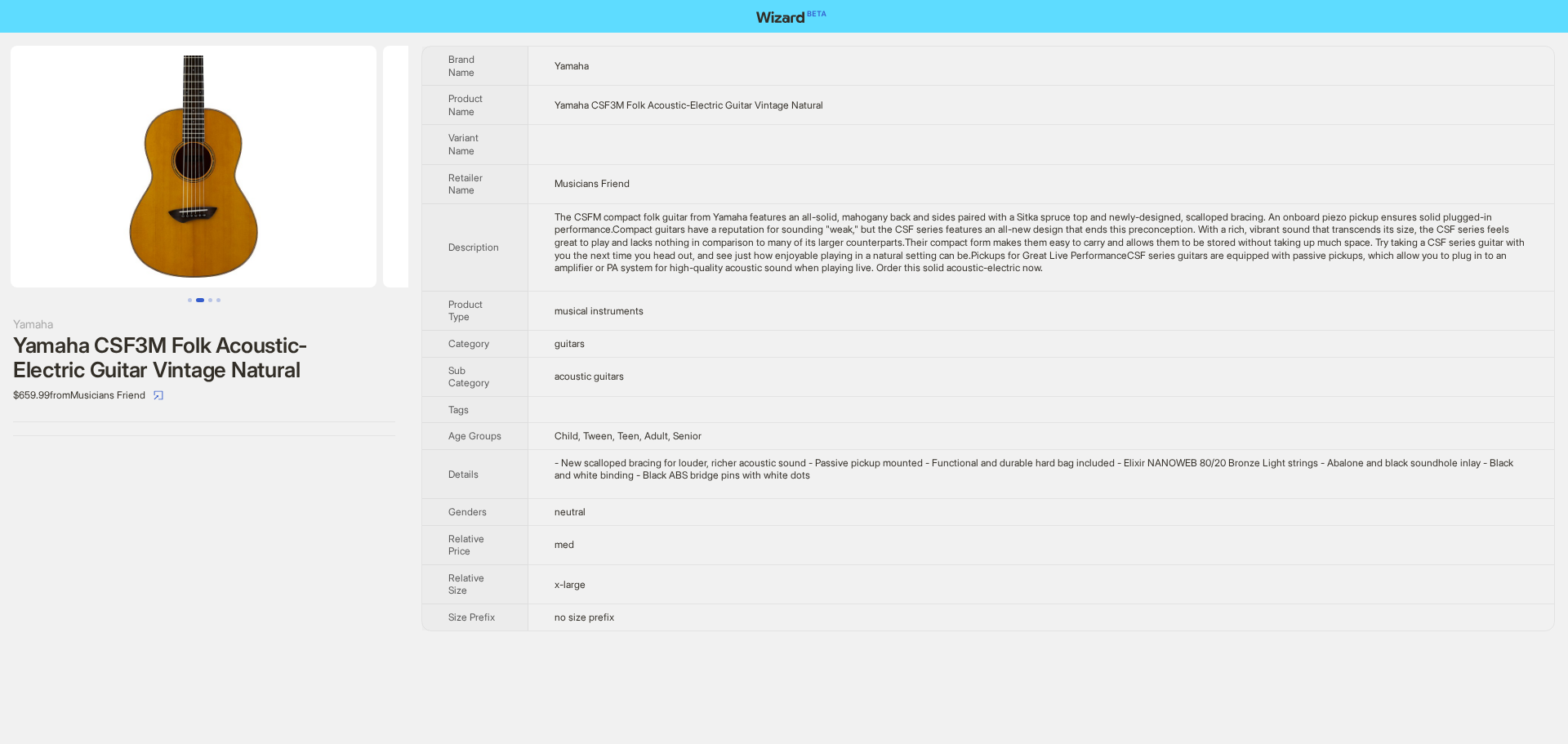
drag, startPoint x: 221, startPoint y: 235, endPoint x: 854, endPoint y: 220, distance: 633.2
click at [747, 225] on div "Yamaha Yamaha CSF3M Folk Acoustic-Electric Guitar Vintage Natural $659.99 from …" at bounding box center [784, 339] width 1568 height 612
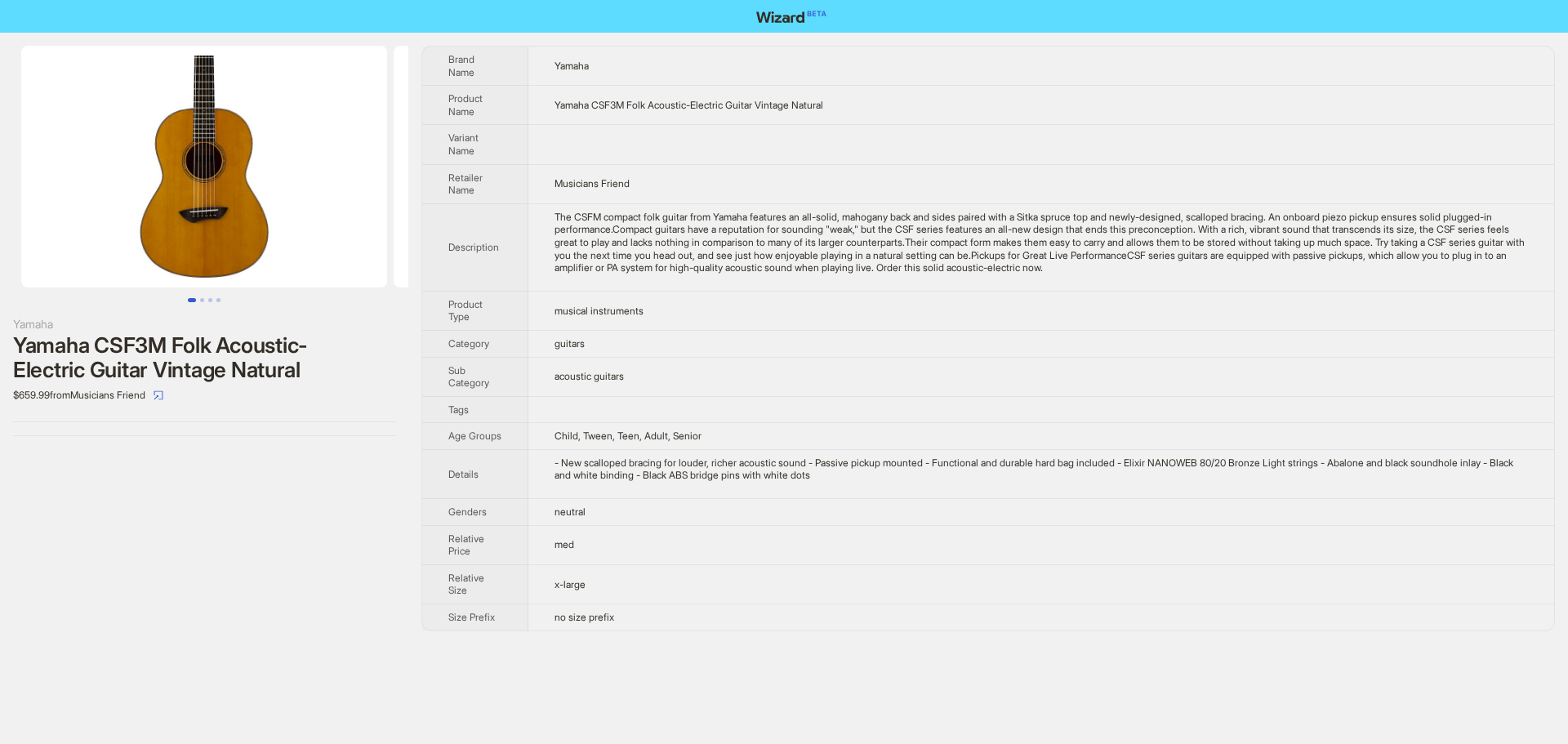
click at [15, 324] on div "Yamaha Yamaha CSF3M Folk Acoustic-Electric Guitar Vintage Natural $659.99 from …" at bounding box center [204, 241] width 408 height 417
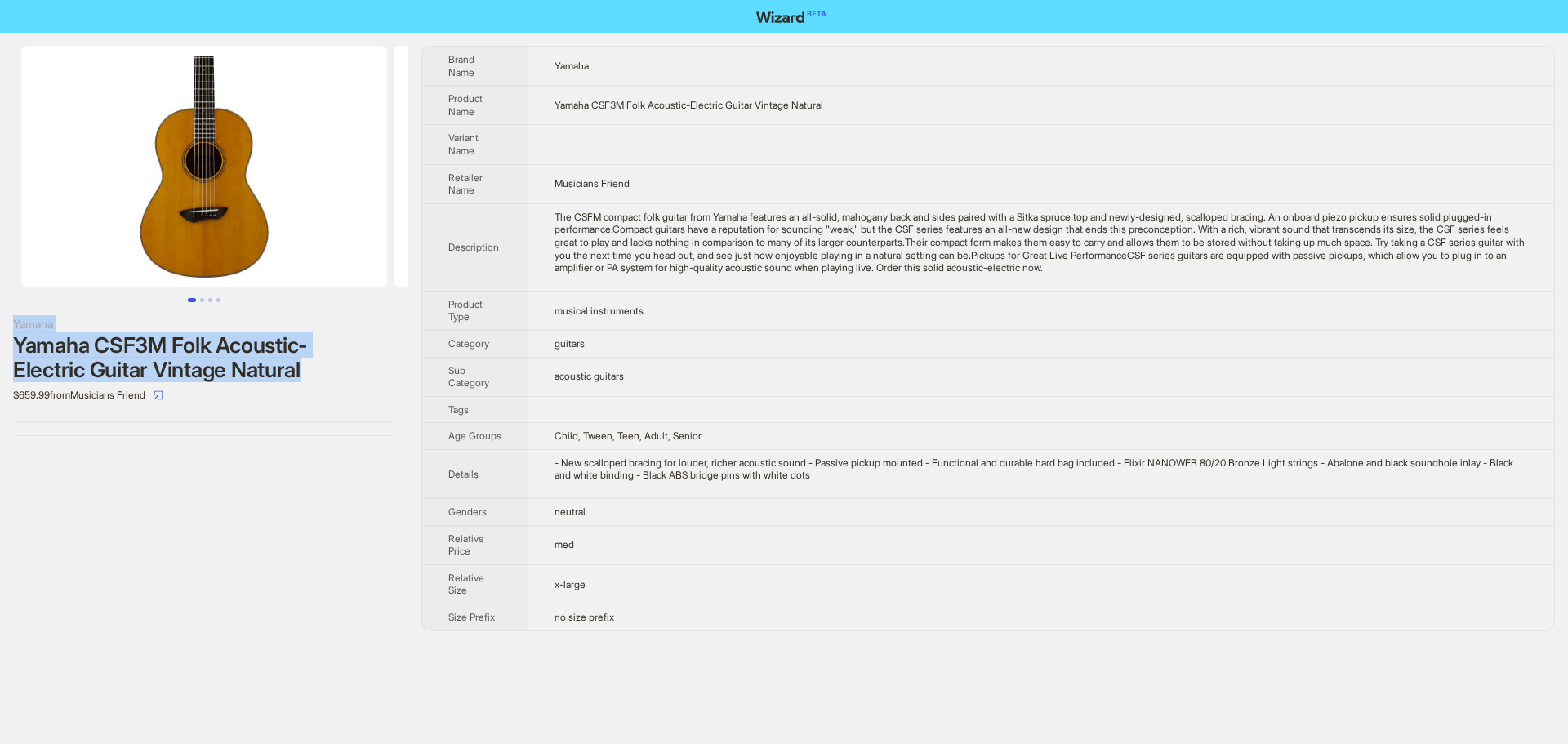
drag, startPoint x: 15, startPoint y: 324, endPoint x: 331, endPoint y: 364, distance: 318.5
click at [331, 364] on div "Yamaha Yamaha CSF3M Folk Acoustic-Electric Guitar Vintage Natural $659.99 from …" at bounding box center [204, 362] width 382 height 93
copy div "Yamaha Yamaha CSF3M Folk Acoustic-Electric Guitar Vintage Natural"
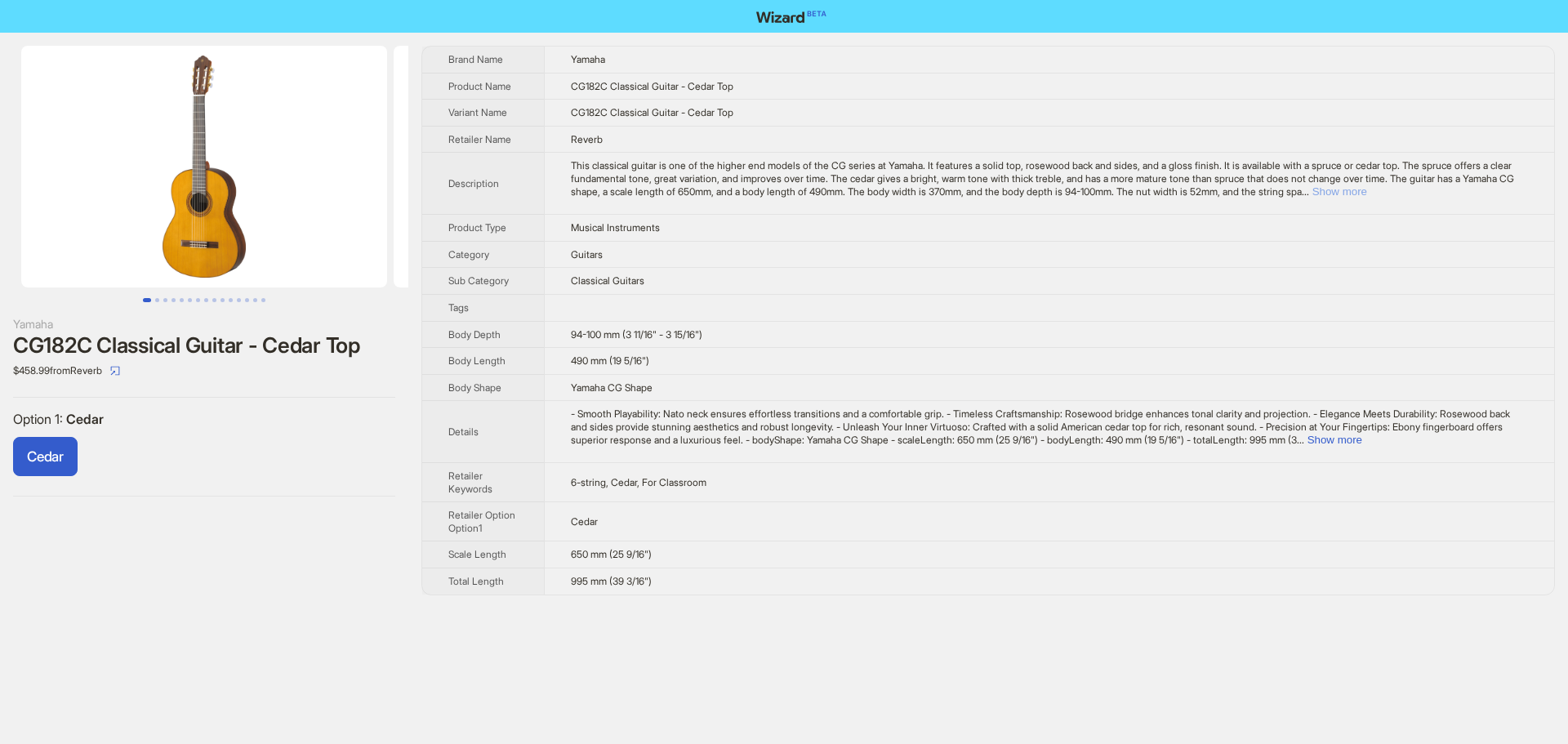
click at [1367, 196] on button "Show more" at bounding box center [1340, 192] width 55 height 12
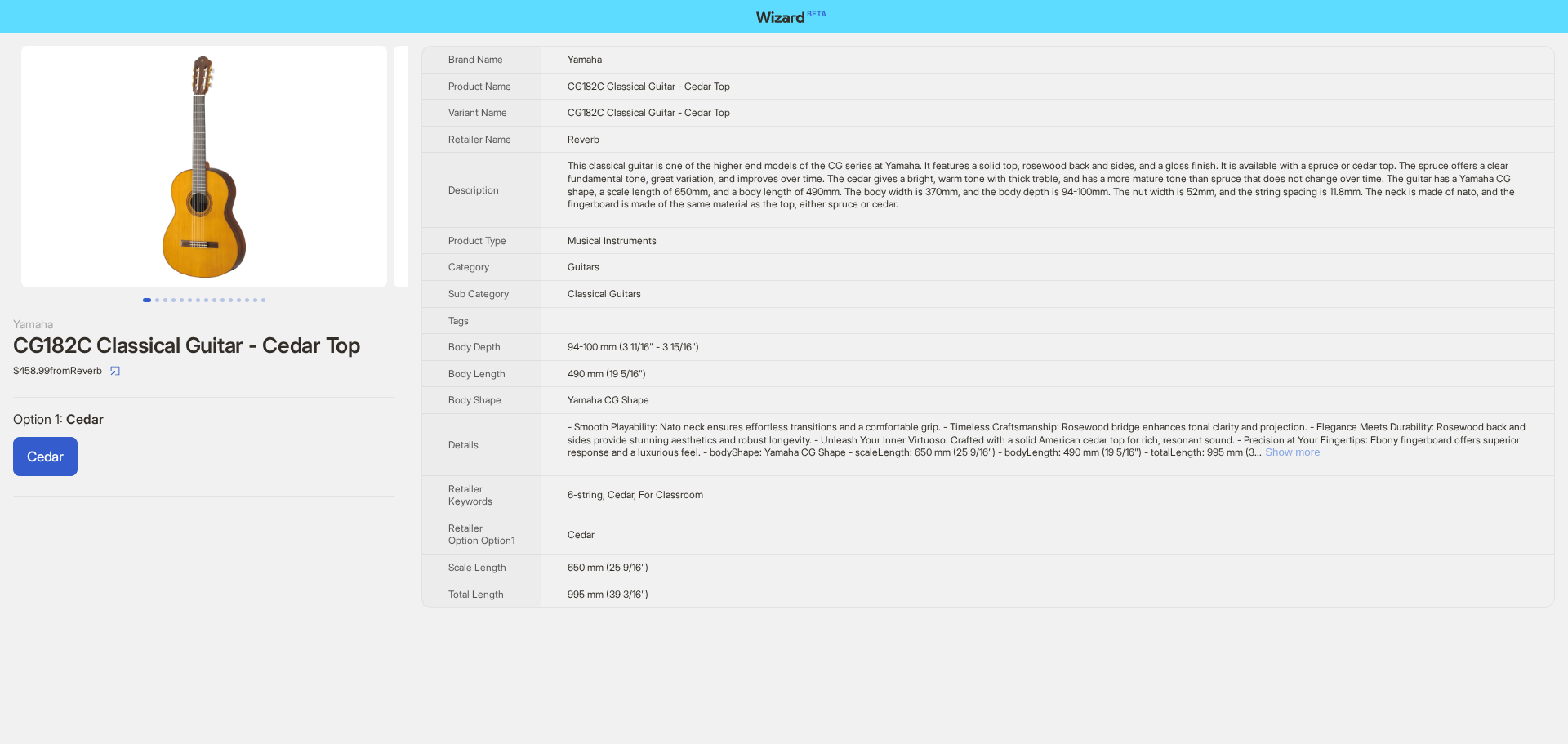
click at [1320, 446] on button "Show more" at bounding box center [1292, 452] width 55 height 12
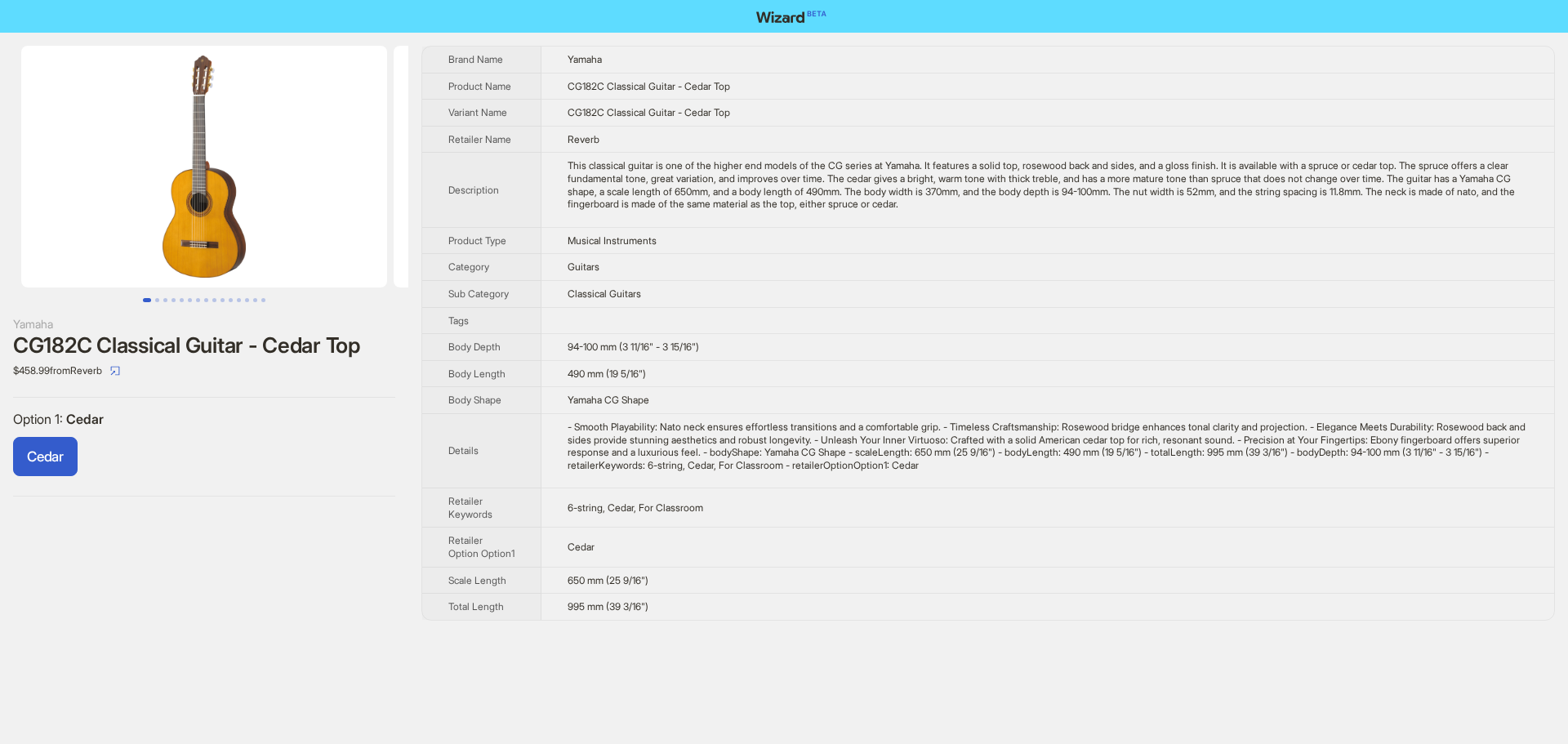
click at [1000, 325] on td at bounding box center [1047, 320] width 1012 height 27
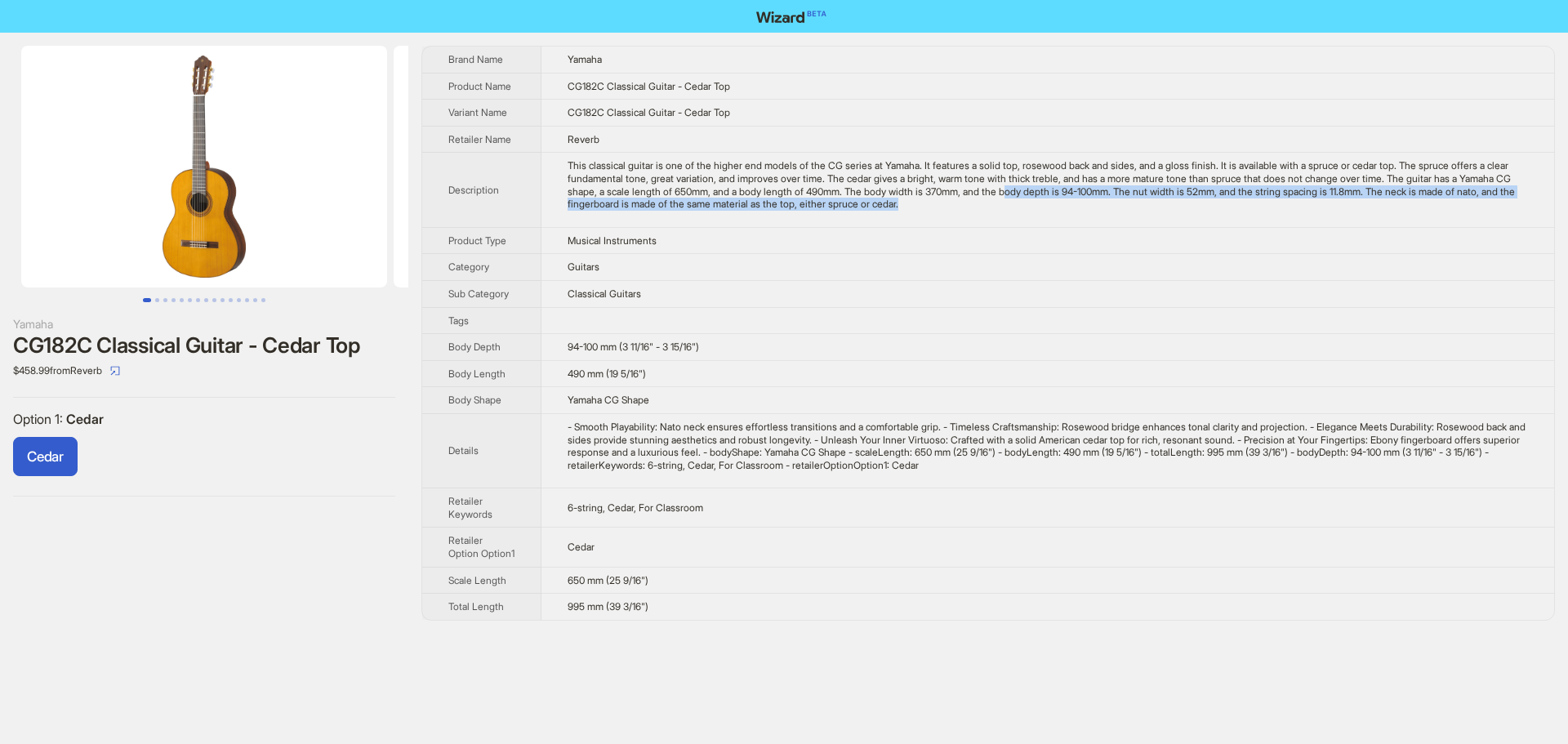
drag, startPoint x: 1171, startPoint y: 206, endPoint x: 1064, endPoint y: 95, distance: 154.2
click at [1140, 182] on td "This classical guitar is one of the higher end models of the CG series at Yamah…" at bounding box center [1047, 190] width 1012 height 75
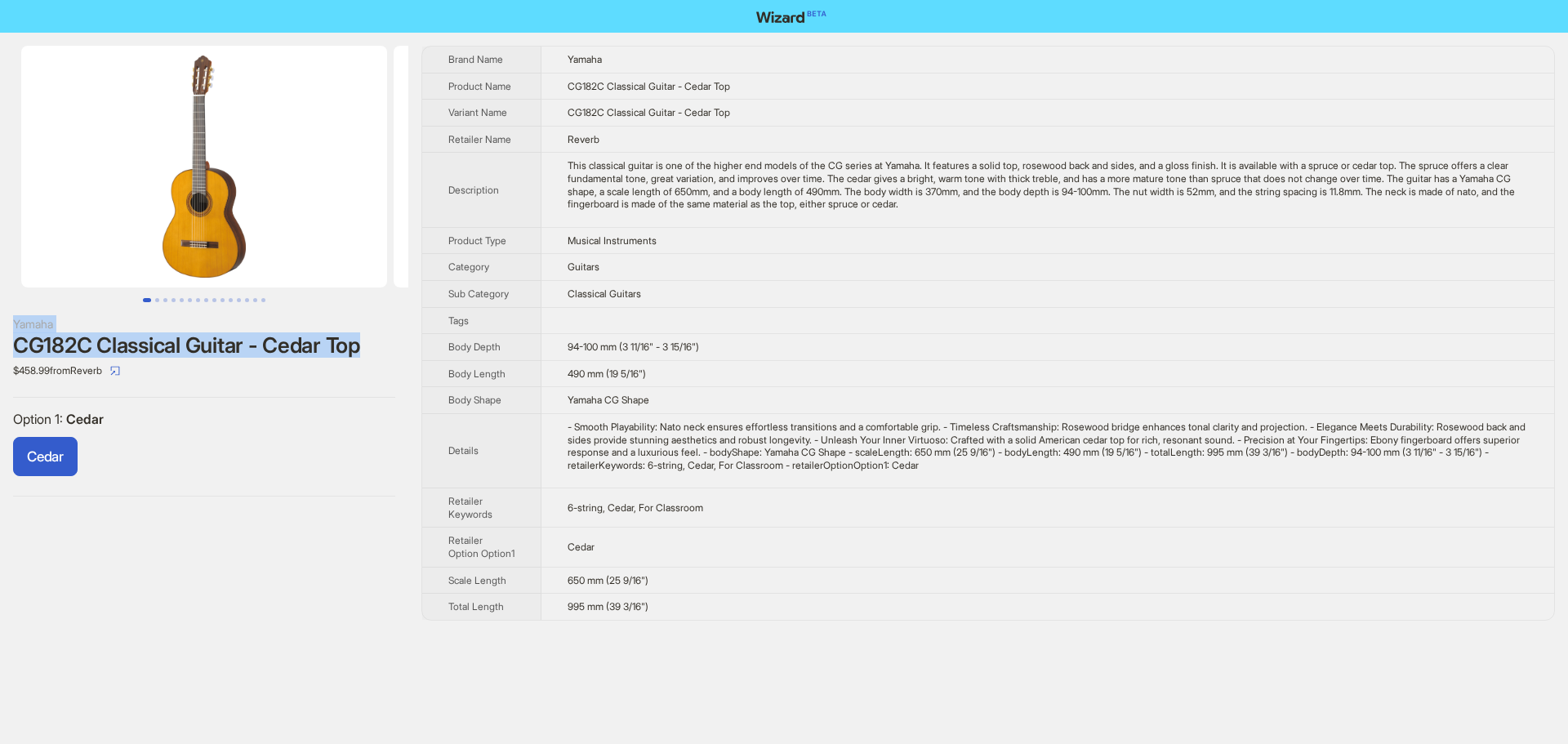
drag, startPoint x: 11, startPoint y: 324, endPoint x: 389, endPoint y: 356, distance: 379.4
click at [389, 356] on div "Yamaha CG182C Classical Guitar - Cedar Top $458.99 from Reverb Option 1 : Cedar…" at bounding box center [204, 271] width 408 height 476
copy div "Yamaha CG182C Classical Guitar - Cedar Top"
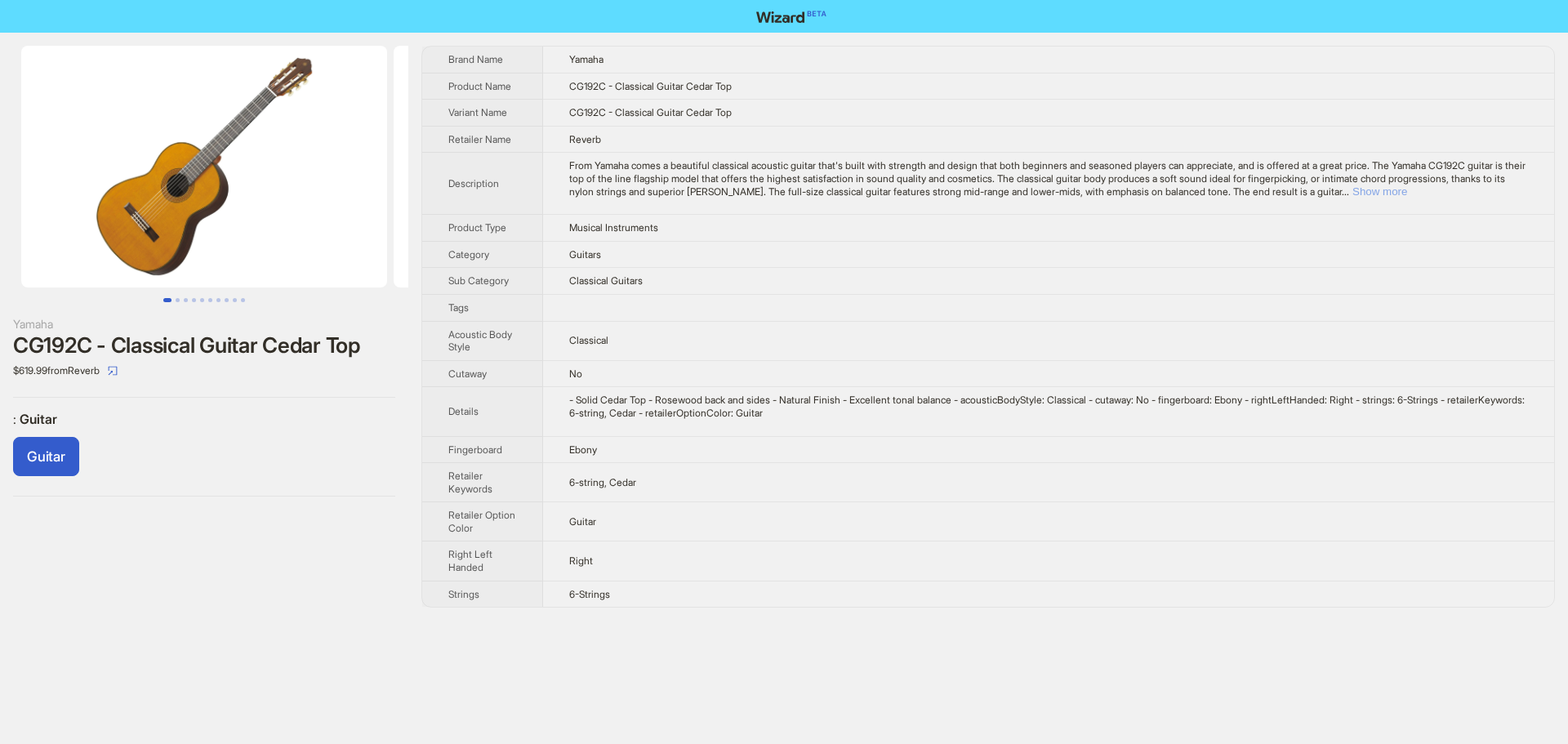
click at [1407, 194] on button "Show more" at bounding box center [1380, 192] width 55 height 12
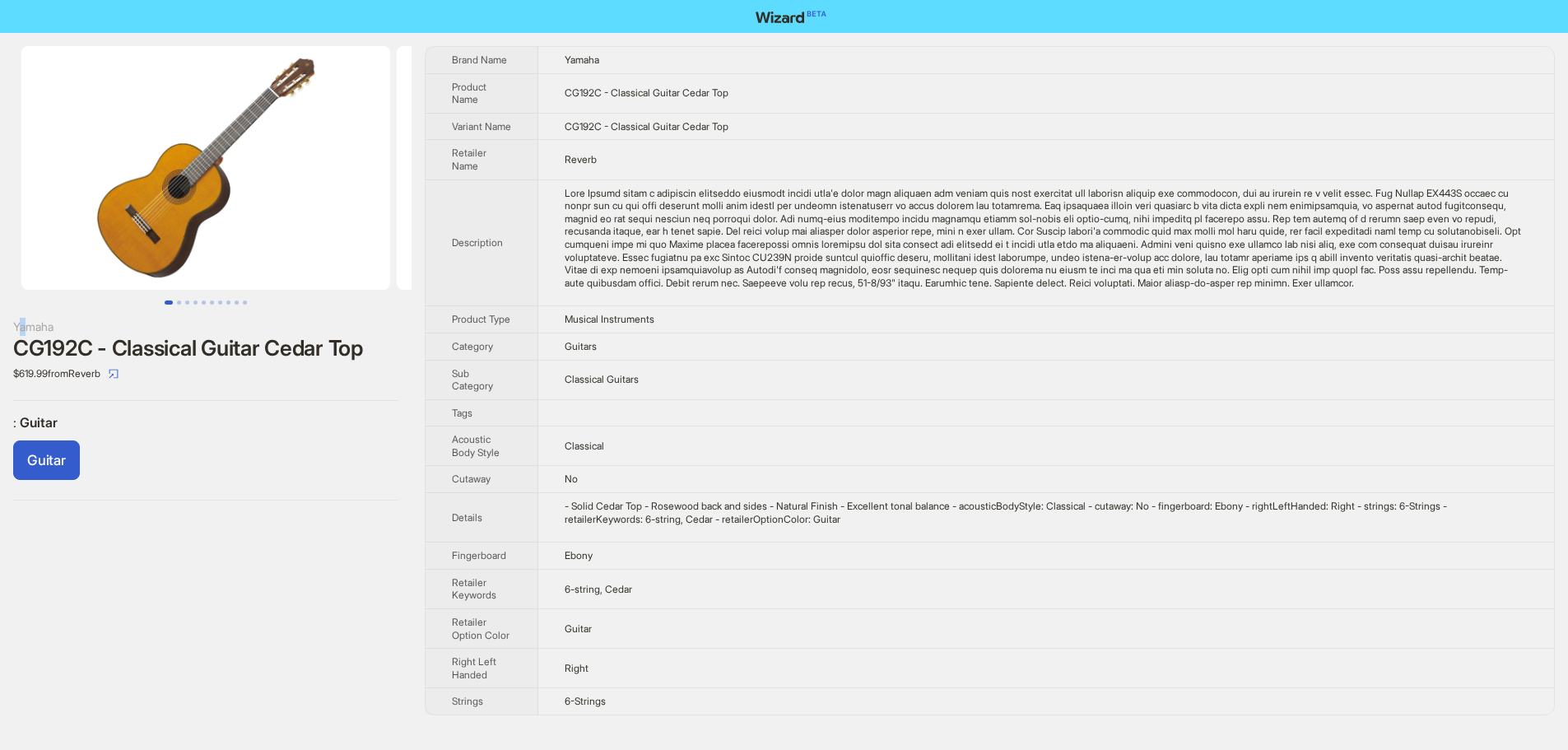
drag, startPoint x: 17, startPoint y: 327, endPoint x: 30, endPoint y: 332, distance: 13.9
click at [30, 332] on div "Yamaha" at bounding box center [206, 327] width 385 height 18
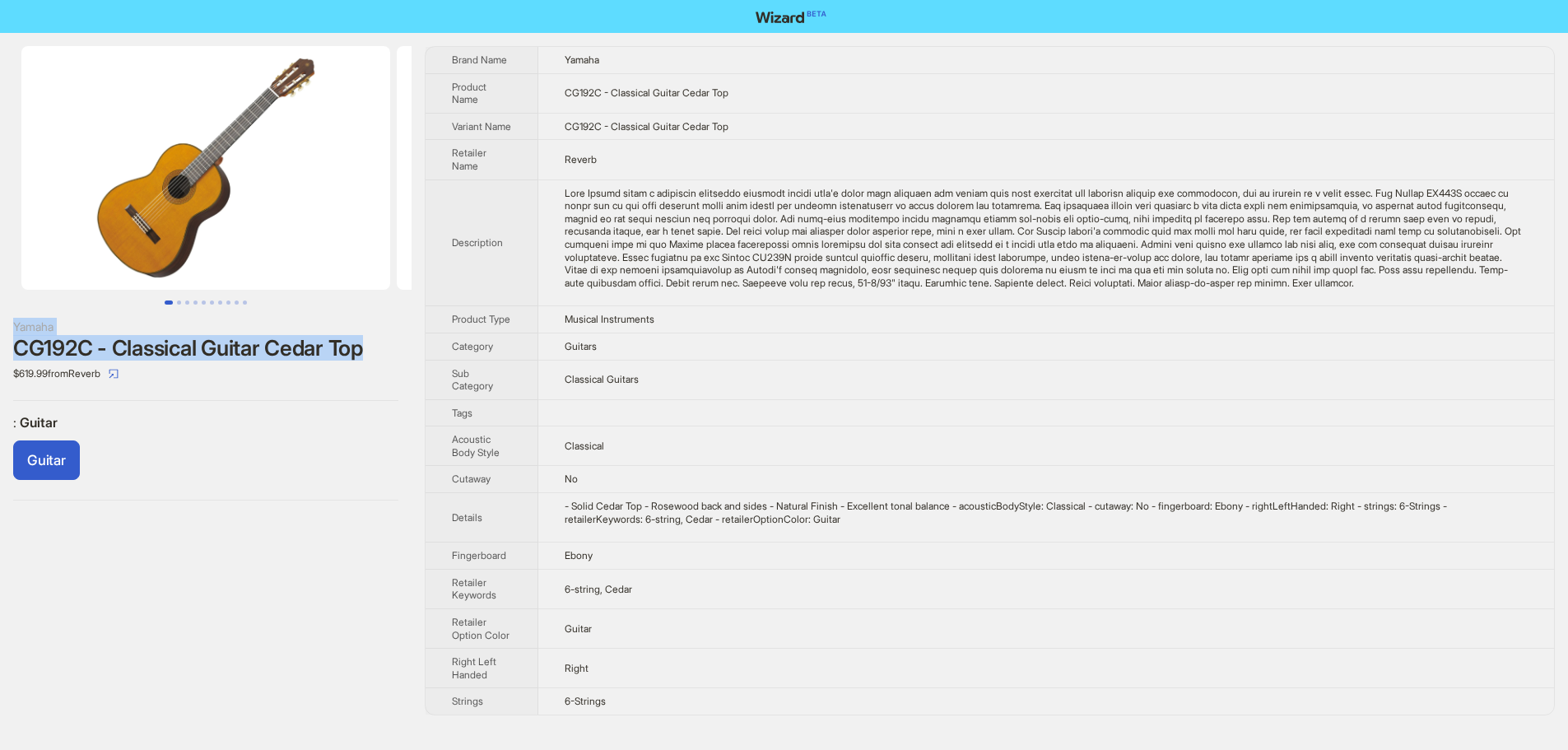
drag, startPoint x: 14, startPoint y: 328, endPoint x: 401, endPoint y: 339, distance: 387.2
click at [401, 339] on div "Yamaha CG192C - Classical Guitar Cedar Top $619.99 from Reverb : Guitar Guitar" at bounding box center [205, 273] width 411 height 480
copy div "Yamaha CG192C - Classical Guitar Cedar Top"
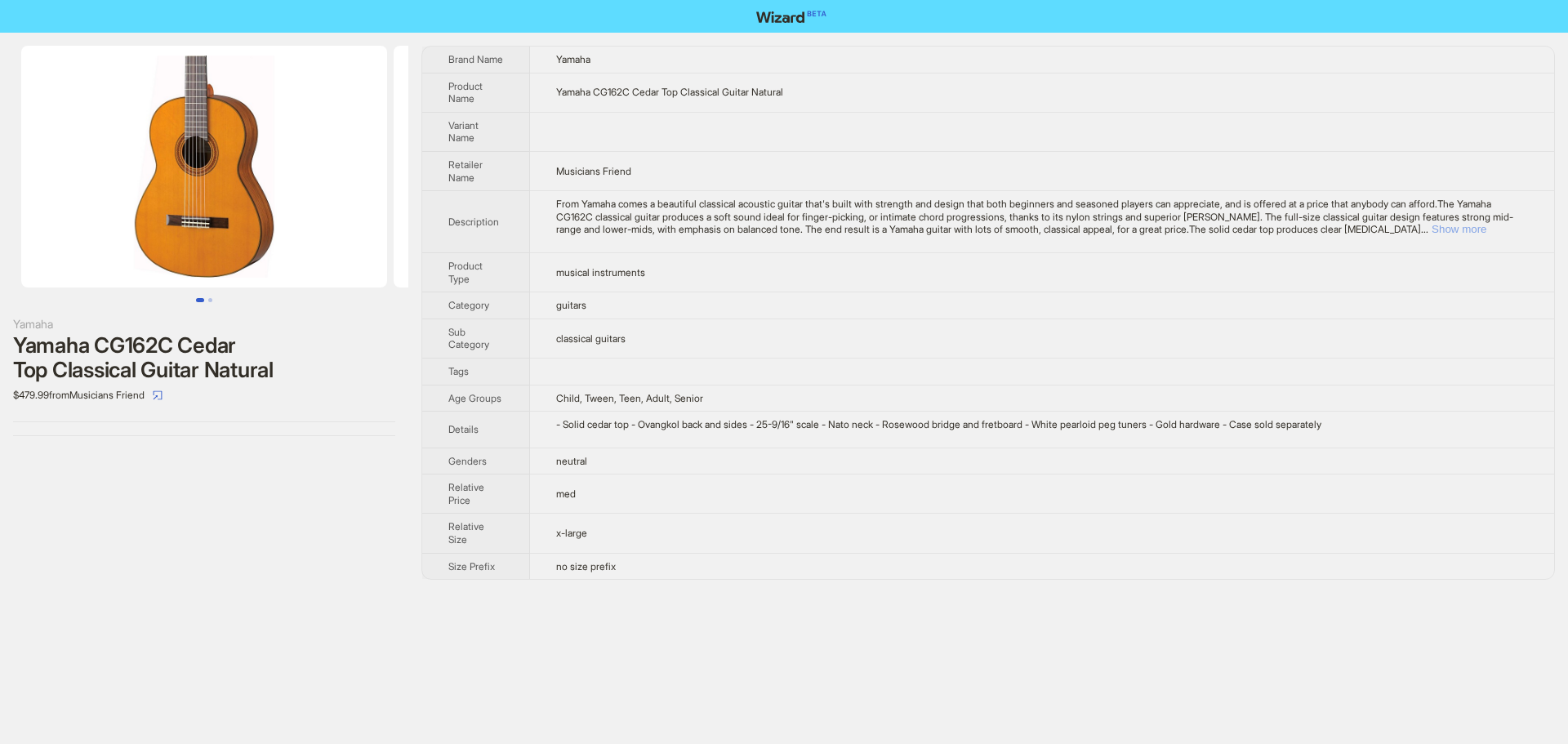
click at [1486, 230] on button "Show more" at bounding box center [1459, 229] width 55 height 12
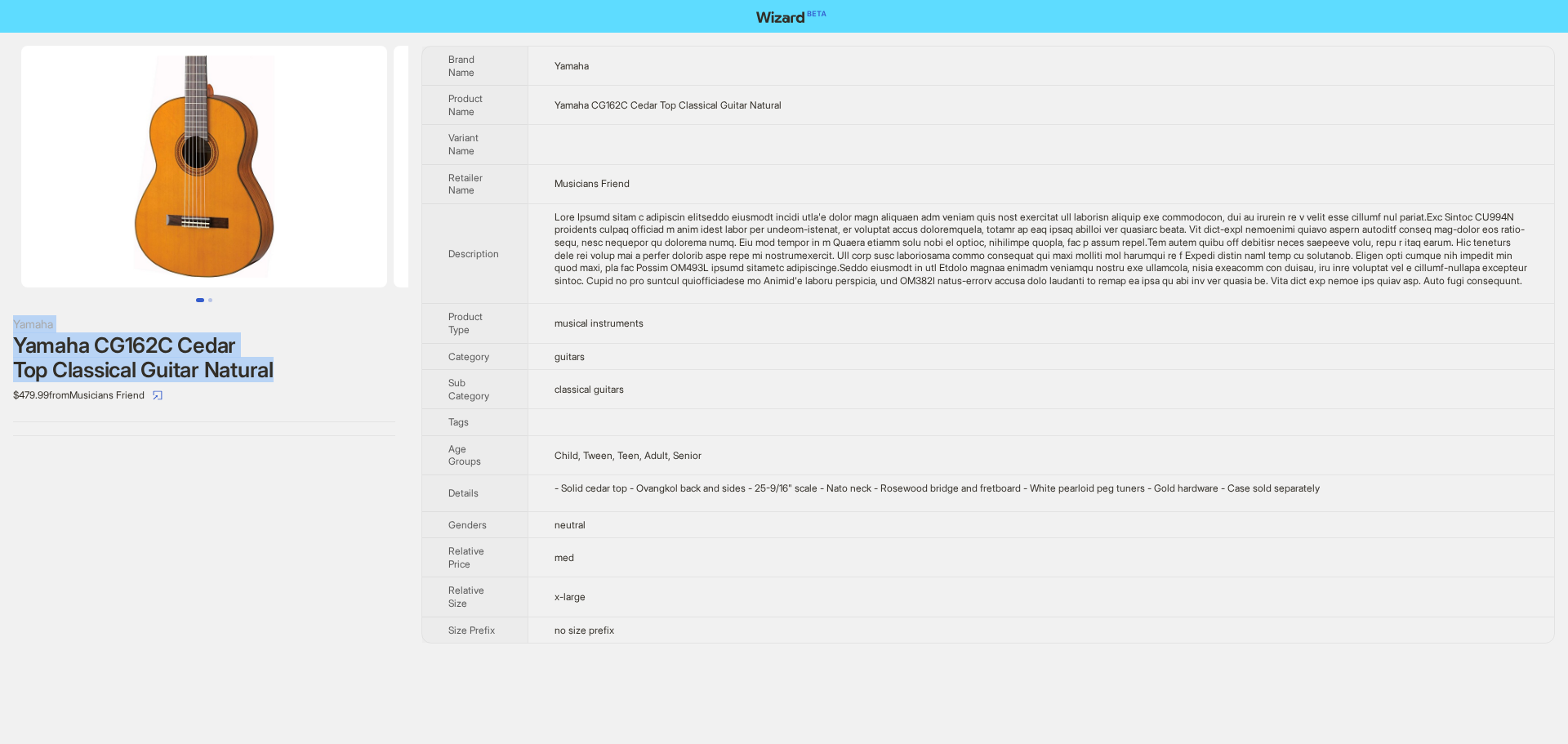
drag, startPoint x: 12, startPoint y: 322, endPoint x: 273, endPoint y: 374, distance: 266.1
click at [273, 374] on div "Yamaha Yamaha CG162C Cedar Top Classical Guitar Natural $479.99 from Musicians …" at bounding box center [204, 241] width 408 height 417
copy div "Yamaha Yamaha CG162C Cedar Top Classical Guitar Natural"
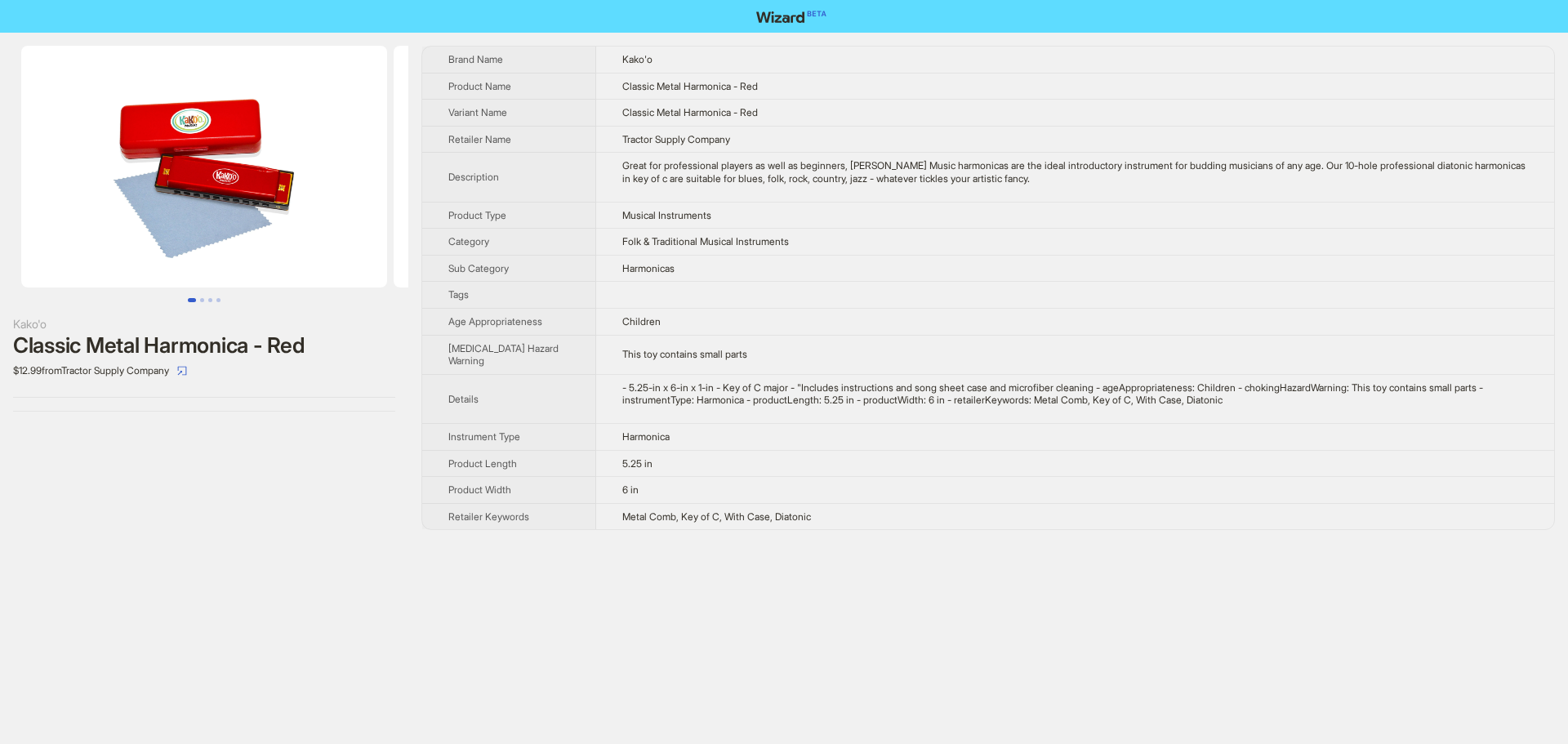
click at [1172, 198] on td "Great for professional players as well as beginners, [PERSON_NAME] Music harmon…" at bounding box center [1076, 177] width 958 height 49
drag, startPoint x: 1314, startPoint y: 60, endPoint x: 1383, endPoint y: 28, distance: 76.1
click at [1344, 52] on td "Kako'o" at bounding box center [1076, 59] width 958 height 26
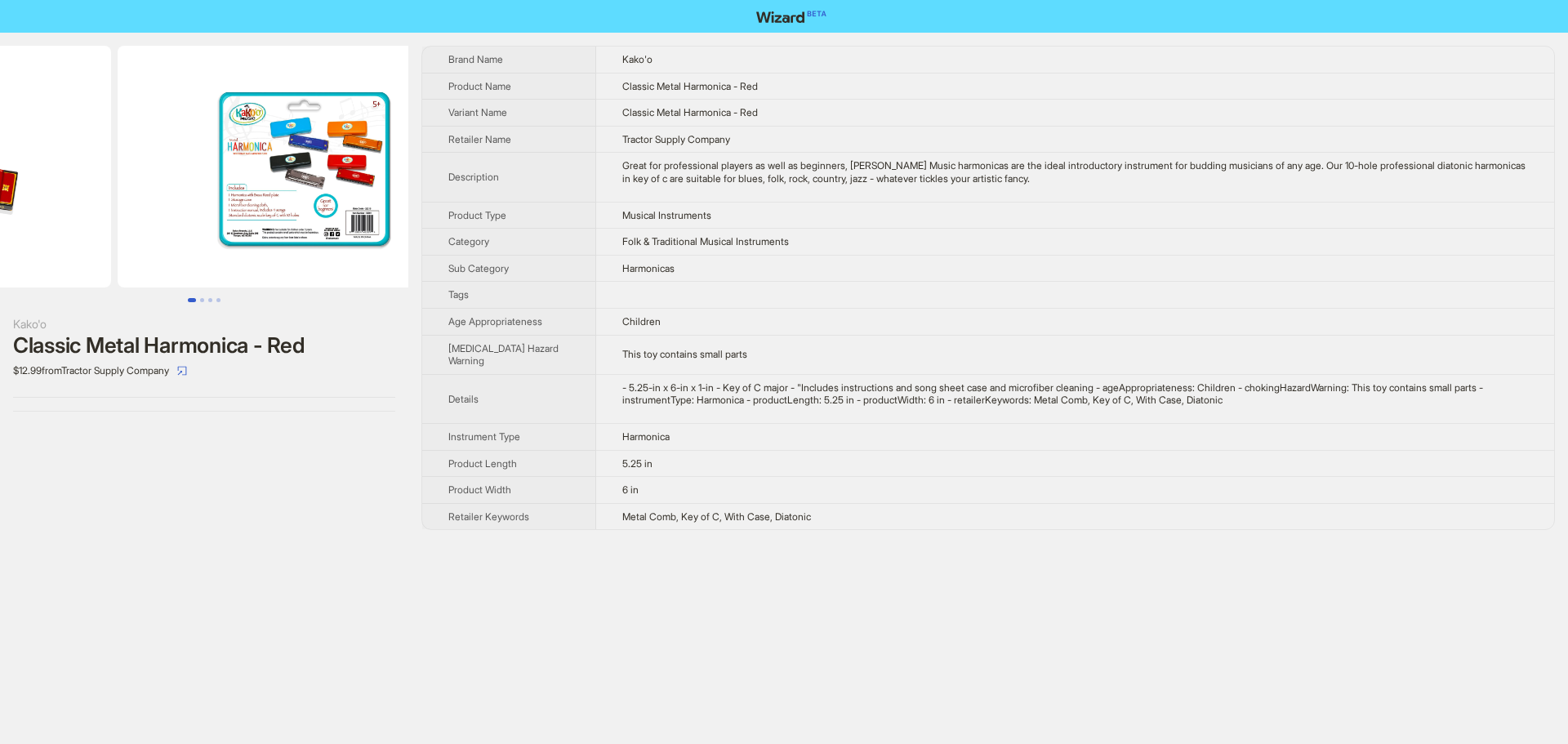
drag, startPoint x: 296, startPoint y: 247, endPoint x: 115, endPoint y: 267, distance: 182.1
click at [115, 267] on ul at bounding box center [204, 166] width 408 height 242
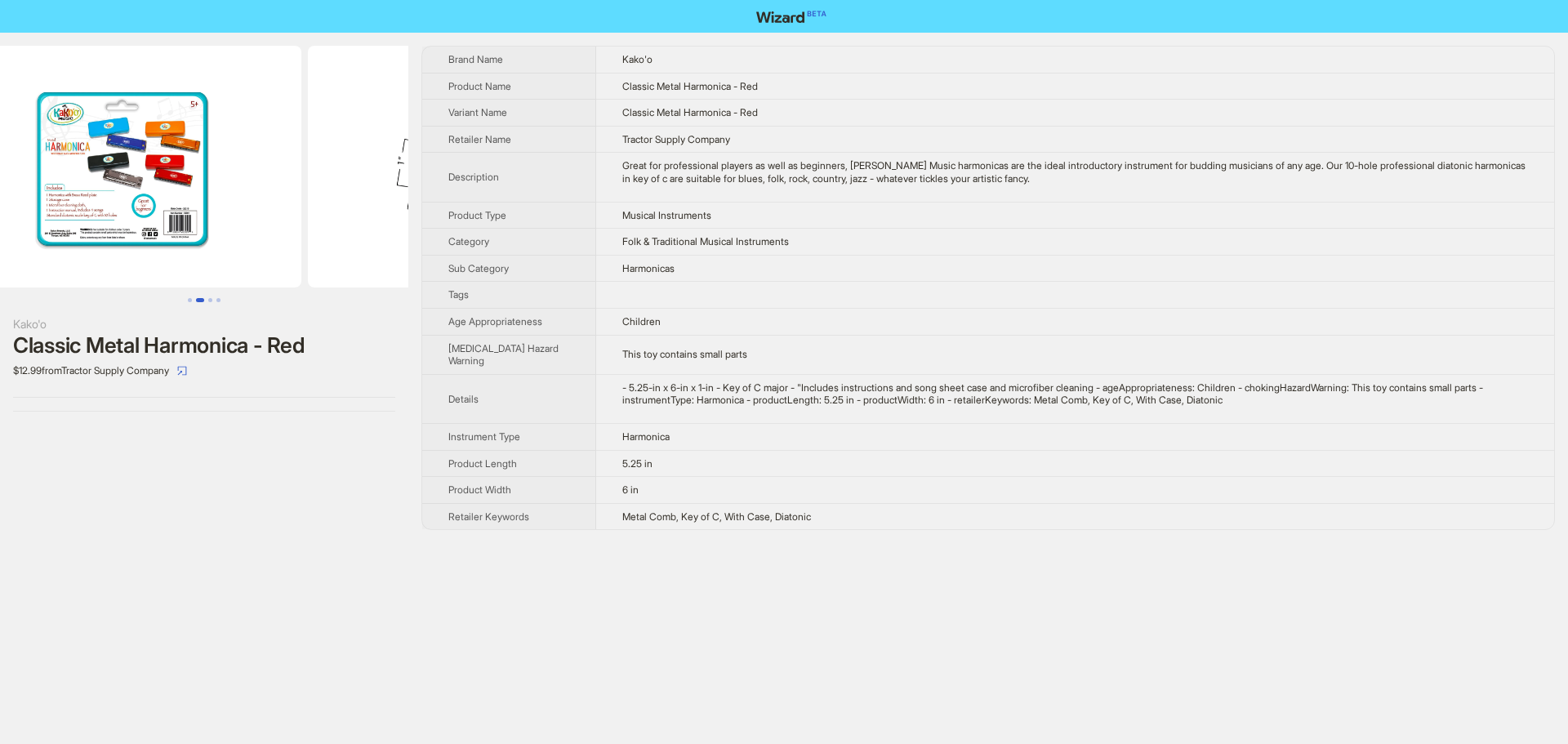
drag, startPoint x: 374, startPoint y: 260, endPoint x: 245, endPoint y: 262, distance: 129.0
click at [245, 262] on ul at bounding box center [204, 166] width 408 height 242
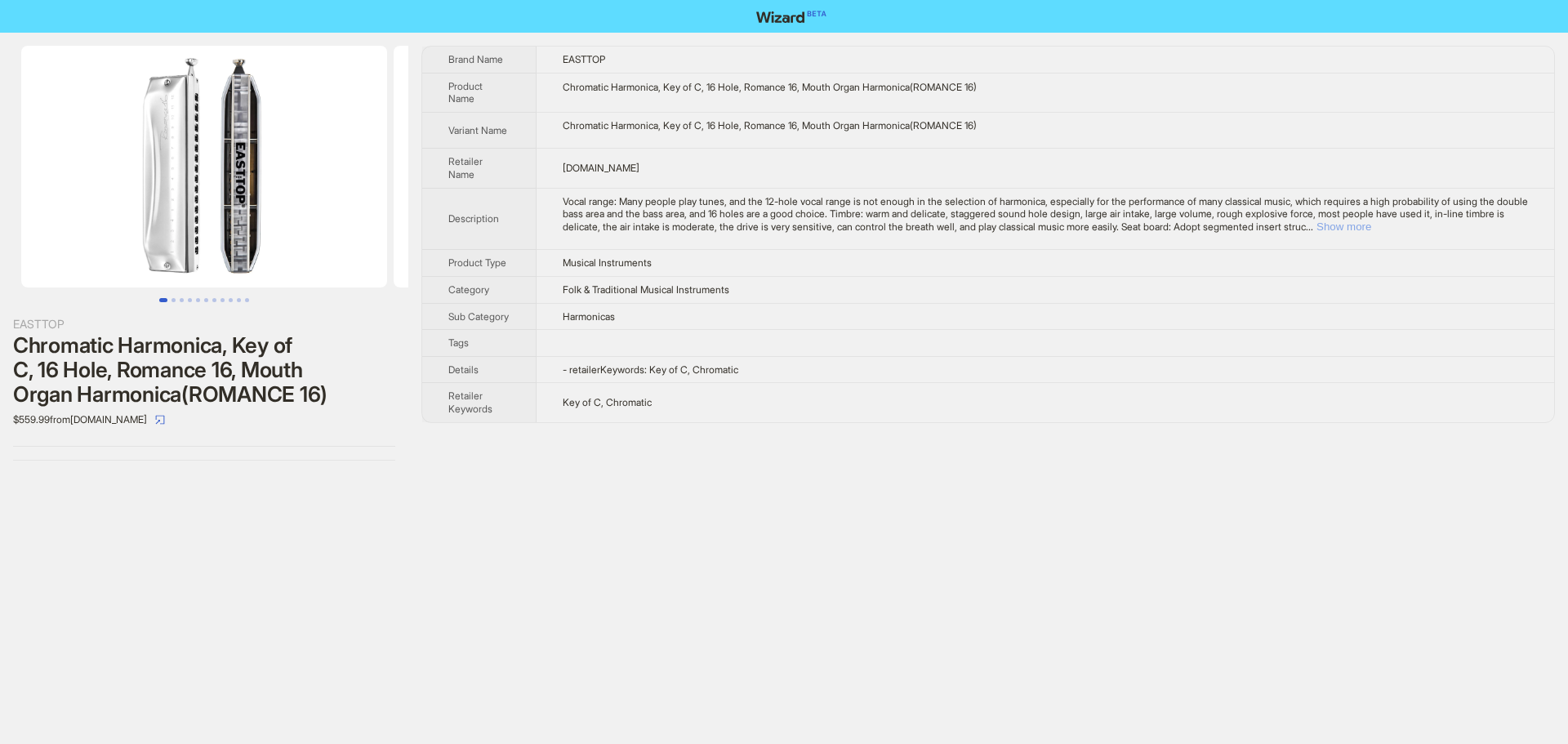
click at [1371, 224] on button "Show more" at bounding box center [1344, 227] width 55 height 12
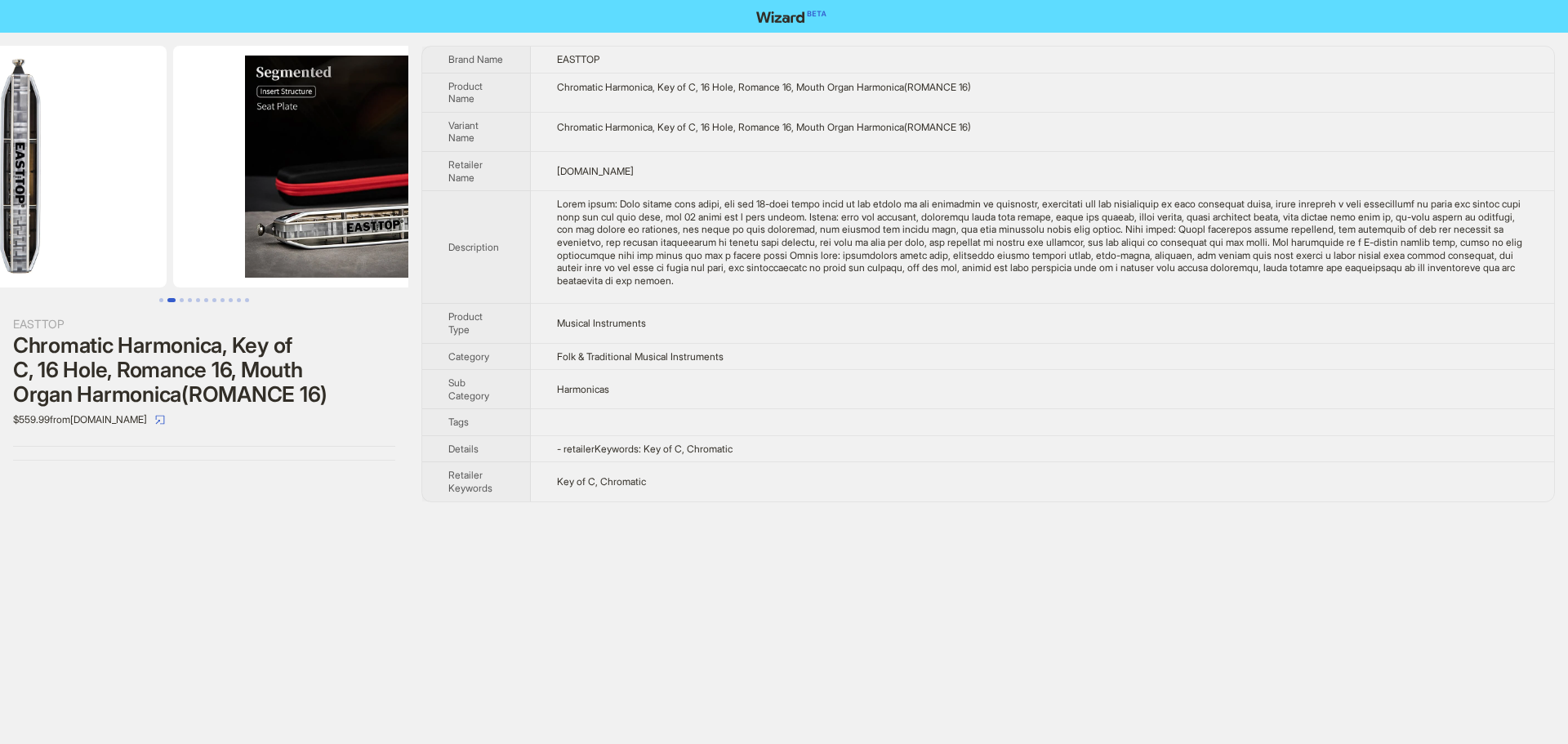
drag, startPoint x: 236, startPoint y: 239, endPoint x: 26, endPoint y: 246, distance: 210.1
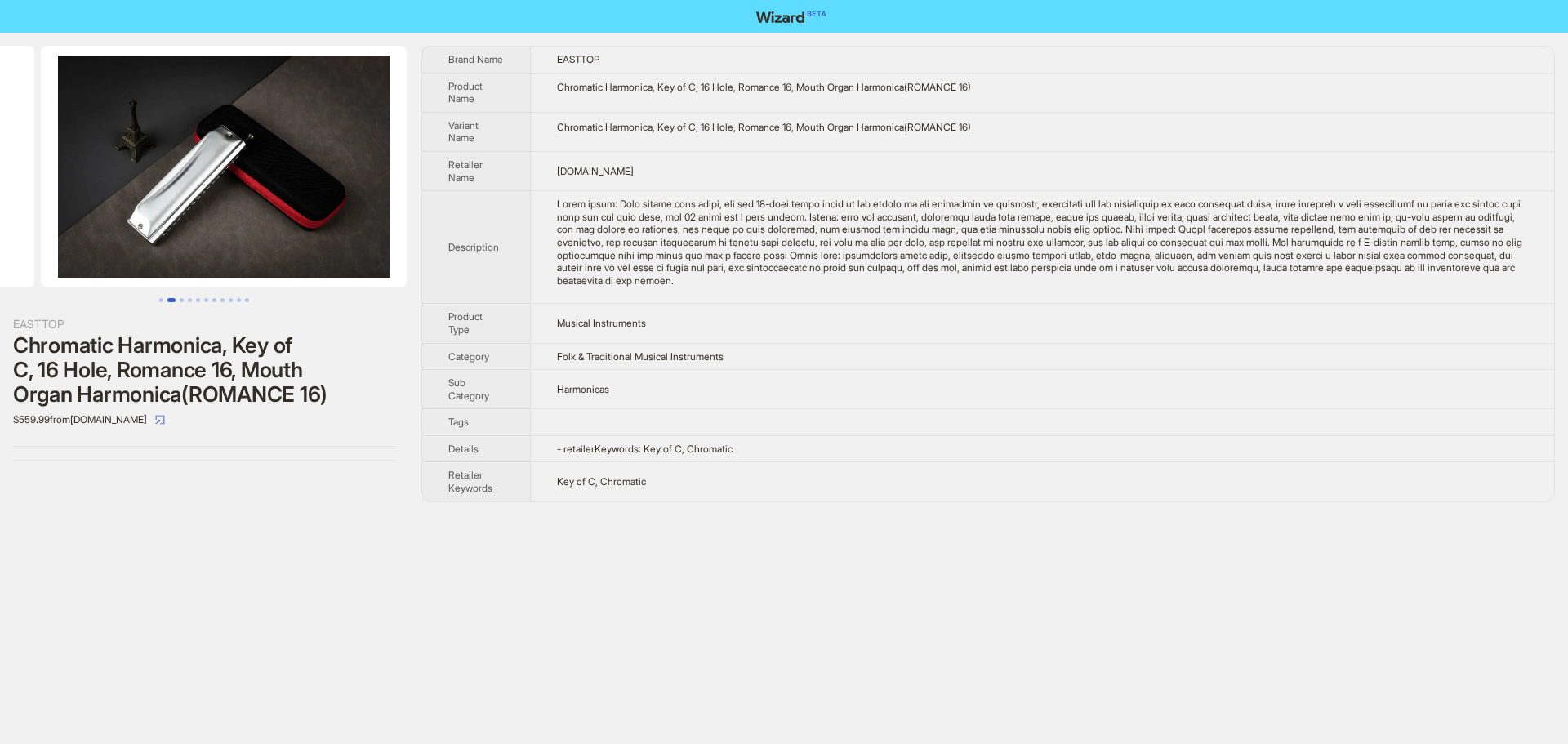
drag, startPoint x: 280, startPoint y: 229, endPoint x: 12, endPoint y: 240, distance: 268.2
click at [13, 240] on ul at bounding box center [204, 166] width 408 height 242
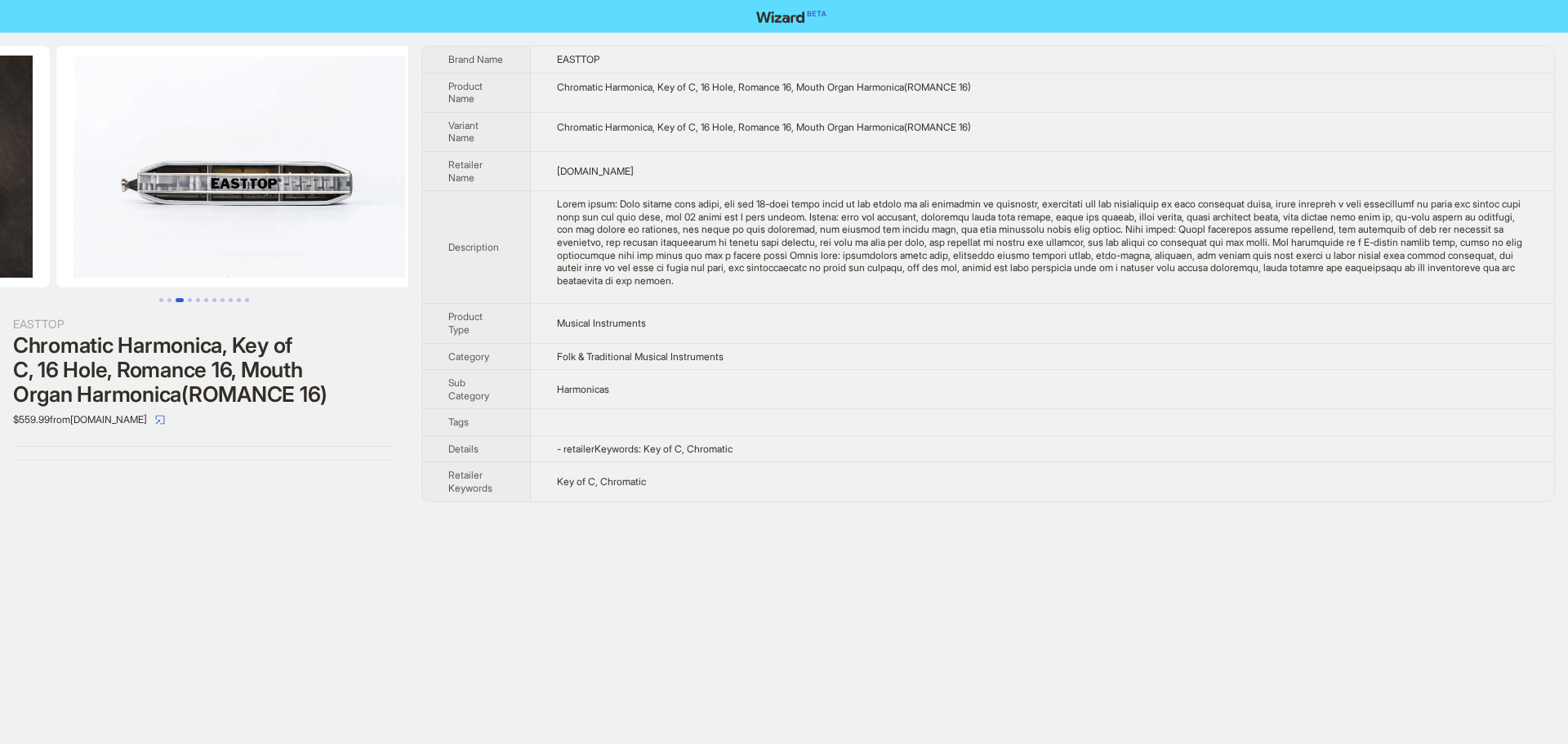
drag, startPoint x: 144, startPoint y: 219, endPoint x: 46, endPoint y: 215, distance: 98.1
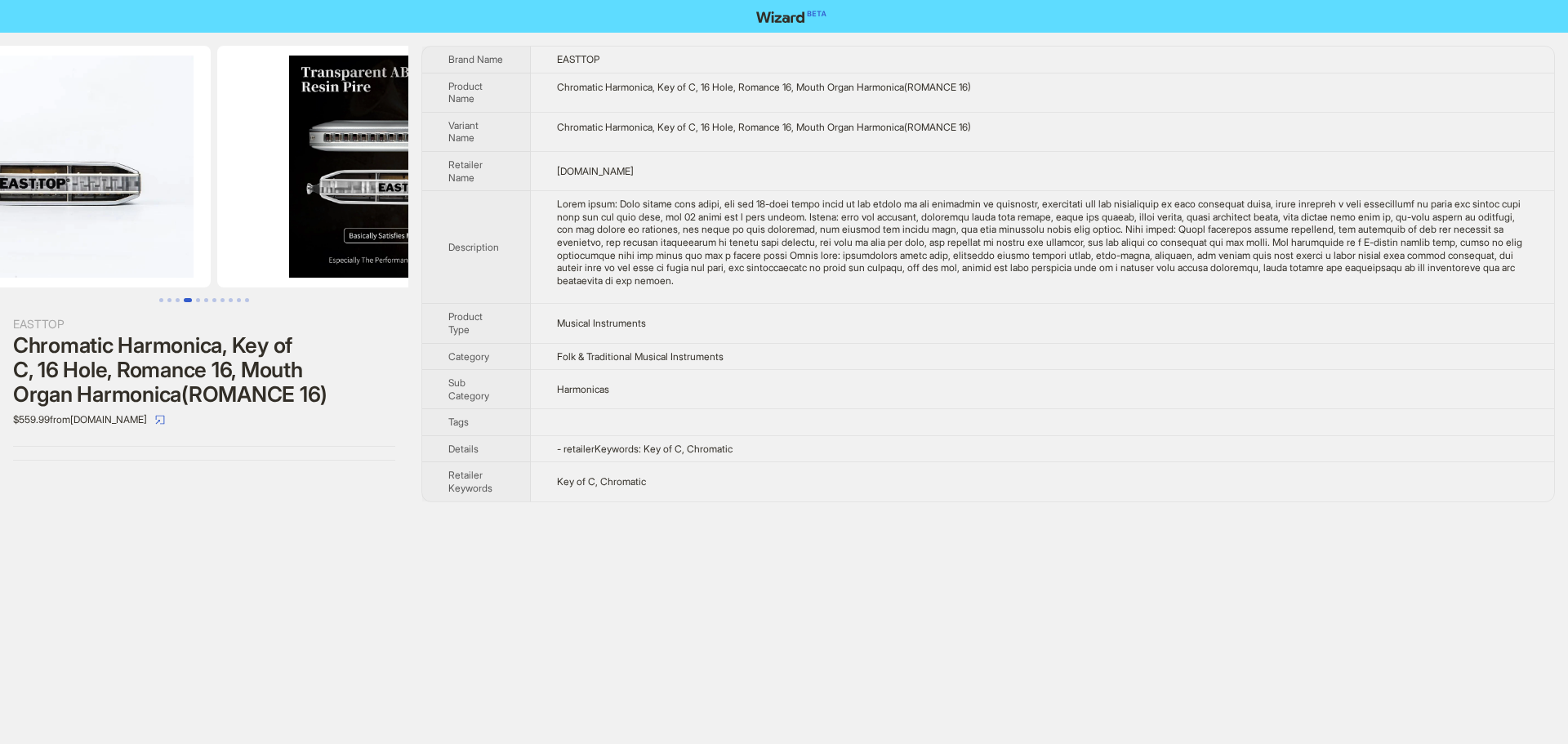
drag, startPoint x: 309, startPoint y: 224, endPoint x: 95, endPoint y: 232, distance: 214.1
click at [57, 227] on ul at bounding box center [204, 166] width 408 height 242
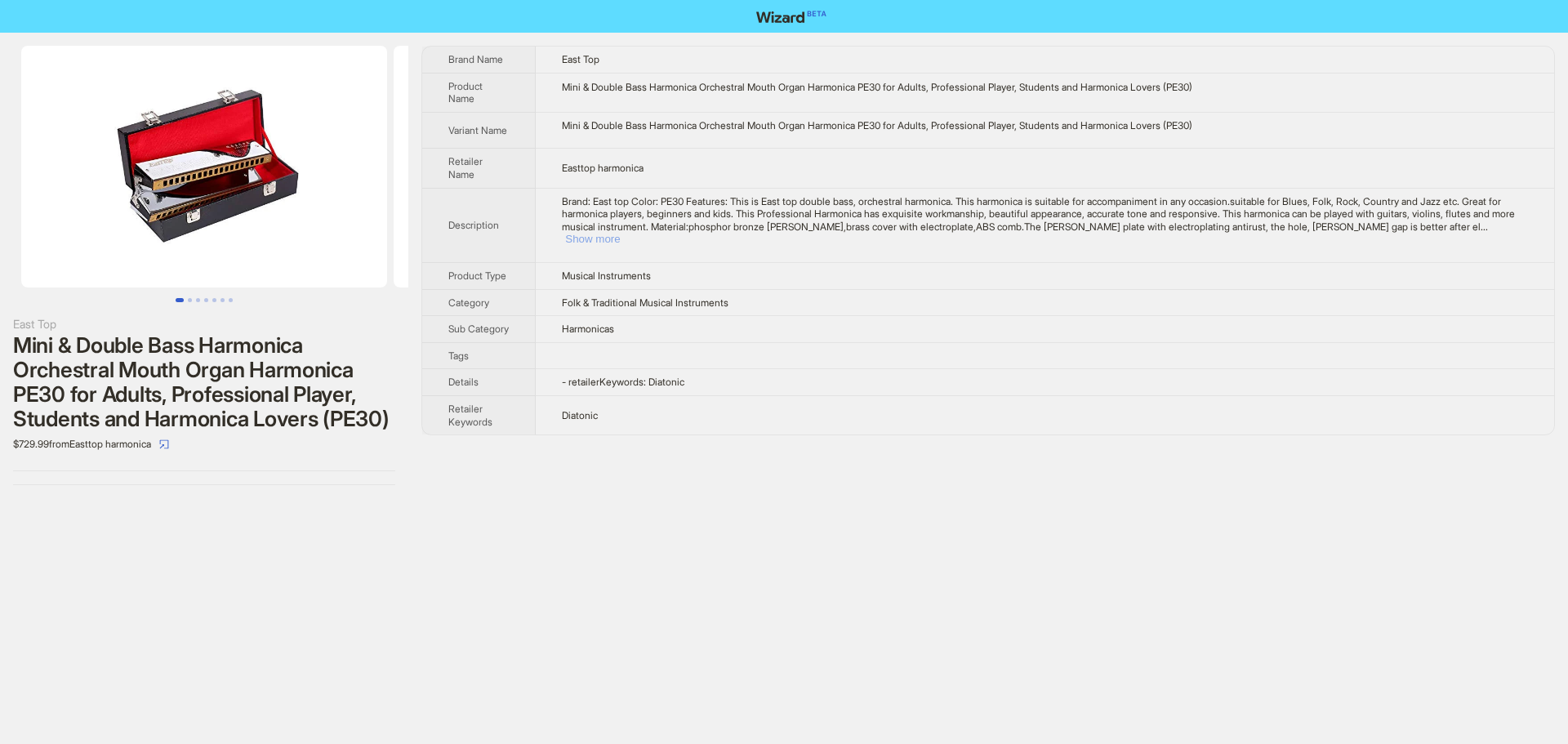
click at [620, 233] on button "Show more" at bounding box center [593, 239] width 55 height 12
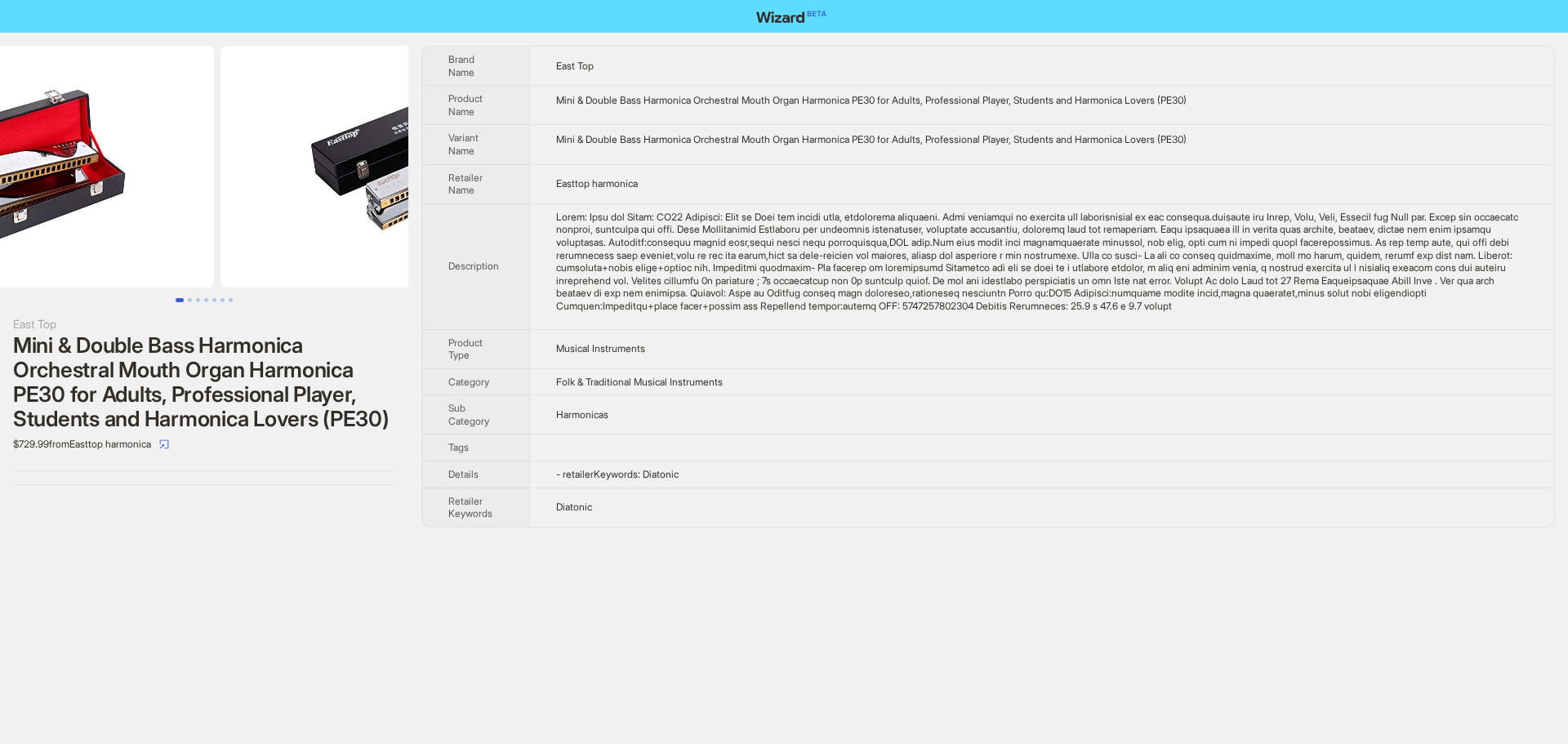
drag, startPoint x: 322, startPoint y: 208, endPoint x: 51, endPoint y: 188, distance: 271.7
click at [72, 190] on ul at bounding box center [204, 166] width 408 height 242
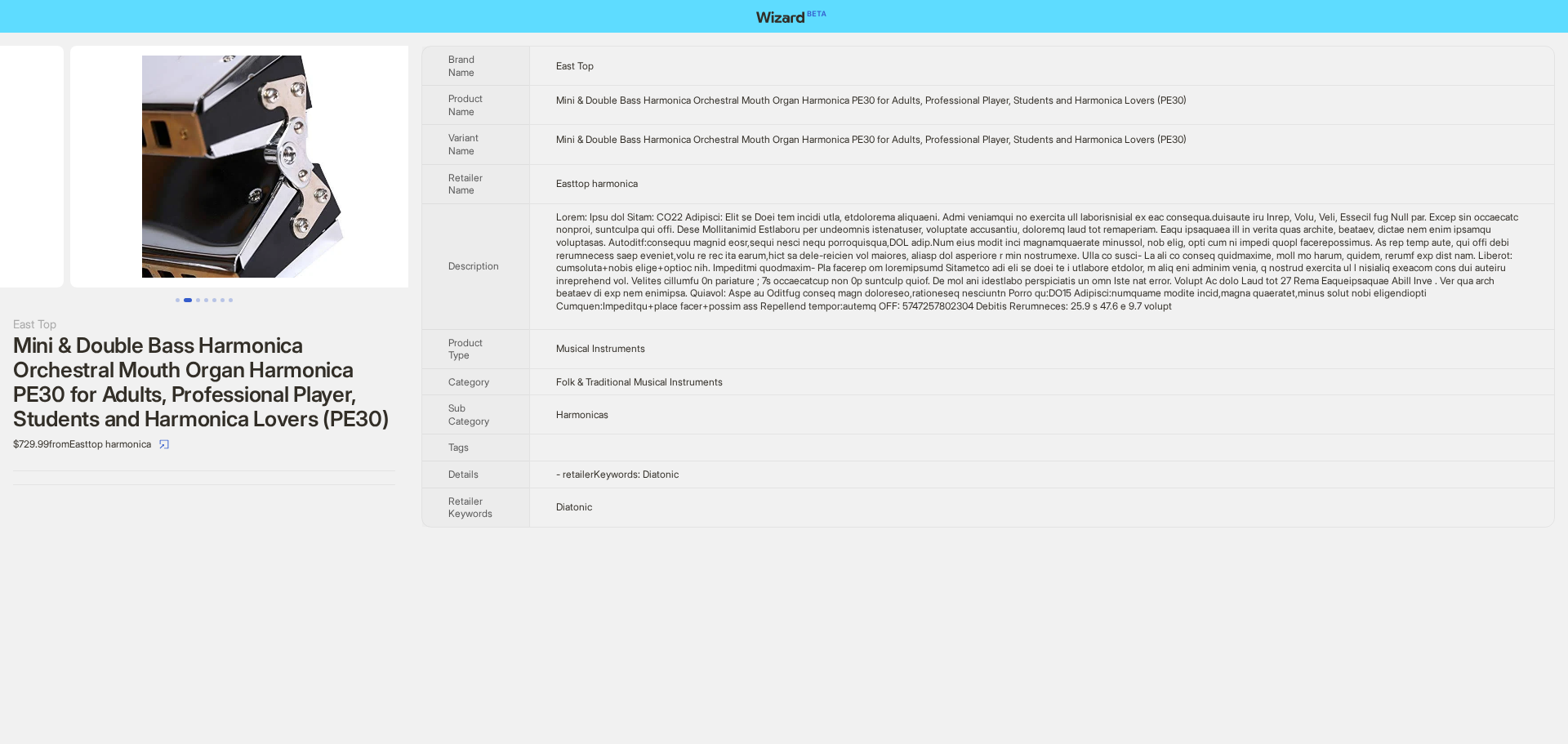
drag, startPoint x: 294, startPoint y: 204, endPoint x: 36, endPoint y: 200, distance: 258.0
click at [38, 200] on ul at bounding box center [204, 166] width 408 height 242
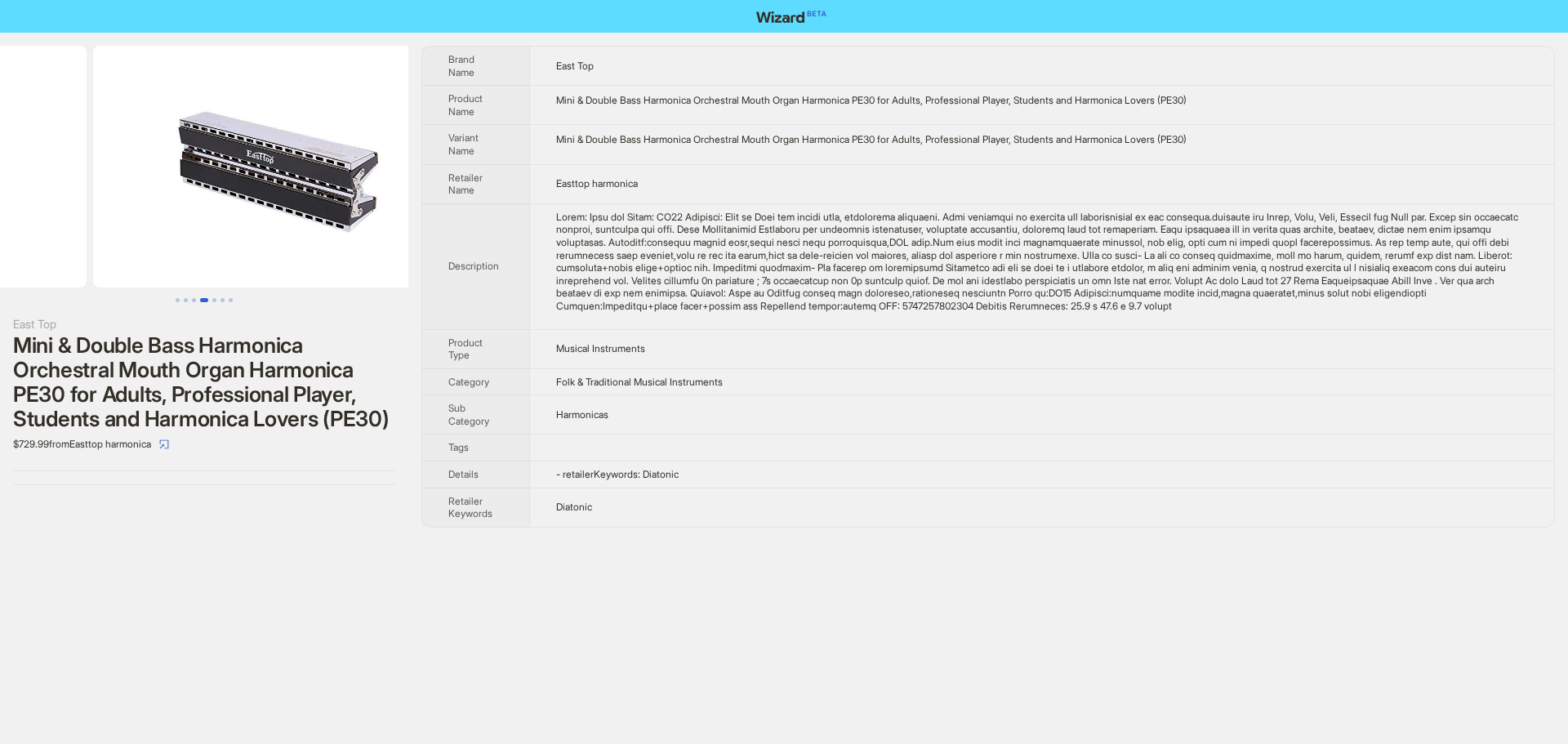
drag, startPoint x: 312, startPoint y: 212, endPoint x: 67, endPoint y: 205, distance: 245.1
click at [68, 205] on ul at bounding box center [204, 166] width 408 height 242
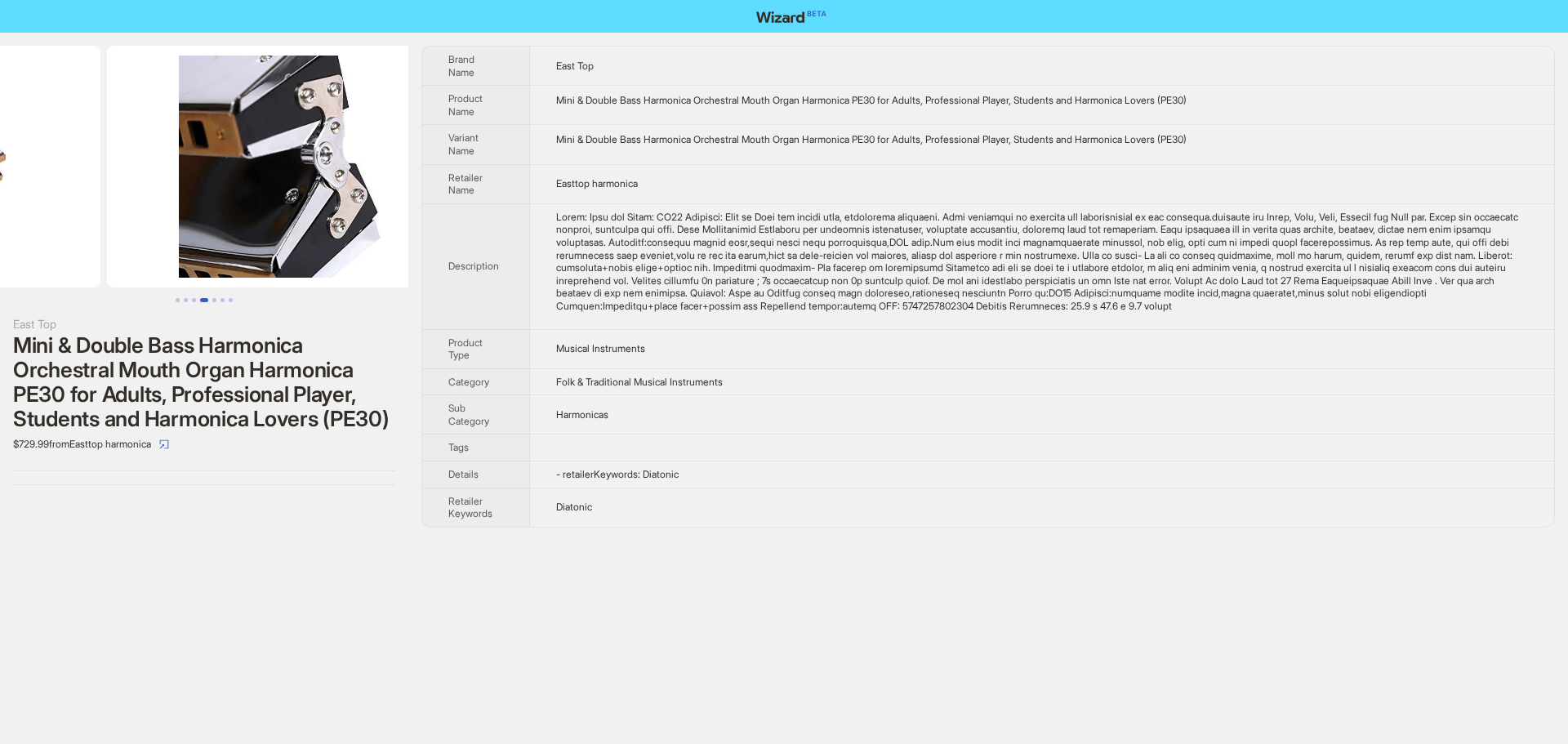
drag, startPoint x: 313, startPoint y: 212, endPoint x: 593, endPoint y: 243, distance: 281.7
click at [633, 239] on div "East Top Mini & Double Bass Harmonica Orchestral Mouth Organ Harmonica PE30 for…" at bounding box center [784, 286] width 1568 height 508
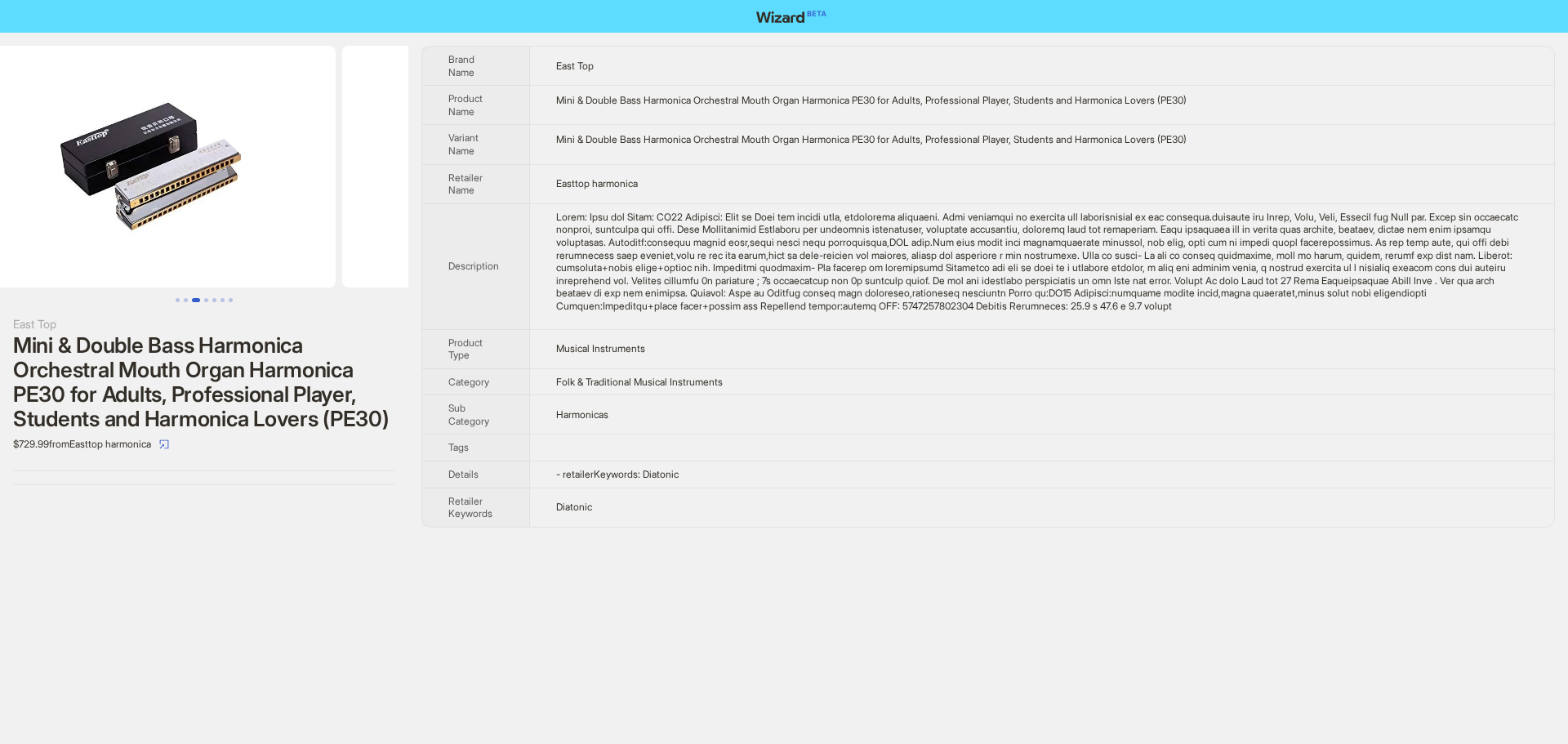
drag, startPoint x: 367, startPoint y: 232, endPoint x: 632, endPoint y: 242, distance: 265.2
click at [617, 241] on div "East Top Mini & Double Bass Harmonica Orchestral Mouth Organ Harmonica PE30 for…" at bounding box center [784, 286] width 1568 height 508
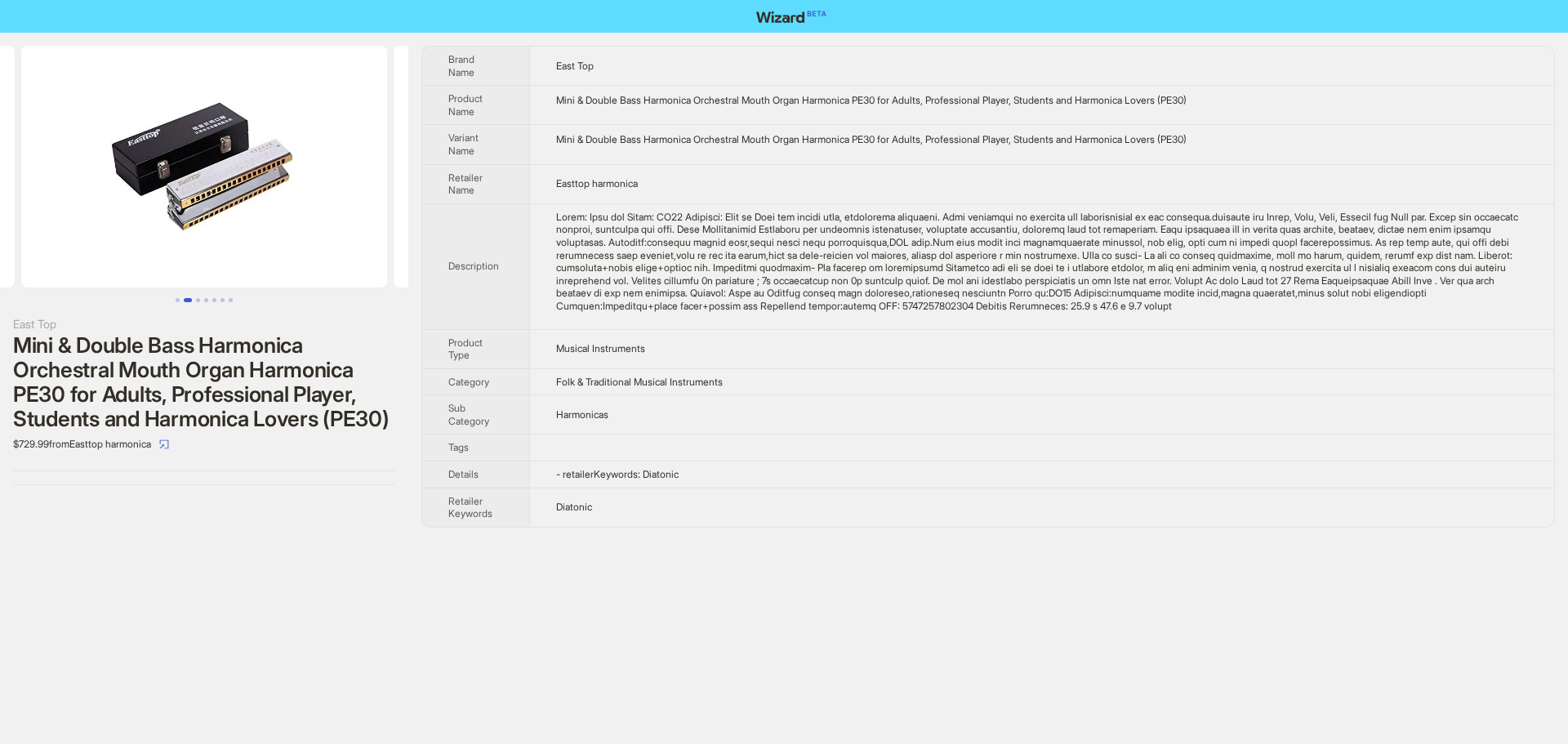
scroll to position [0, 85]
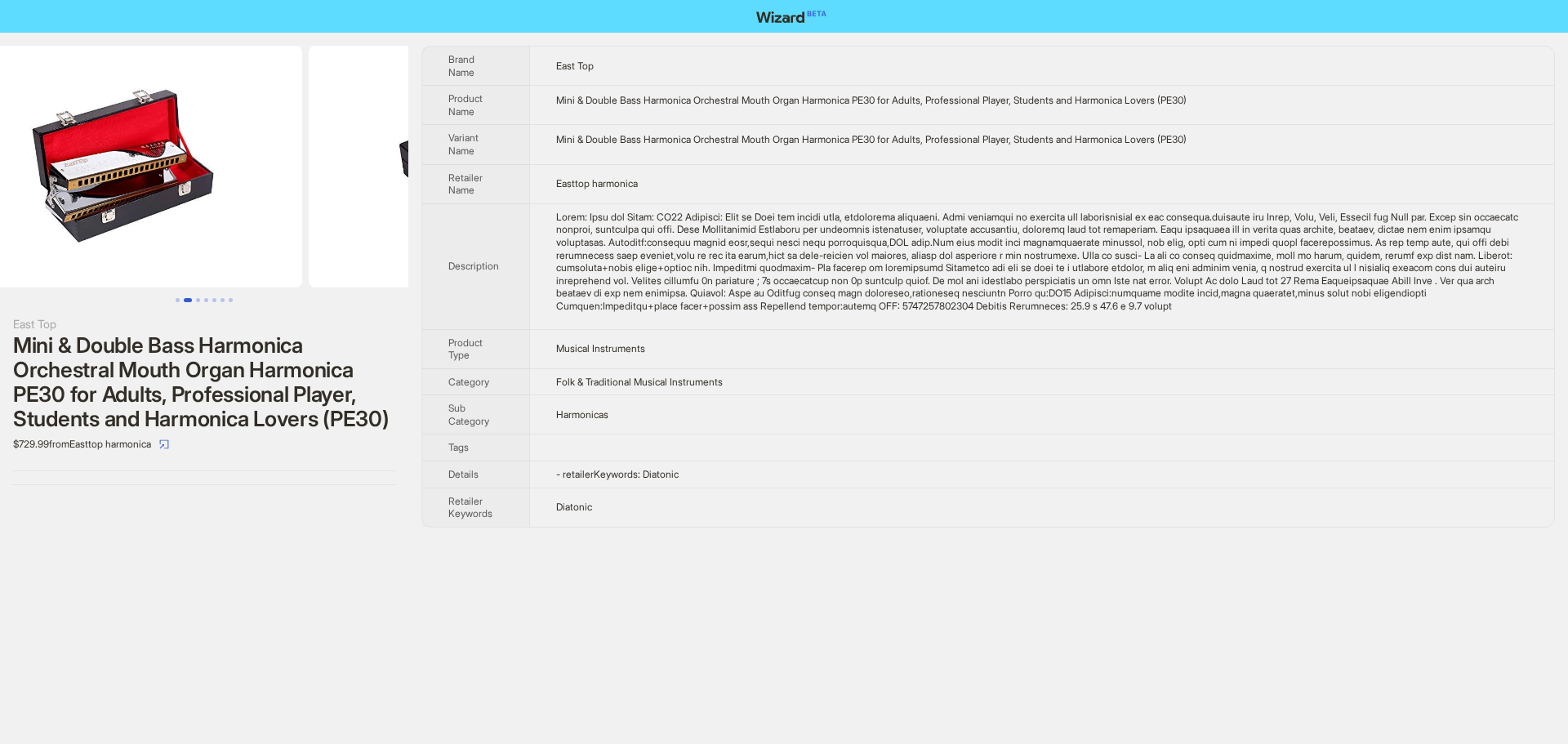
drag, startPoint x: 279, startPoint y: 220, endPoint x: 716, endPoint y: 245, distance: 437.7
click at [708, 245] on div "East Top Mini & Double Bass Harmonica Orchestral Mouth Organ Harmonica PE30 for…" at bounding box center [784, 286] width 1568 height 508
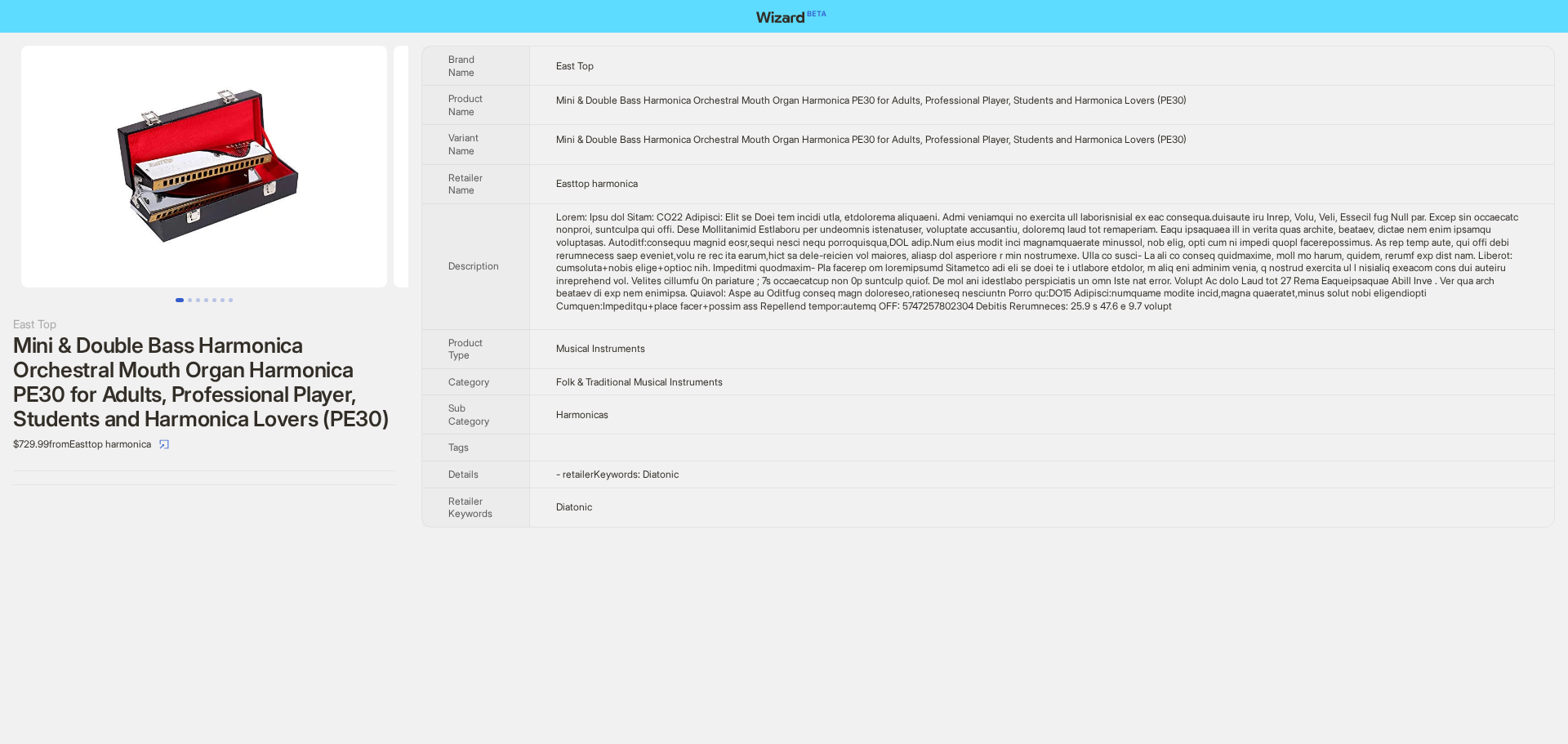
drag, startPoint x: 256, startPoint y: 216, endPoint x: 822, endPoint y: 257, distance: 567.5
click at [722, 249] on div "East Top Mini & Double Bass Harmonica Orchestral Mouth Organ Harmonica PE30 for…" at bounding box center [784, 286] width 1568 height 508
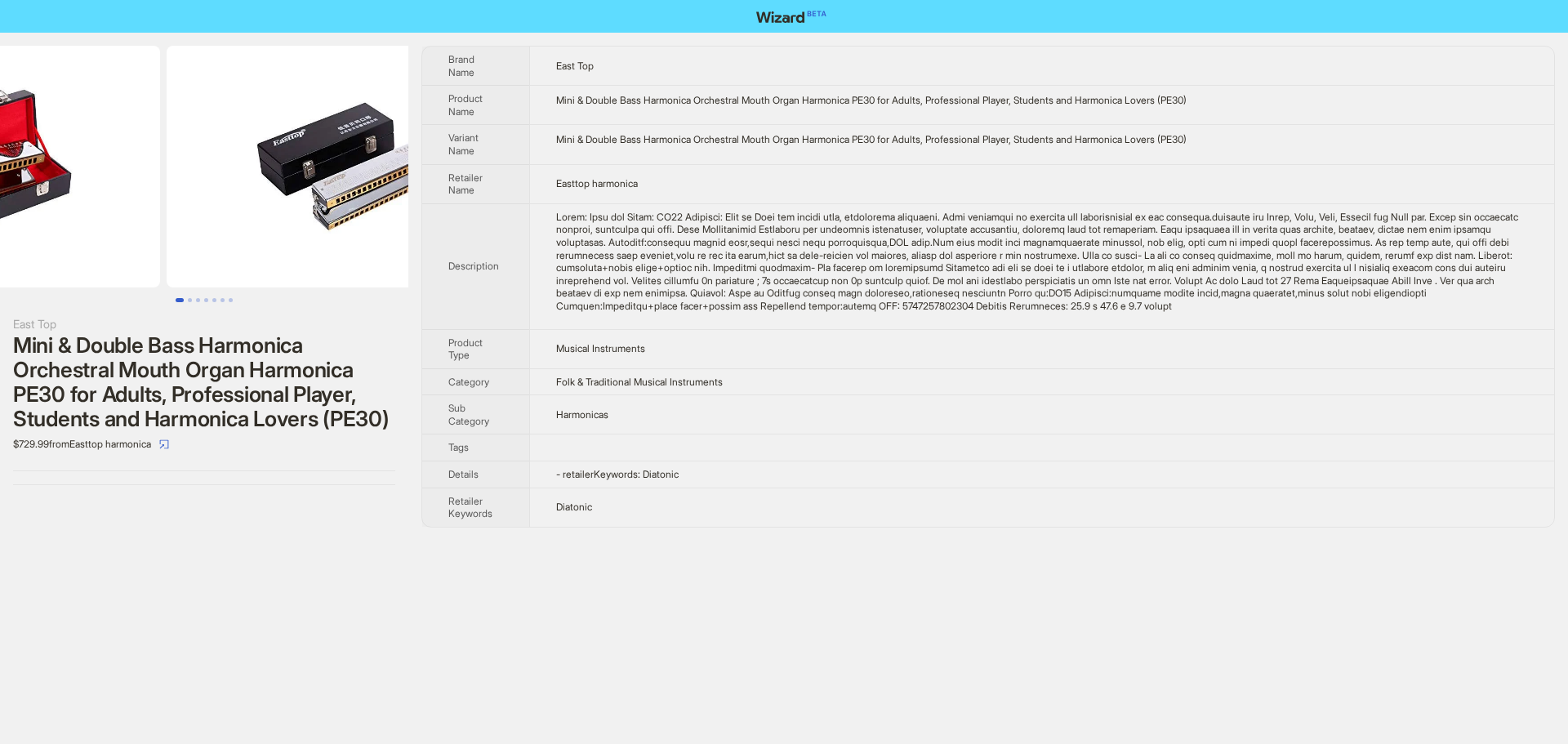
drag, startPoint x: 282, startPoint y: 174, endPoint x: 0, endPoint y: 180, distance: 282.1
click at [25, 175] on ul at bounding box center [204, 166] width 408 height 242
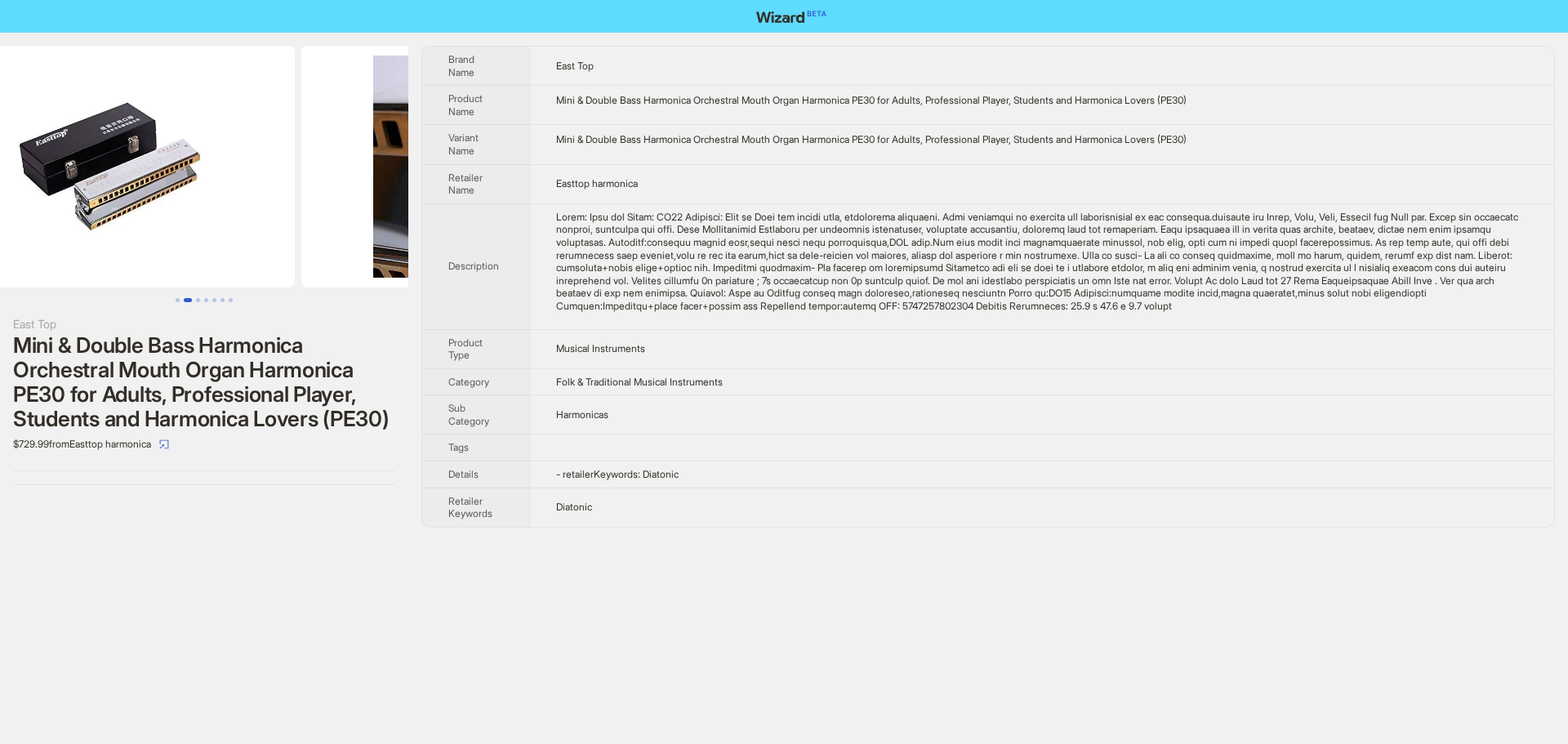
scroll to position [0, 745]
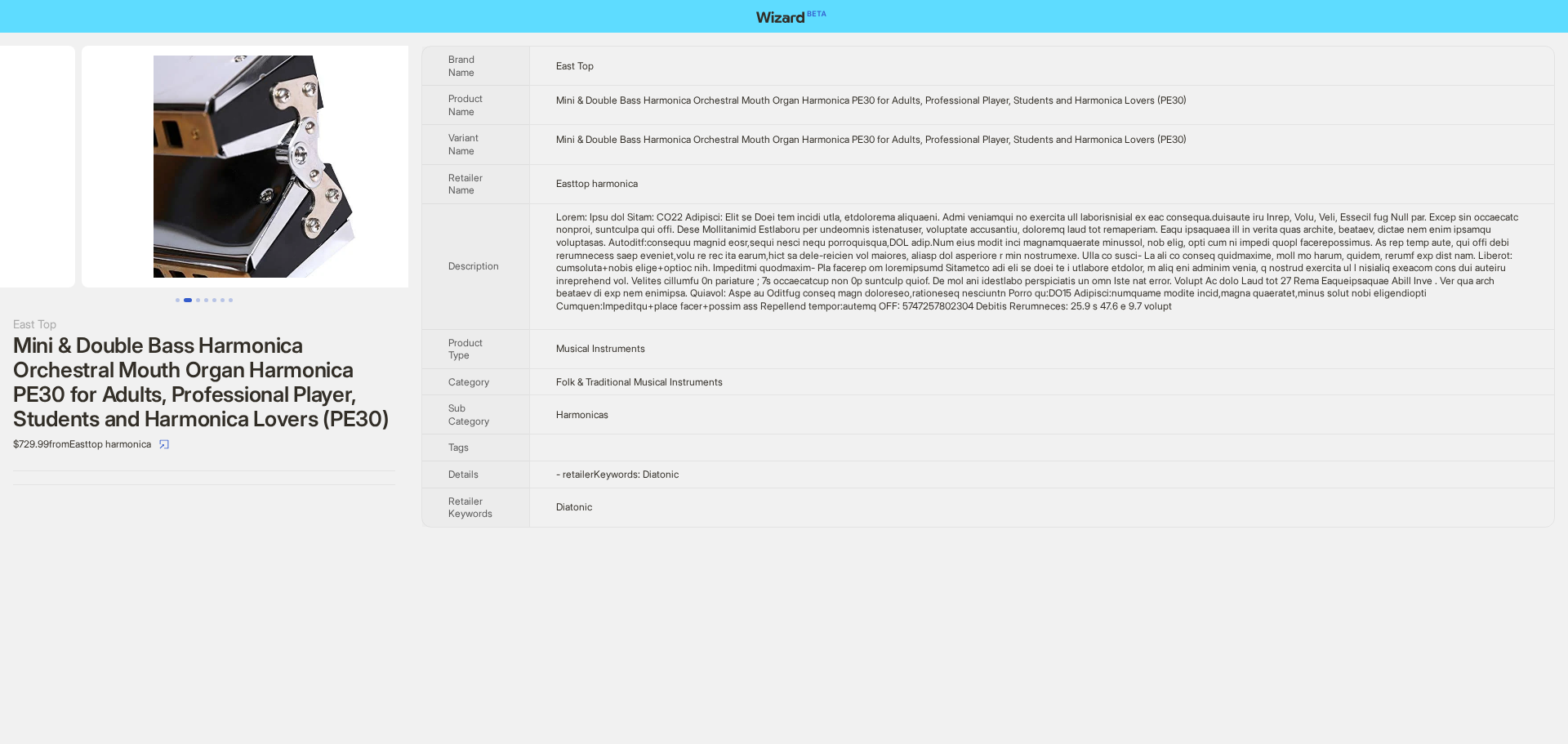
drag, startPoint x: 256, startPoint y: 196, endPoint x: 44, endPoint y: 204, distance: 212.2
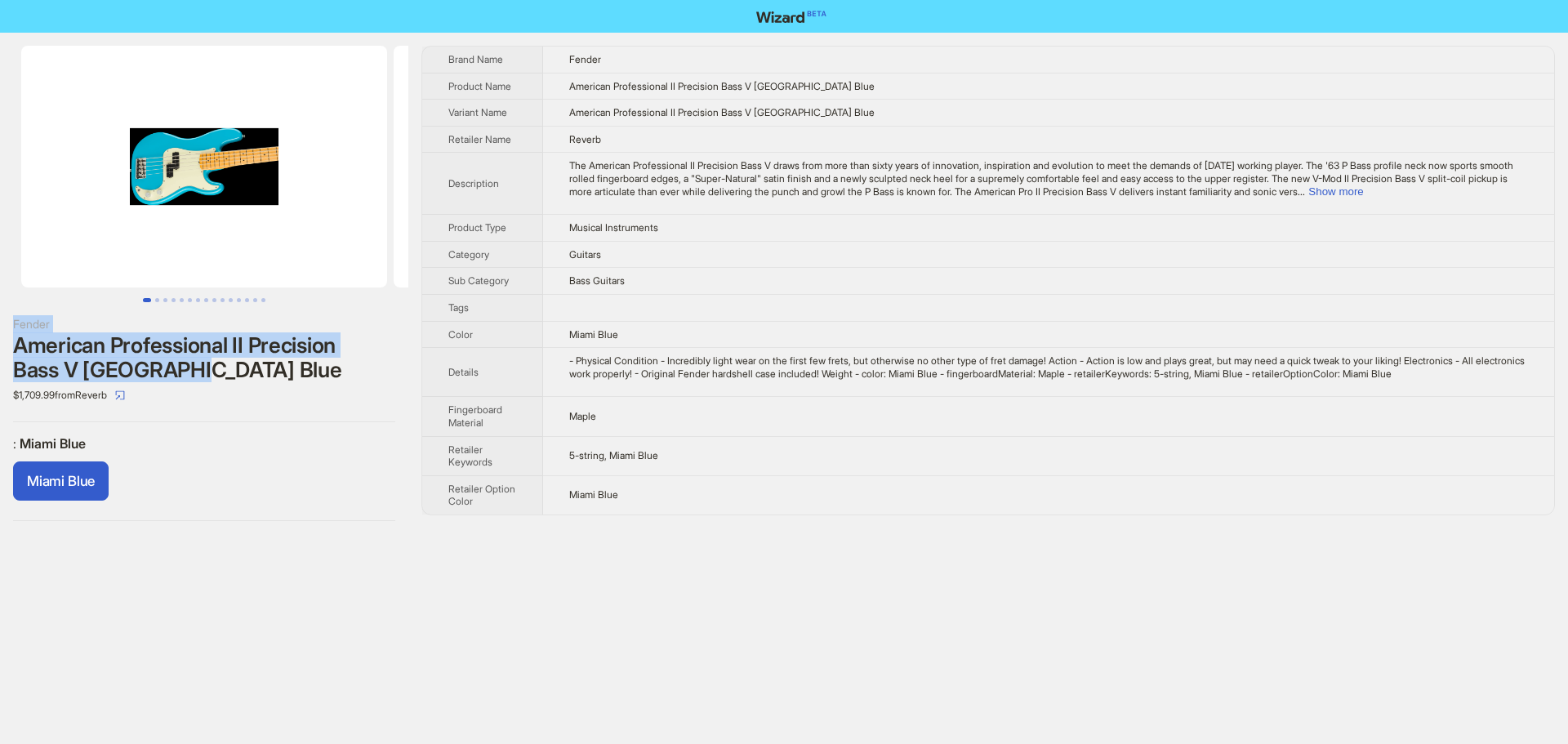
drag, startPoint x: 12, startPoint y: 322, endPoint x: 345, endPoint y: 370, distance: 336.4
click at [345, 370] on div "Fender American Professional II Precision Bass V Miami Blue $1,709.99 from Reve…" at bounding box center [204, 284] width 408 height 501
copy div "Fender American Professional II Precision Bass V Miami Blue"
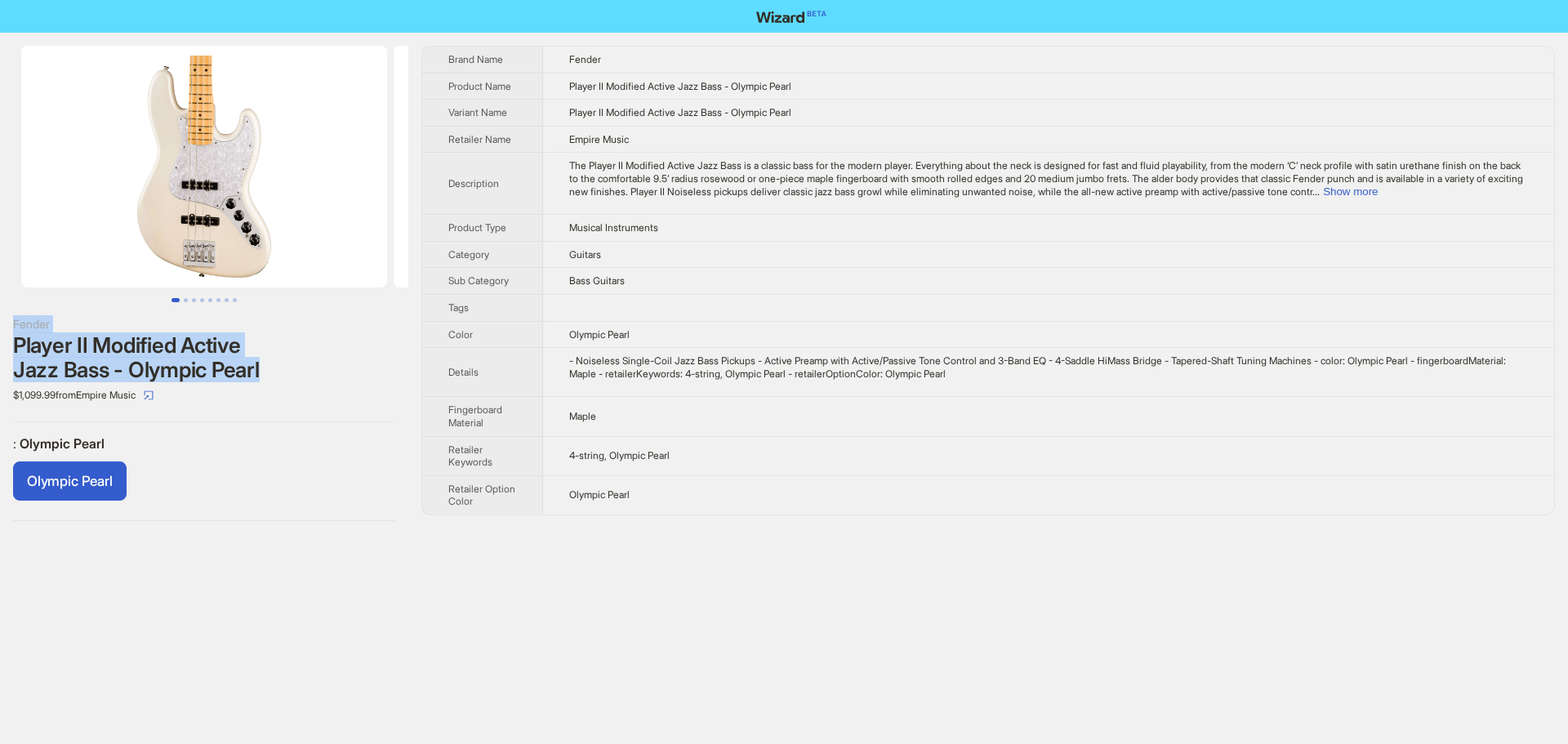
drag, startPoint x: 13, startPoint y: 324, endPoint x: 285, endPoint y: 369, distance: 275.7
click at [285, 369] on div "Fender Player II Modified Active Jazz Bass - Olympic Pearl $1,099.99 from Empir…" at bounding box center [204, 362] width 382 height 93
copy div "Fender Player II Modified Active Jazz Bass - Olympic Pearl"
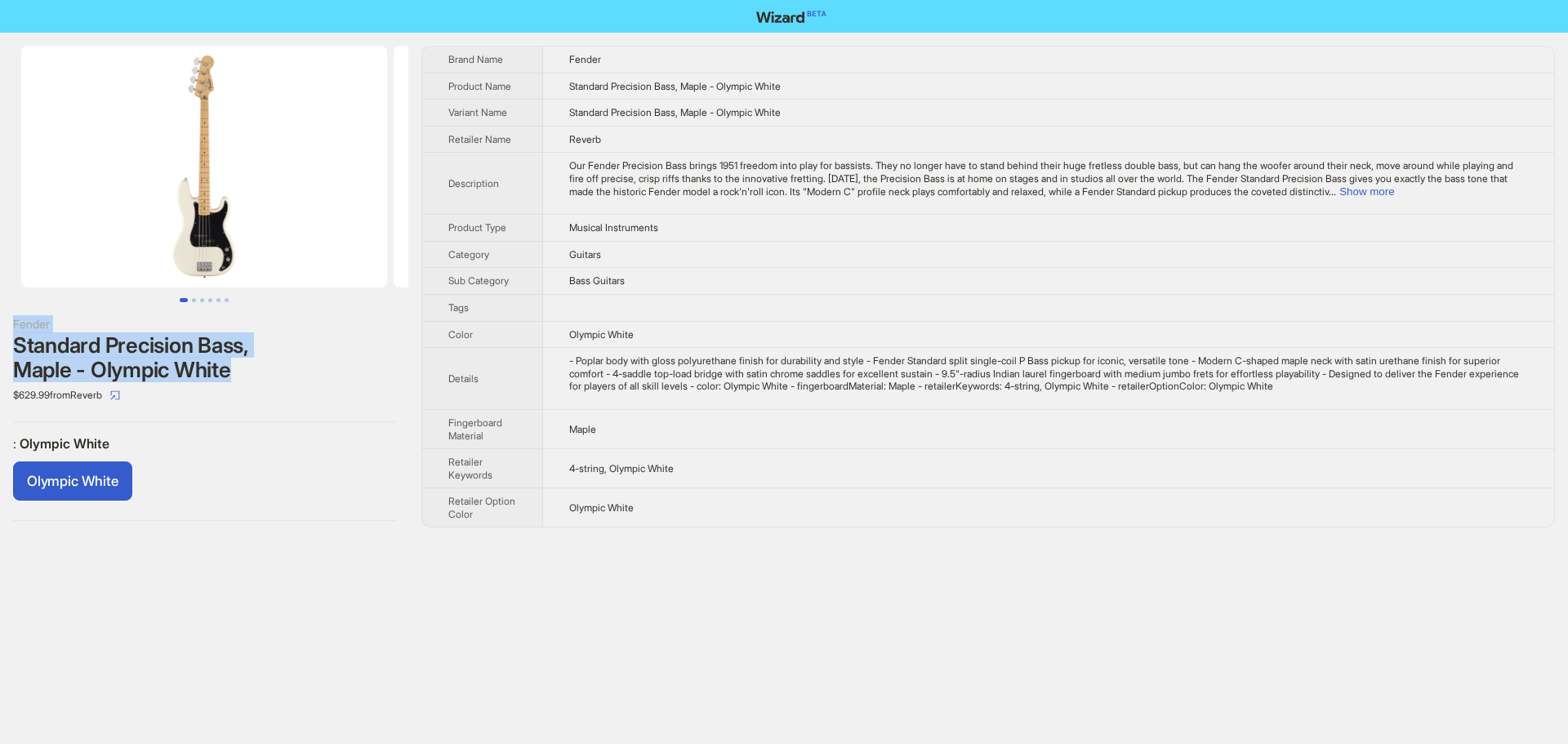
drag, startPoint x: 14, startPoint y: 320, endPoint x: 252, endPoint y: 378, distance: 245.0
click at [251, 378] on div "Fender Standard Precision Bass, Maple - Olympic White $629.99 from Reverb" at bounding box center [204, 362] width 382 height 93
copy div "Fender Standard Precision Bass, Maple - Olympic White"
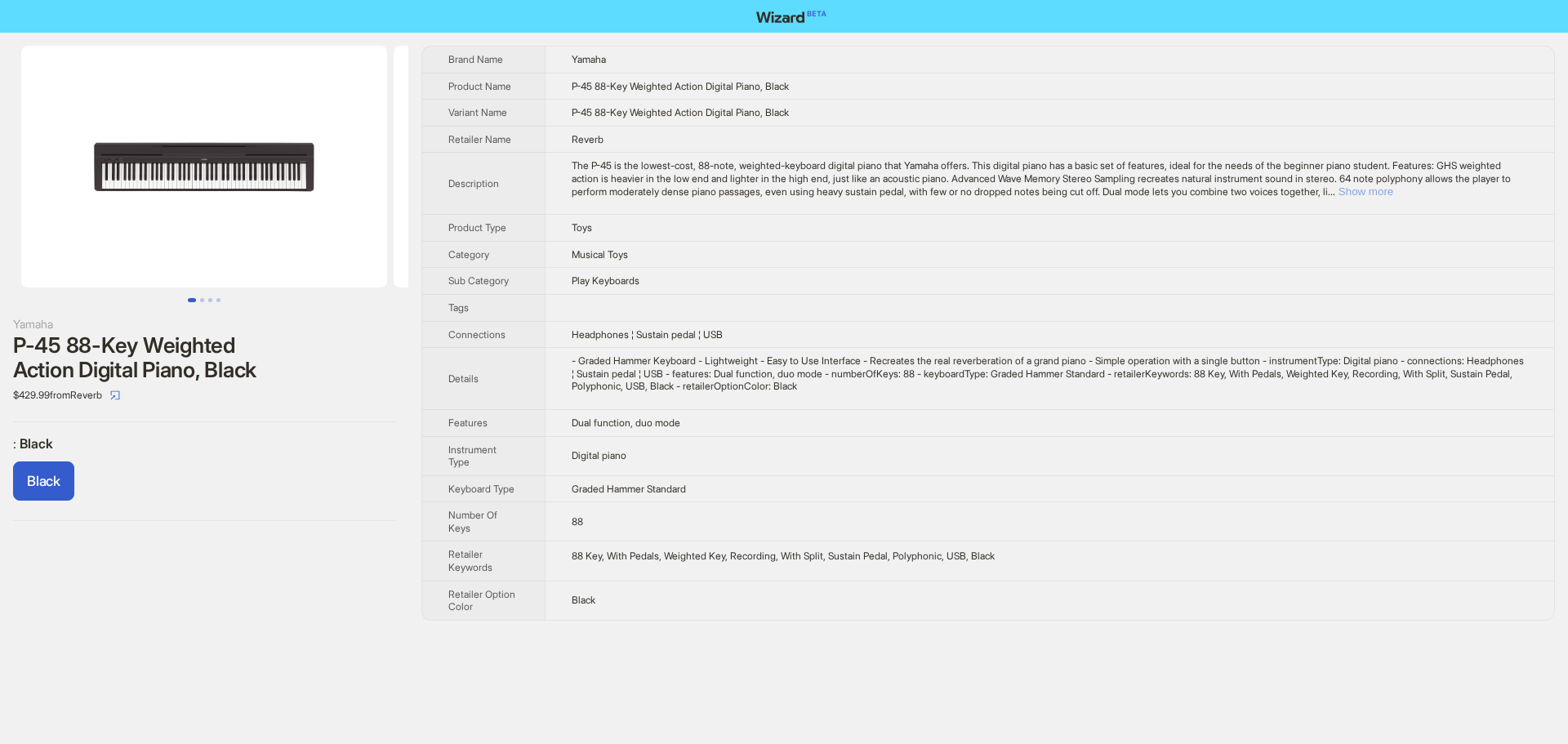
click at [1393, 195] on button "Show more" at bounding box center [1366, 192] width 55 height 12
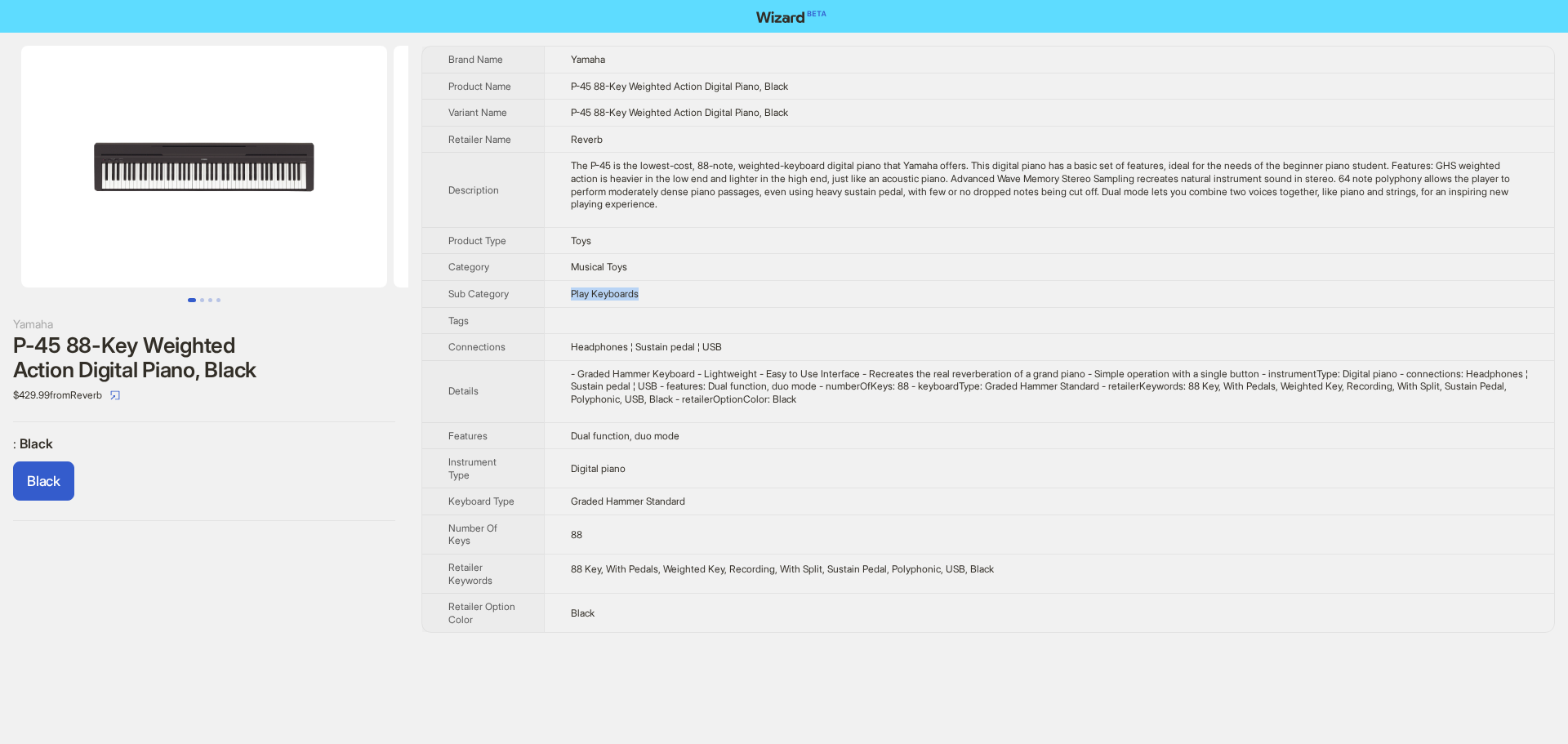
drag, startPoint x: 573, startPoint y: 298, endPoint x: 720, endPoint y: 300, distance: 147.0
click at [720, 300] on td "Play Keyboards" at bounding box center [1049, 293] width 1010 height 27
drag, startPoint x: 572, startPoint y: 246, endPoint x: 643, endPoint y: 244, distance: 71.0
click at [643, 244] on td "Toys" at bounding box center [1049, 240] width 1010 height 27
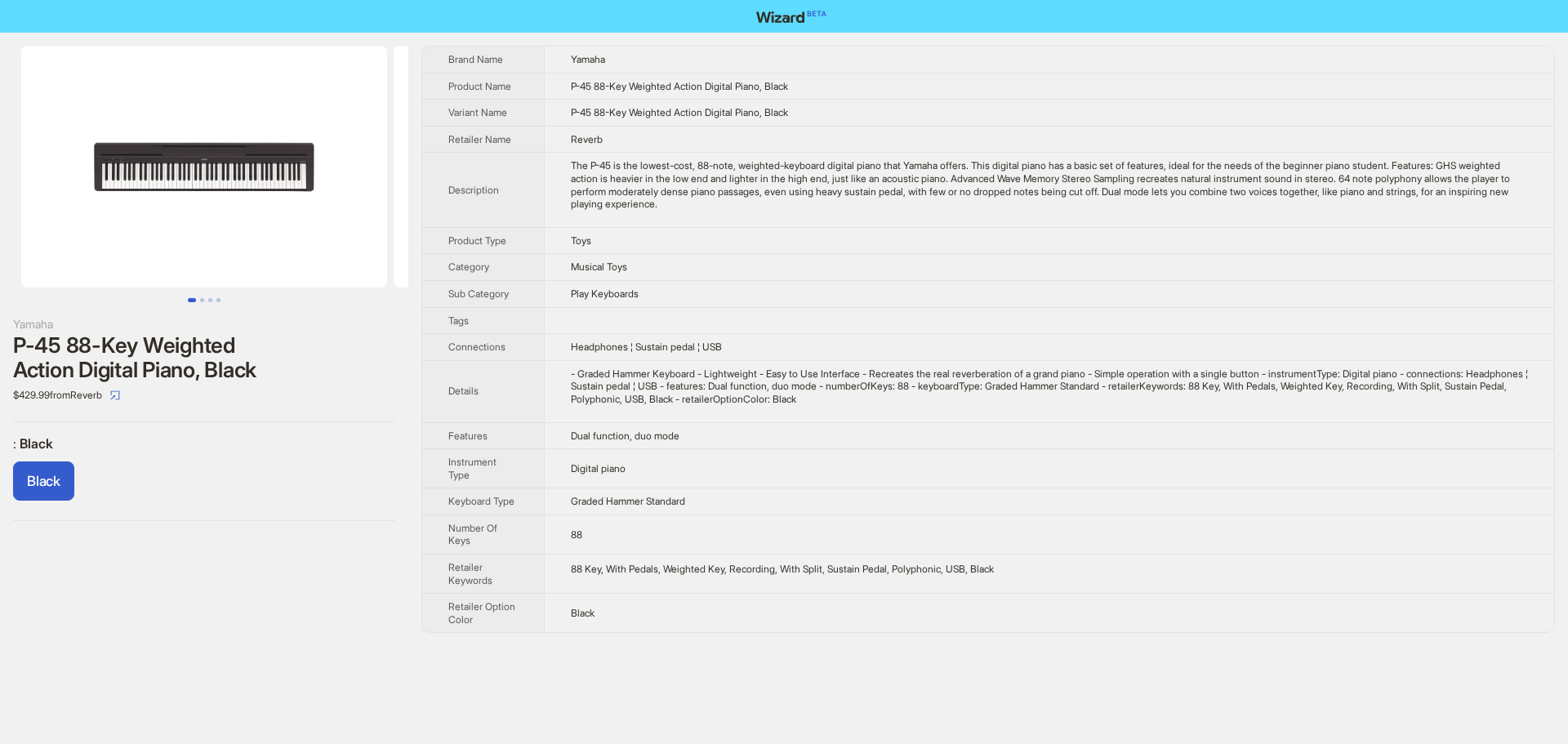
click at [644, 269] on td "Musical Toys" at bounding box center [1049, 268] width 1010 height 27
drag, startPoint x: 646, startPoint y: 276, endPoint x: 501, endPoint y: 283, distance: 145.2
click at [537, 276] on tr "Category Musical Toys" at bounding box center [988, 268] width 1132 height 27
click at [725, 287] on td "Play Keyboards" at bounding box center [1049, 293] width 1010 height 27
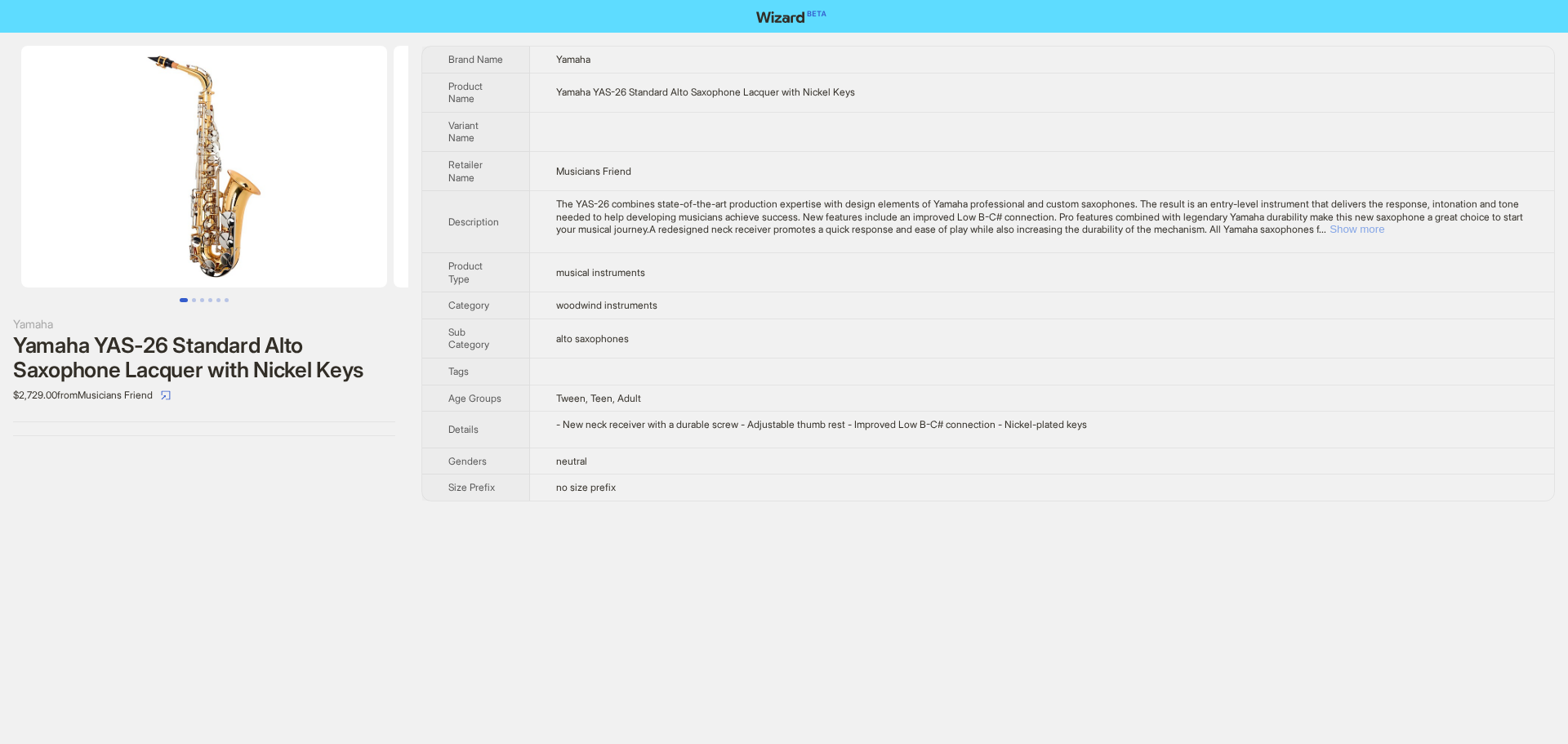
click at [1384, 231] on button "Show more" at bounding box center [1357, 229] width 55 height 12
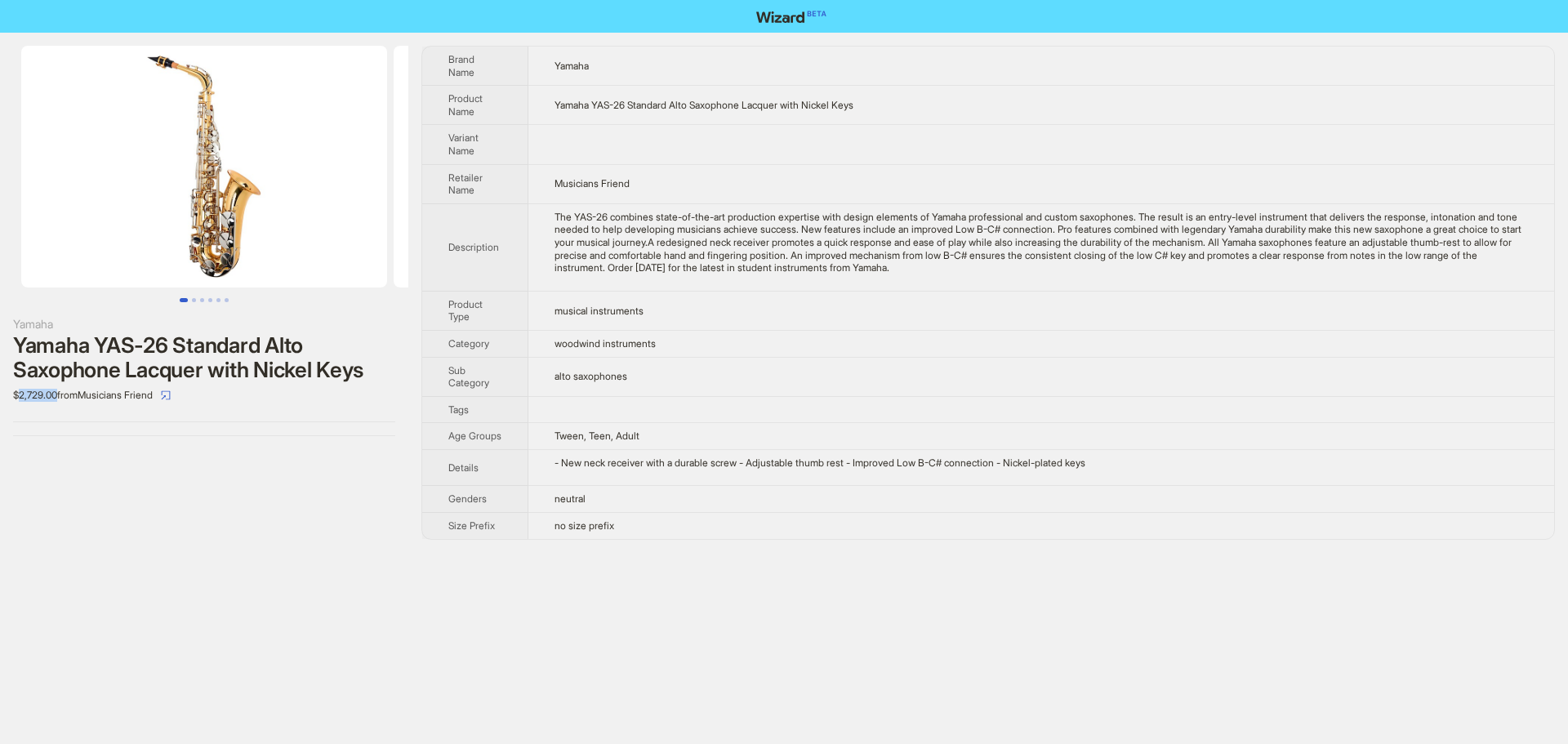
drag, startPoint x: 19, startPoint y: 396, endPoint x: 61, endPoint y: 397, distance: 42.0
click at [61, 397] on div "$2,729.00 from Musicians Friend" at bounding box center [204, 395] width 382 height 26
drag, startPoint x: 281, startPoint y: 344, endPoint x: 135, endPoint y: 381, distance: 150.6
click at [135, 381] on div "Yamaha YAS-26 Standard Alto Saxophone Lacquer with Nickel Keys" at bounding box center [204, 357] width 382 height 49
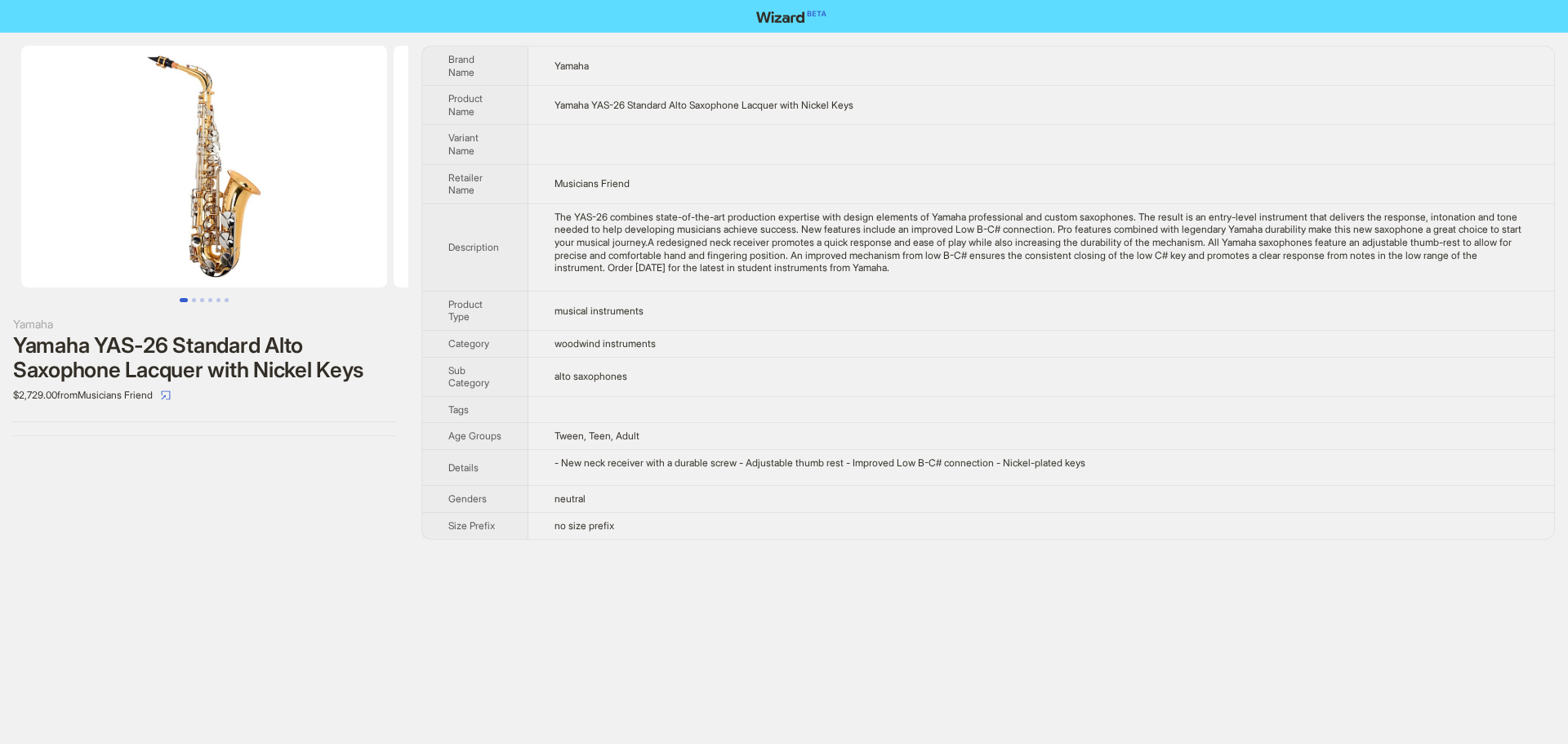
click at [784, 331] on td "woodwind instruments" at bounding box center [1041, 343] width 1026 height 27
drag, startPoint x: 20, startPoint y: 397, endPoint x: 65, endPoint y: 398, distance: 45.0
click at [65, 398] on div "$2,729.00 from Musicians Friend" at bounding box center [204, 395] width 382 height 26
click at [65, 408] on div "Yamaha Yamaha YAS-26 Standard Alto Saxophone Lacquer with Nickel Keys $2,729.00…" at bounding box center [204, 241] width 408 height 417
click at [456, 397] on th "Tags" at bounding box center [475, 410] width 106 height 27
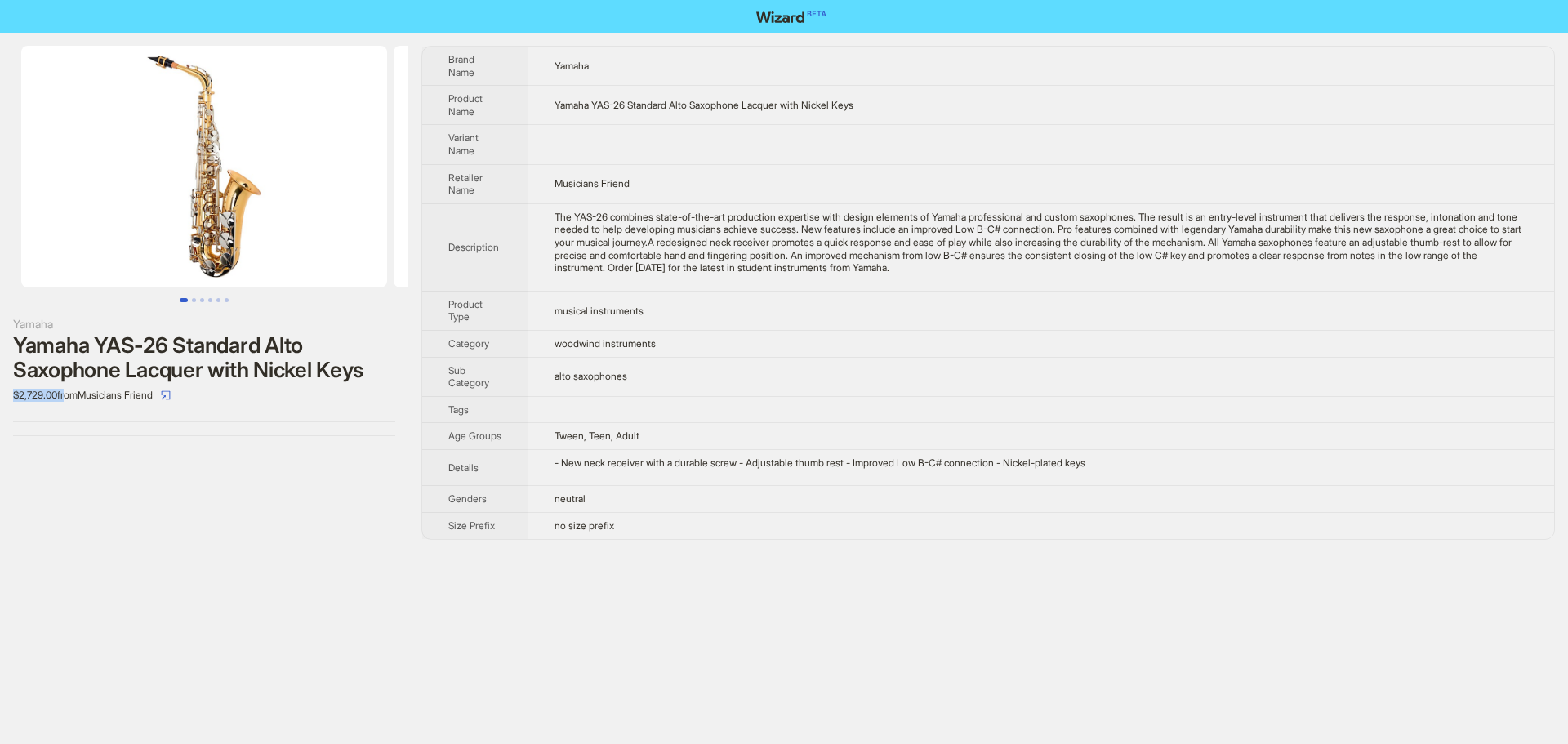
drag, startPoint x: 14, startPoint y: 398, endPoint x: 66, endPoint y: 396, distance: 52.0
click at [66, 396] on div "$2,729.00 from Musicians Friend" at bounding box center [204, 395] width 382 height 26
click at [55, 398] on div "$2,729.00 from Musicians Friend" at bounding box center [204, 395] width 382 height 26
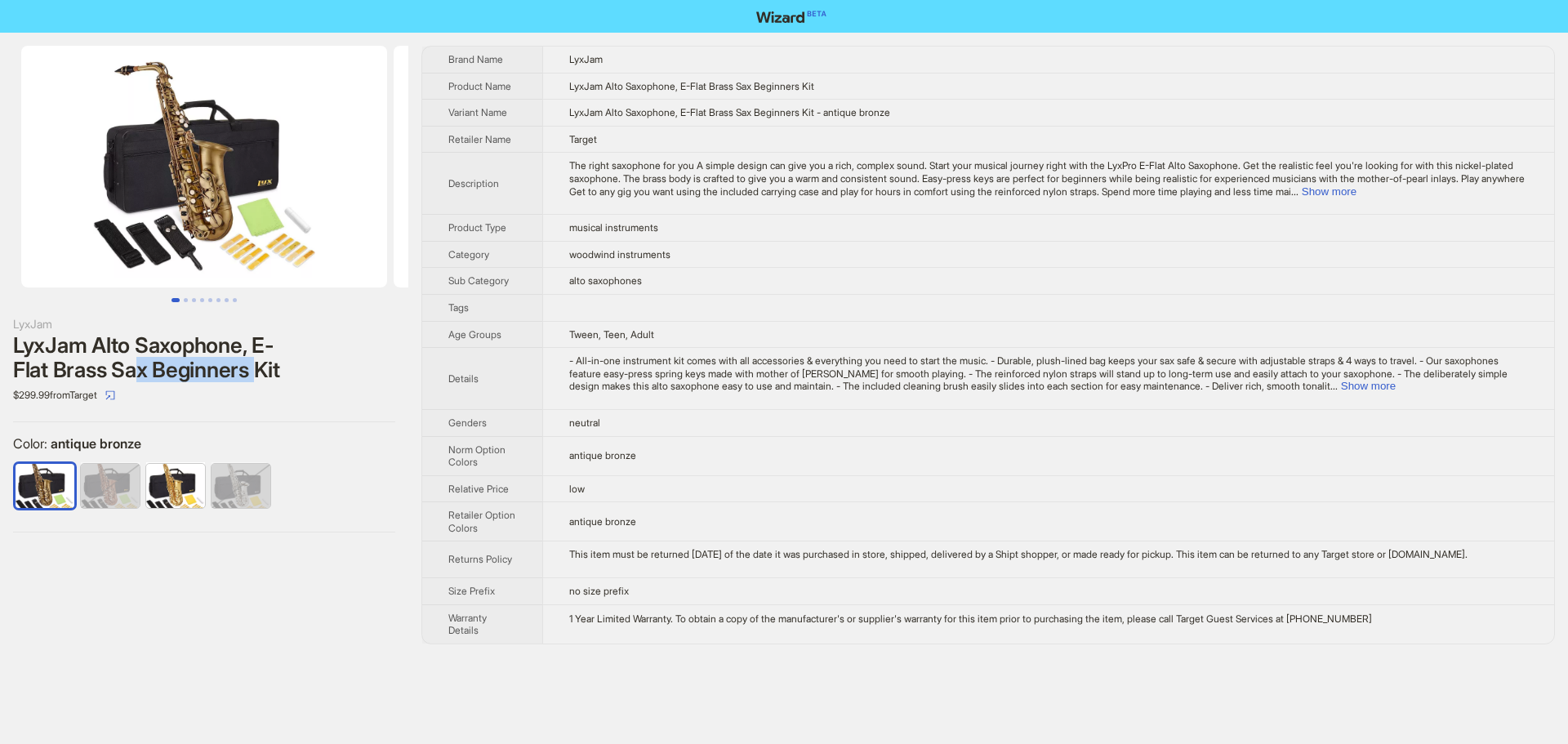
drag, startPoint x: 146, startPoint y: 369, endPoint x: 268, endPoint y: 377, distance: 122.3
click at [266, 376] on div "LyxJam Alto Saxophone, E-Flat Brass Sax Beginners Kit" at bounding box center [204, 357] width 382 height 49
click at [268, 377] on div "LyxJam Alto Saxophone, E-Flat Brass Sax Beginners Kit" at bounding box center [204, 357] width 382 height 49
drag, startPoint x: 99, startPoint y: 345, endPoint x: 249, endPoint y: 343, distance: 150.0
click at [249, 343] on div "LyxJam Alto Saxophone, E-Flat Brass Sax Beginners Kit" at bounding box center [204, 357] width 382 height 49
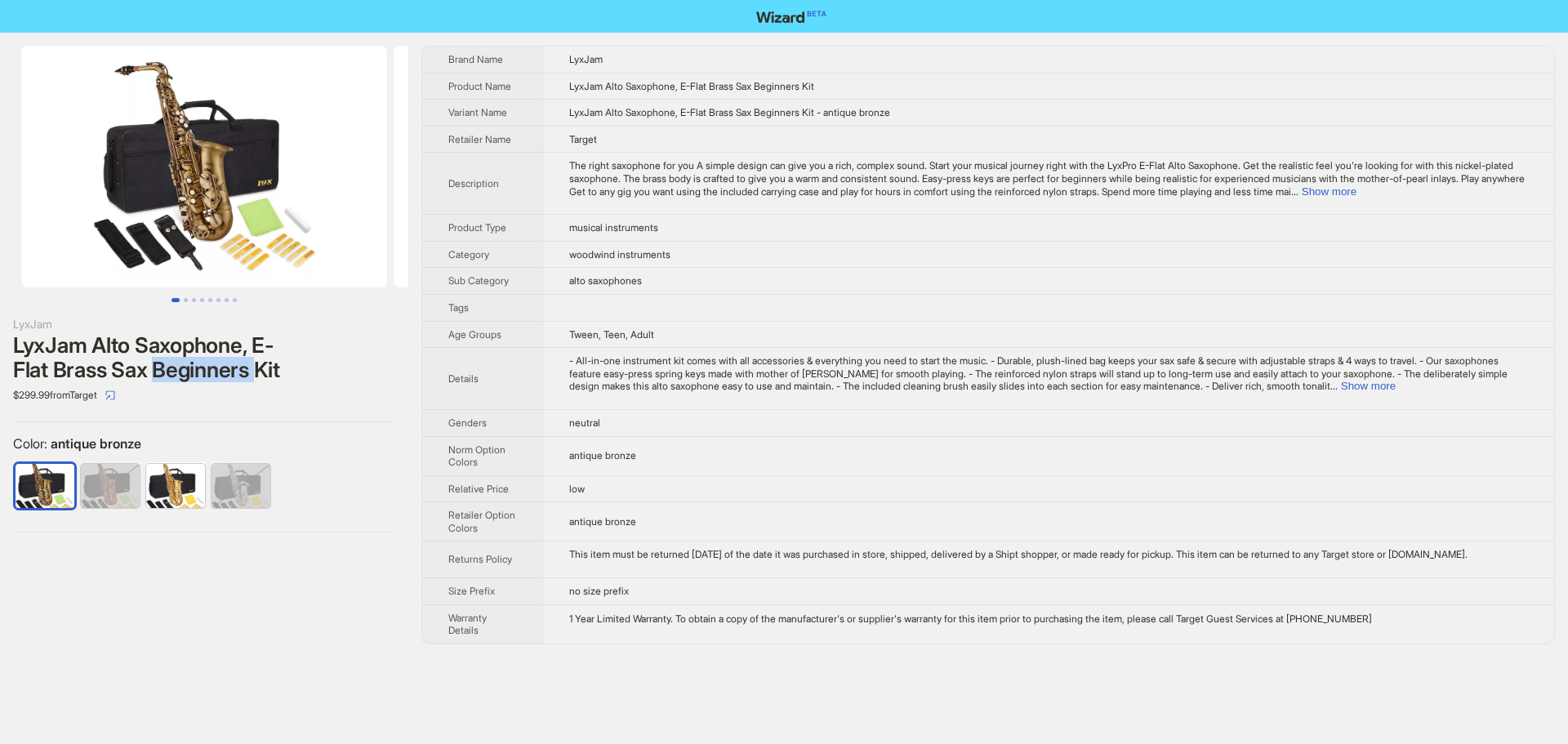
drag, startPoint x: 164, startPoint y: 372, endPoint x: 265, endPoint y: 362, distance: 101.5
click at [265, 362] on div "LyxJam Alto Saxophone, E-Flat Brass Sax Beginners Kit" at bounding box center [204, 357] width 382 height 49
drag, startPoint x: 163, startPoint y: 380, endPoint x: 264, endPoint y: 371, distance: 101.4
click at [260, 373] on div "LyxJam Alto Saxophone, E-Flat Brass Sax Beginners Kit" at bounding box center [204, 357] width 382 height 49
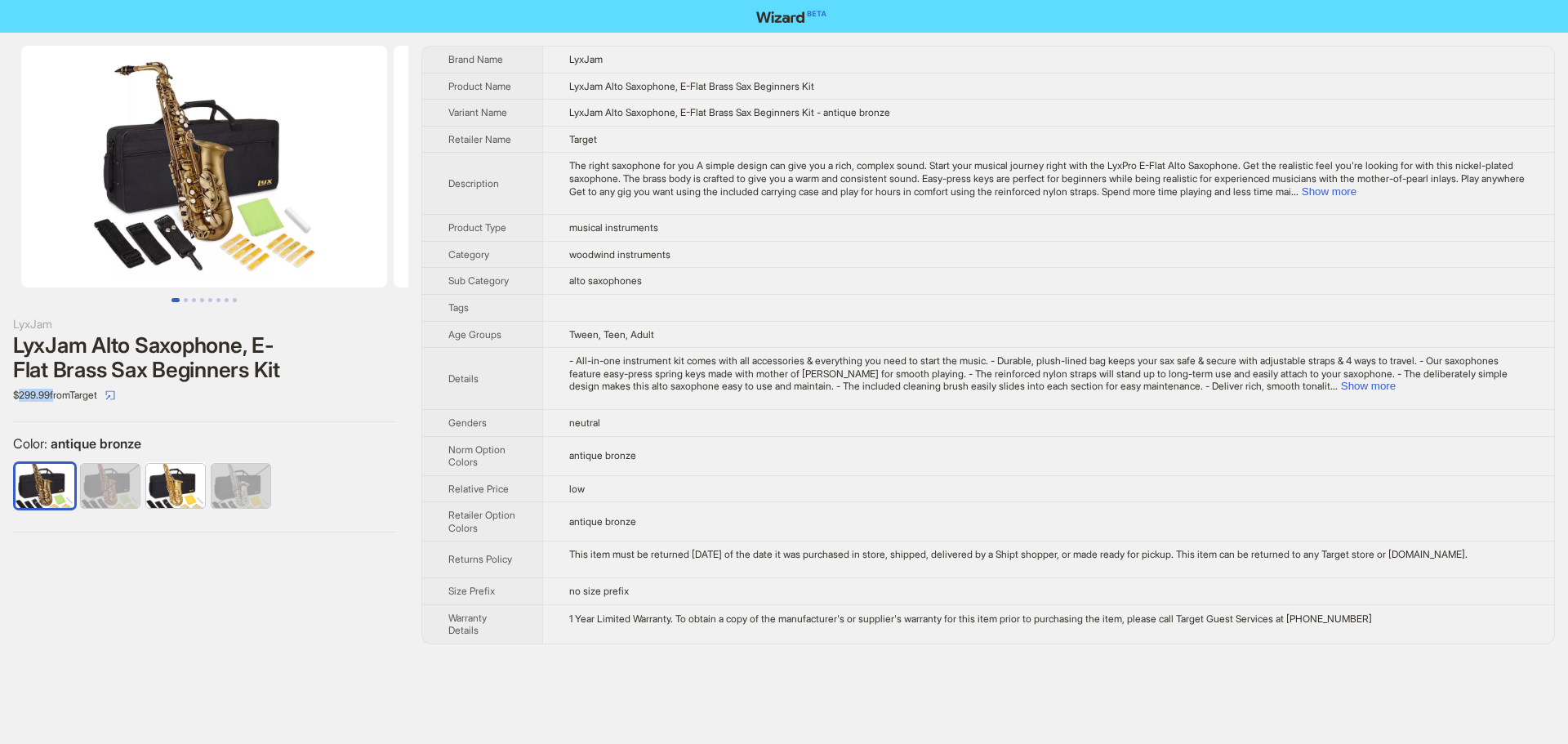
drag, startPoint x: 20, startPoint y: 395, endPoint x: 55, endPoint y: 396, distance: 35.0
click at [55, 396] on div "$299.99 from Target" at bounding box center [204, 395] width 382 height 26
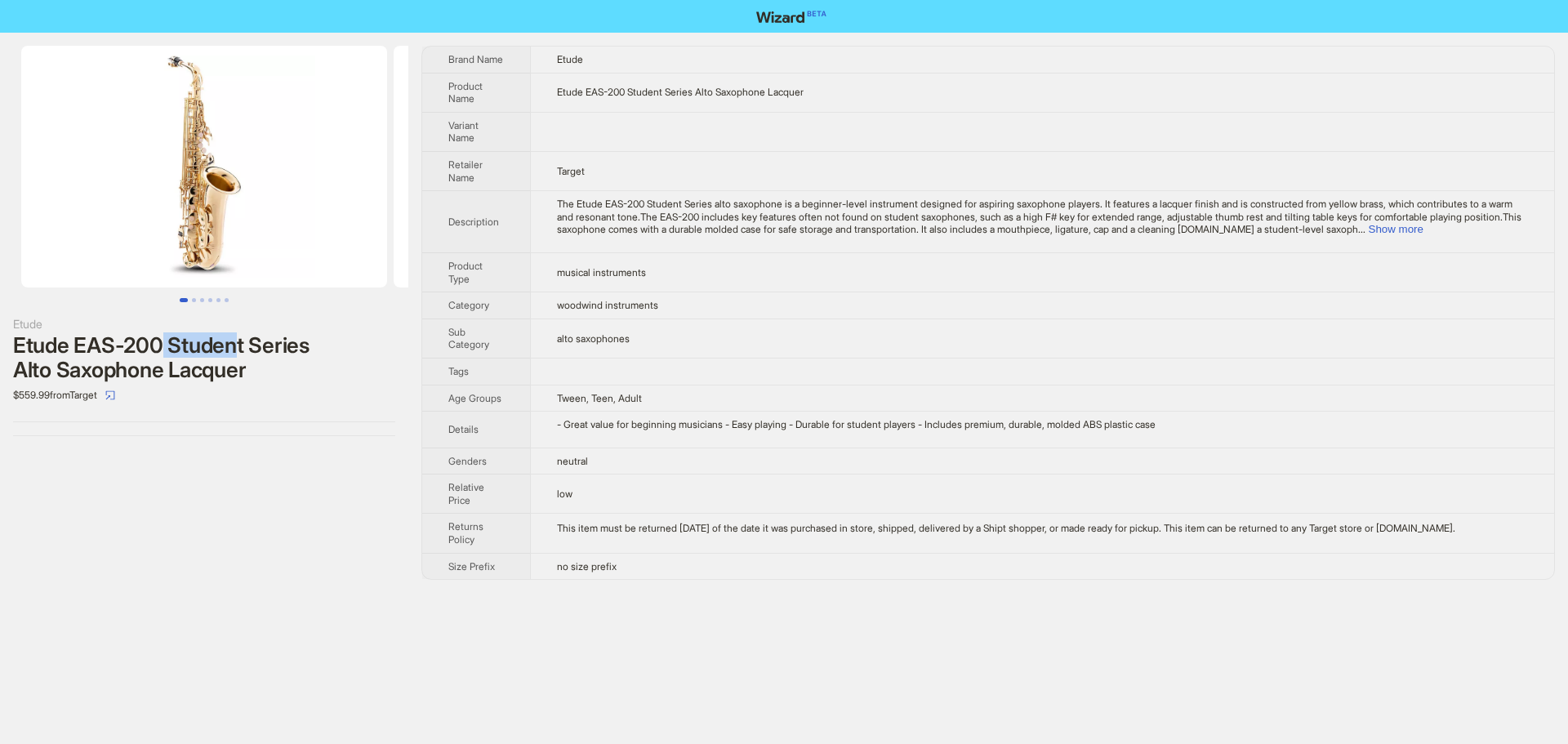
drag, startPoint x: 169, startPoint y: 351, endPoint x: 245, endPoint y: 344, distance: 76.3
click at [245, 344] on div "Etude EAS-200 Student Series Alto Saxophone Lacquer" at bounding box center [204, 357] width 382 height 49
drag, startPoint x: 285, startPoint y: 347, endPoint x: 579, endPoint y: 320, distance: 295.2
click at [292, 346] on div "Etude EAS-200 Student Series Alto Saxophone Lacquer" at bounding box center [204, 357] width 382 height 49
click at [364, 356] on div "Etude EAS-200 Student Series Alto Saxophone Lacquer" at bounding box center [204, 357] width 382 height 49
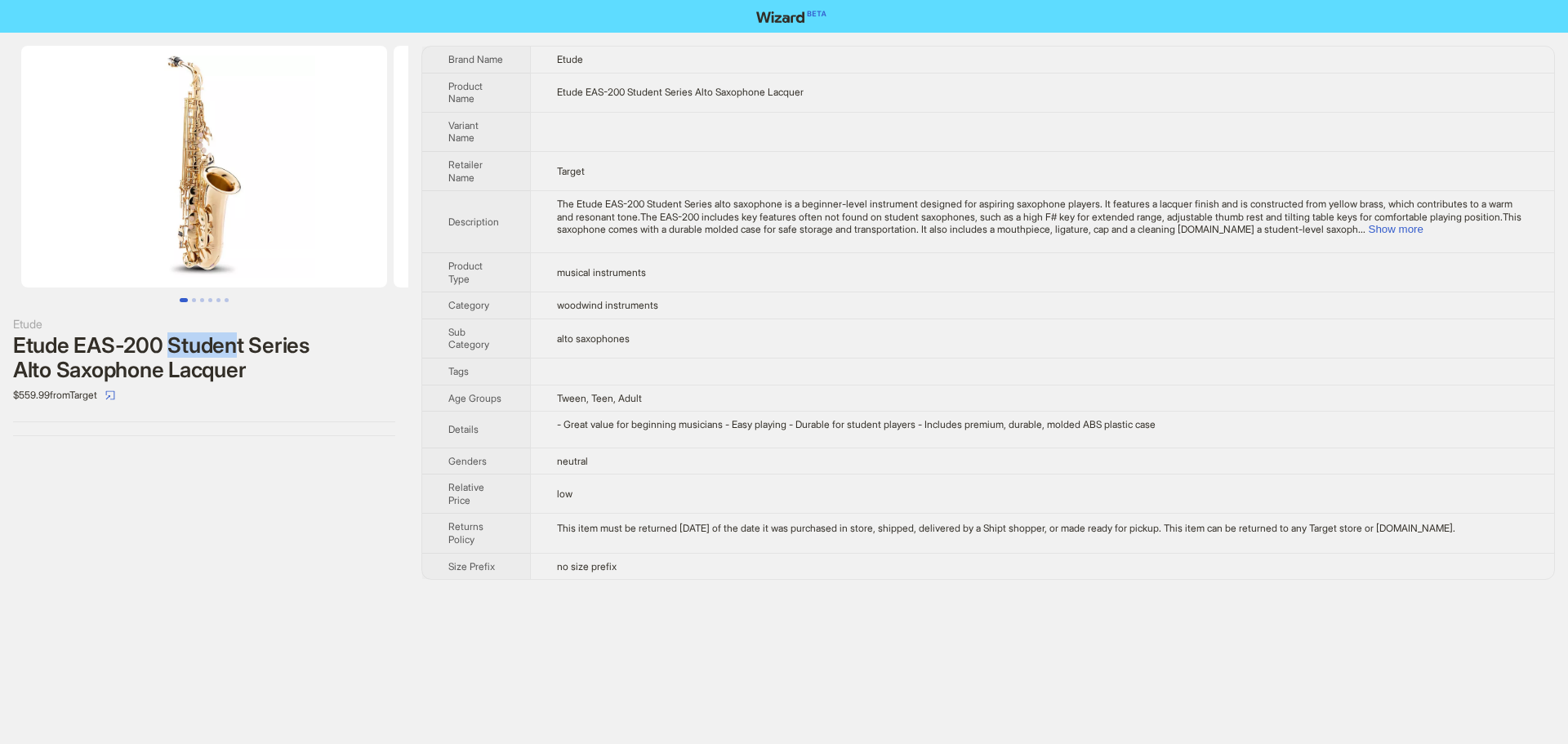
drag, startPoint x: 177, startPoint y: 345, endPoint x: 249, endPoint y: 341, distance: 72.1
click at [249, 341] on div "Etude EAS-200 Student Series Alto Saxophone Lacquer" at bounding box center [204, 357] width 382 height 49
drag, startPoint x: 22, startPoint y: 376, endPoint x: 180, endPoint y: 379, distance: 158.0
click at [180, 379] on div "Etude EAS-200 Student Series Alto Saxophone Lacquer" at bounding box center [204, 357] width 382 height 49
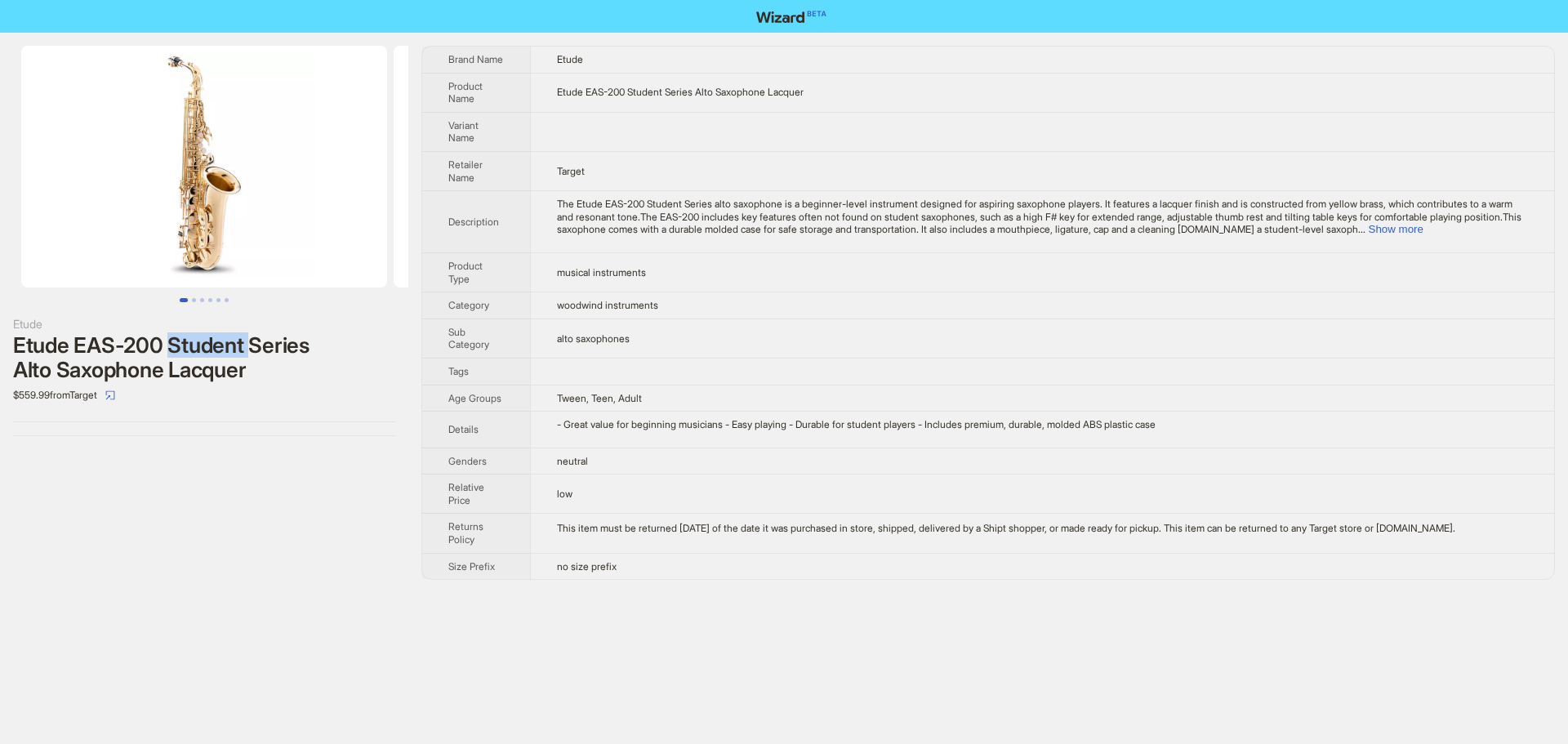
drag, startPoint x: 176, startPoint y: 348, endPoint x: 260, endPoint y: 354, distance: 84.2
click at [260, 354] on div "Etude EAS-200 Student Series Alto Saxophone Lacquer" at bounding box center [204, 357] width 382 height 49
drag, startPoint x: 320, startPoint y: 346, endPoint x: 419, endPoint y: 348, distance: 99.0
click at [364, 351] on div "Etude EAS-200 Student Series Alto Saxophone Lacquer" at bounding box center [204, 357] width 382 height 49
drag, startPoint x: 19, startPoint y: 396, endPoint x: 60, endPoint y: 397, distance: 41.0
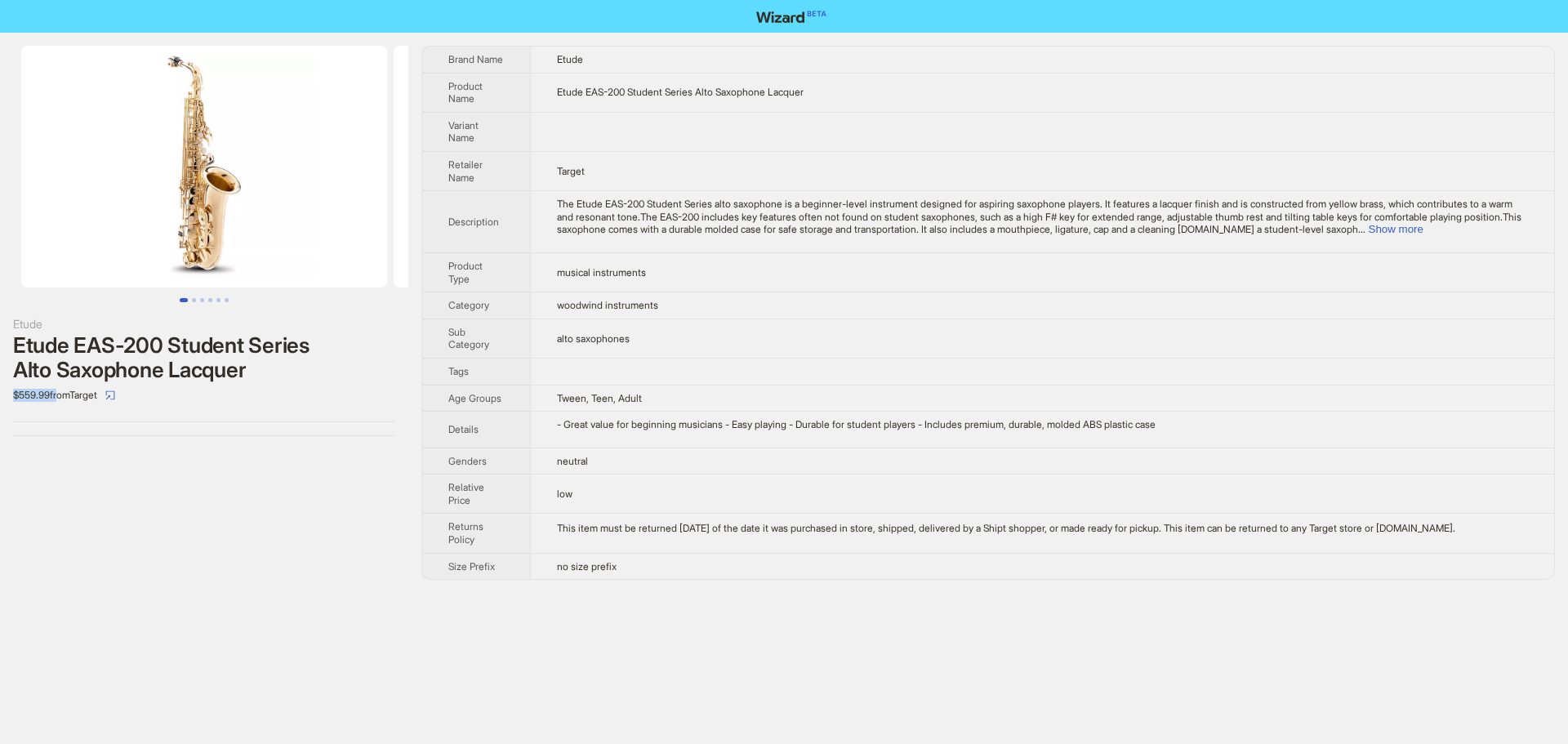
click at [60, 397] on div "$559.99 from Target" at bounding box center [204, 395] width 382 height 26
click at [87, 428] on div "Etude Etude EAS-200 Student Series Alto Saxophone Lacquer $559.99 from Target" at bounding box center [204, 241] width 408 height 417
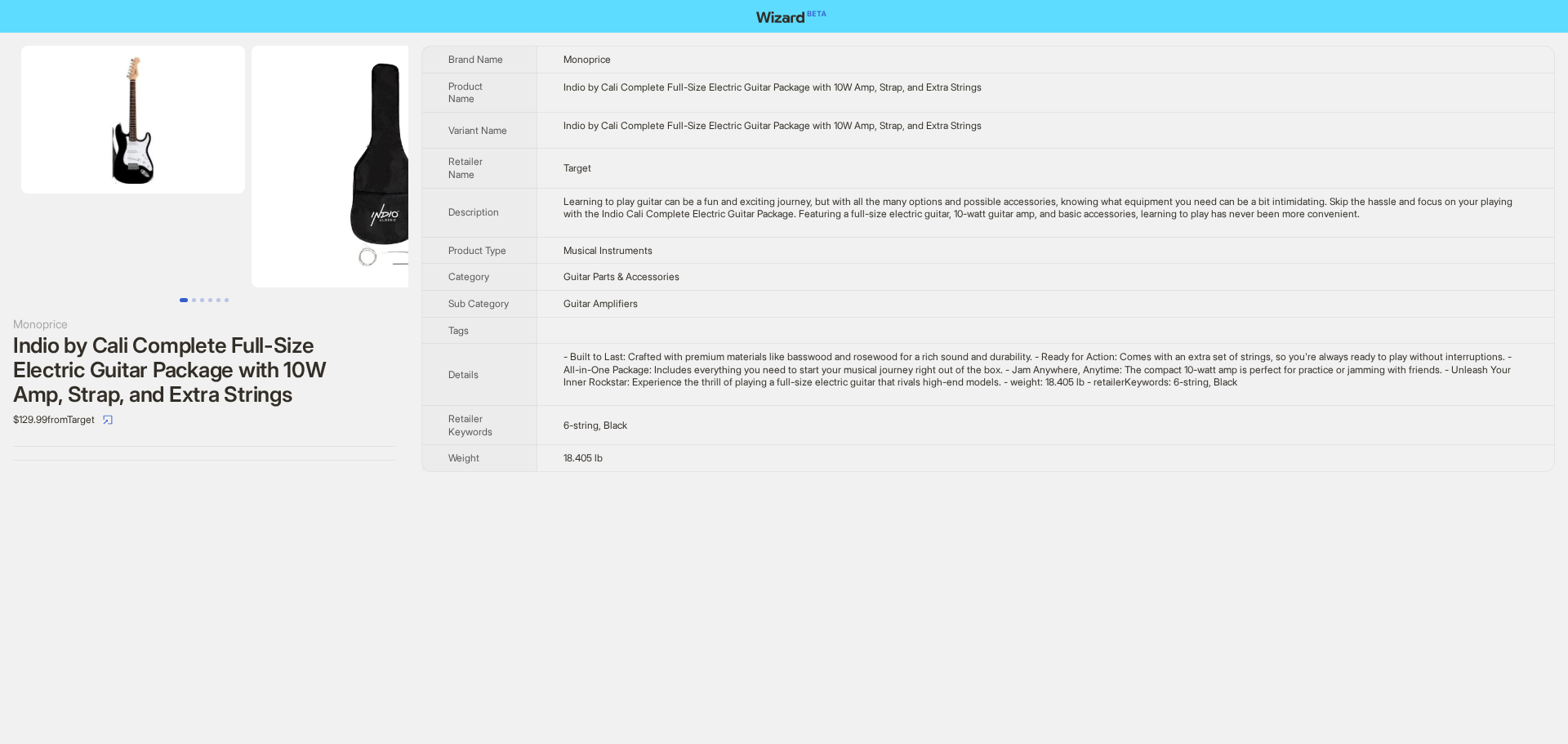
drag, startPoint x: 295, startPoint y: 188, endPoint x: 383, endPoint y: 194, distance: 88.2
click at [409, 187] on div "Monoprice Indio by [PERSON_NAME] Complete Full-Size Electric Guitar Package wit…" at bounding box center [784, 259] width 1568 height 452
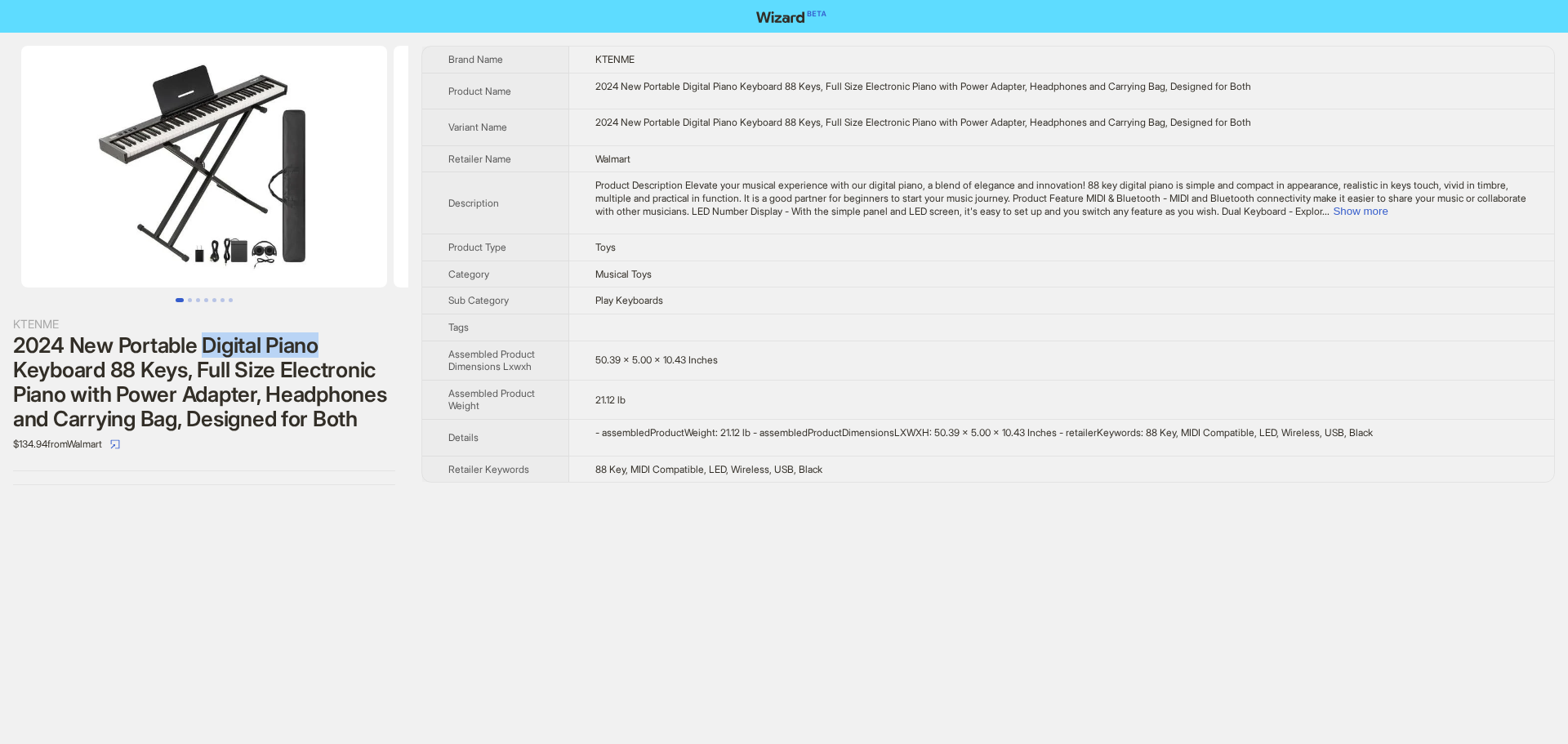
drag, startPoint x: 216, startPoint y: 340, endPoint x: 272, endPoint y: 355, distance: 58.0
click at [349, 342] on div "2024 New Portable Digital Piano Keyboard 88 Keys, Full Size Electronic Piano wi…" at bounding box center [204, 382] width 382 height 98
click at [81, 372] on div "2024 New Portable Digital Piano Keyboard 88 Keys, Full Size Electronic Piano wi…" at bounding box center [204, 382] width 382 height 98
drag, startPoint x: 596, startPoint y: 272, endPoint x: 680, endPoint y: 272, distance: 84.0
click at [680, 272] on td "Musical Toys" at bounding box center [1061, 274] width 985 height 27
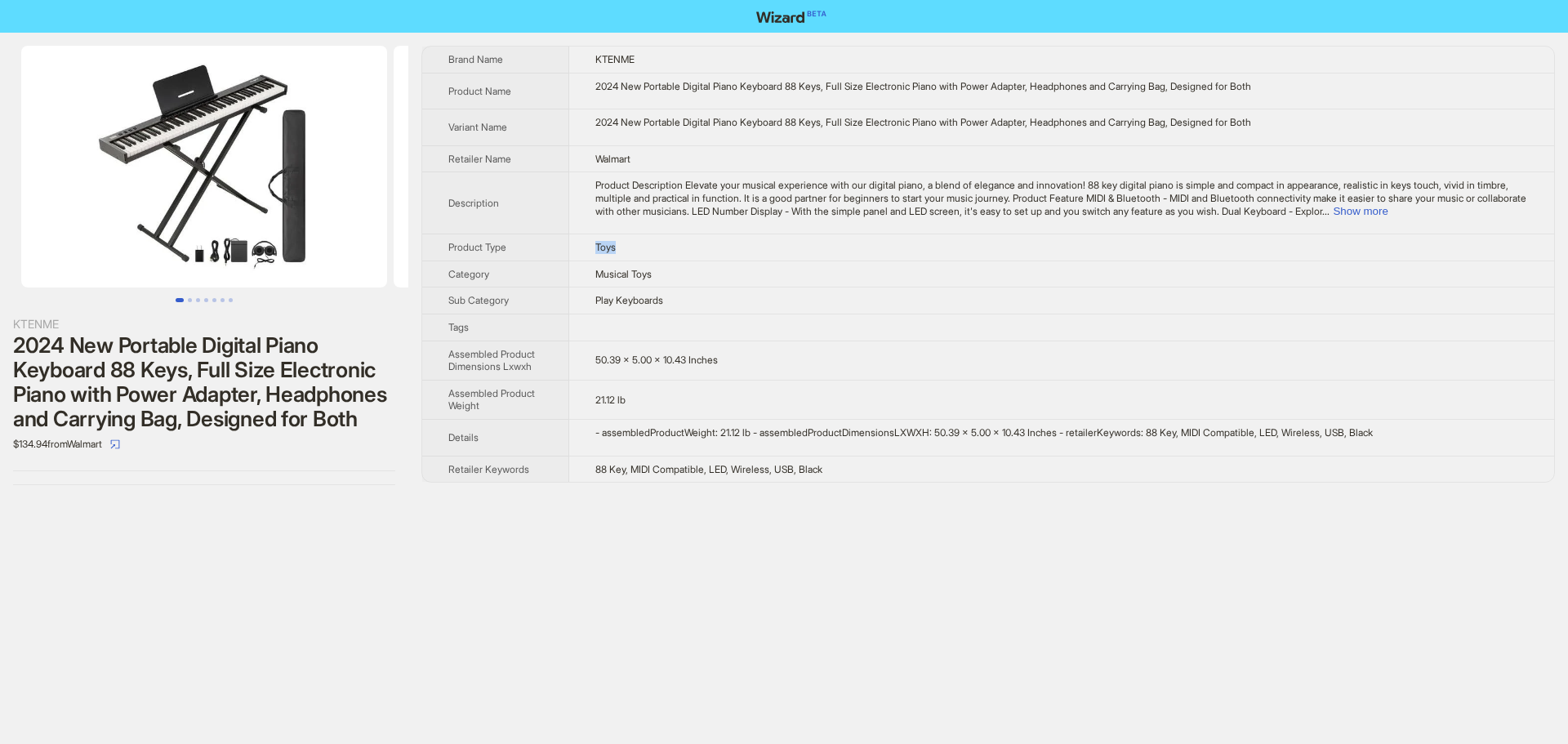
drag, startPoint x: 603, startPoint y: 247, endPoint x: 657, endPoint y: 247, distance: 54.0
click at [657, 247] on td "Toys" at bounding box center [1061, 248] width 985 height 27
click at [601, 253] on span "Toys" at bounding box center [605, 247] width 20 height 12
drag, startPoint x: 673, startPoint y: 252, endPoint x: 657, endPoint y: 290, distance: 41.2
click at [672, 254] on td "Toys" at bounding box center [1061, 248] width 985 height 27
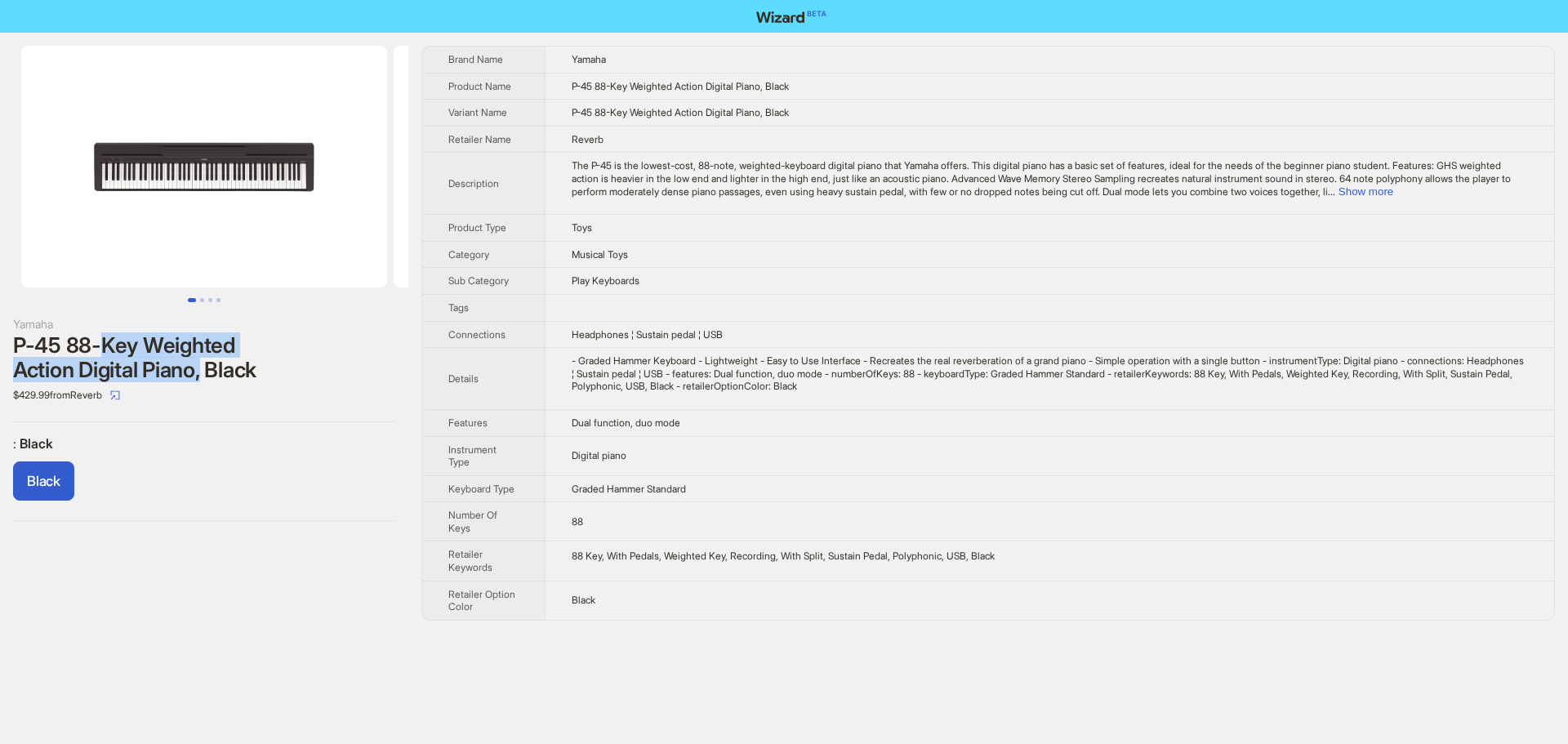
drag, startPoint x: 106, startPoint y: 346, endPoint x: 213, endPoint y: 376, distance: 111.1
click at [213, 376] on div "P-45 88-Key Weighted Action Digital Piano, Black" at bounding box center [204, 357] width 382 height 49
click at [207, 376] on div "P-45 88-Key Weighted Action Digital Piano, Black" at bounding box center [204, 357] width 382 height 49
drag, startPoint x: 696, startPoint y: 84, endPoint x: 780, endPoint y: 90, distance: 84.2
click at [780, 90] on span "P-45 88-Key Weighted Action Digital Piano, Black" at bounding box center [680, 86] width 217 height 12
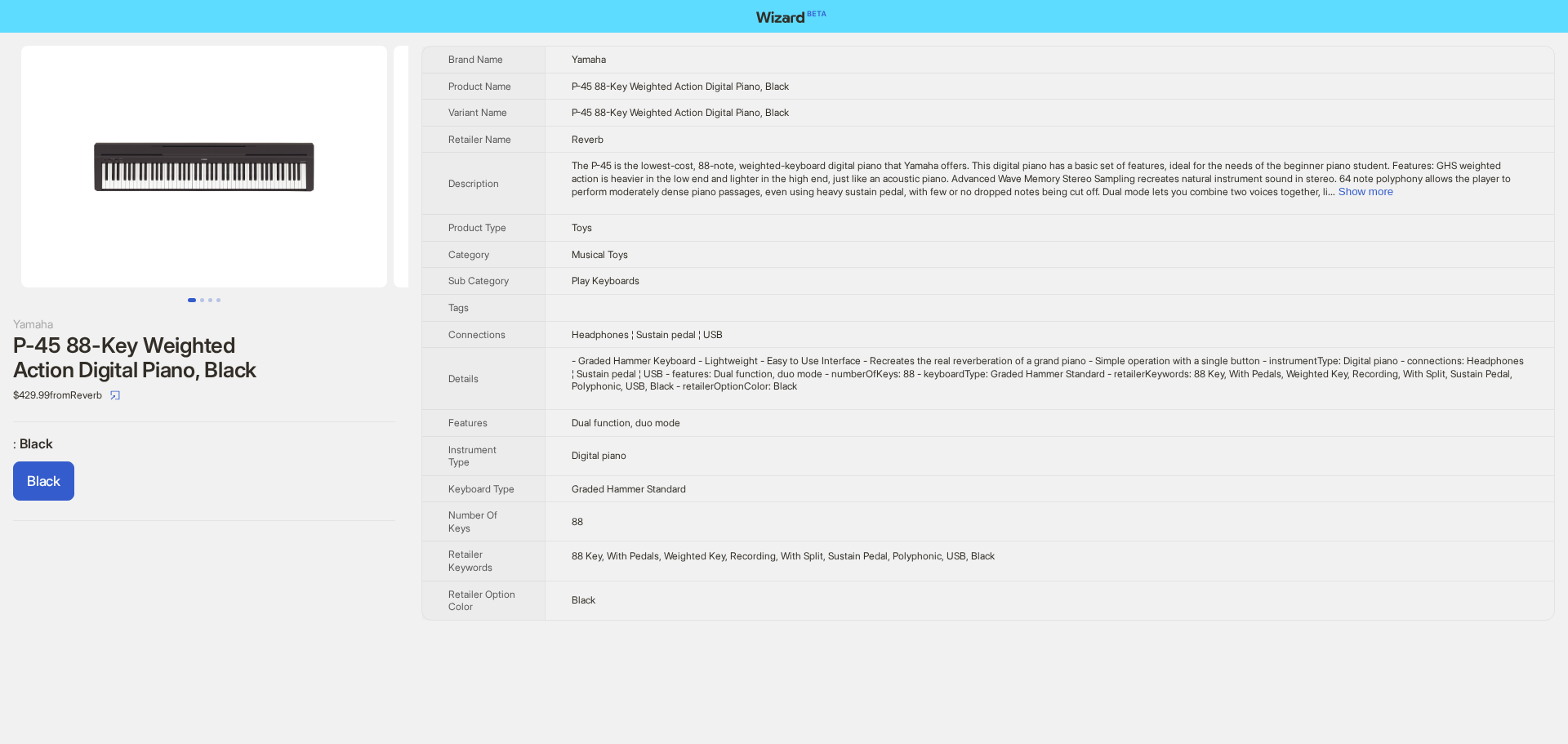
click at [874, 101] on td "P-45 88-Key Weighted Action Digital Piano, Black" at bounding box center [1049, 113] width 1009 height 27
drag, startPoint x: 19, startPoint y: 367, endPoint x: 221, endPoint y: 370, distance: 202.0
click at [221, 370] on div "P-45 88-Key Weighted Action Digital Piano, Black" at bounding box center [204, 357] width 382 height 49
drag, startPoint x: 708, startPoint y: 92, endPoint x: 774, endPoint y: 95, distance: 66.1
click at [774, 95] on td "P-45 88-Key Weighted Action Digital Piano, Black" at bounding box center [1049, 86] width 1009 height 27
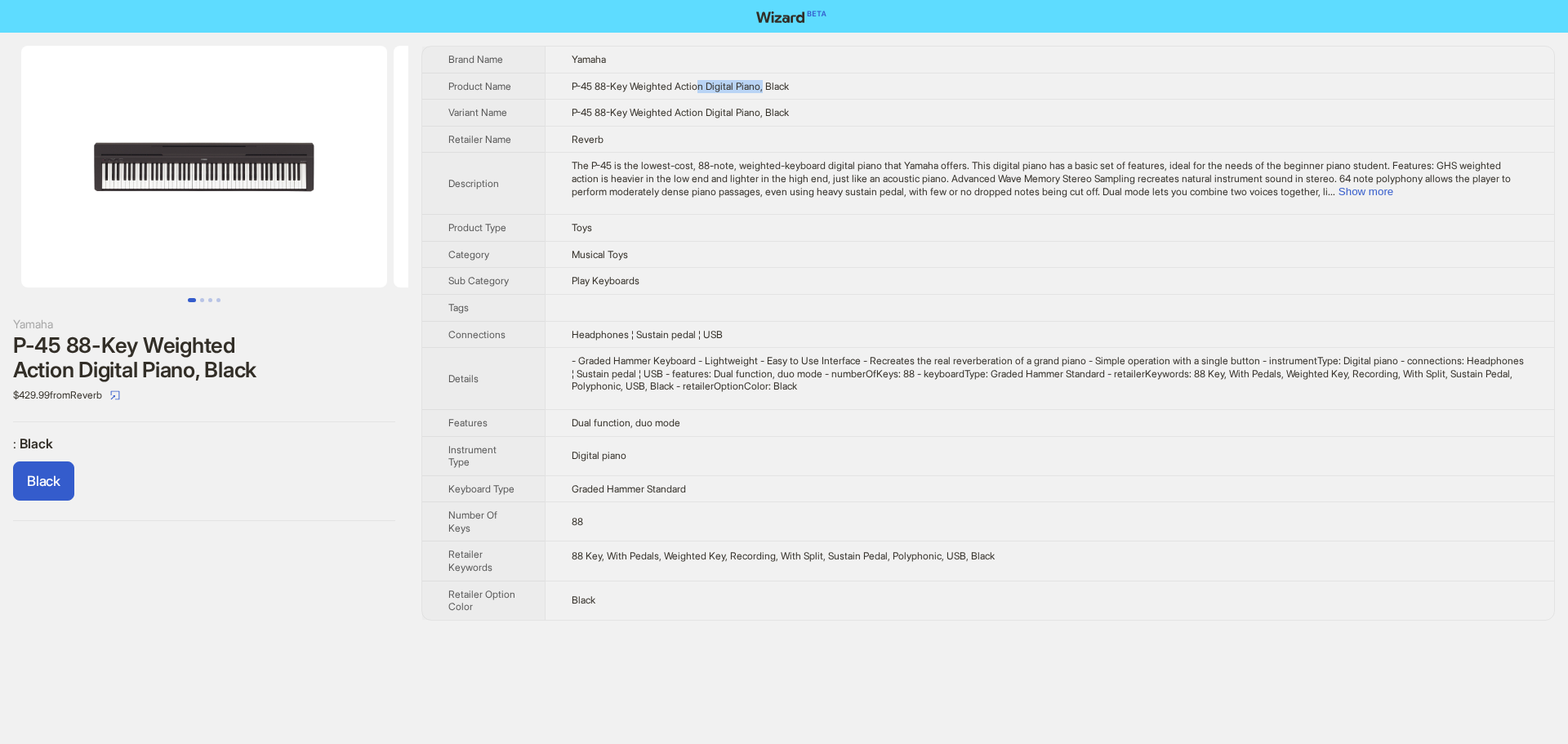
click at [728, 84] on span "P-45 88-Key Weighted Action Digital Piano, Black" at bounding box center [680, 86] width 217 height 12
drag, startPoint x: 753, startPoint y: 305, endPoint x: 1074, endPoint y: 47, distance: 411.8
click at [754, 304] on td at bounding box center [1049, 308] width 1009 height 27
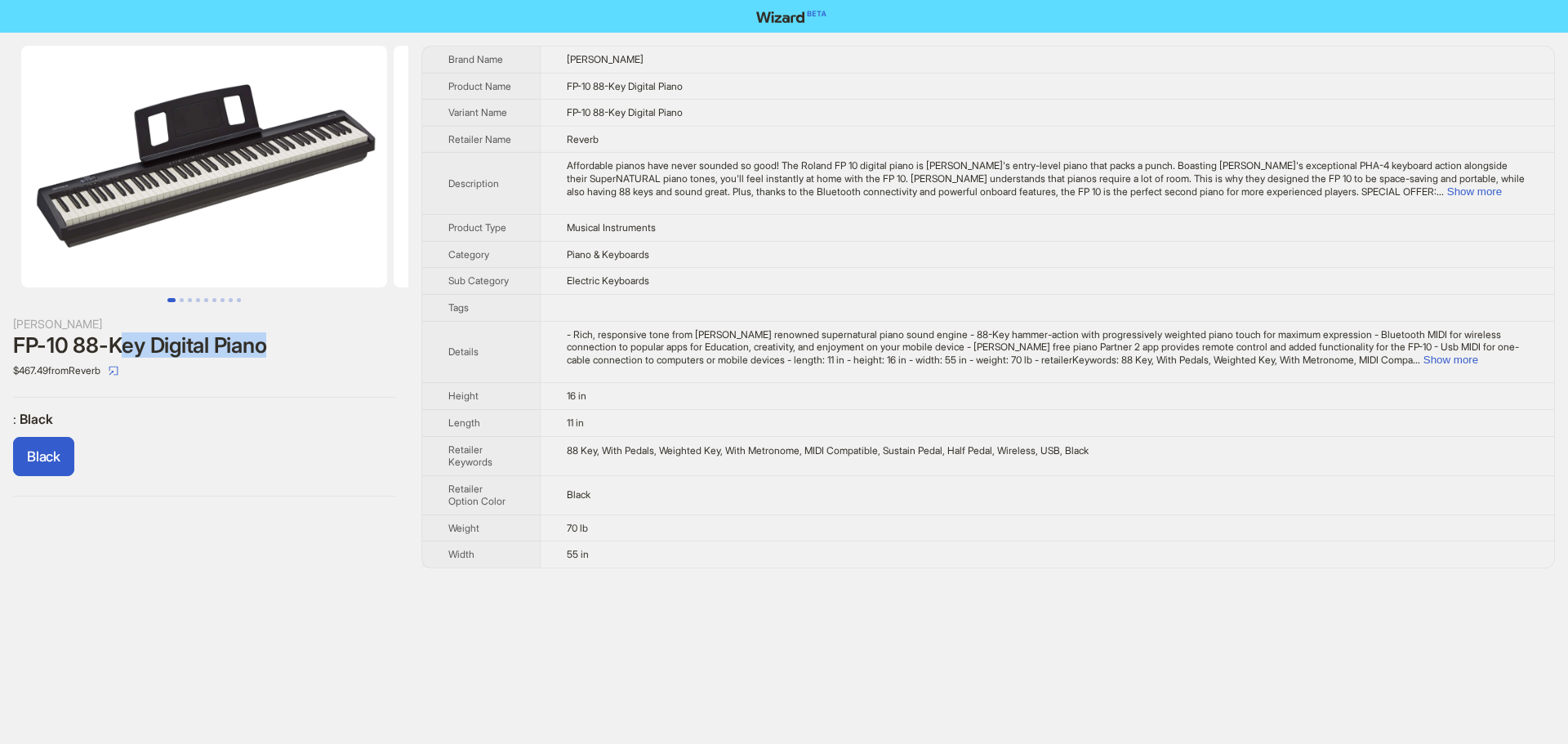
drag, startPoint x: 124, startPoint y: 341, endPoint x: 289, endPoint y: 338, distance: 165.0
click at [289, 338] on div "FP-10 88-Key Digital Piano" at bounding box center [204, 346] width 382 height 25
drag, startPoint x: 591, startPoint y: 85, endPoint x: 715, endPoint y: 93, distance: 124.3
click at [718, 98] on td "FP-10 88-Key Digital Piano" at bounding box center [1046, 86] width 1014 height 27
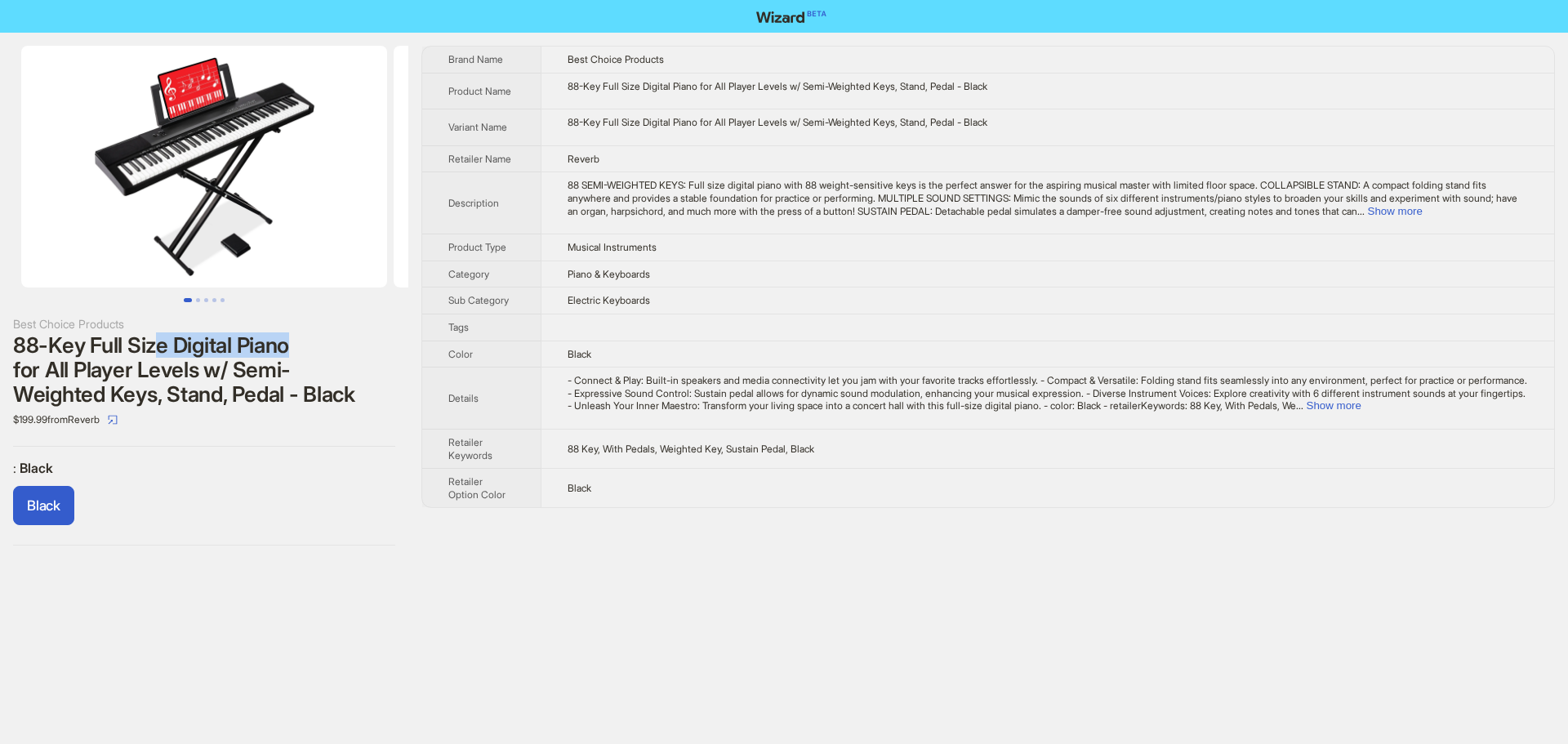
drag, startPoint x: 167, startPoint y: 342, endPoint x: 302, endPoint y: 346, distance: 135.1
click at [302, 346] on div "88-Key Full Size Digital Piano for All Player Levels w/ Semi-Weighted Keys, Sta…" at bounding box center [204, 370] width 382 height 74
click at [330, 340] on div "88-Key Full Size Digital Piano for All Player Levels w/ Semi-Weighted Keys, Sta…" at bounding box center [204, 370] width 382 height 74
drag, startPoint x: 569, startPoint y: 274, endPoint x: 702, endPoint y: 275, distance: 133.0
click at [702, 275] on td "Piano & Keyboards" at bounding box center [1047, 274] width 1013 height 27
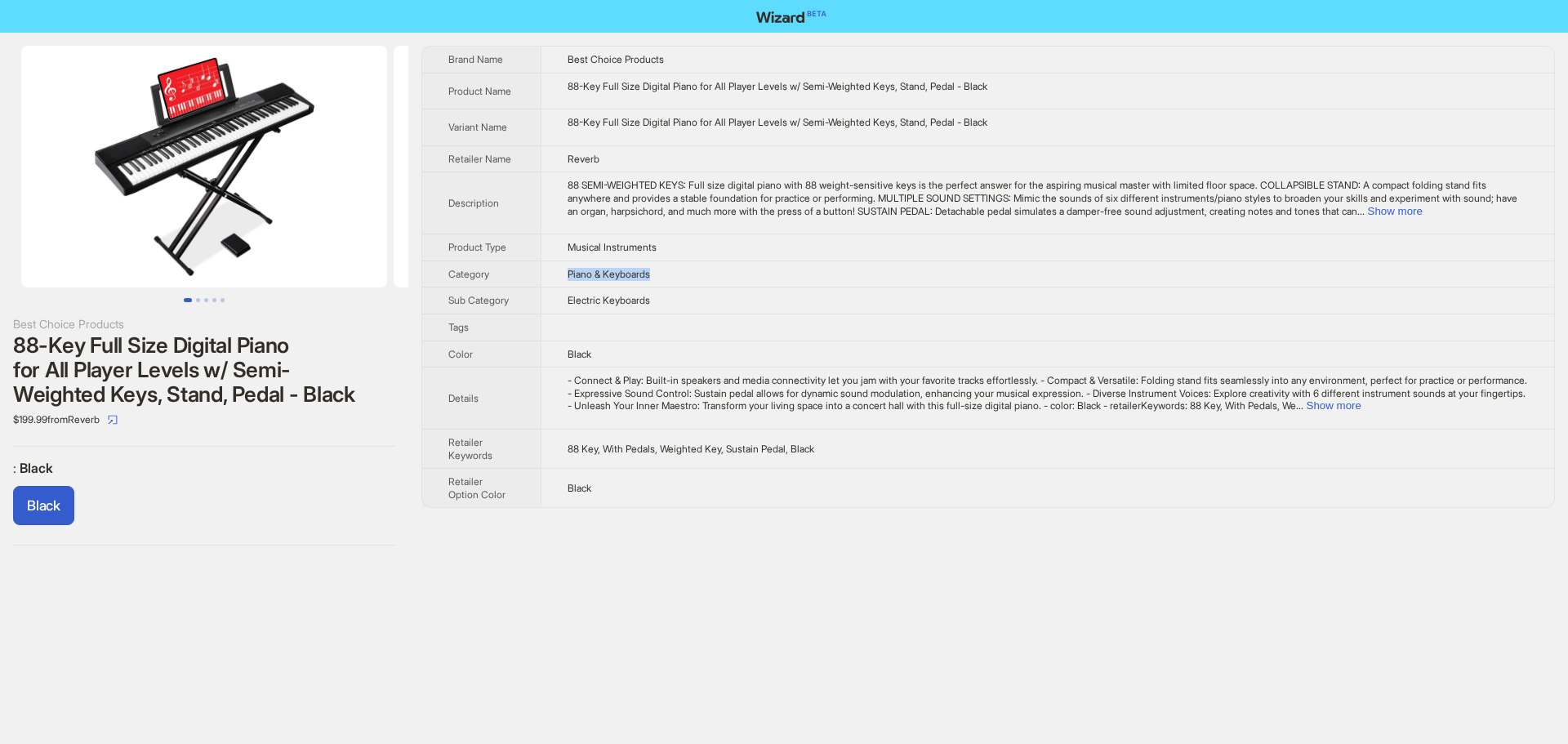
click at [650, 280] on td "Piano & Keyboards" at bounding box center [1047, 274] width 1013 height 27
drag, startPoint x: 584, startPoint y: 84, endPoint x: 758, endPoint y: 84, distance: 174.0
click at [758, 84] on div "88-Key Full Size Digital Piano for All Player Levels w/ Semi-Weighted Keys, Sta…" at bounding box center [1047, 86] width 961 height 13
click at [982, 223] on td "88 SEMI-WEIGHTED KEYS: Full size digital piano with 88 weight-sensitive keys is…" at bounding box center [1047, 204] width 1013 height 62
drag, startPoint x: 567, startPoint y: 276, endPoint x: 588, endPoint y: 275, distance: 21.0
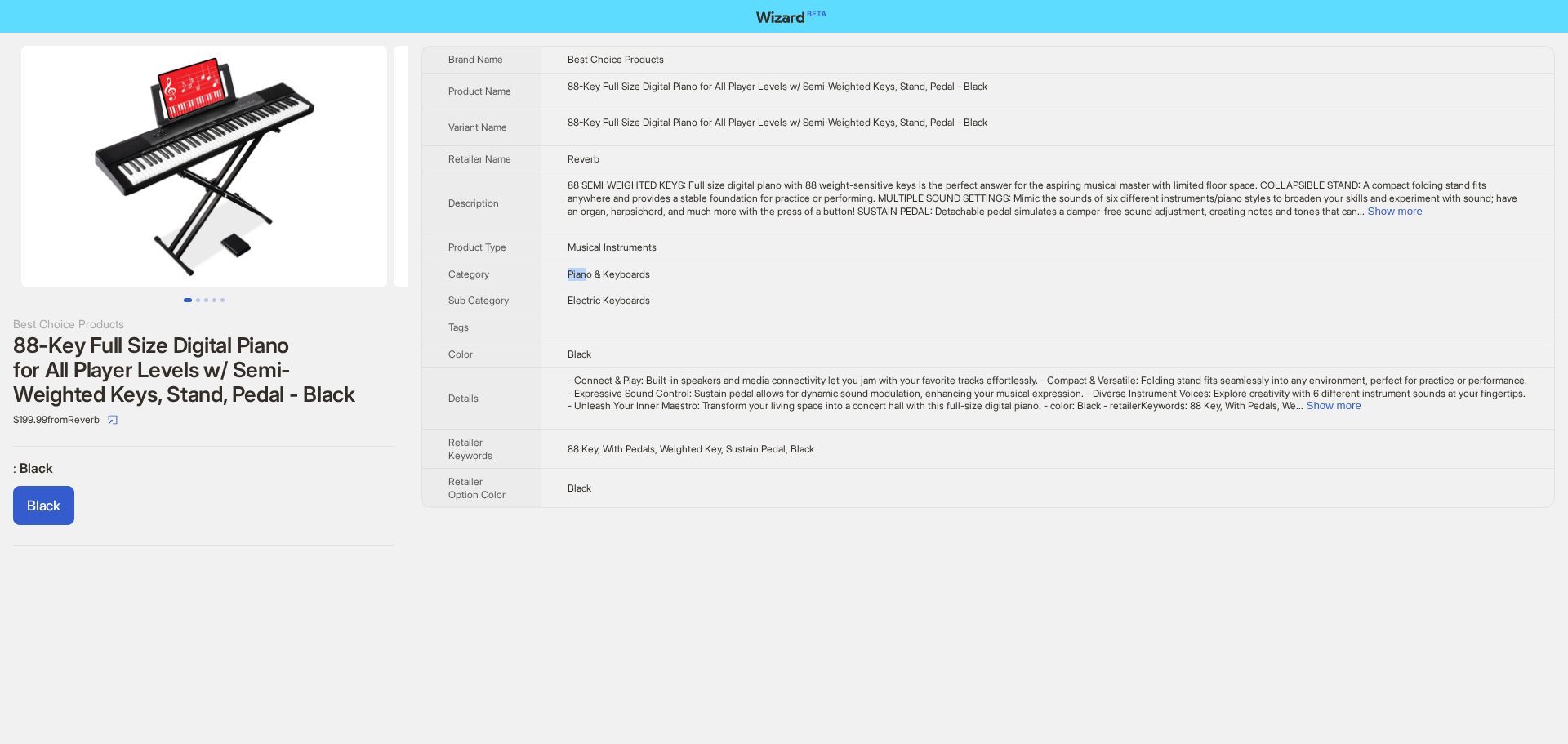
click at [588, 275] on td "Piano & Keyboards" at bounding box center [1047, 274] width 1013 height 27
drag, startPoint x: 608, startPoint y: 276, endPoint x: 687, endPoint y: 274, distance: 79.0
click at [687, 274] on td "Piano & Keyboards" at bounding box center [1047, 274] width 1013 height 27
click at [685, 275] on td "Piano & Keyboards" at bounding box center [1047, 274] width 1013 height 27
click at [763, 300] on td "Electric Keyboards" at bounding box center [1047, 300] width 1013 height 27
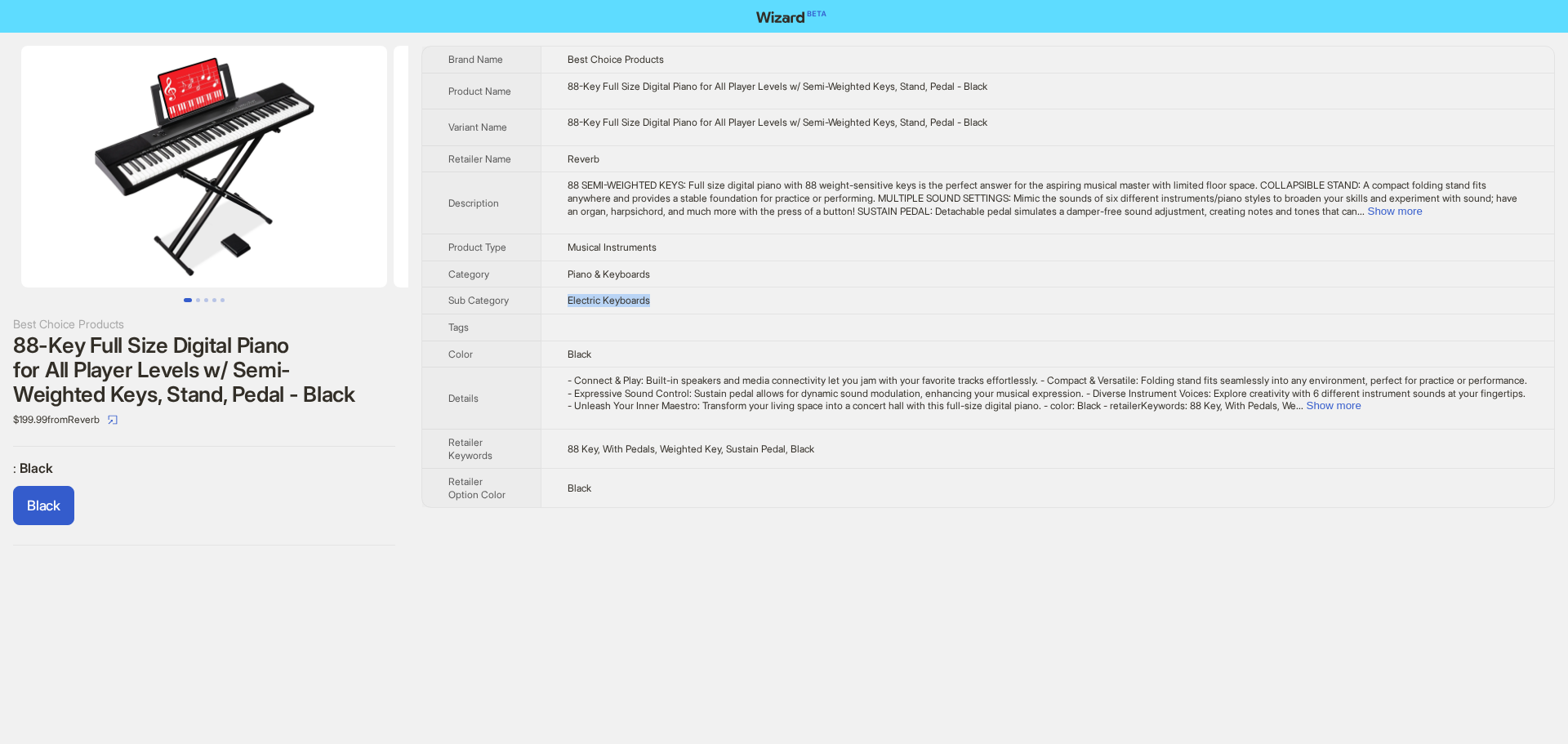
drag, startPoint x: 568, startPoint y: 300, endPoint x: 772, endPoint y: 293, distance: 204.1
click at [772, 293] on td "Electric Keyboards" at bounding box center [1047, 300] width 1013 height 27
click at [745, 294] on td "Electric Keyboards" at bounding box center [1047, 300] width 1013 height 27
drag, startPoint x: 20, startPoint y: 422, endPoint x: 52, endPoint y: 424, distance: 32.1
click at [52, 424] on div "$199.99 from Reverb" at bounding box center [204, 419] width 382 height 26
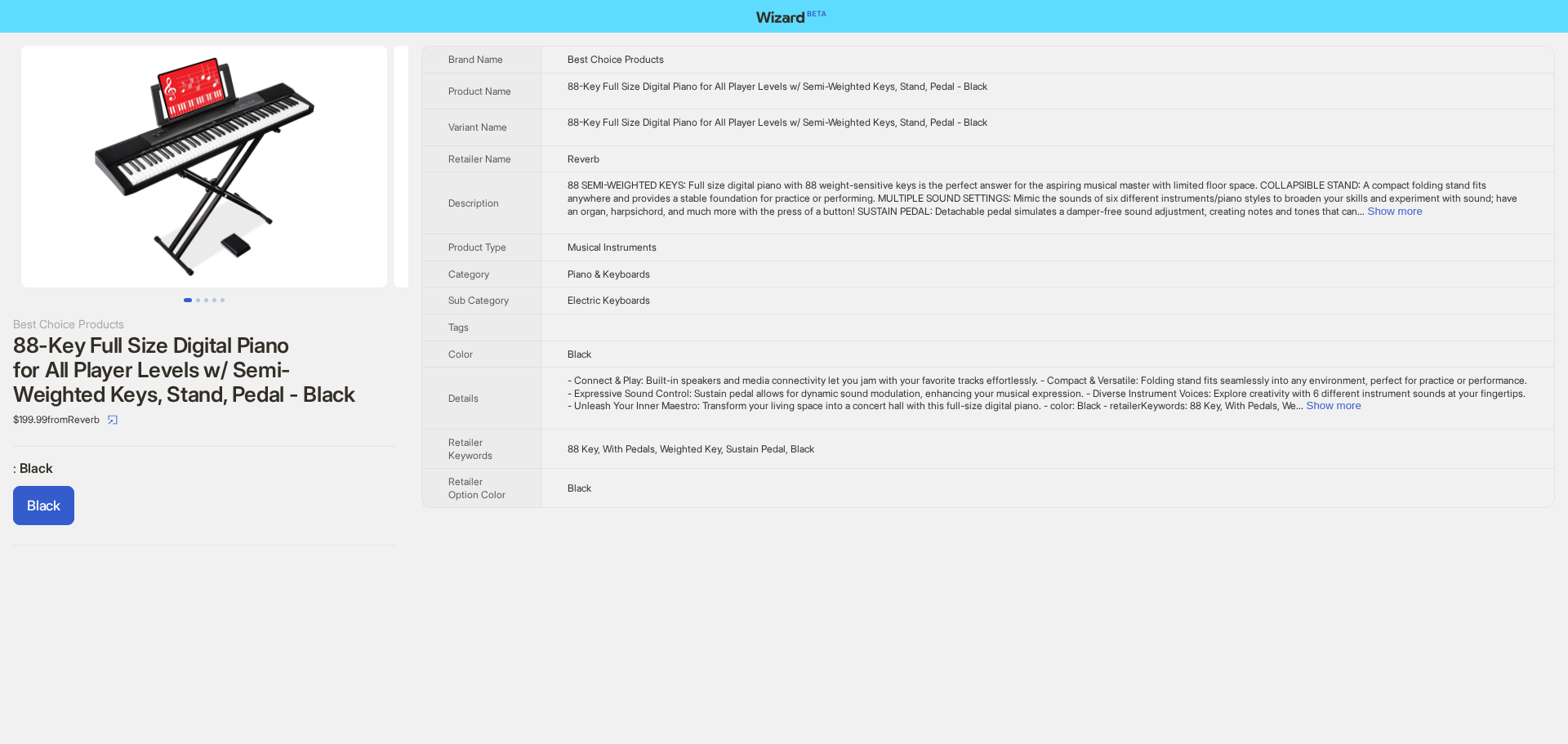
click at [47, 431] on div "$199.99 from Reverb" at bounding box center [204, 419] width 382 height 26
drag, startPoint x: 21, startPoint y: 424, endPoint x: 66, endPoint y: 421, distance: 45.1
click at [66, 421] on div "$199.99 from Reverb" at bounding box center [204, 419] width 382 height 26
click at [32, 423] on div "$199.99 from Reverb" at bounding box center [204, 419] width 382 height 26
drag, startPoint x: 21, startPoint y: 422, endPoint x: 57, endPoint y: 421, distance: 36.0
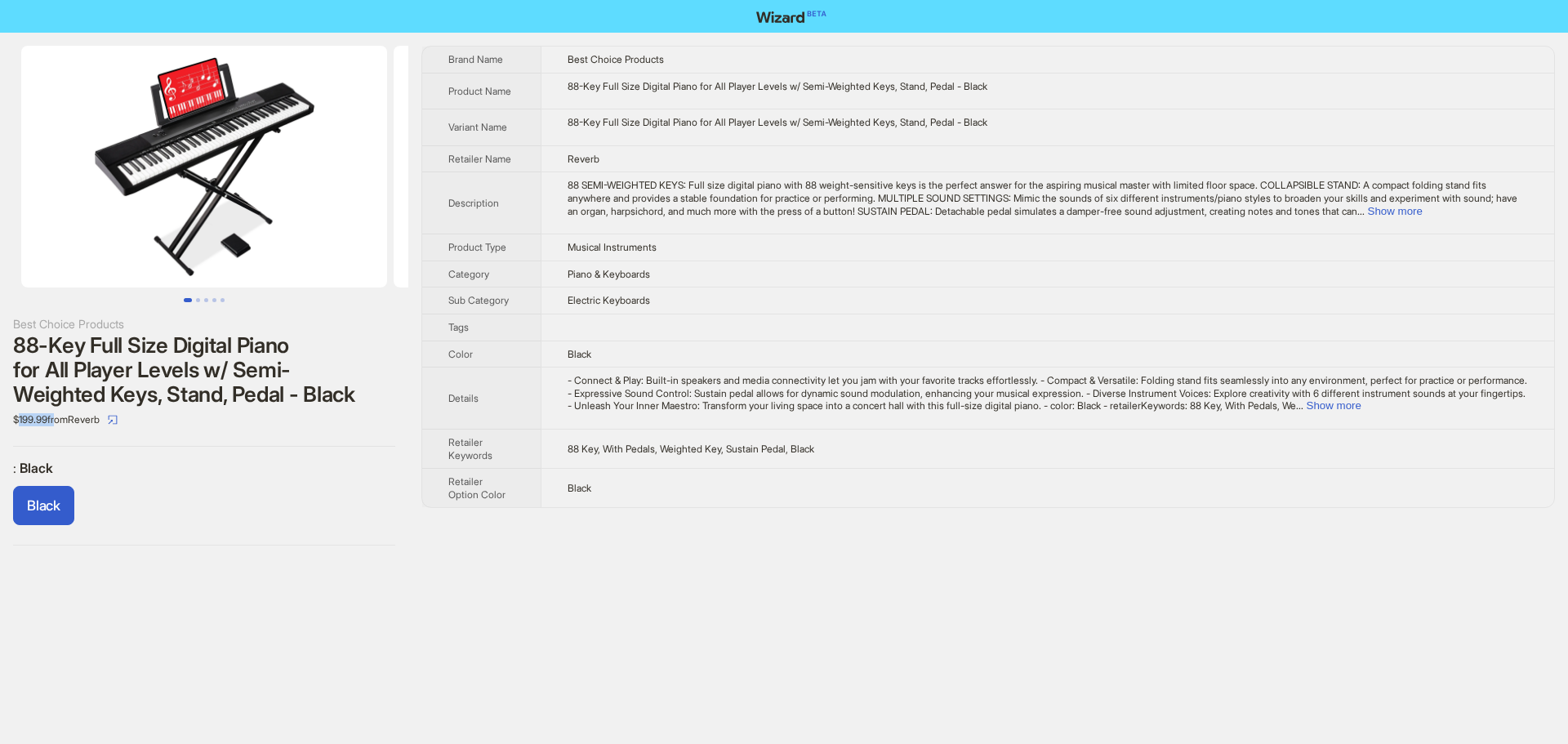
click at [57, 421] on div "$199.99 from Reverb" at bounding box center [204, 419] width 382 height 26
click at [49, 442] on div "Best Choice Products 88-Key Full Size Digital Piano for All Player Levels w/ Se…" at bounding box center [204, 296] width 408 height 526
drag, startPoint x: 708, startPoint y: 285, endPoint x: 885, endPoint y: 253, distance: 179.9
click at [724, 280] on td "Piano & Keyboards" at bounding box center [1047, 274] width 1013 height 27
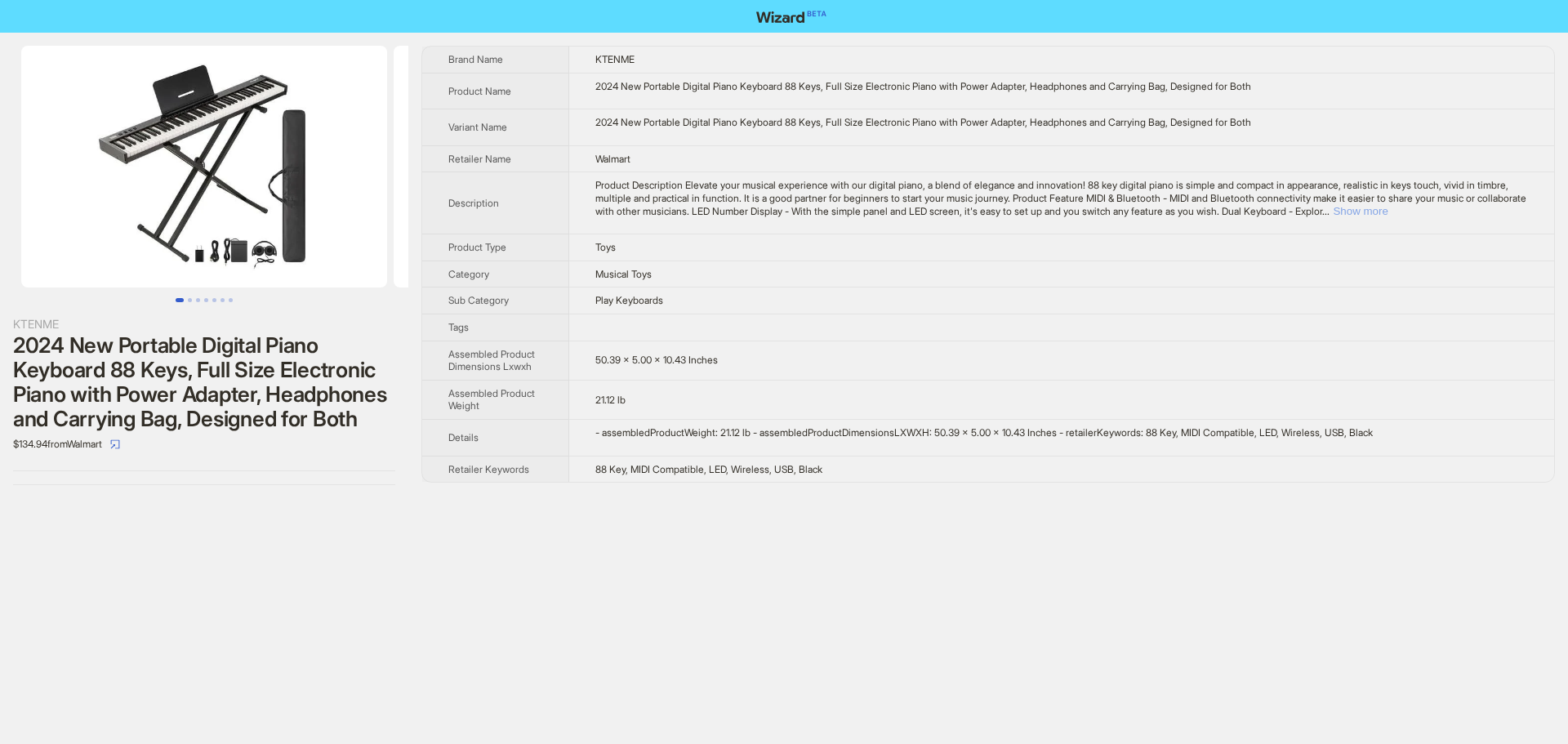
click at [1388, 209] on button "Show more" at bounding box center [1360, 212] width 55 height 12
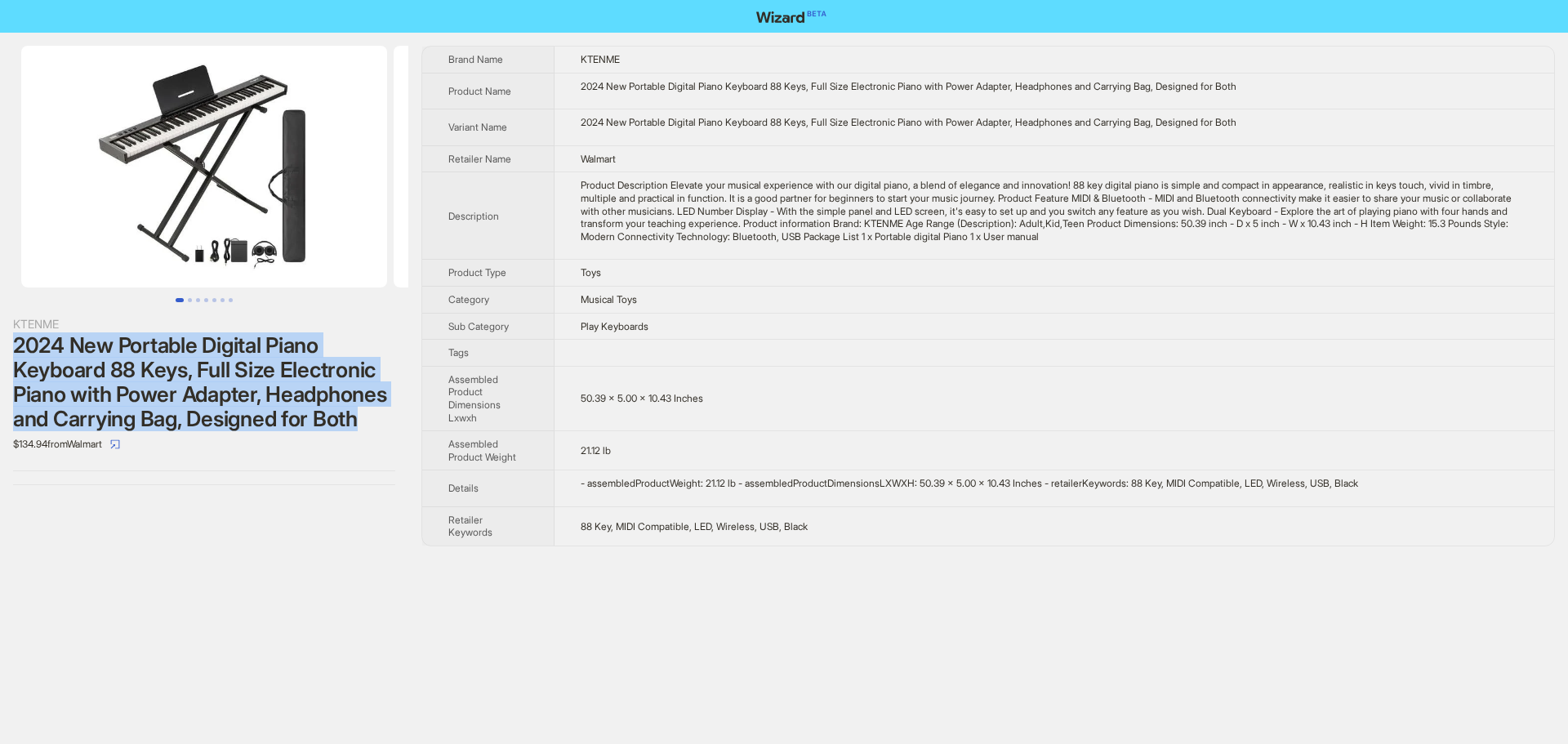
drag, startPoint x: 15, startPoint y: 346, endPoint x: 348, endPoint y: 450, distance: 348.9
click at [348, 431] on div "2024 New Portable Digital Piano Keyboard 88 Keys, Full Size Electronic Piano wi…" at bounding box center [204, 382] width 382 height 98
copy div "2024 New Portable Digital Piano Keyboard 88 Keys, Full Size Electronic Piano wi…"
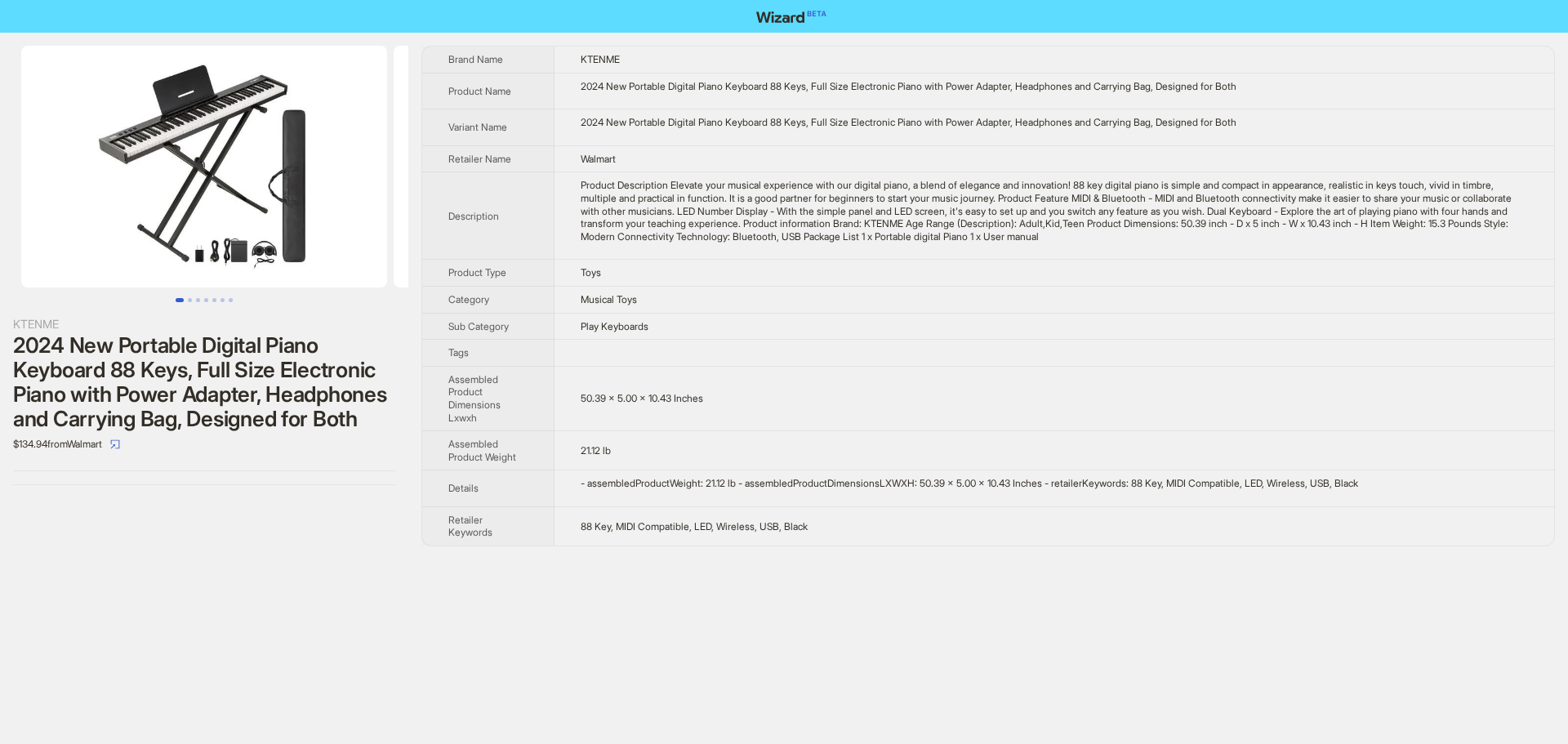
click at [49, 317] on div "KTENME" at bounding box center [204, 324] width 382 height 18
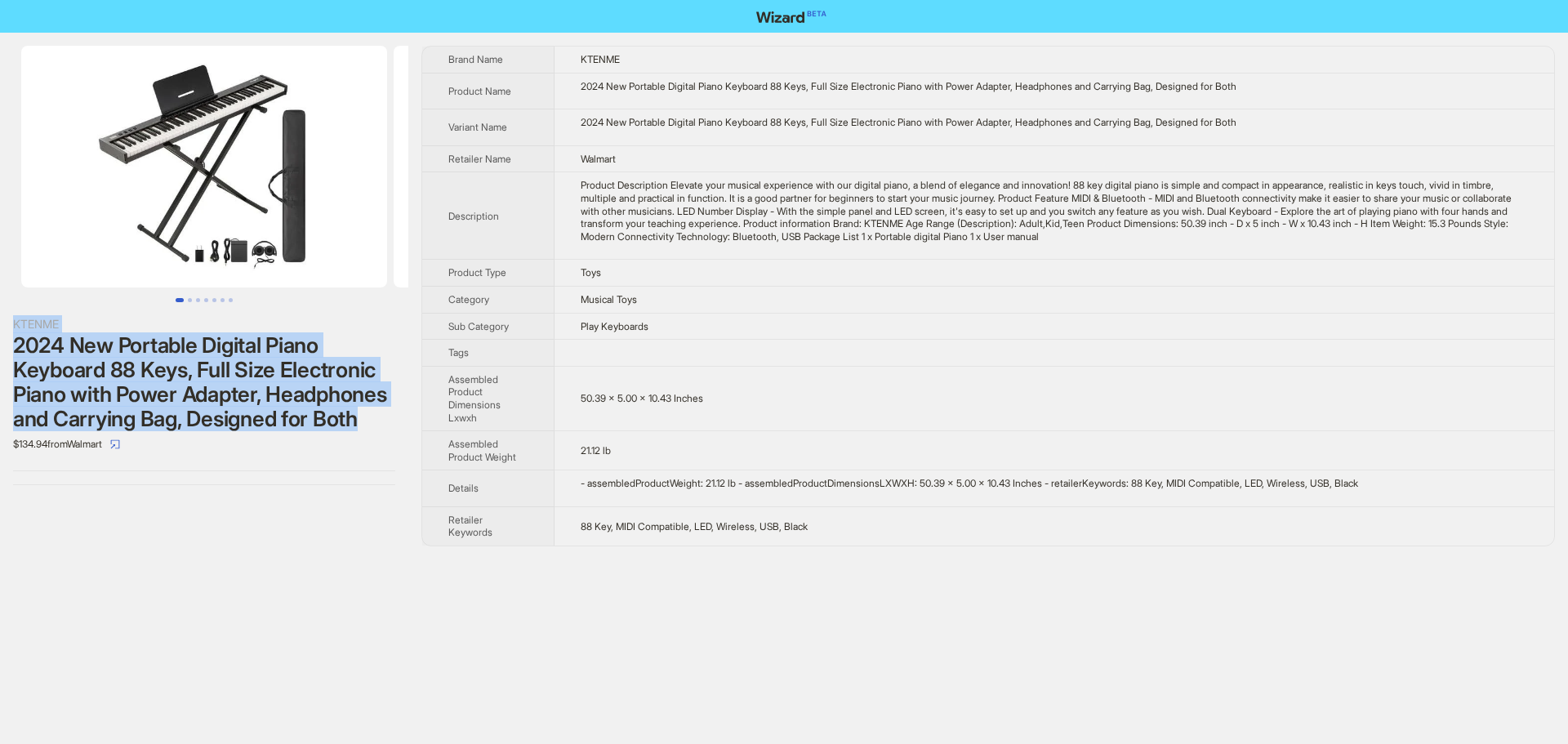
drag, startPoint x: 15, startPoint y: 322, endPoint x: 340, endPoint y: 446, distance: 347.9
click at [340, 446] on div "KTENME 2024 New Portable Digital Piano Keyboard 88 Keys, Full Size Electronic P…" at bounding box center [204, 387] width 382 height 142
copy div "KTENME 2024 New Portable Digital Piano Keyboard 88 Keys, Full Size Electronic P…"
